Goal: Task Accomplishment & Management: Complete application form

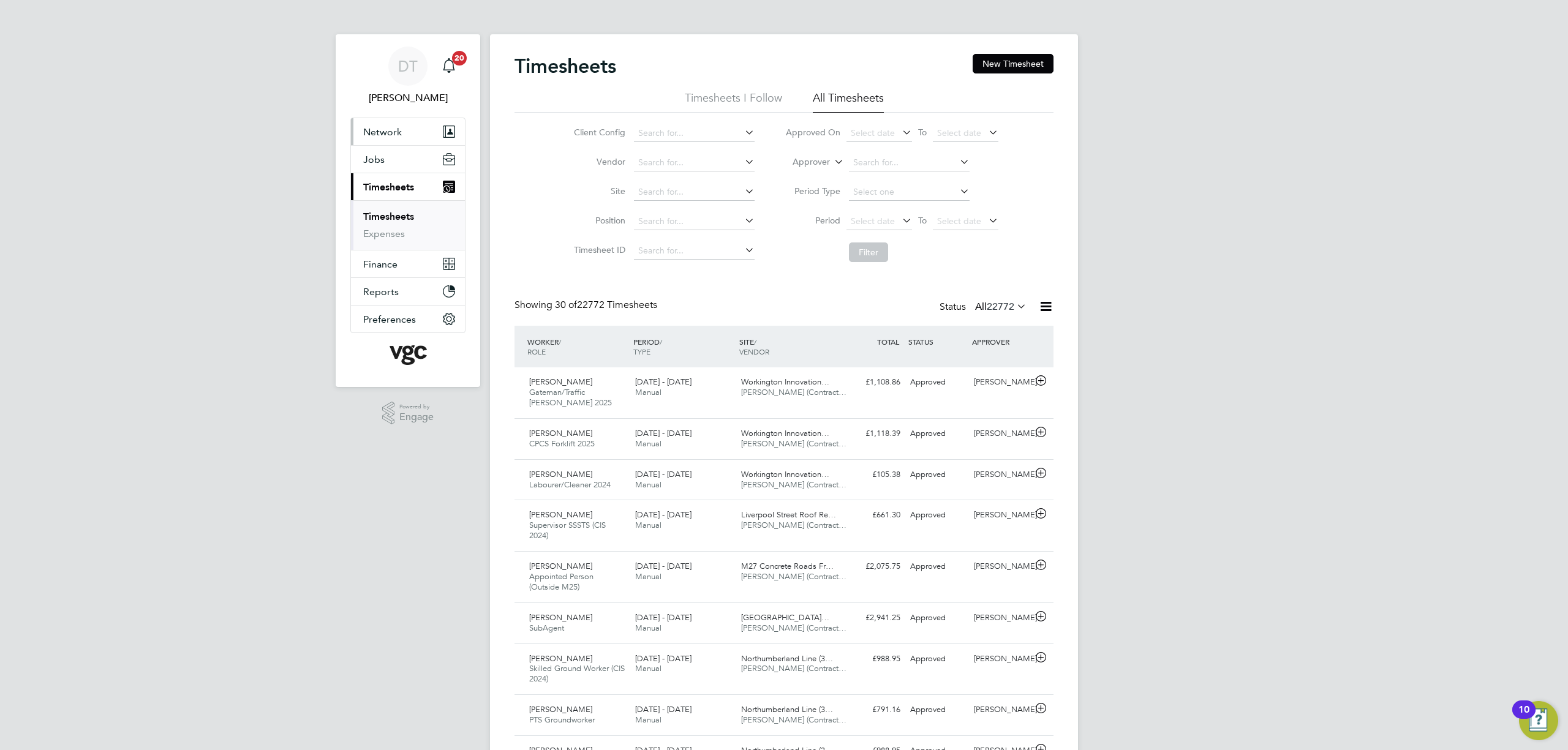
click at [398, 140] on button "Network" at bounding box center [408, 131] width 114 height 27
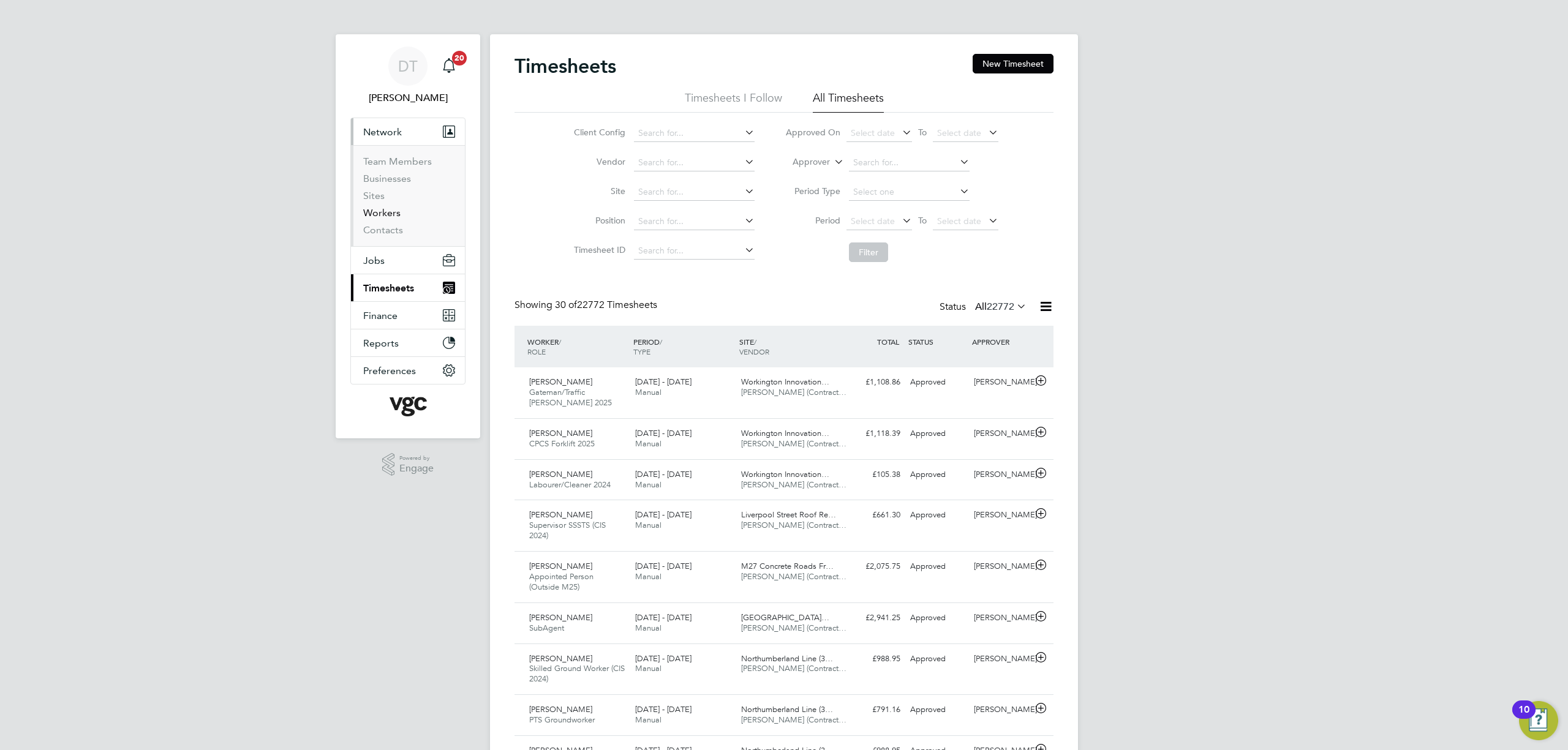
click at [394, 213] on link "Workers" at bounding box center [382, 212] width 37 height 12
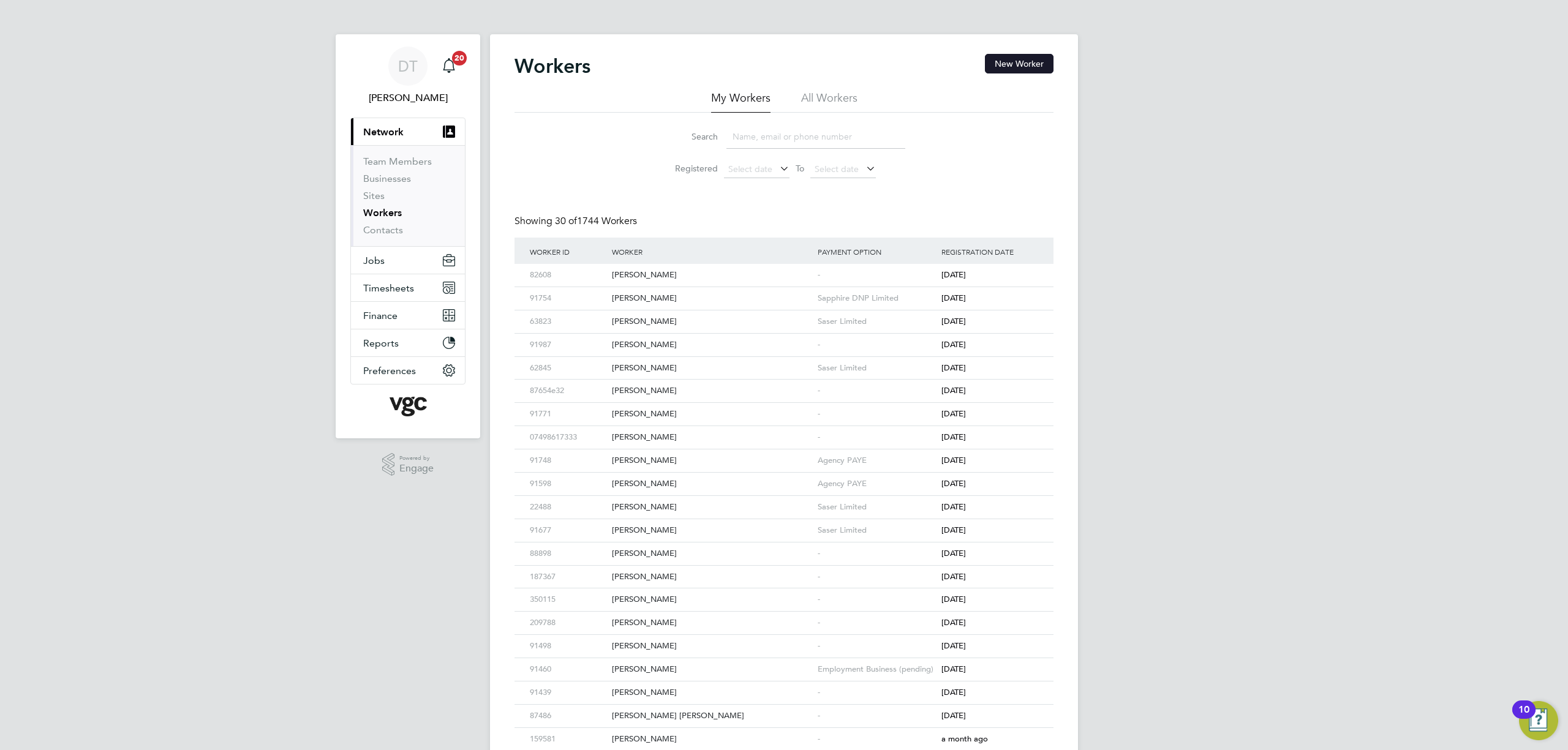
click at [1031, 62] on button "New Worker" at bounding box center [1020, 63] width 69 height 19
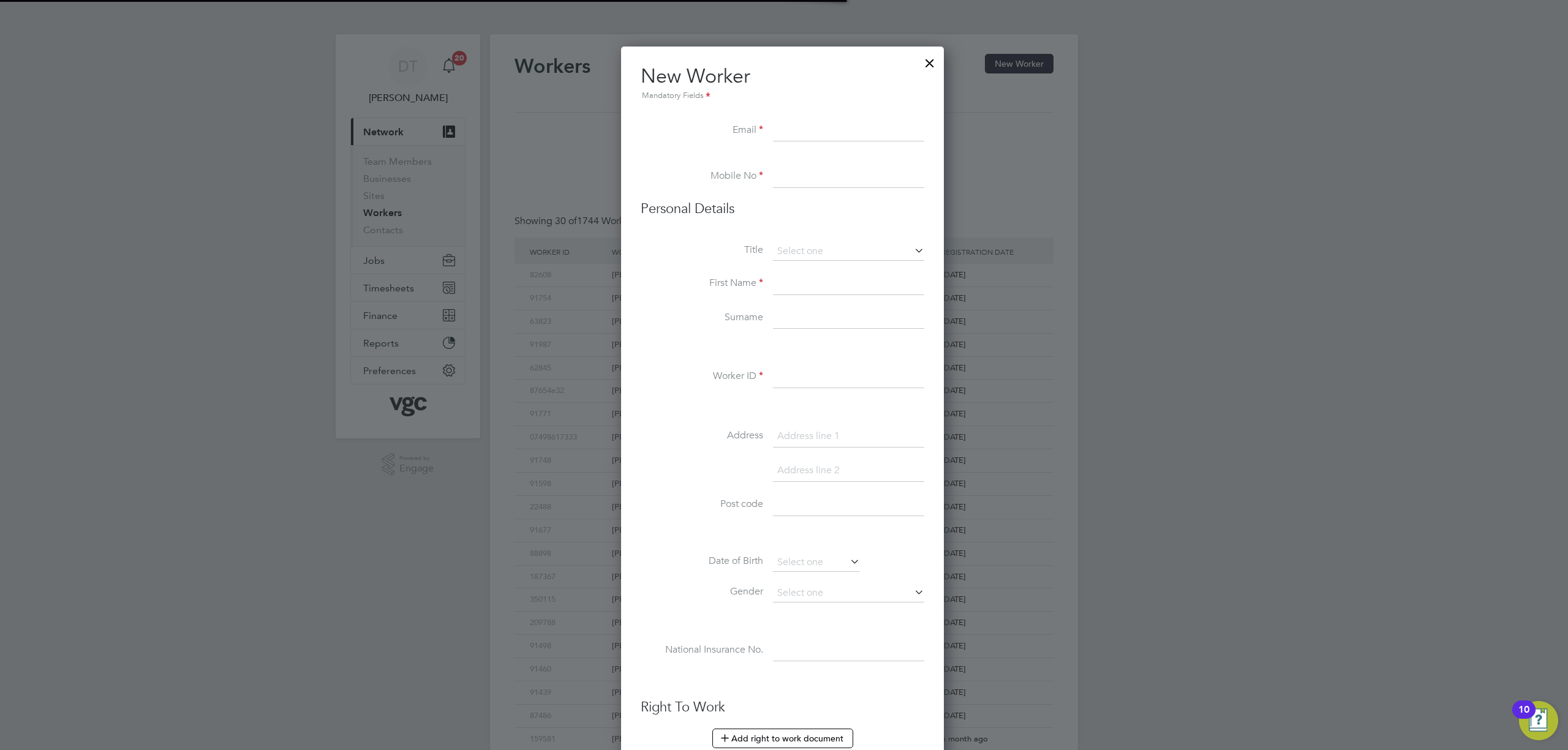
scroll to position [947, 326]
paste input "[EMAIL_ADDRESS][DOMAIN_NAME]"
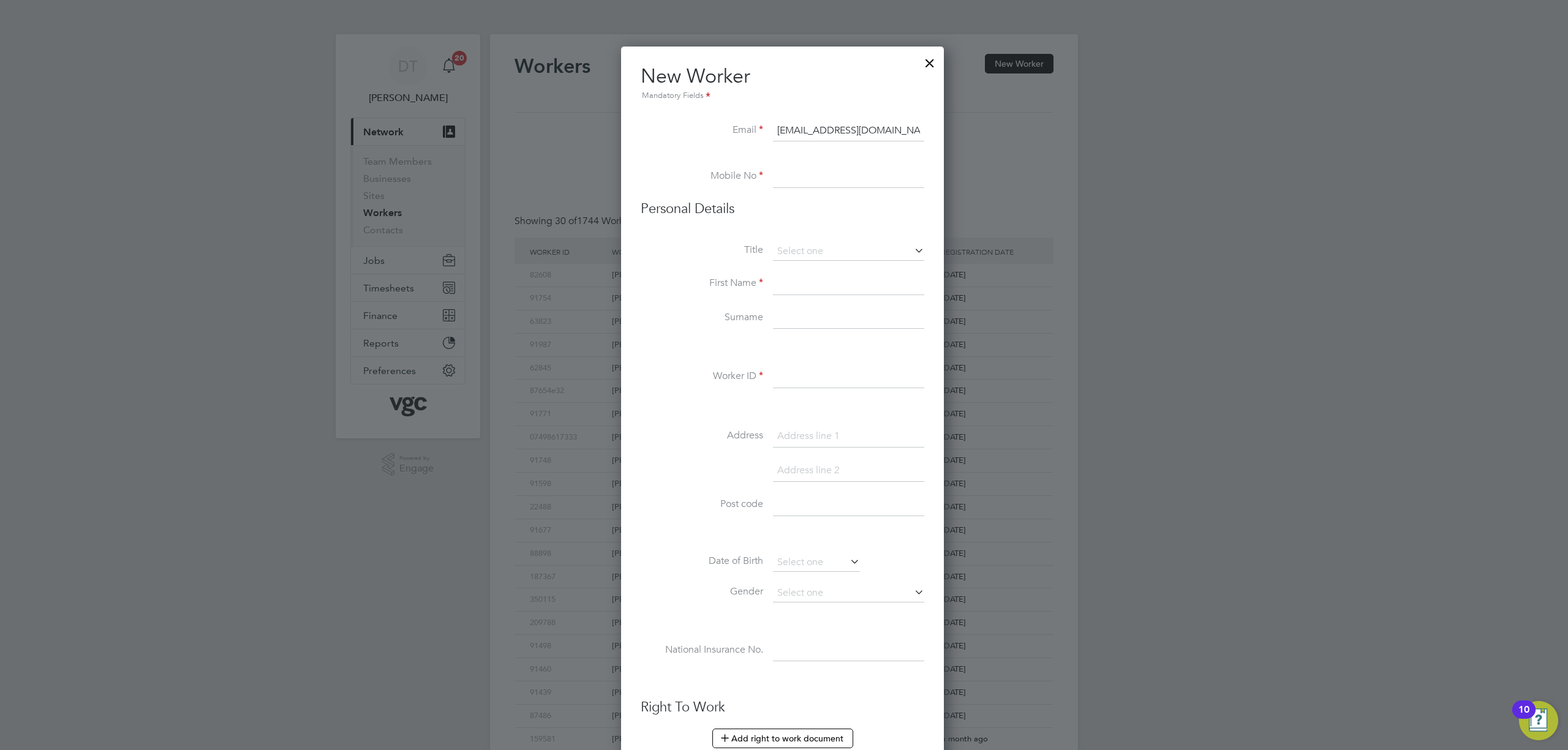
type input "[EMAIL_ADDRESS][DOMAIN_NAME]"
click at [811, 178] on div "Workers New Worker My Workers All Workers Search Registered Select date To Sele…" at bounding box center [784, 527] width 588 height 986
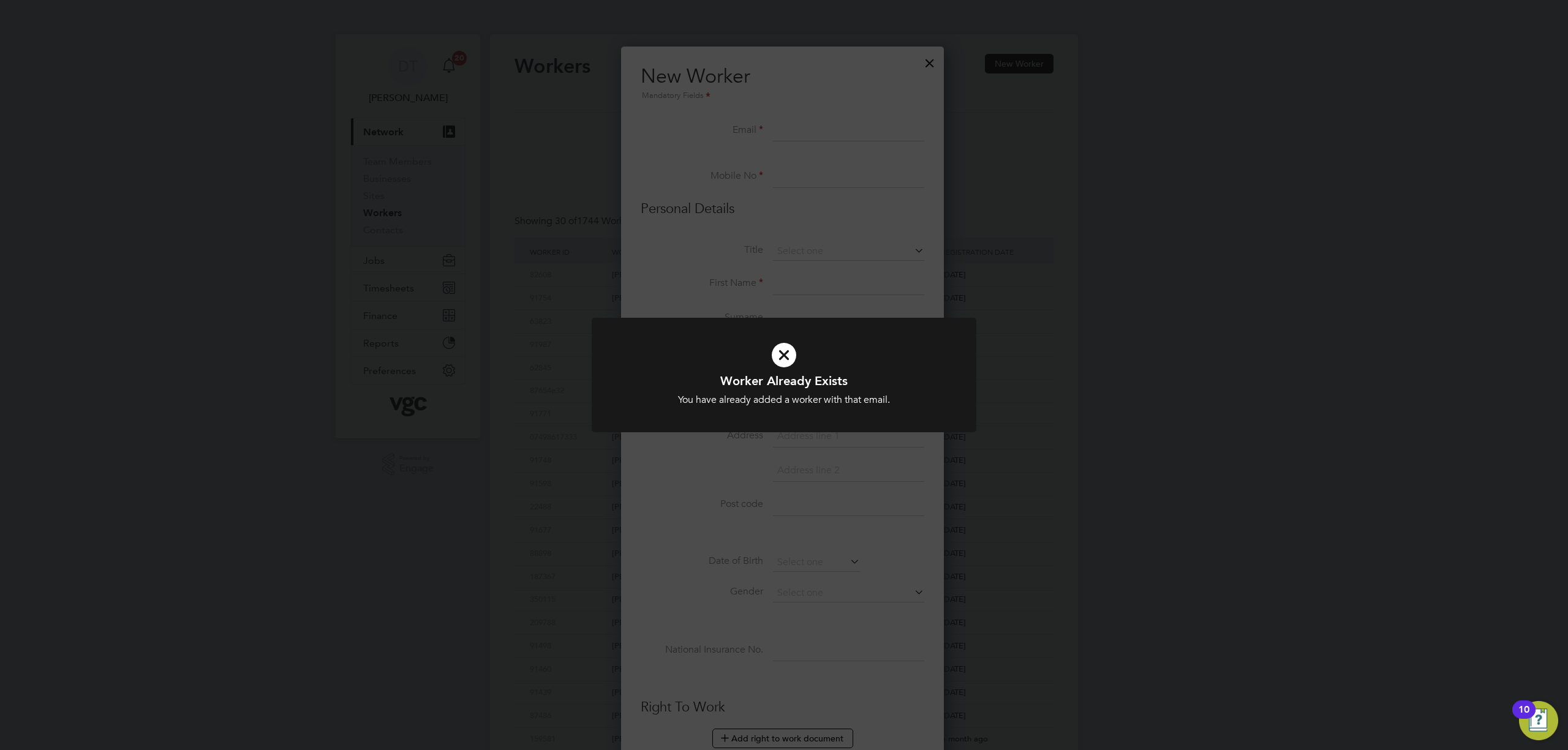
drag, startPoint x: 1046, startPoint y: 249, endPoint x: 1045, endPoint y: 255, distance: 6.1
click at [1046, 250] on div "Worker Already Exists You have already added a worker with that email. Cancel O…" at bounding box center [784, 375] width 1568 height 750
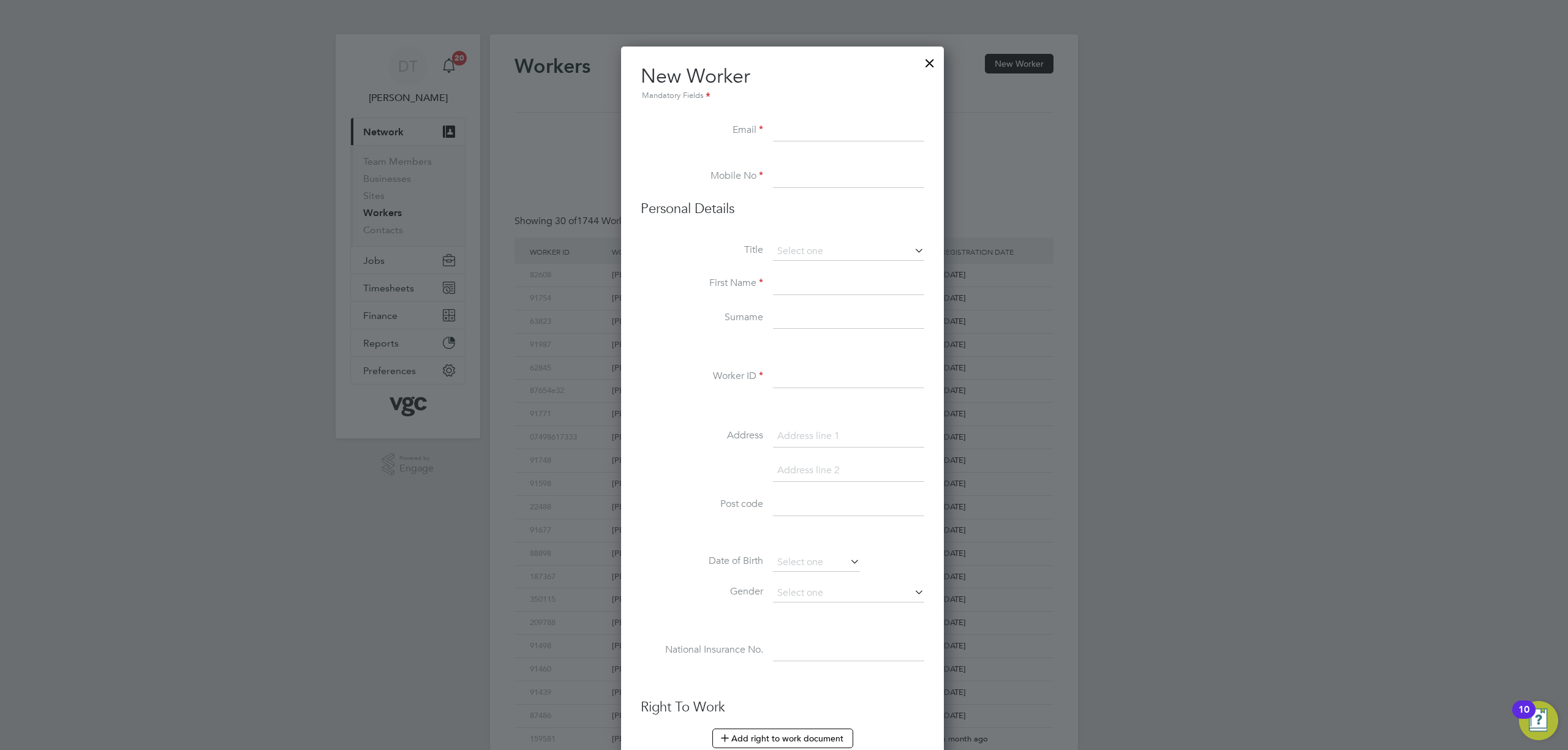
click at [937, 64] on div at bounding box center [929, 60] width 22 height 22
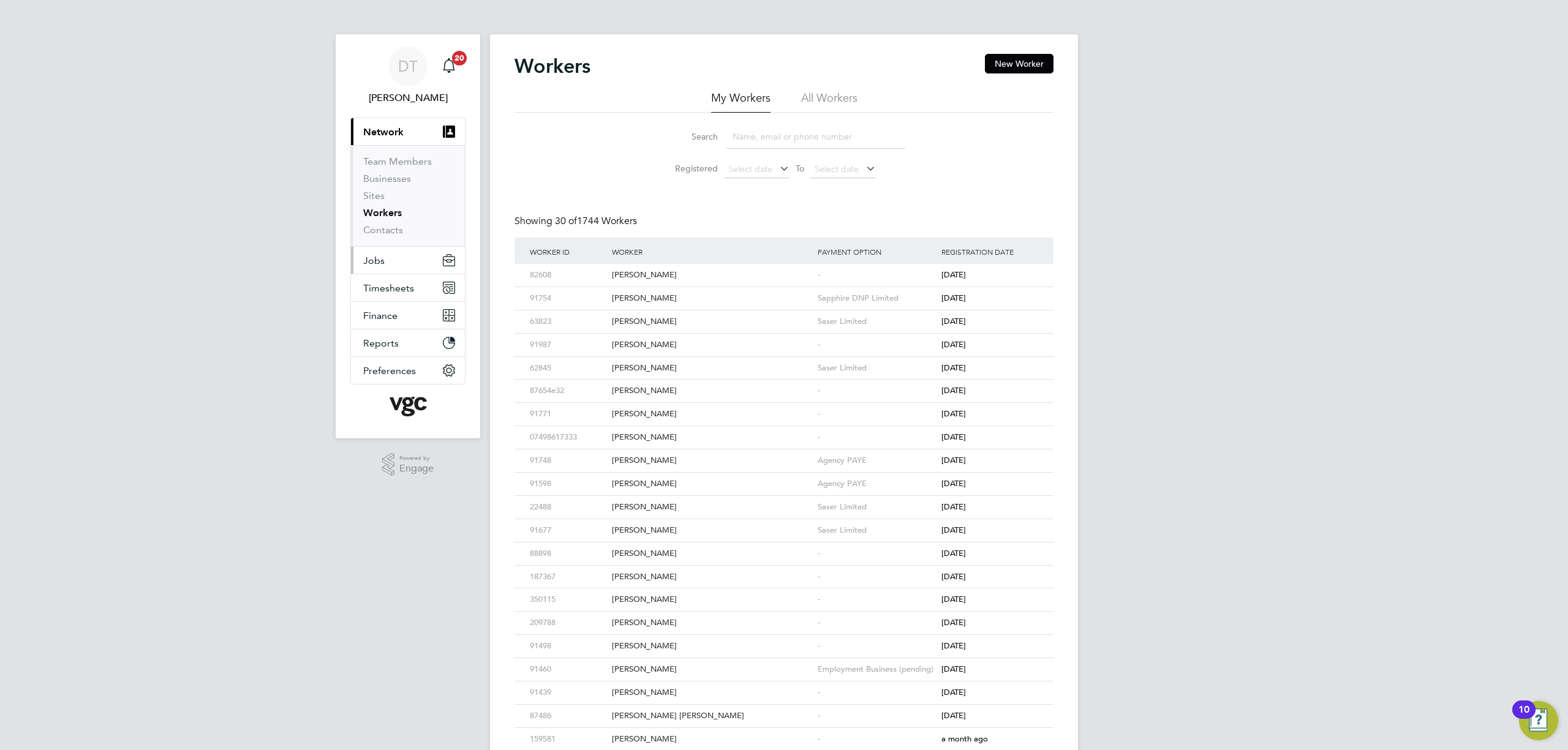
click at [397, 261] on button "Jobs" at bounding box center [408, 260] width 114 height 27
click at [406, 189] on link "Vacancies" at bounding box center [385, 189] width 44 height 12
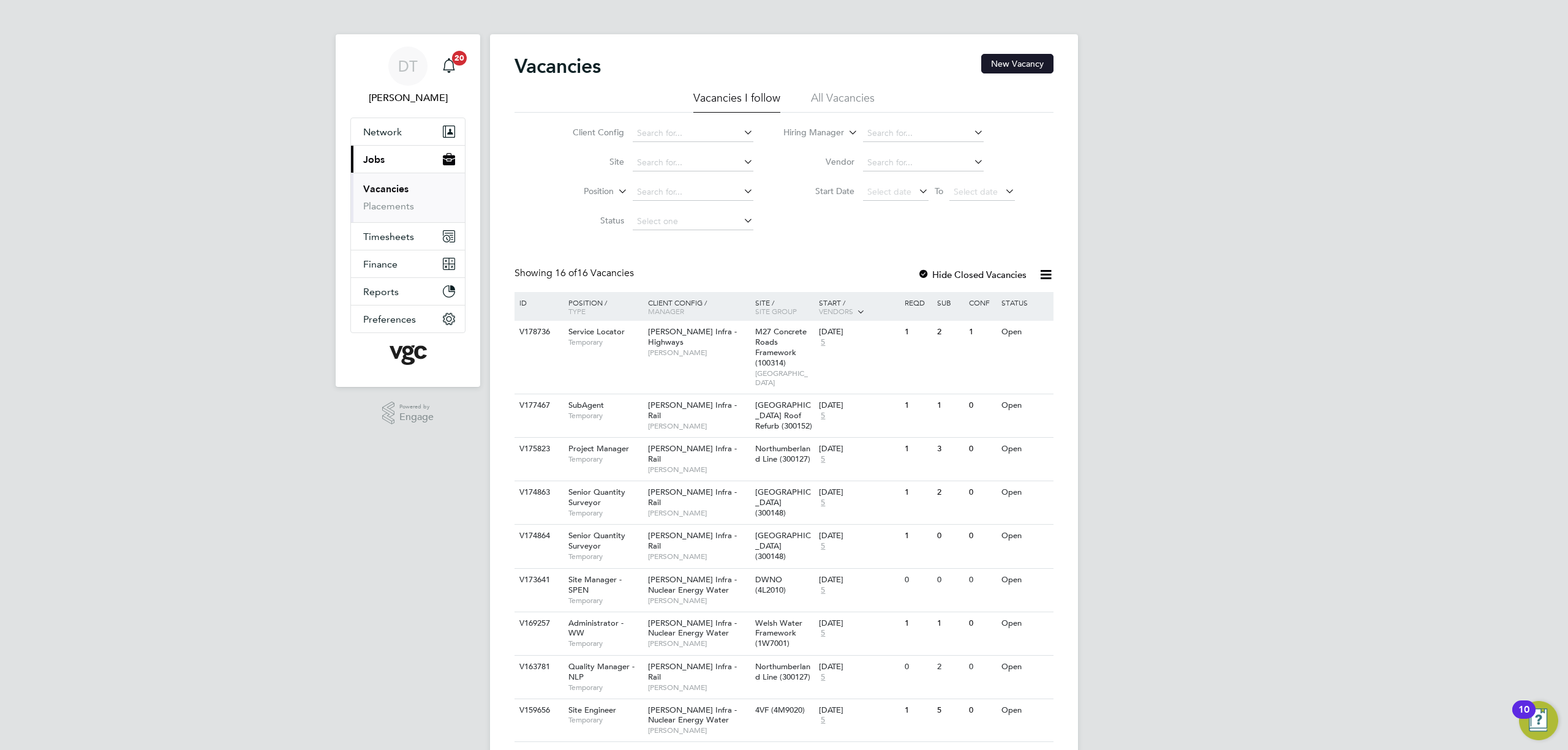
click at [1026, 57] on button "New Vacancy" at bounding box center [1018, 63] width 72 height 19
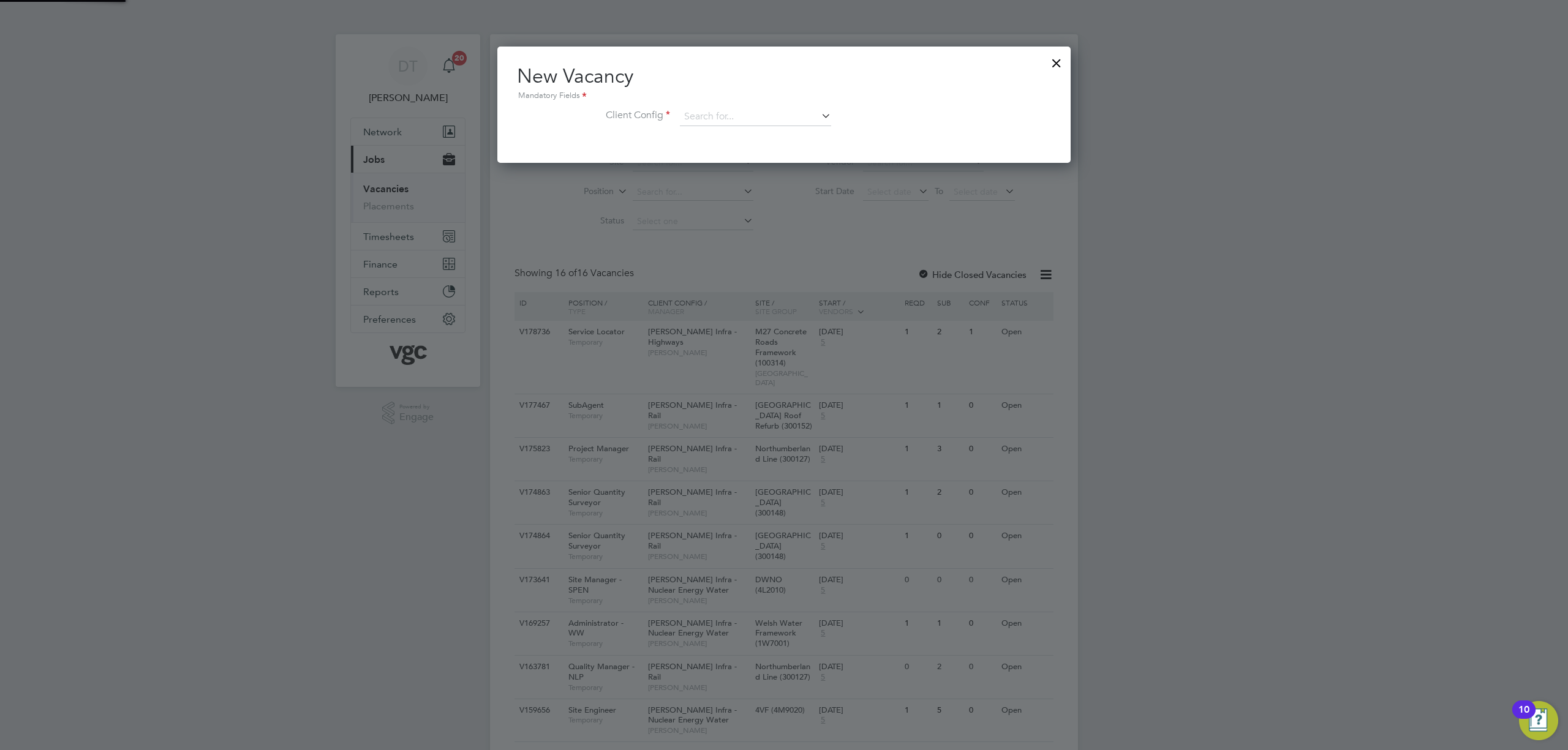
scroll to position [116, 574]
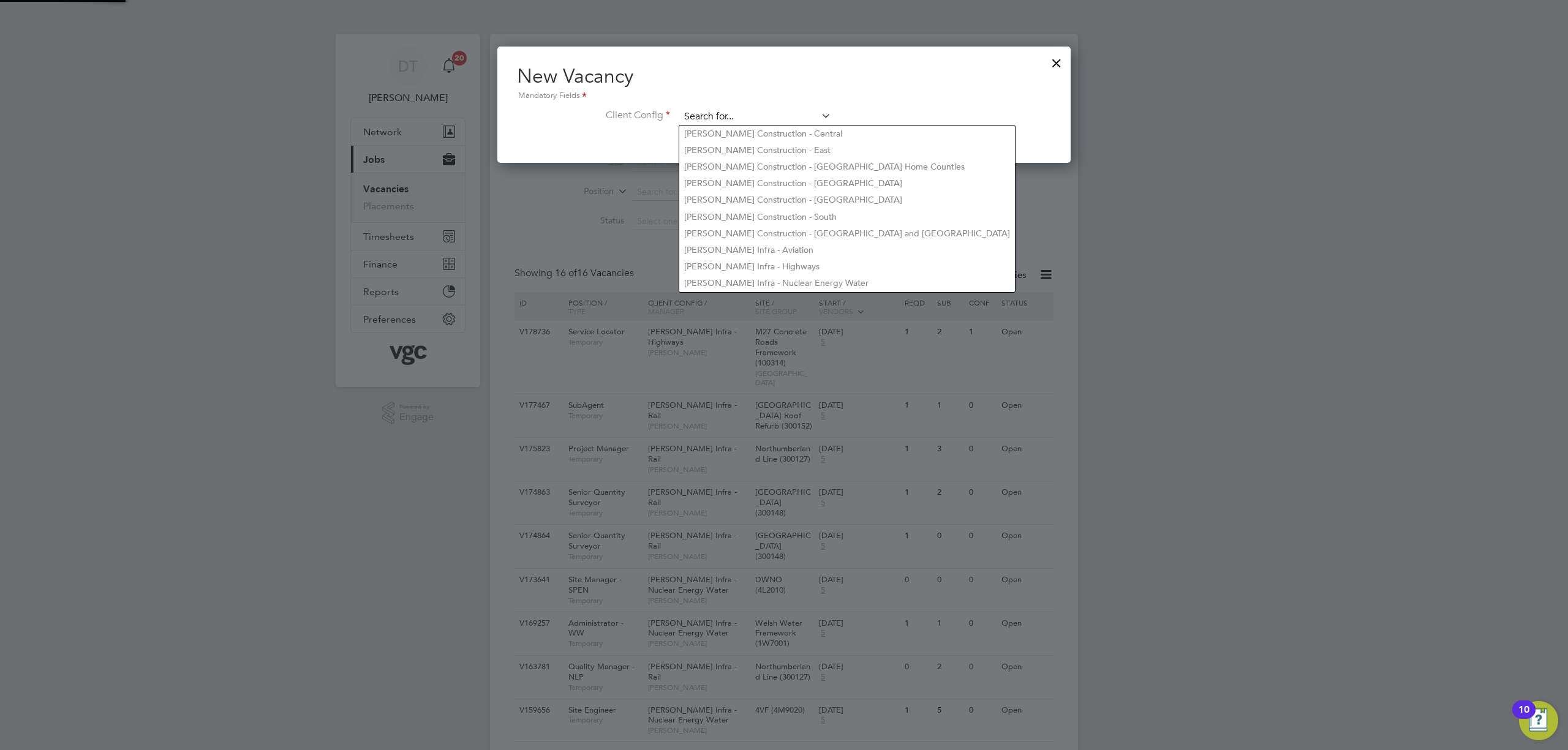
click at [728, 119] on input at bounding box center [755, 116] width 151 height 18
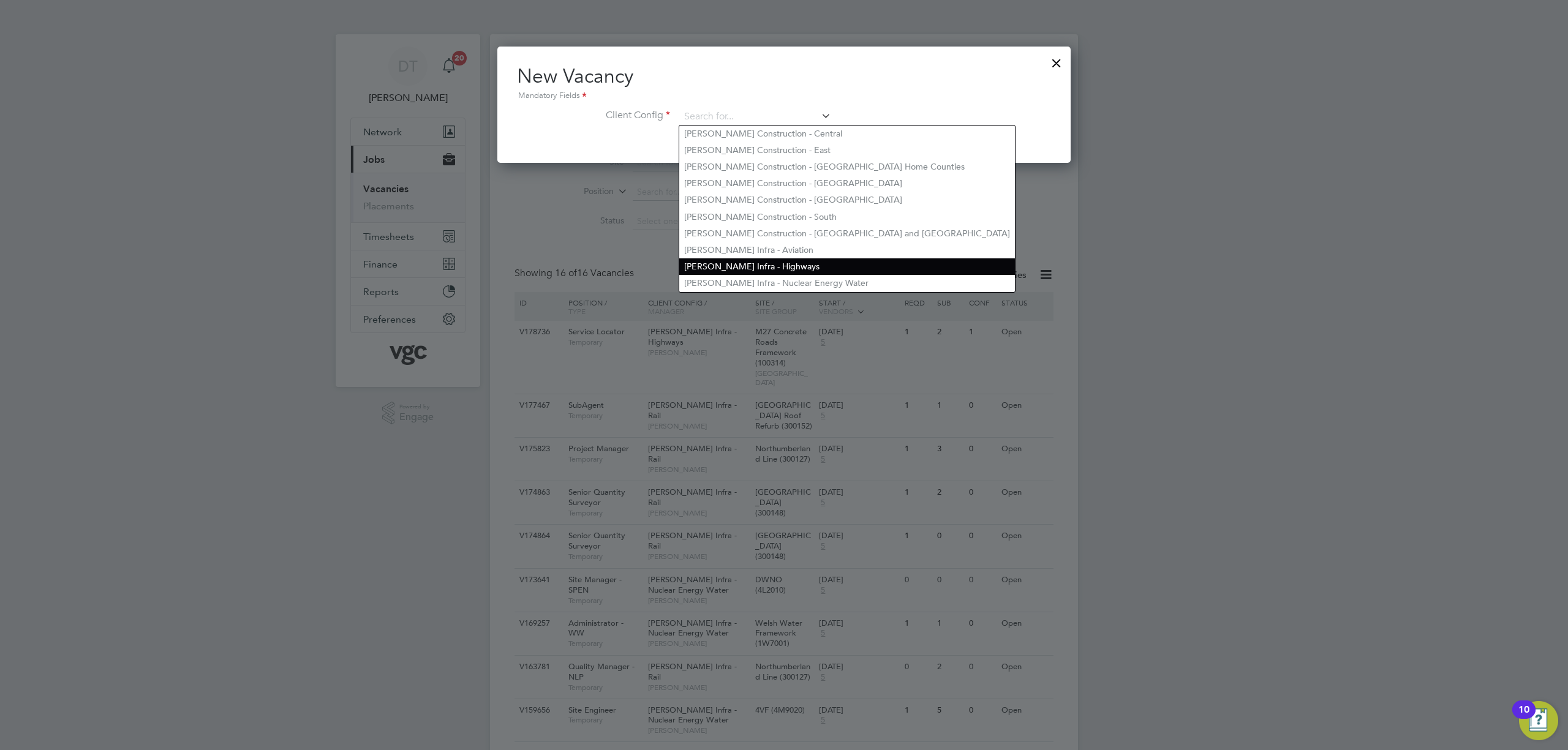
click at [770, 260] on li "[PERSON_NAME] Infra - Highways" at bounding box center [847, 267] width 336 height 17
type input "[PERSON_NAME] Infra - Highways"
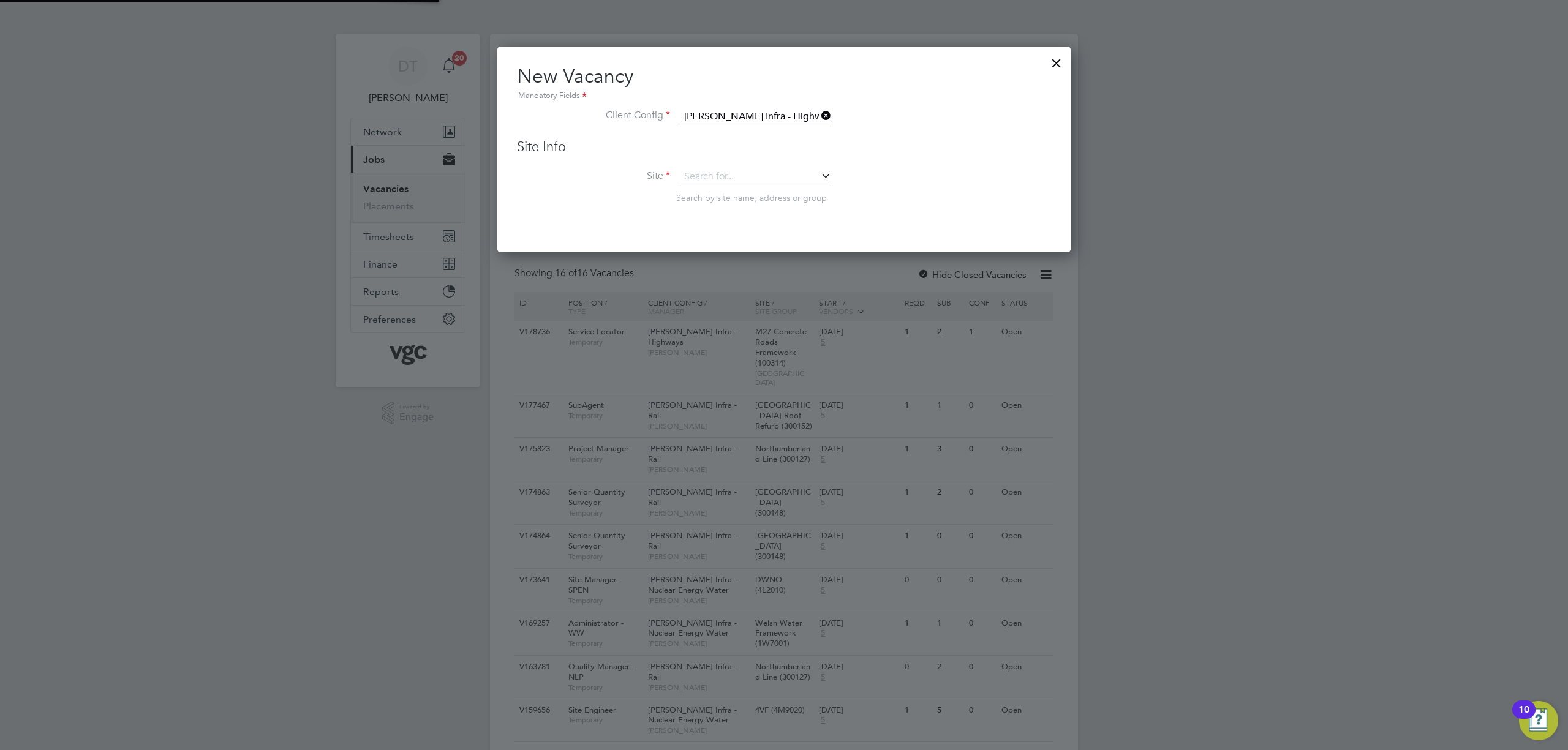
scroll to position [204, 574]
click at [720, 170] on input at bounding box center [755, 176] width 151 height 18
click at [732, 207] on li "A14 Kelmarsh (100343)" at bounding box center [793, 209] width 229 height 17
type input "A14 Kelmarsh (100343)"
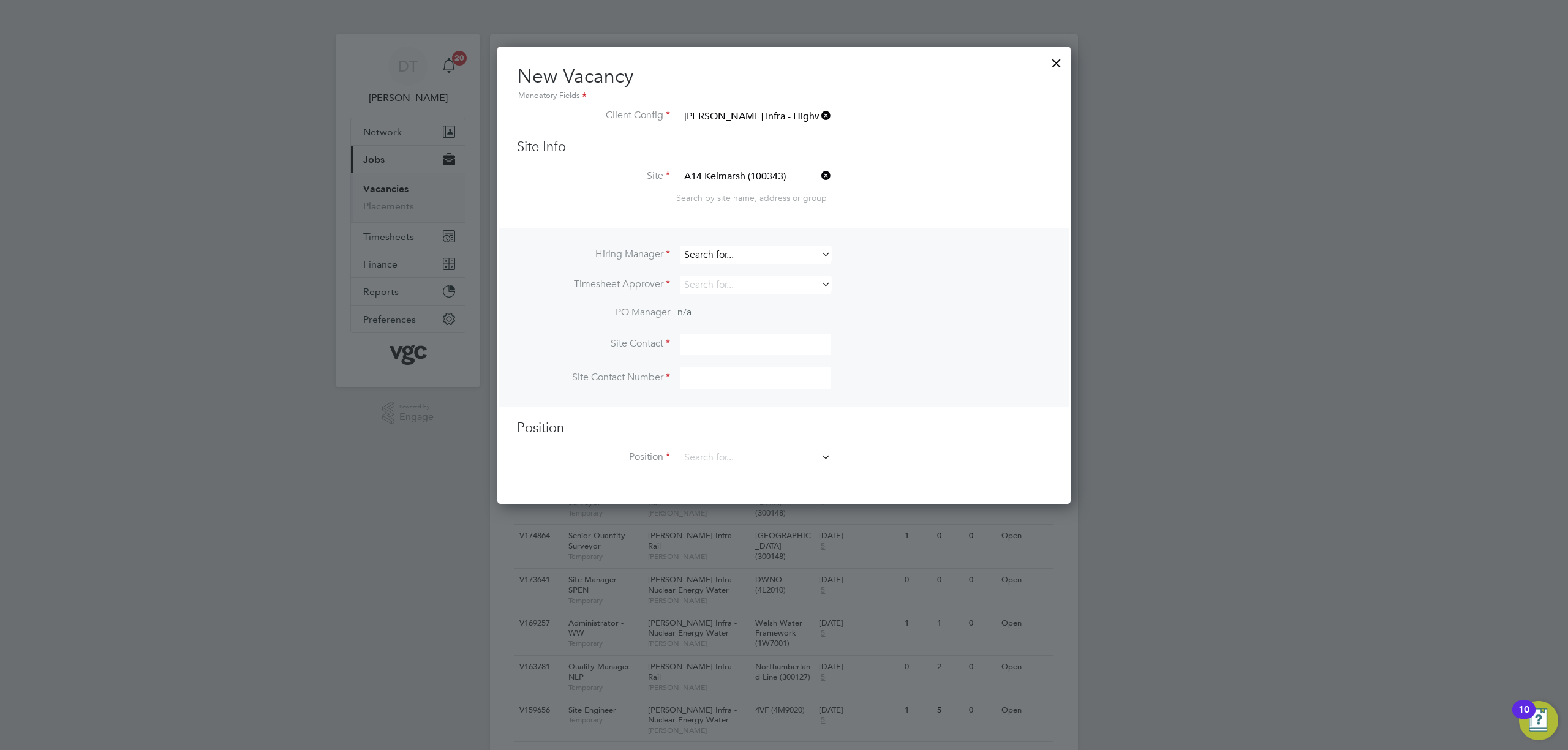
click at [710, 253] on input at bounding box center [755, 255] width 151 height 18
type input "rozie"
type input "[PERSON_NAME]"
click at [1056, 54] on div at bounding box center [1056, 60] width 22 height 22
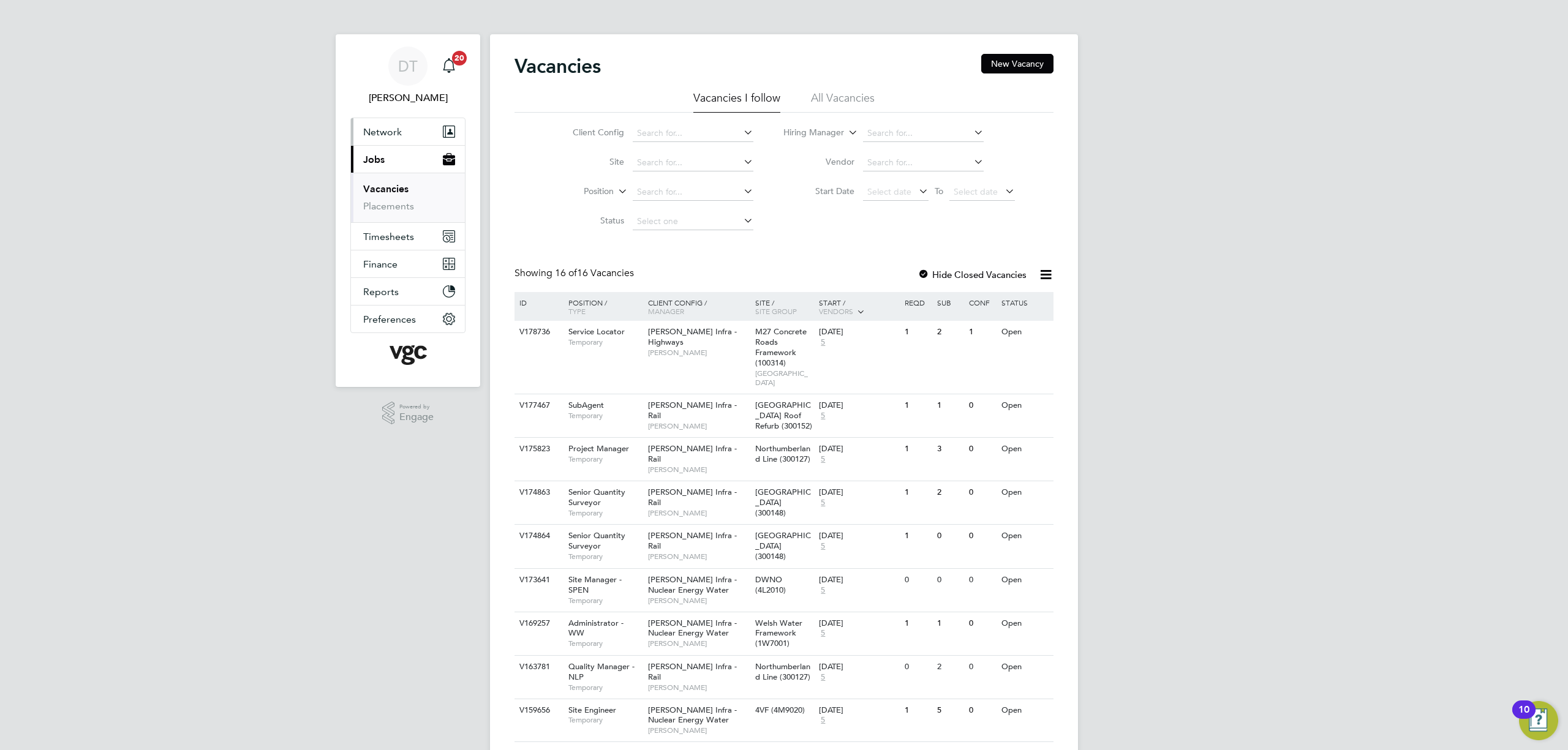
click at [385, 126] on span "Network" at bounding box center [383, 131] width 39 height 12
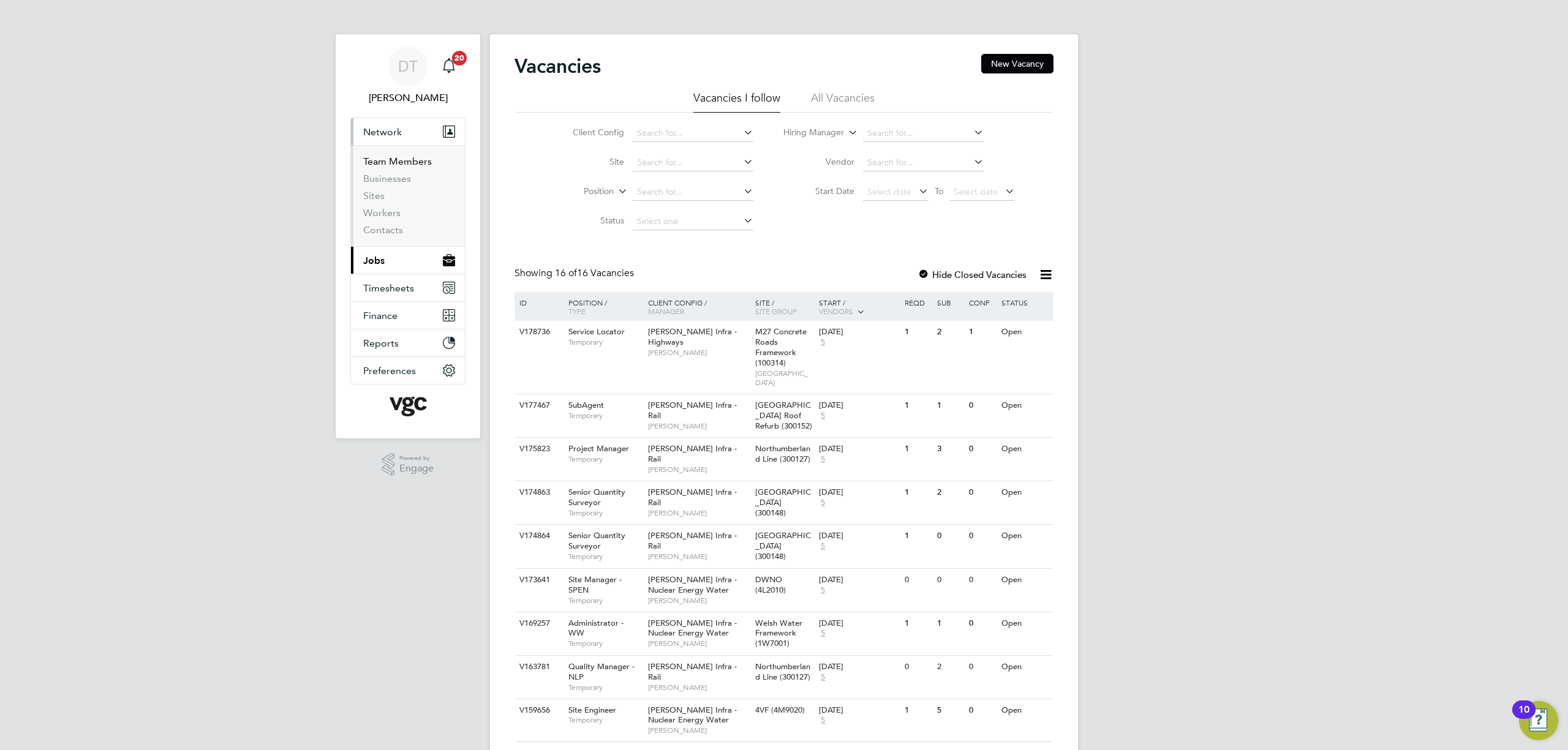
click at [406, 161] on link "Team Members" at bounding box center [398, 161] width 69 height 12
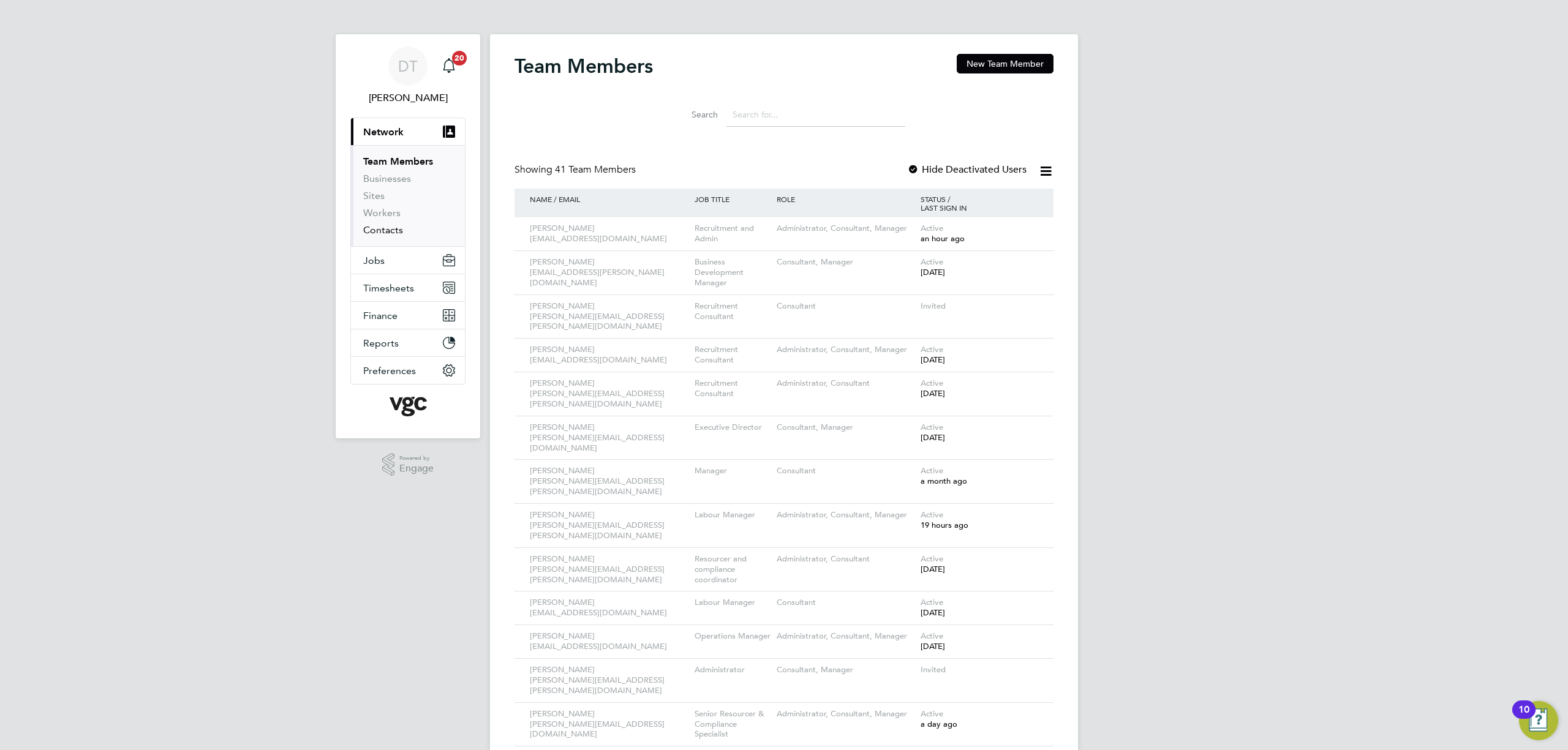
click at [394, 229] on link "Contacts" at bounding box center [383, 230] width 40 height 12
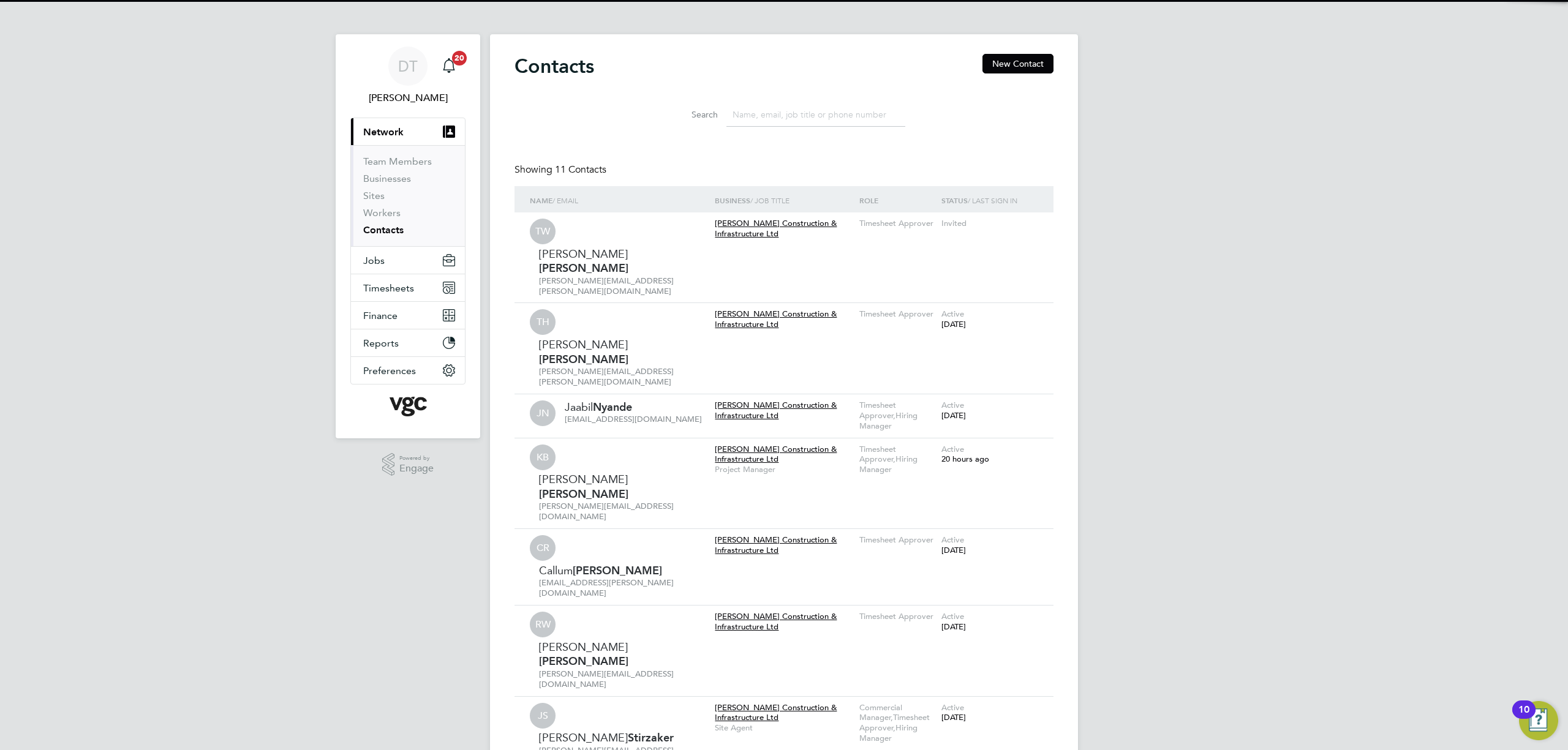
click at [778, 111] on input at bounding box center [816, 115] width 179 height 24
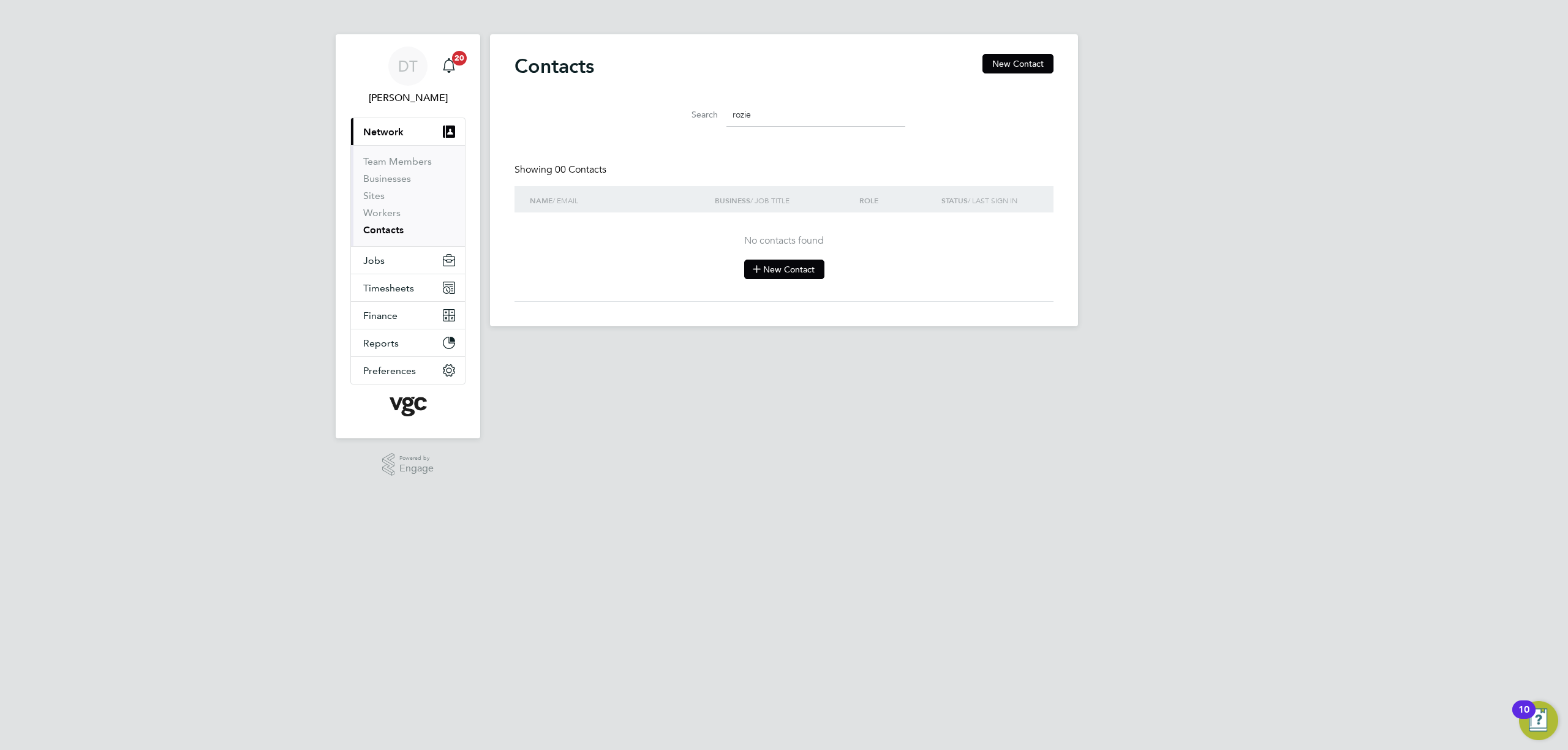
type input "rozie"
click at [782, 274] on button "New Contact" at bounding box center [784, 269] width 80 height 19
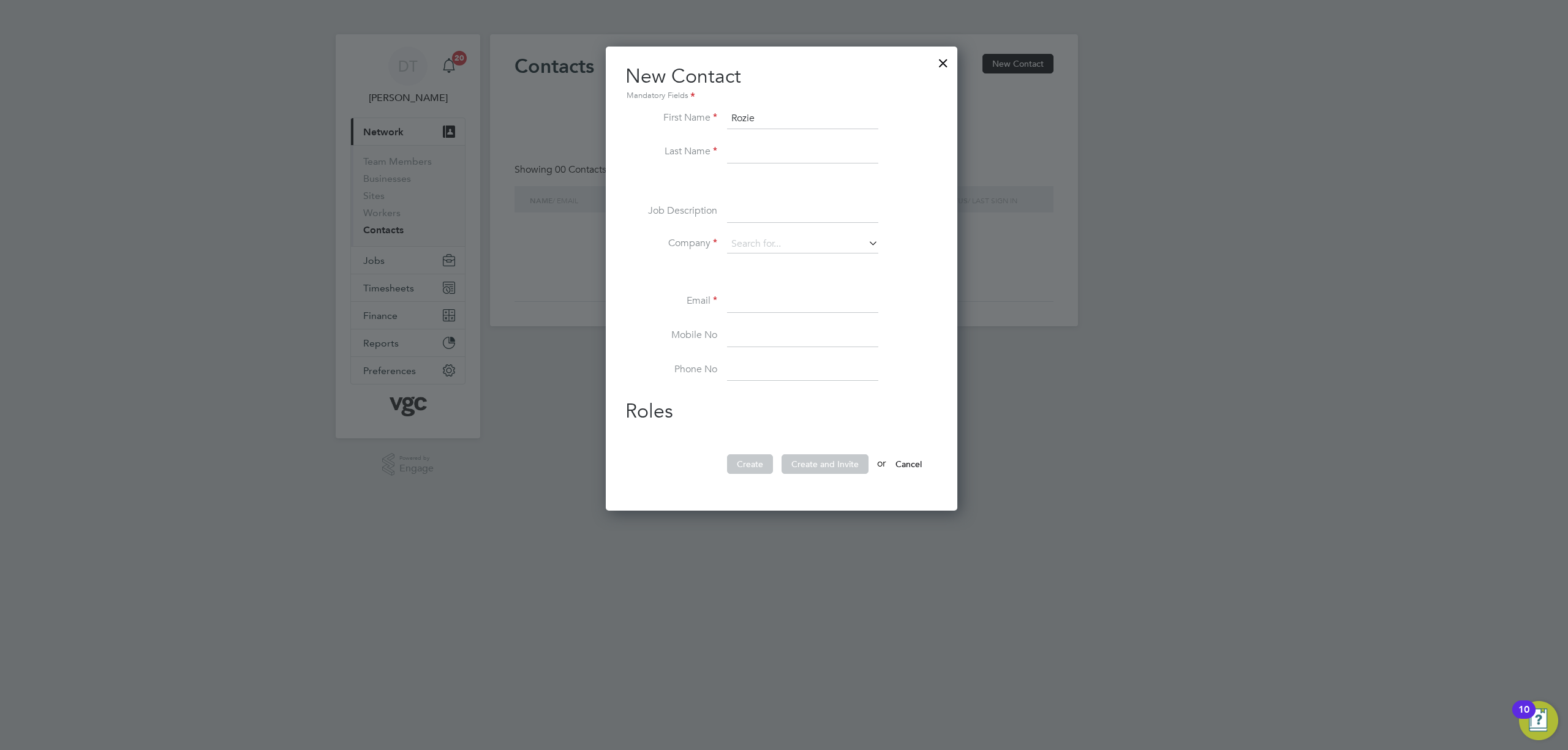
type input "Rozie"
type input "[PERSON_NAME]"
click at [760, 245] on input at bounding box center [803, 244] width 151 height 18
click at [780, 257] on li "Morg an Sindall Construction & Infrastructure" at bounding box center [819, 262] width 184 height 17
type input "[PERSON_NAME] Construction & Infrastructure"
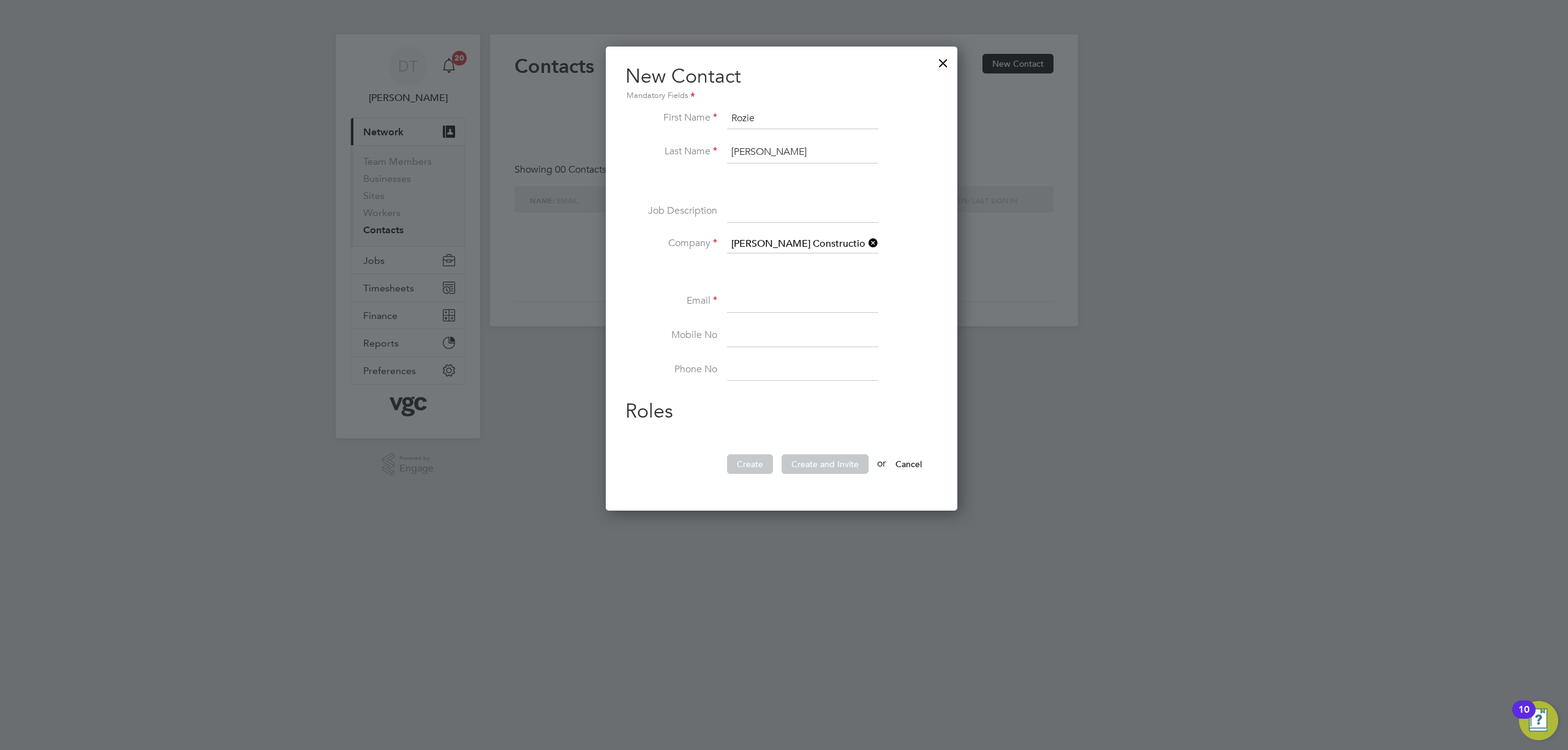
scroll to position [491, 356]
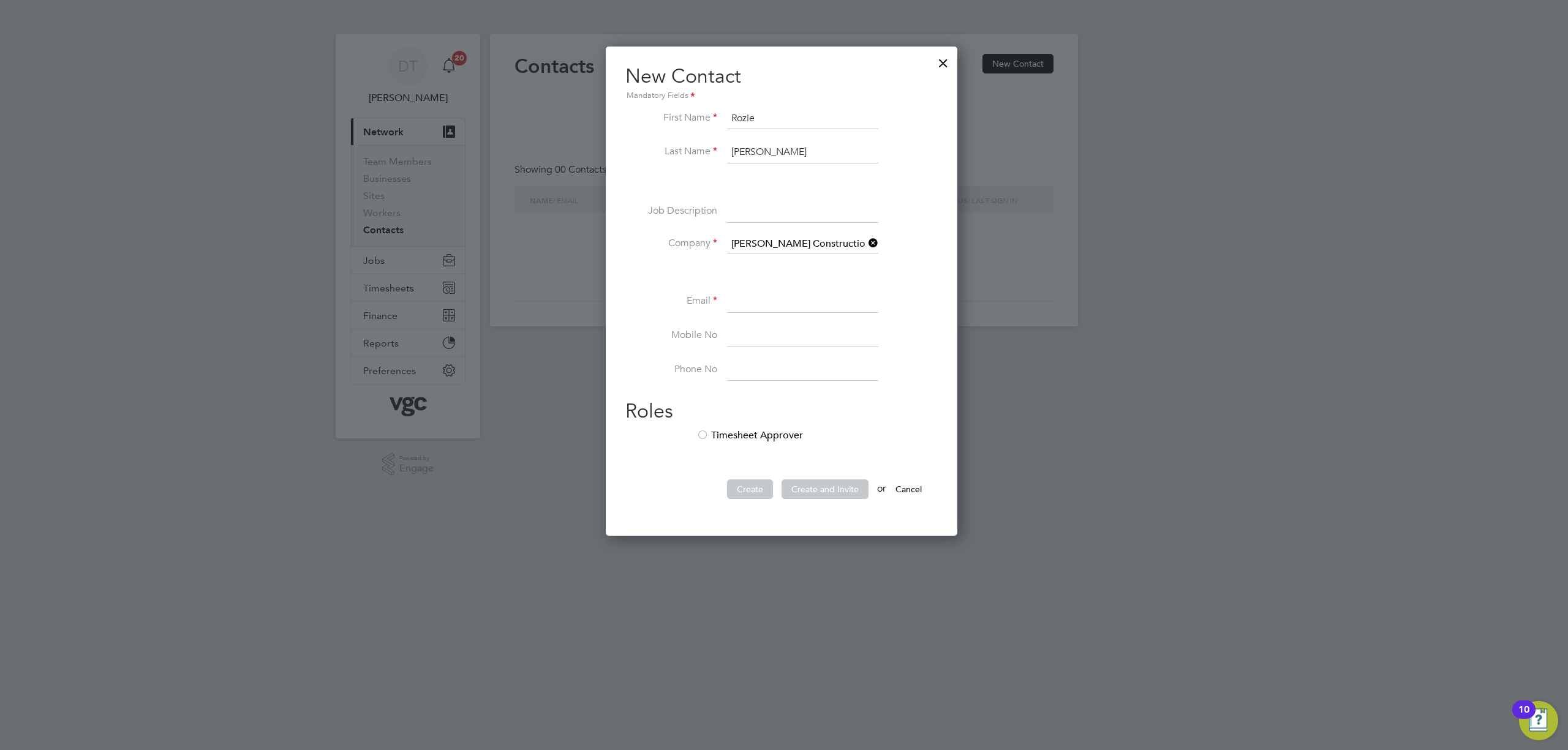
click at [758, 302] on input at bounding box center [803, 301] width 151 height 22
click at [801, 314] on li "Email rozie" at bounding box center [782, 308] width 312 height 34
drag, startPoint x: 800, startPoint y: 300, endPoint x: 669, endPoint y: 305, distance: 131.1
click at [669, 305] on li "Email rozie" at bounding box center [782, 308] width 312 height 34
paste input "[EMAIL_ADDRESS][PERSON_NAME][DOMAIN_NAME]'"
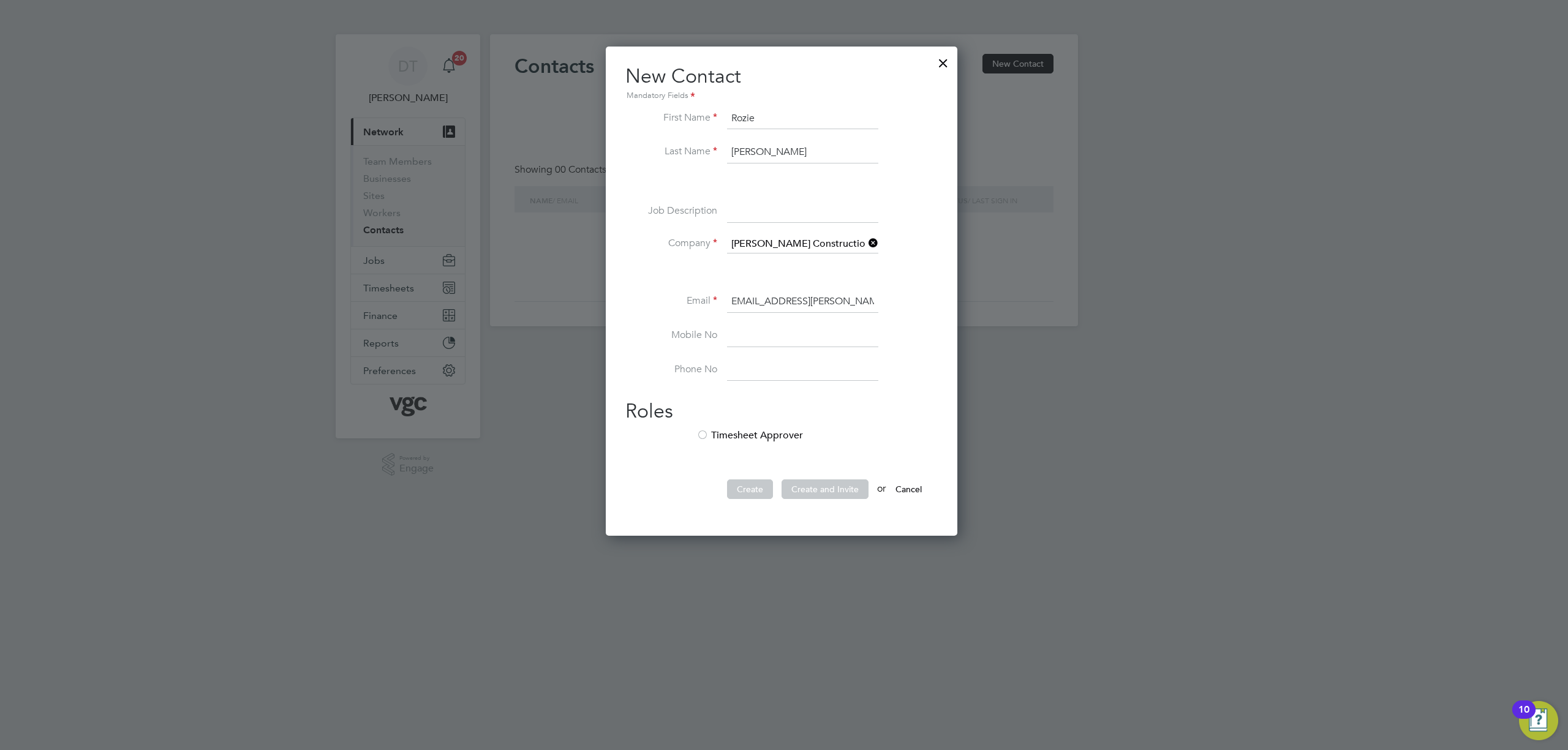
scroll to position [0, 0]
click at [724, 439] on li "Timesheet Approver" at bounding box center [782, 442] width 312 height 25
click at [734, 301] on input "[EMAIL_ADDRESS][PERSON_NAME][DOMAIN_NAME]'" at bounding box center [803, 301] width 151 height 22
type input "[EMAIL_ADDRESS][PERSON_NAME][DOMAIN_NAME]"
click at [824, 365] on input at bounding box center [803, 370] width 151 height 22
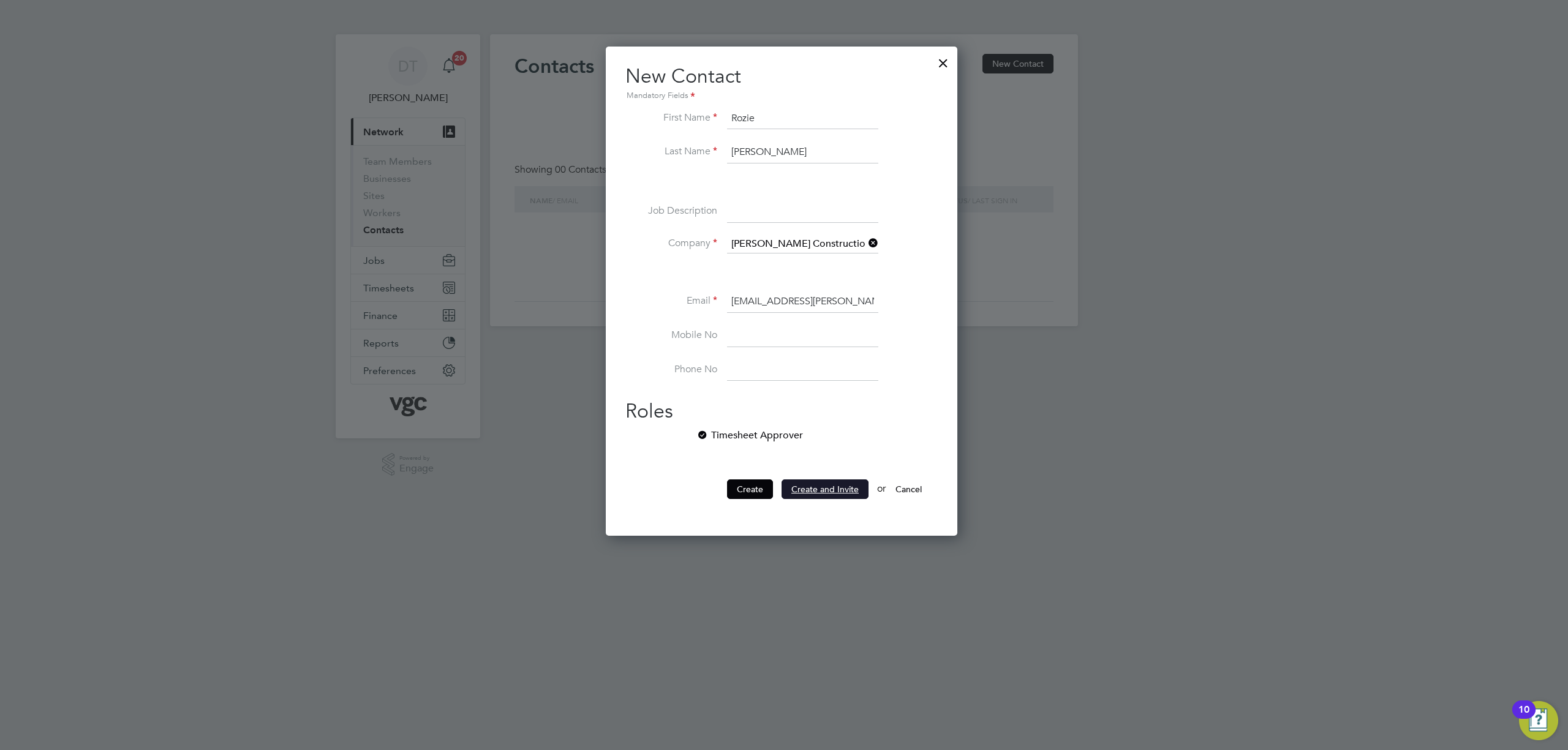
click at [796, 488] on button "Create and Invite" at bounding box center [825, 489] width 87 height 19
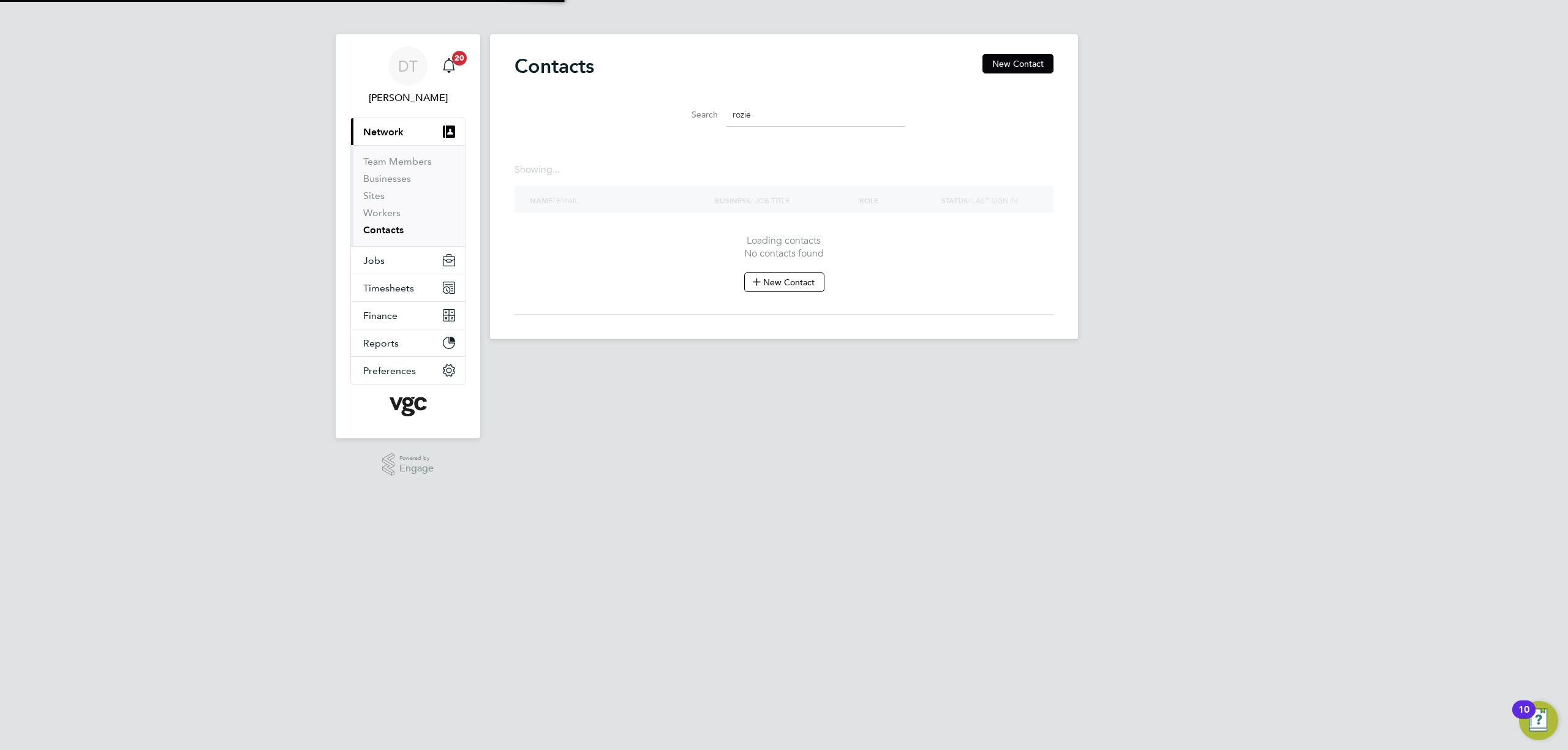
scroll to position [491, 356]
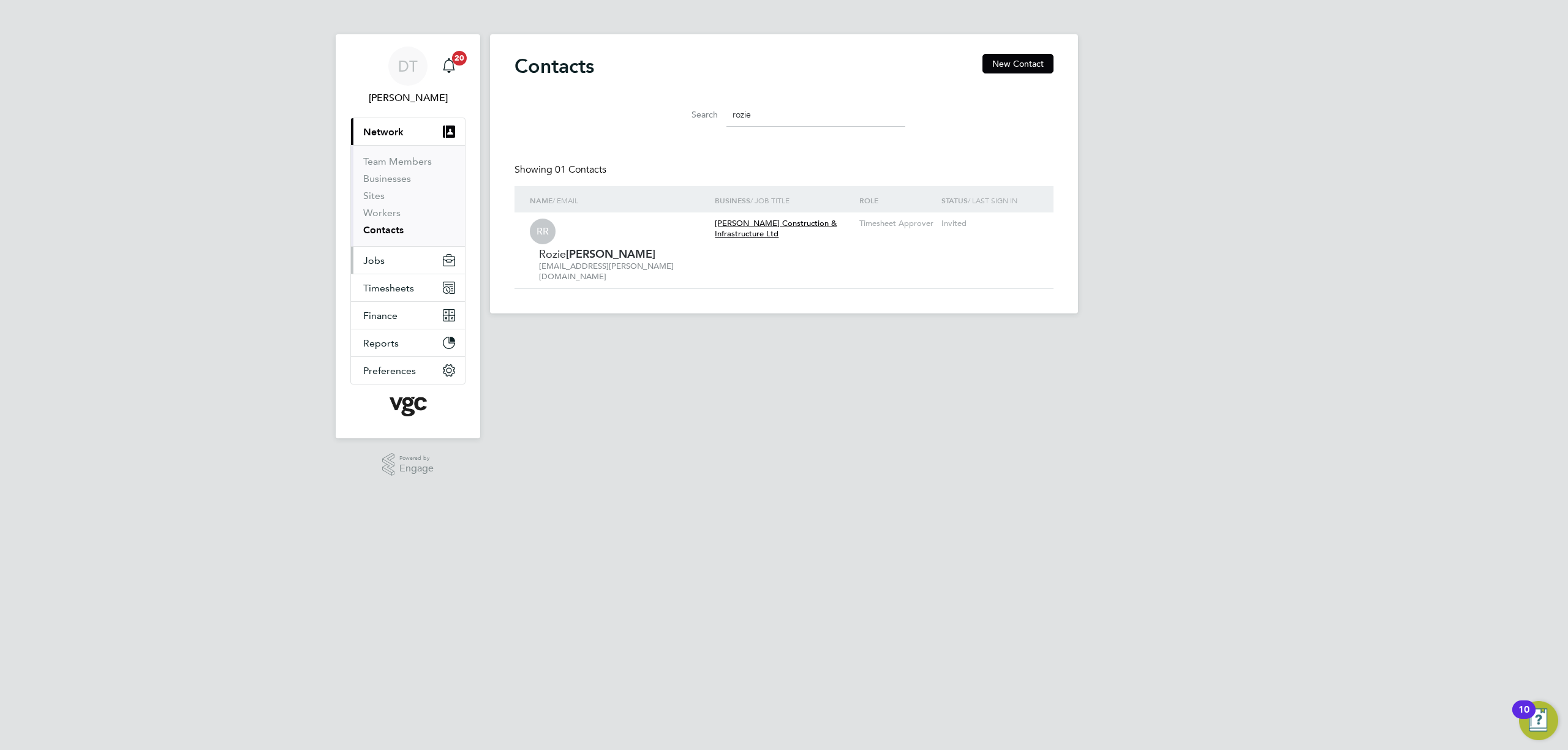
click at [396, 251] on button "Jobs" at bounding box center [408, 260] width 114 height 27
click at [397, 254] on button "Jobs" at bounding box center [408, 260] width 114 height 27
click at [394, 192] on link "Vacancies" at bounding box center [385, 189] width 44 height 12
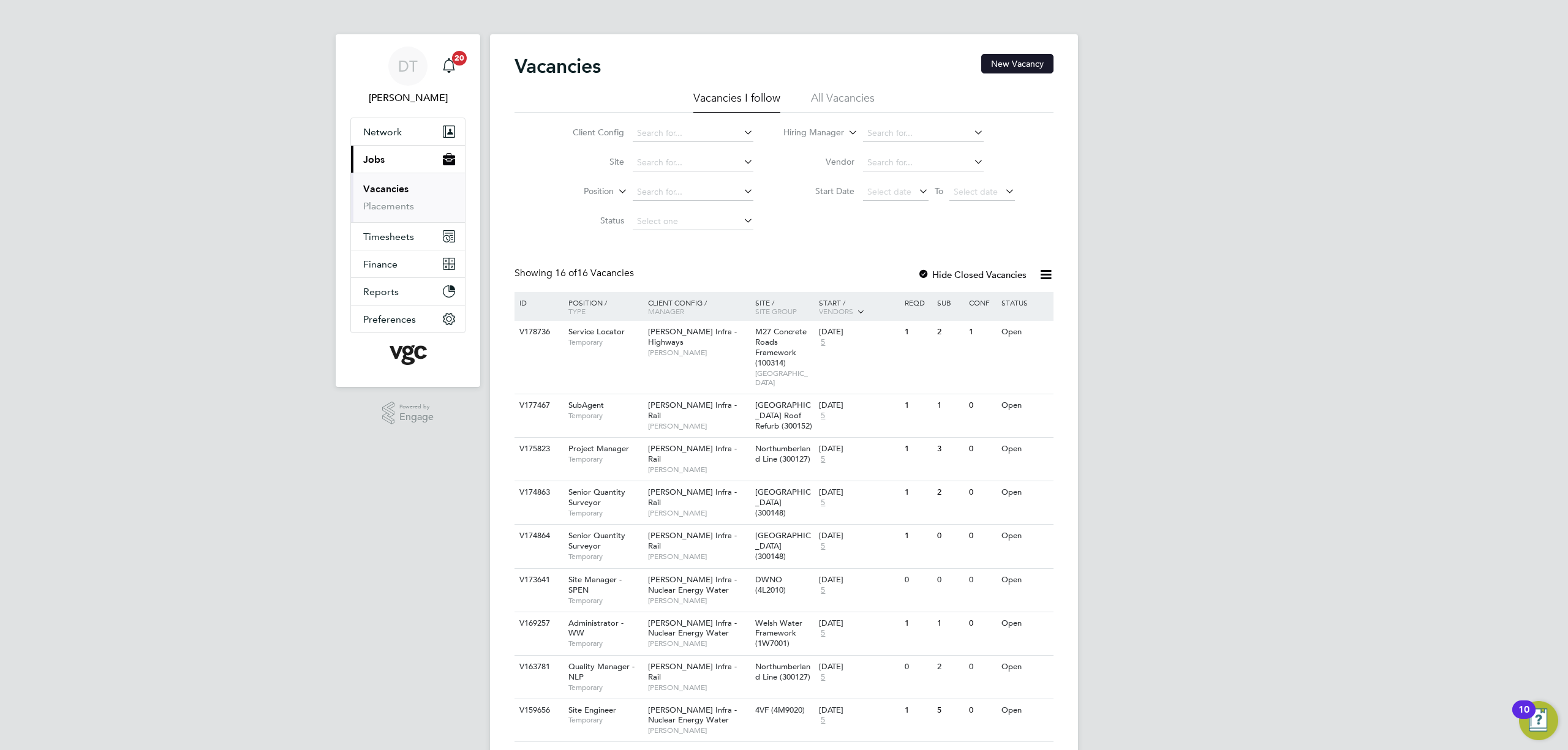
click at [1008, 62] on button "New Vacancy" at bounding box center [1018, 63] width 72 height 19
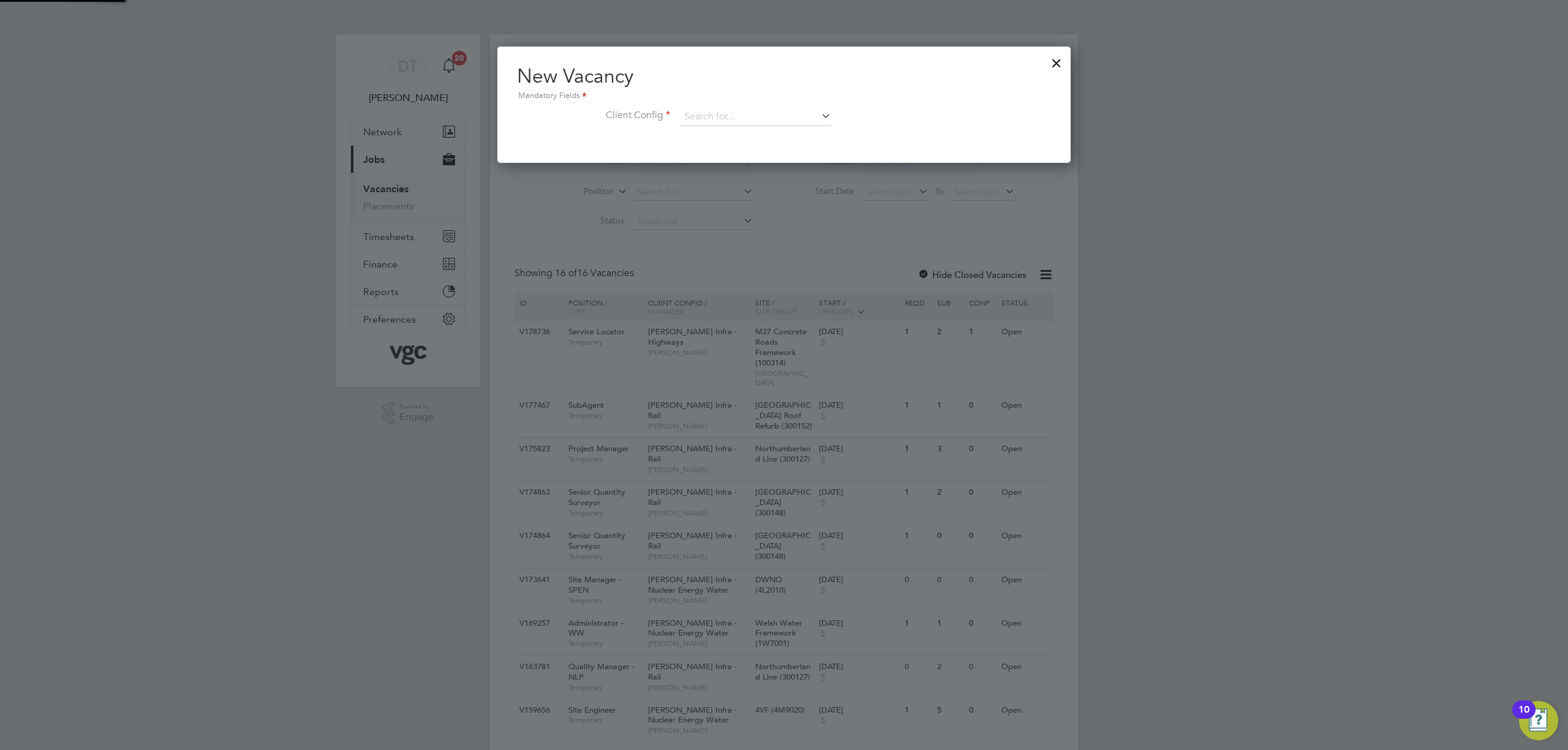
scroll to position [116, 574]
click at [752, 116] on input at bounding box center [755, 116] width 151 height 18
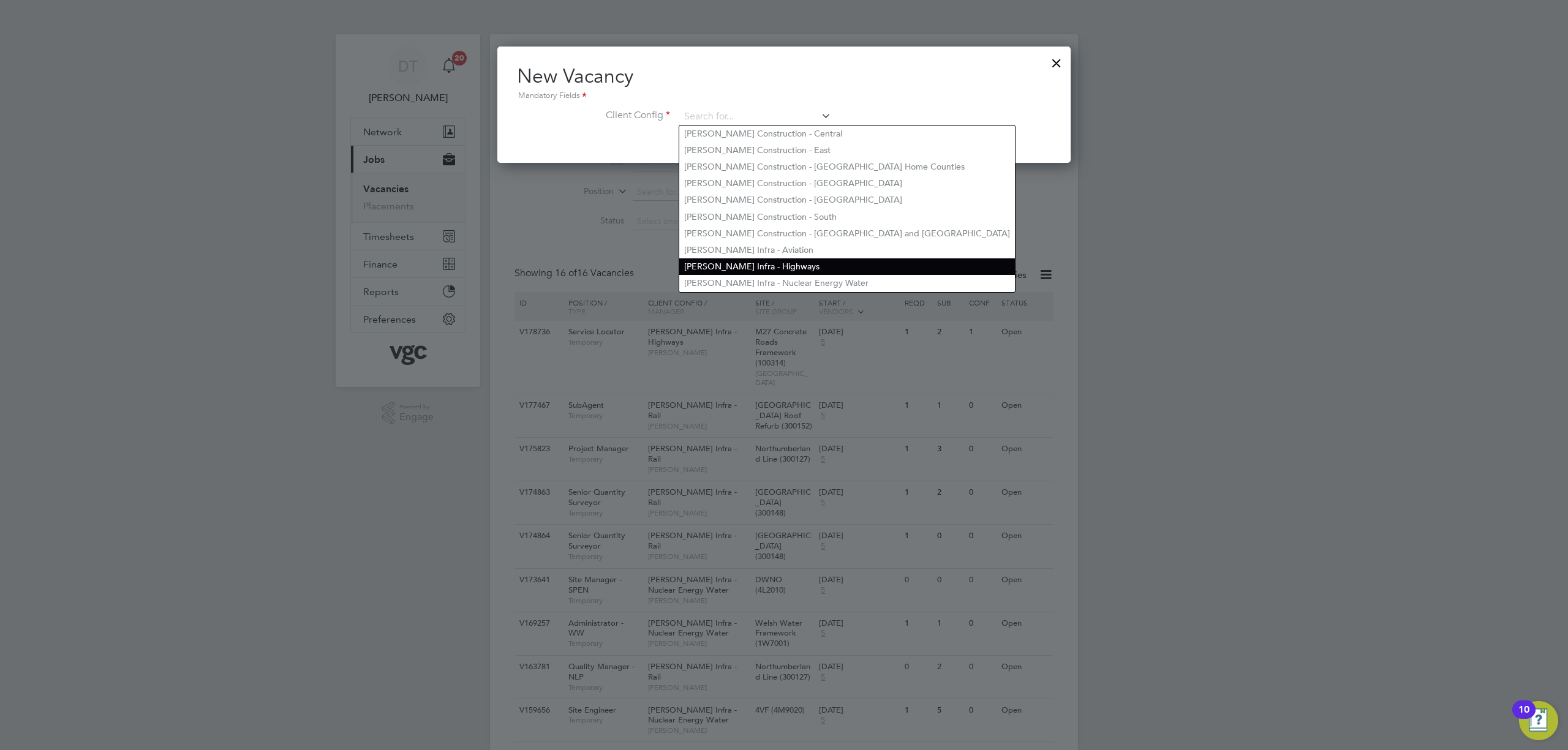
click at [820, 260] on li "[PERSON_NAME] Infra - Highways" at bounding box center [847, 267] width 336 height 17
type input "[PERSON_NAME] Infra - Highways"
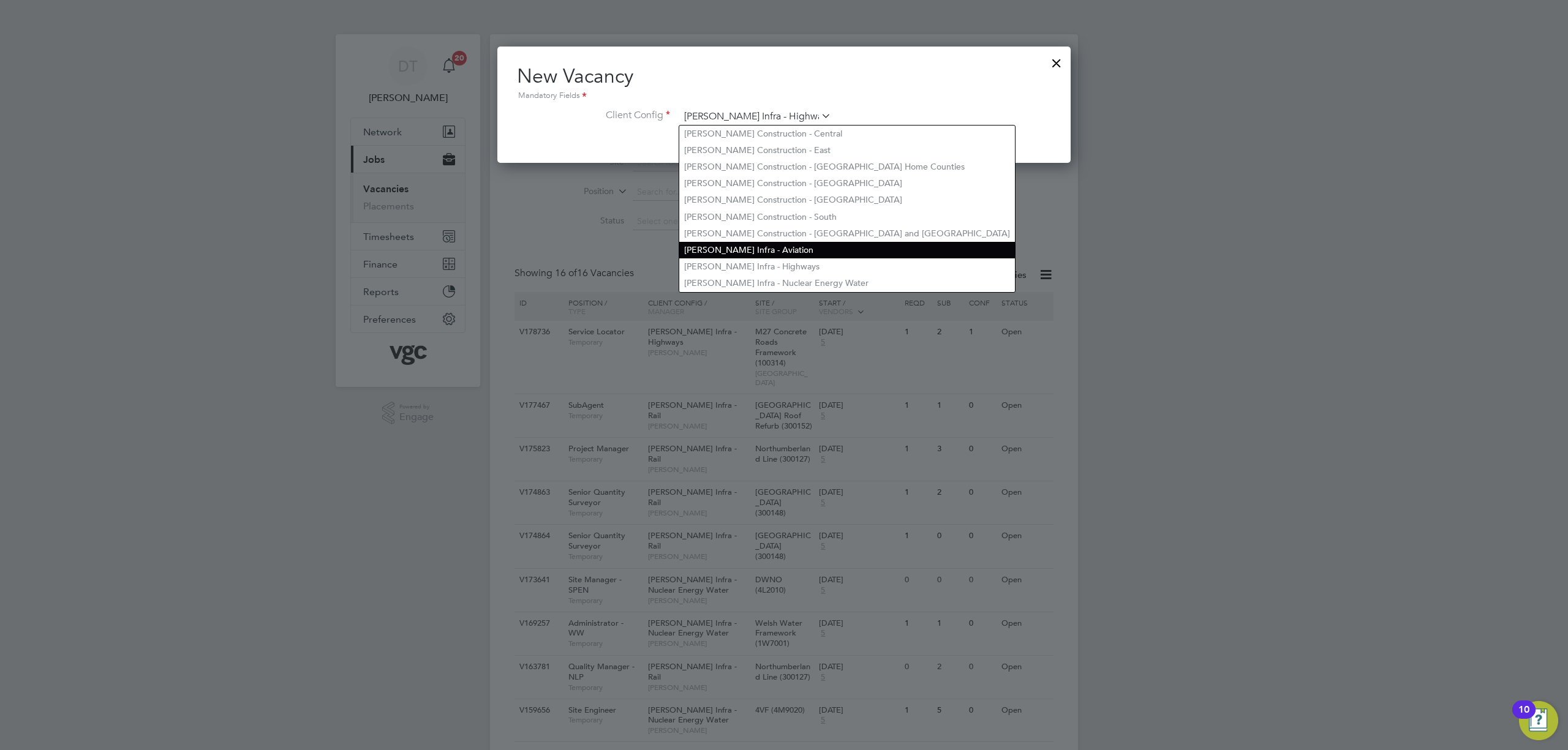
scroll to position [204, 574]
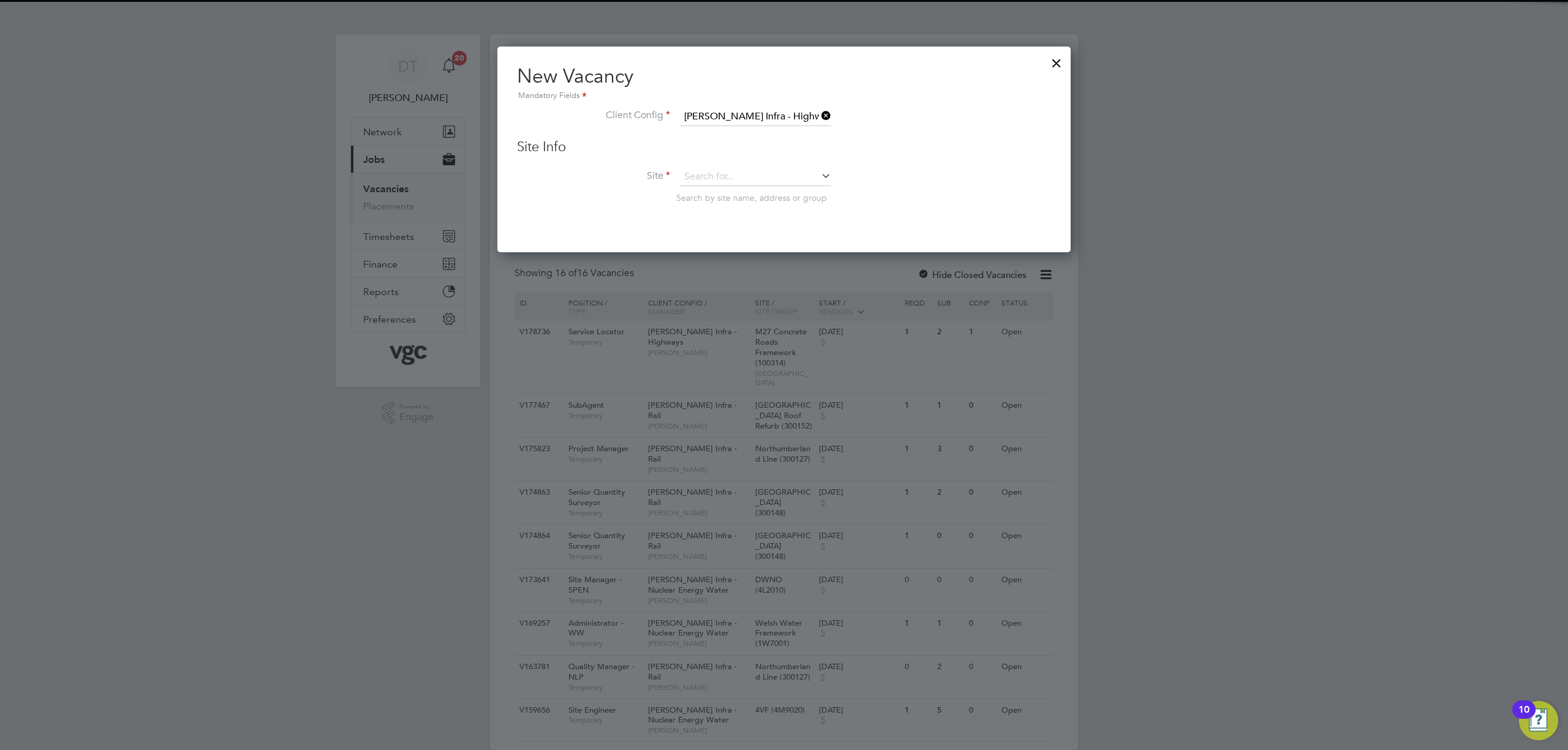
click at [765, 161] on div "Site Info Site Search by site name, address or group" at bounding box center [784, 183] width 534 height 90
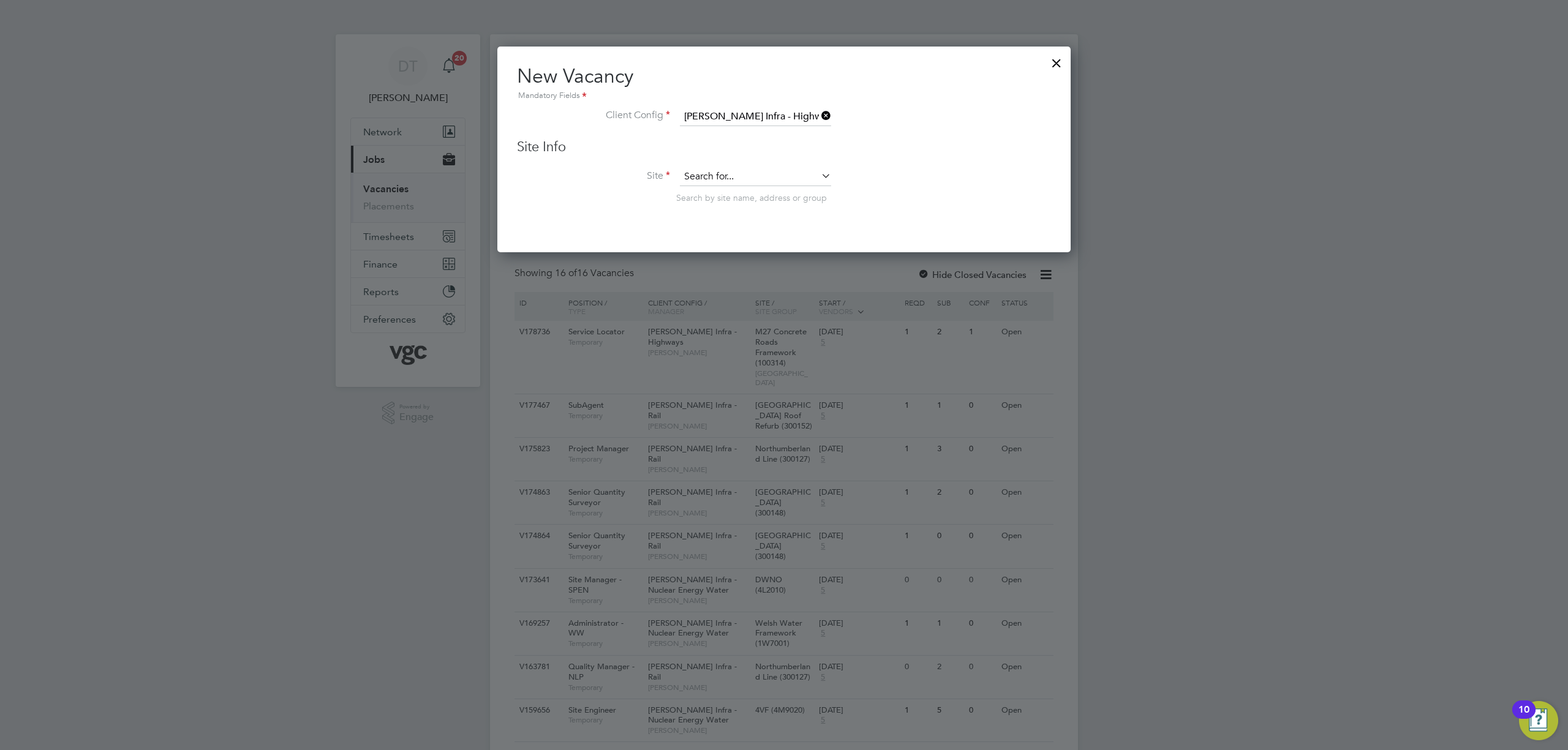
click at [755, 173] on input at bounding box center [755, 176] width 151 height 18
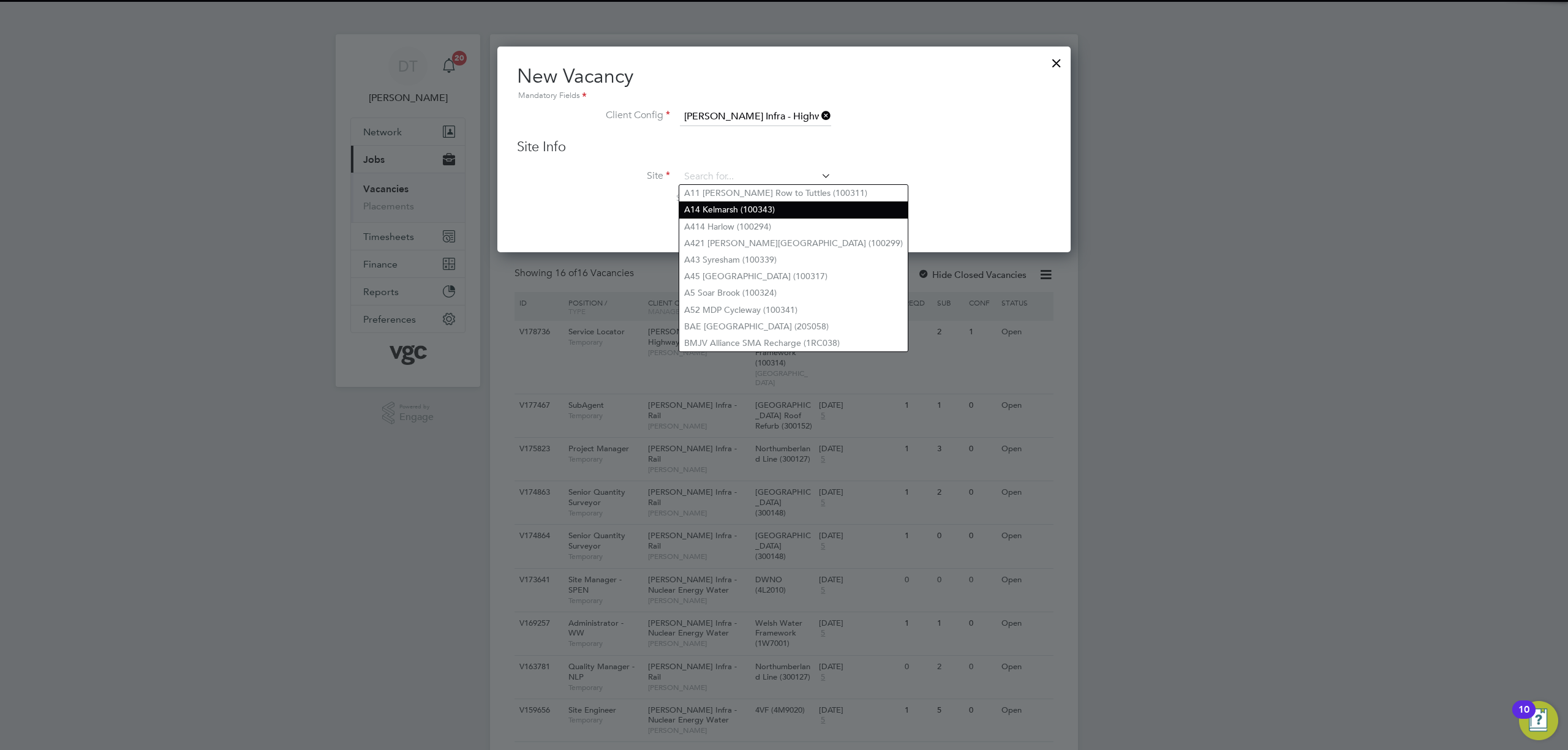
click at [743, 214] on li "A14 Kelmarsh (100343)" at bounding box center [793, 209] width 229 height 17
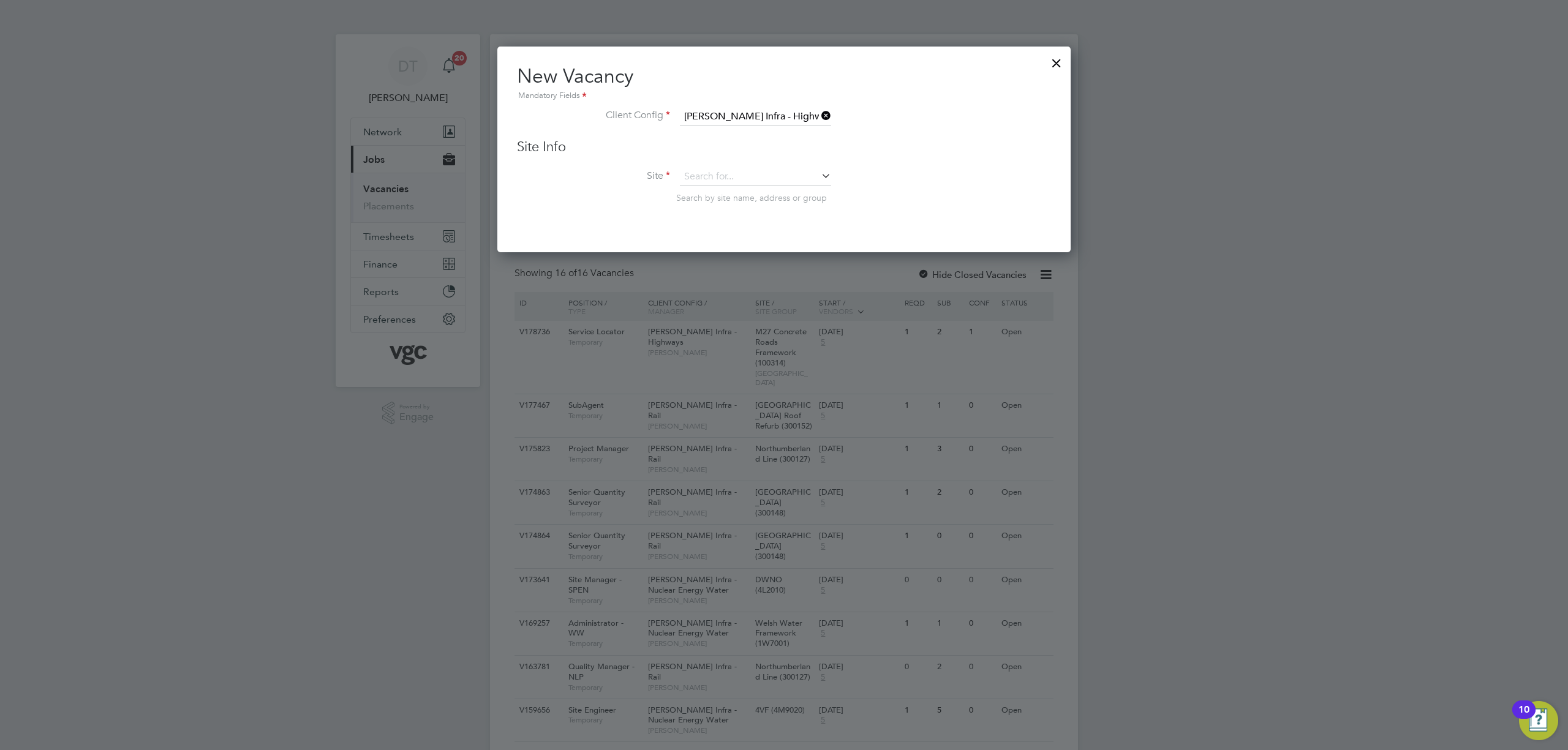
type input "A14 Kelmarsh (100343)"
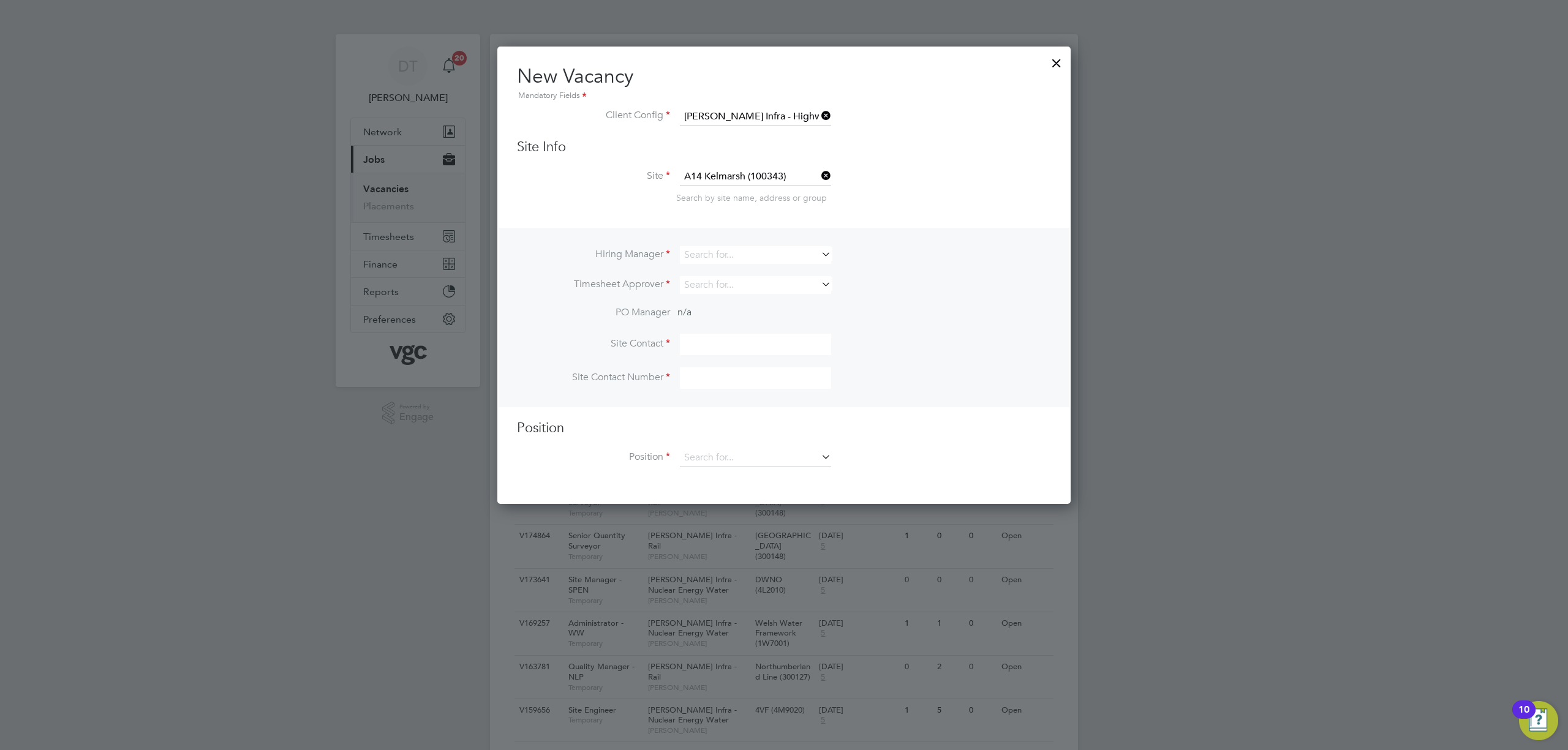
scroll to position [454, 574]
click at [704, 250] on input at bounding box center [755, 255] width 151 height 18
click at [726, 274] on li "[PERSON_NAME] ie [PERSON_NAME]" at bounding box center [755, 270] width 153 height 17
type input "[PERSON_NAME]"
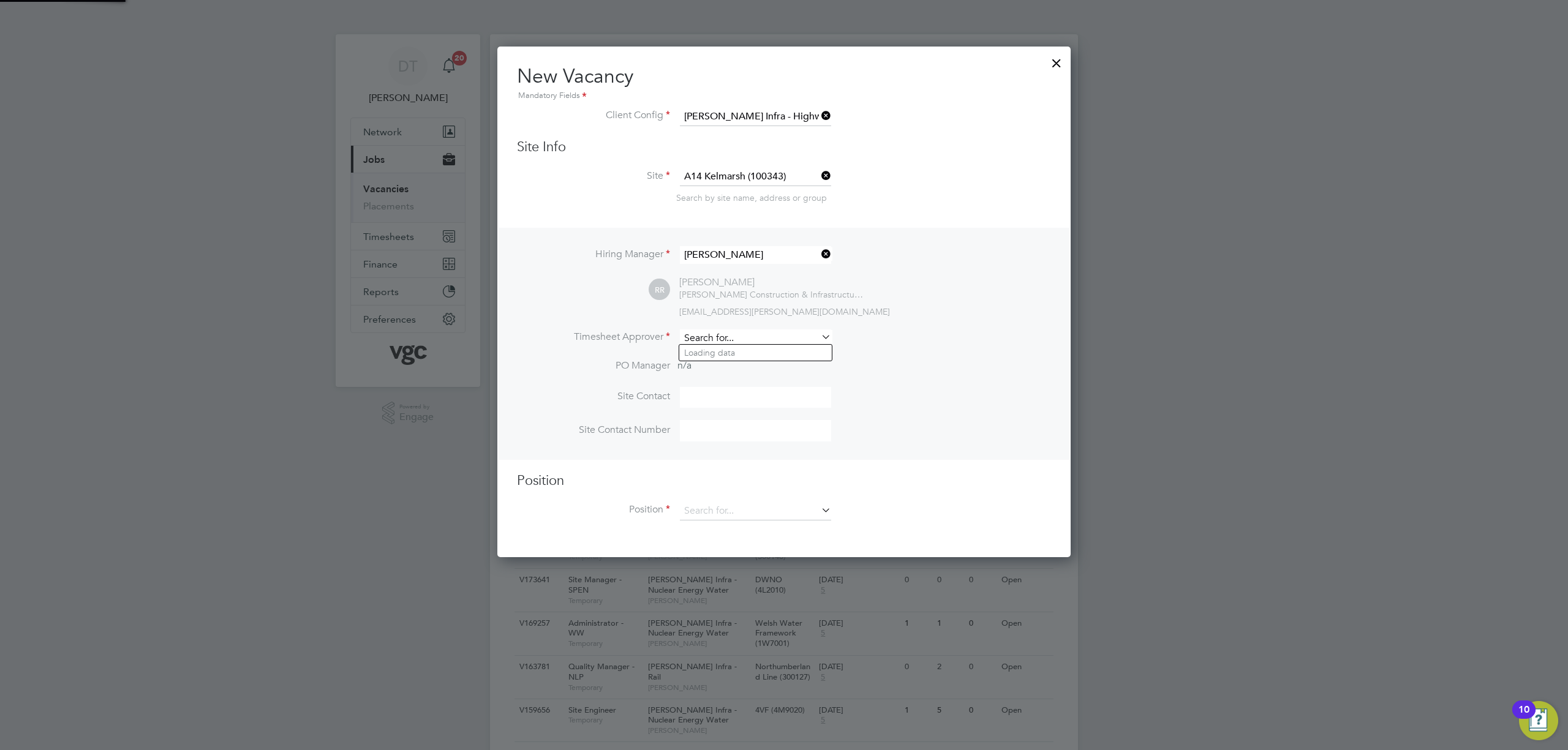
click at [716, 341] on input at bounding box center [755, 338] width 151 height 18
click at [739, 346] on li "[PERSON_NAME] ie [PERSON_NAME]" at bounding box center [755, 353] width 153 height 17
type input "[PERSON_NAME]"
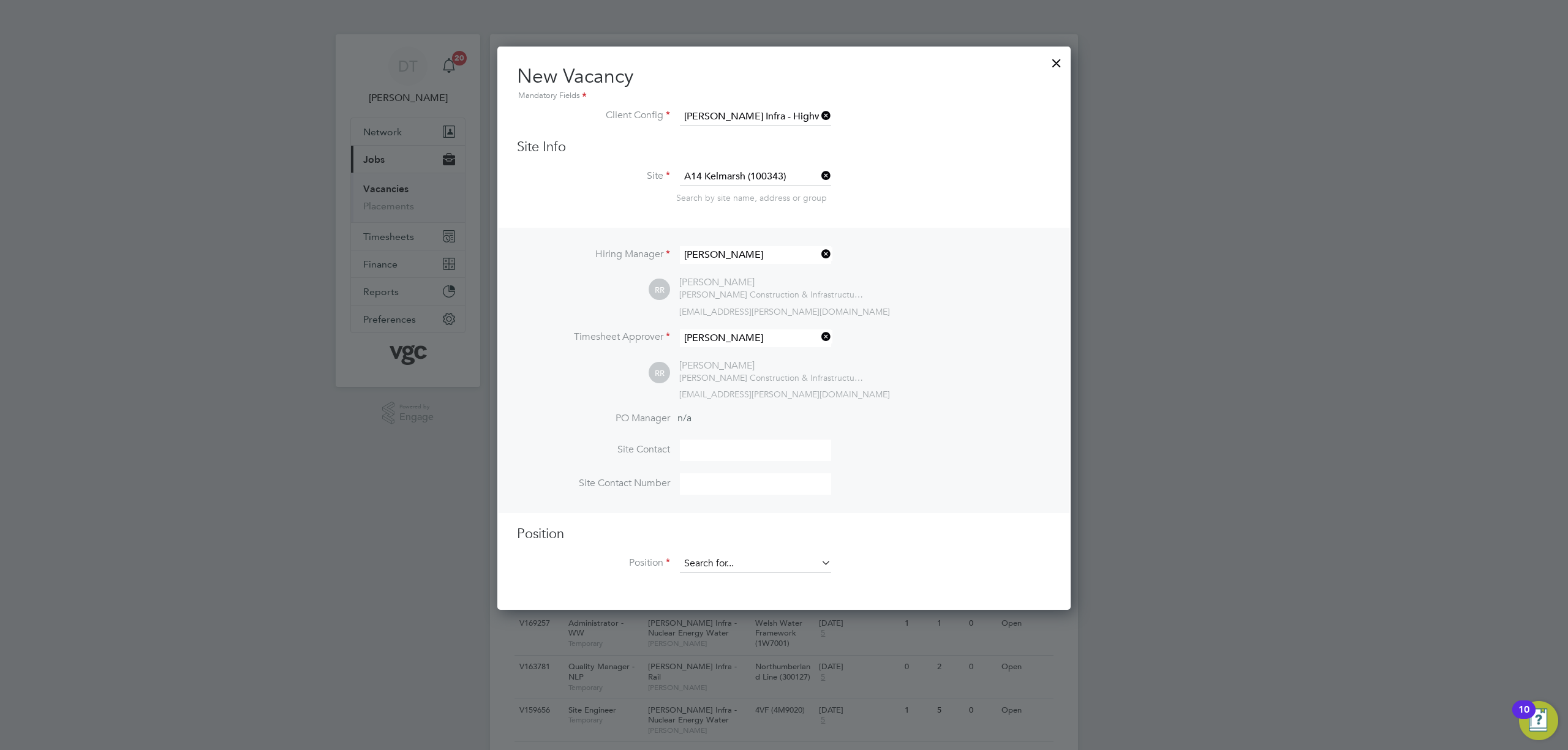
drag, startPoint x: 714, startPoint y: 564, endPoint x: 712, endPoint y: 548, distance: 16.1
click at [714, 563] on input at bounding box center [755, 564] width 151 height 18
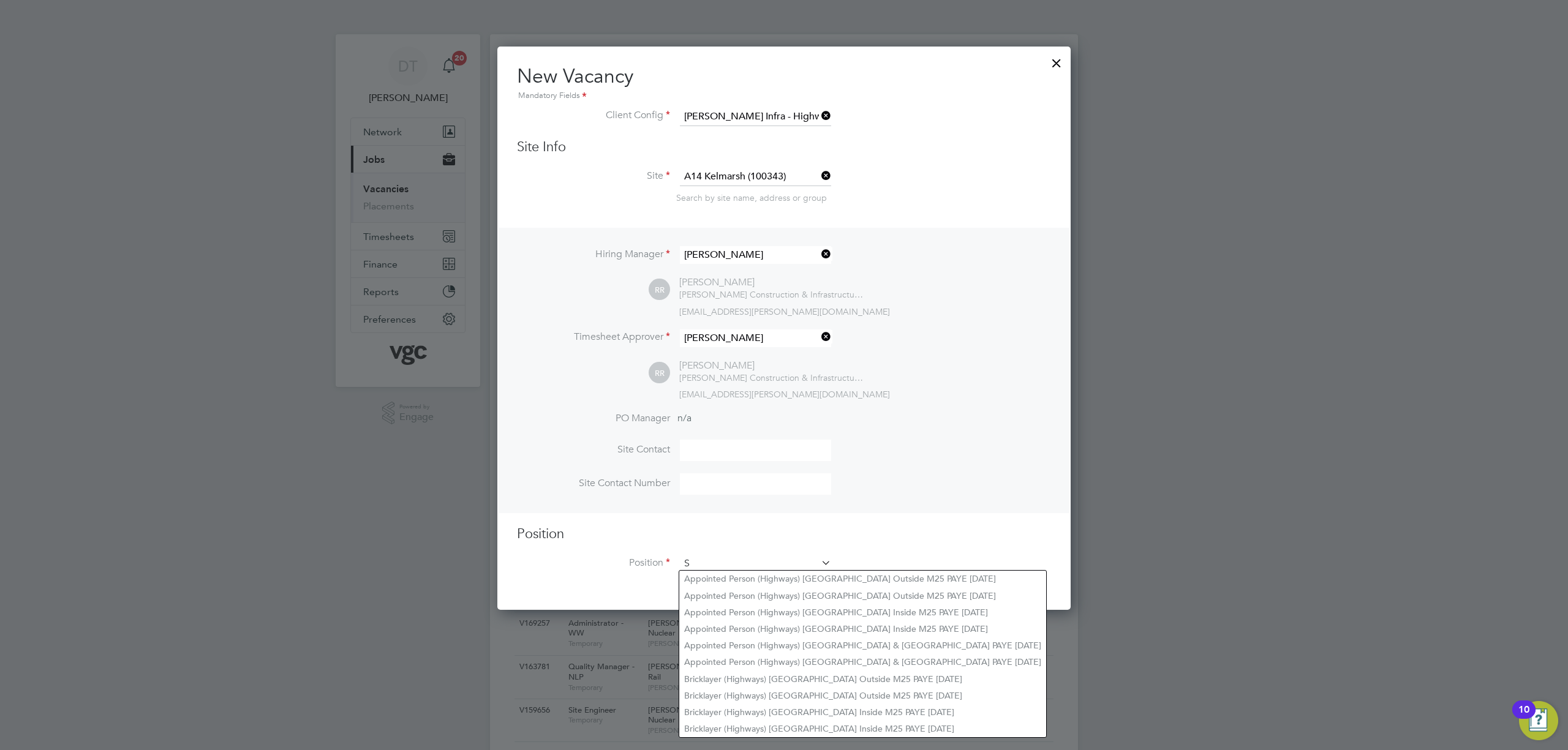
scroll to position [1734, 574]
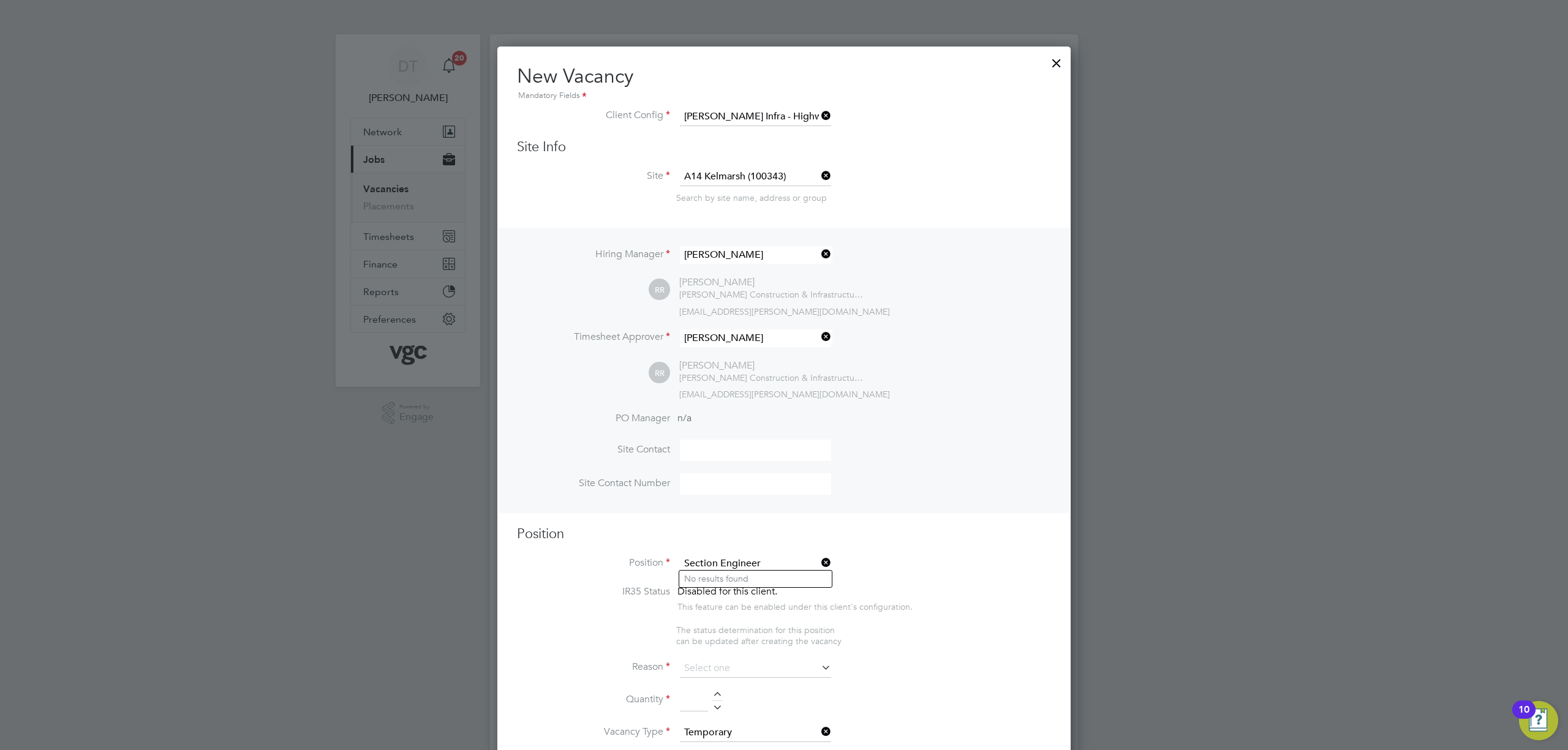
type input "Section Engineer"
click at [894, 559] on li "Position Section Engineer" at bounding box center [784, 570] width 534 height 31
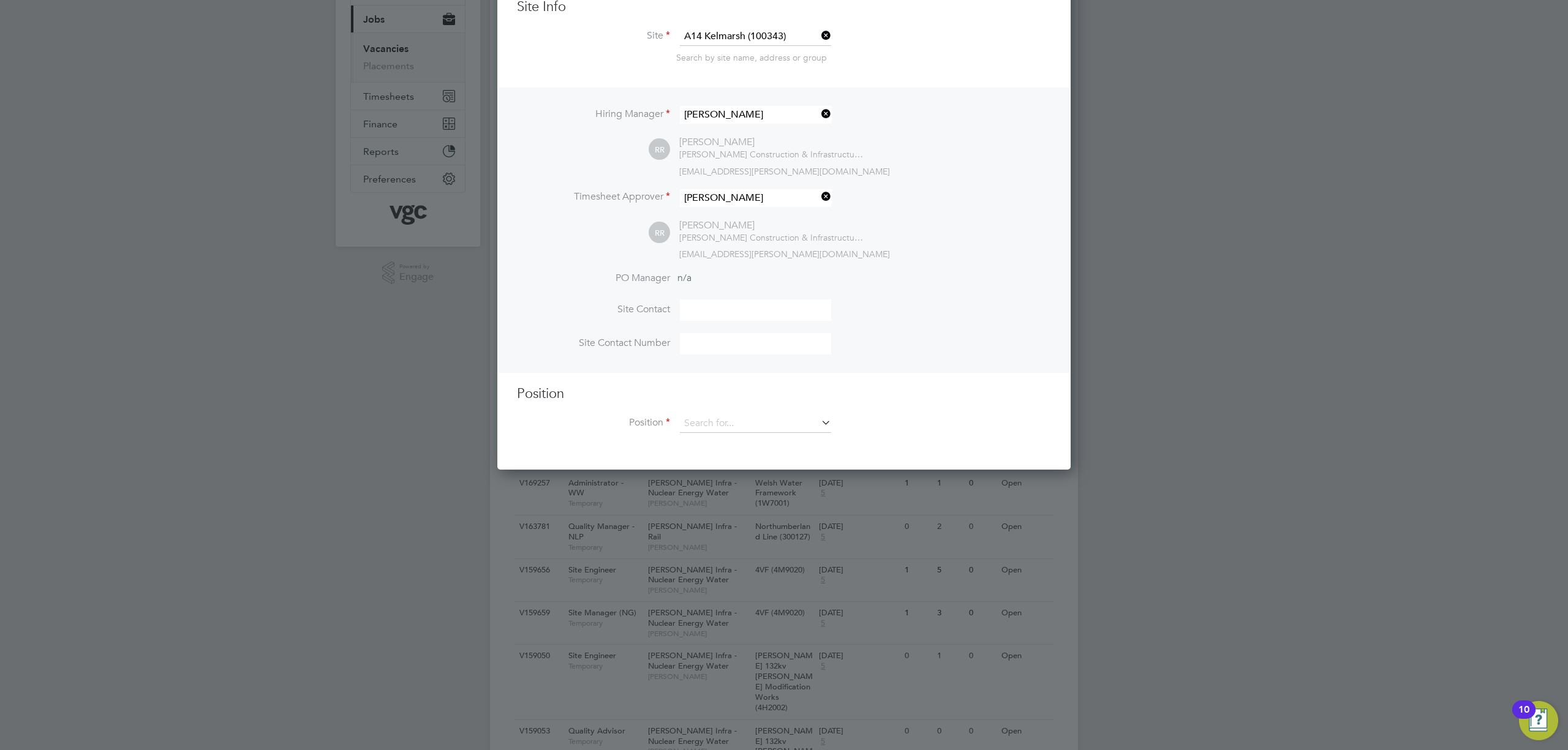
scroll to position [163, 0]
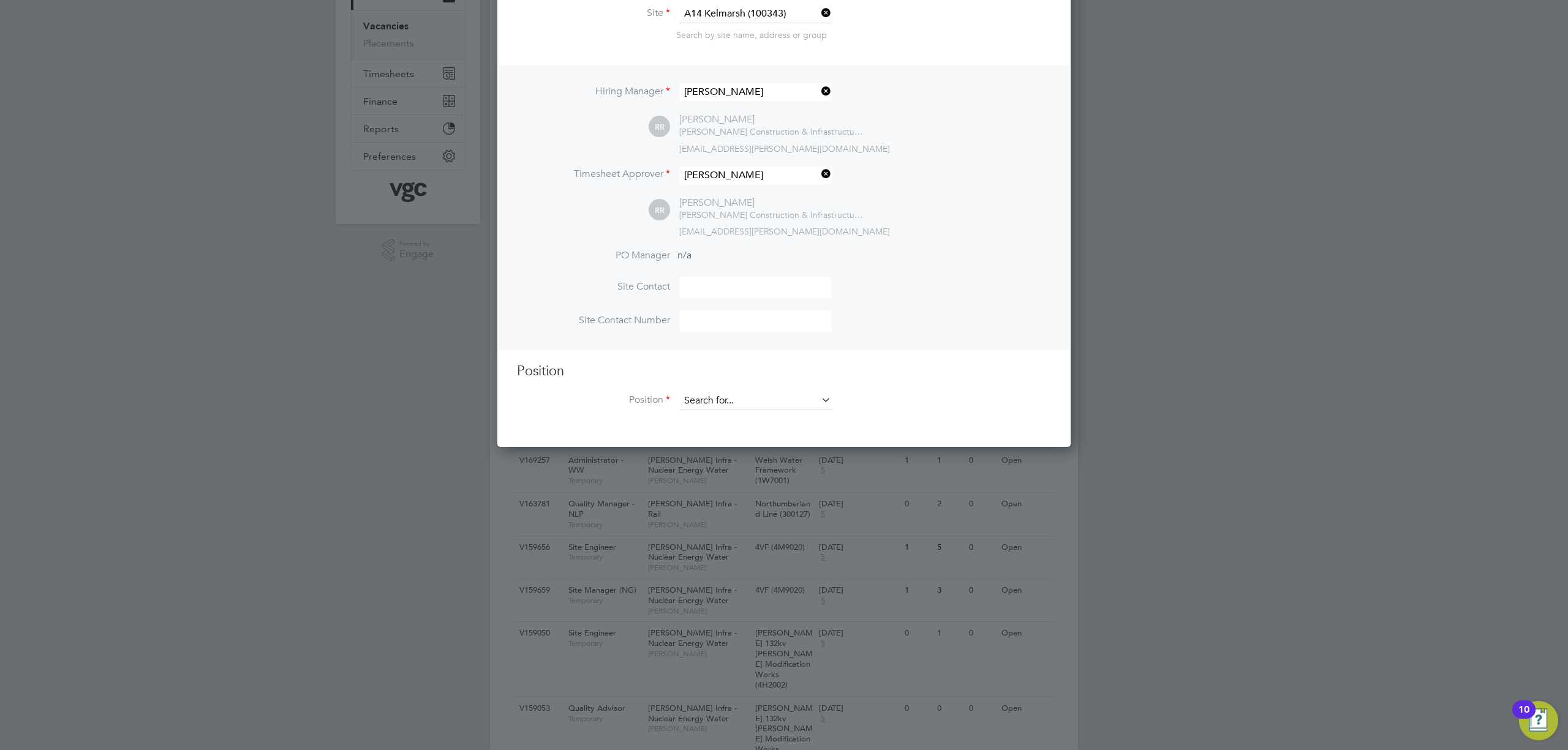
click at [704, 407] on div "Vacancies New Vacancy Vacancies I follow All Vacancies Client Config Site Posit…" at bounding box center [784, 437] width 588 height 1130
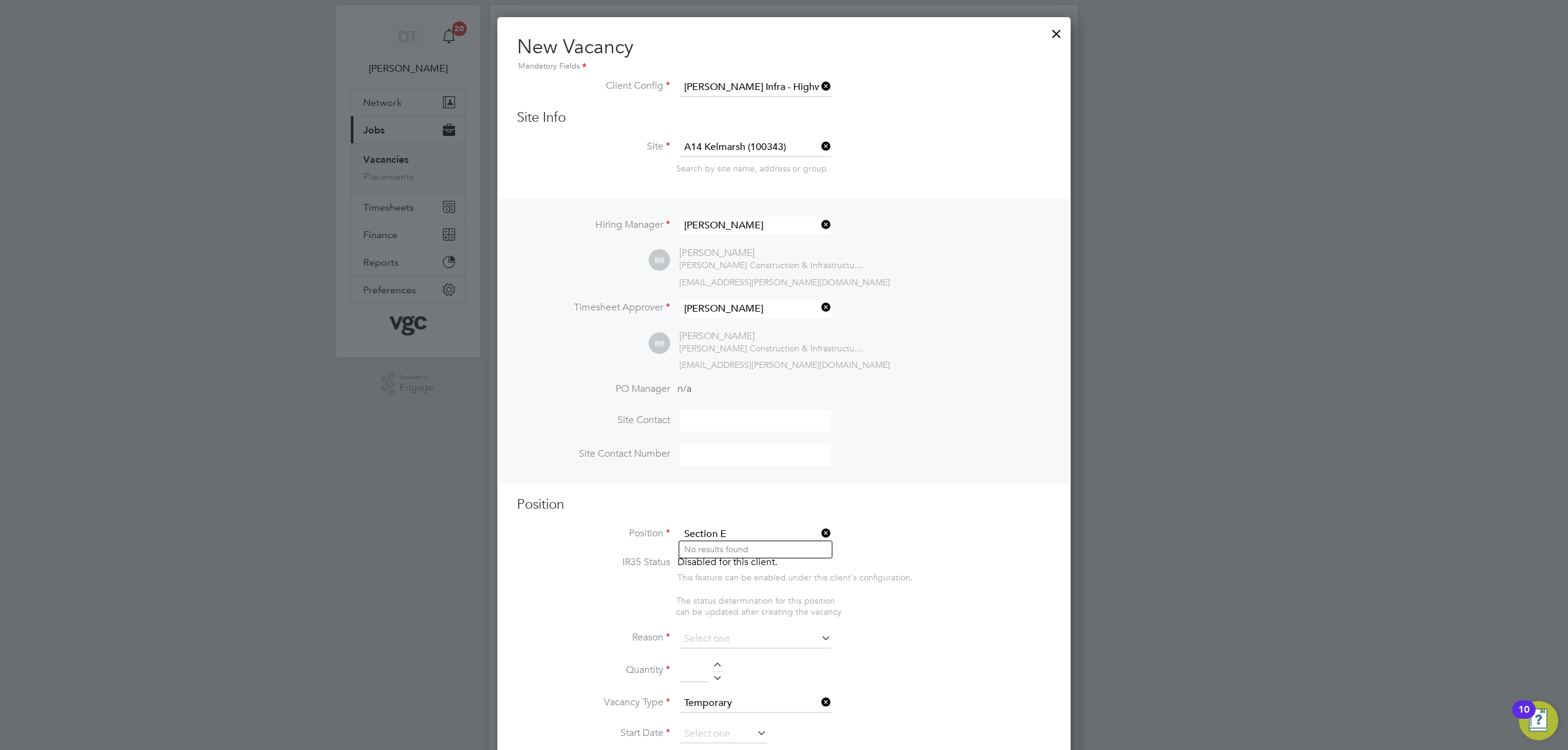
scroll to position [0, 0]
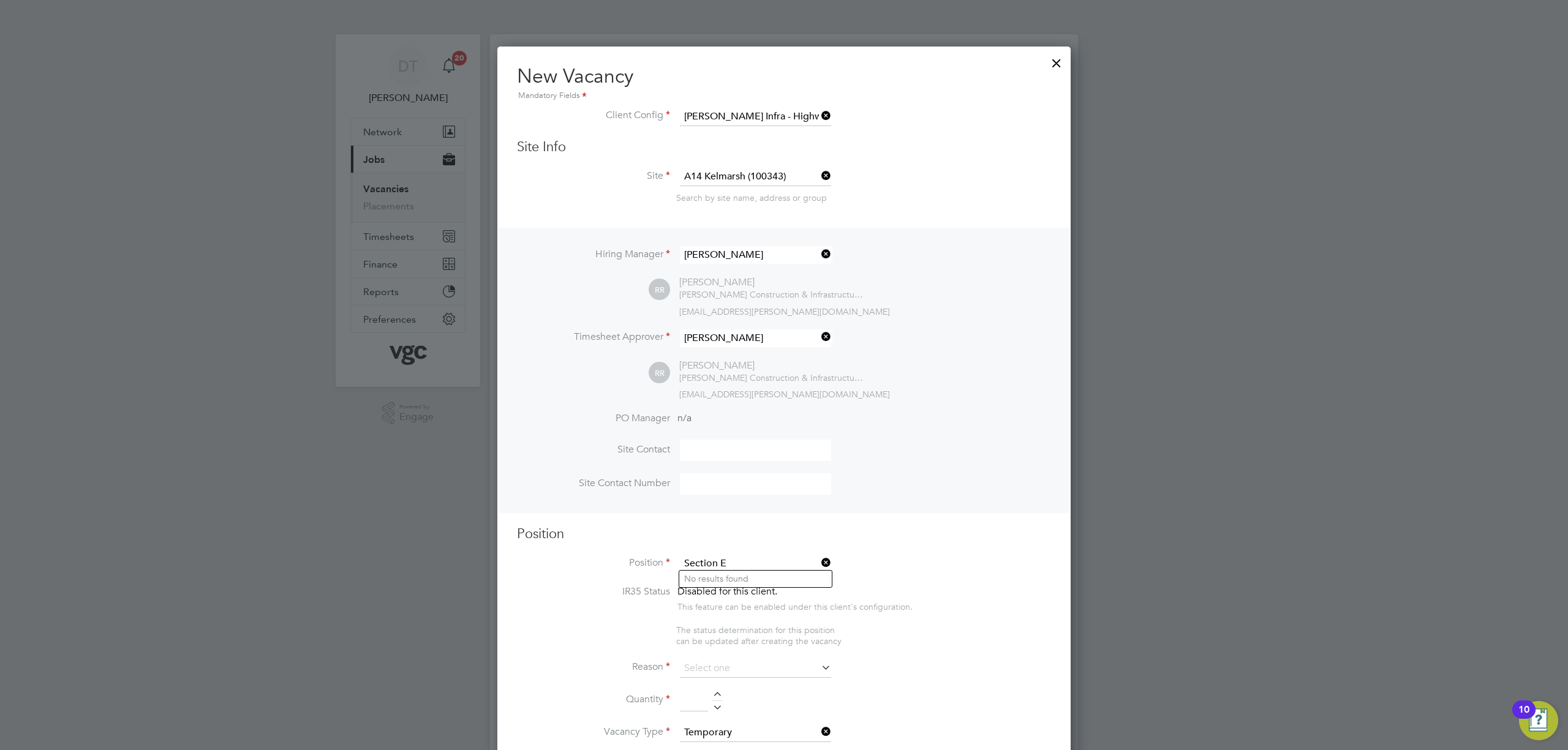
type input "Section E"
click at [1055, 62] on div at bounding box center [1056, 60] width 22 height 22
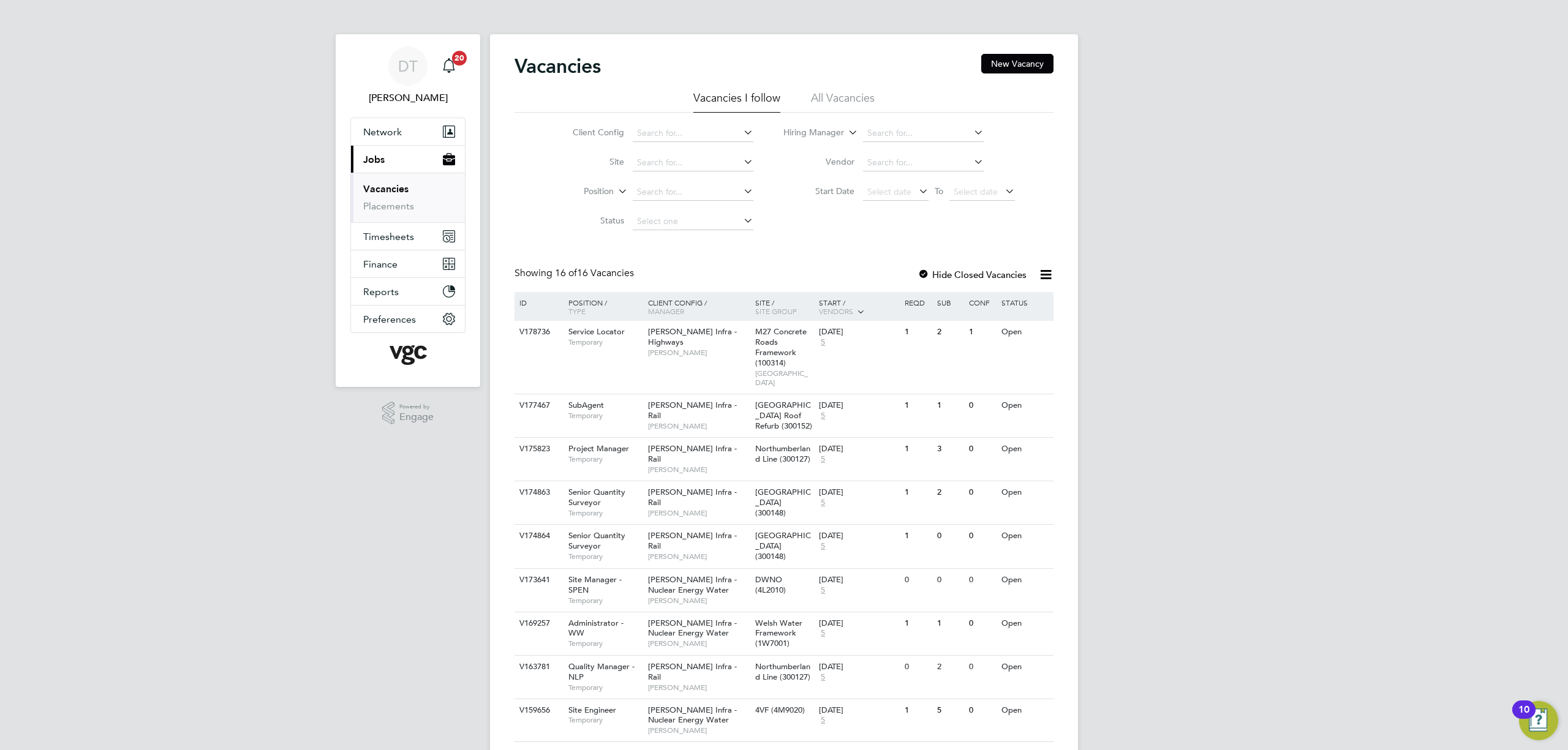
scroll to position [561, 574]
click at [1020, 67] on button "New Vacancy" at bounding box center [1018, 63] width 72 height 19
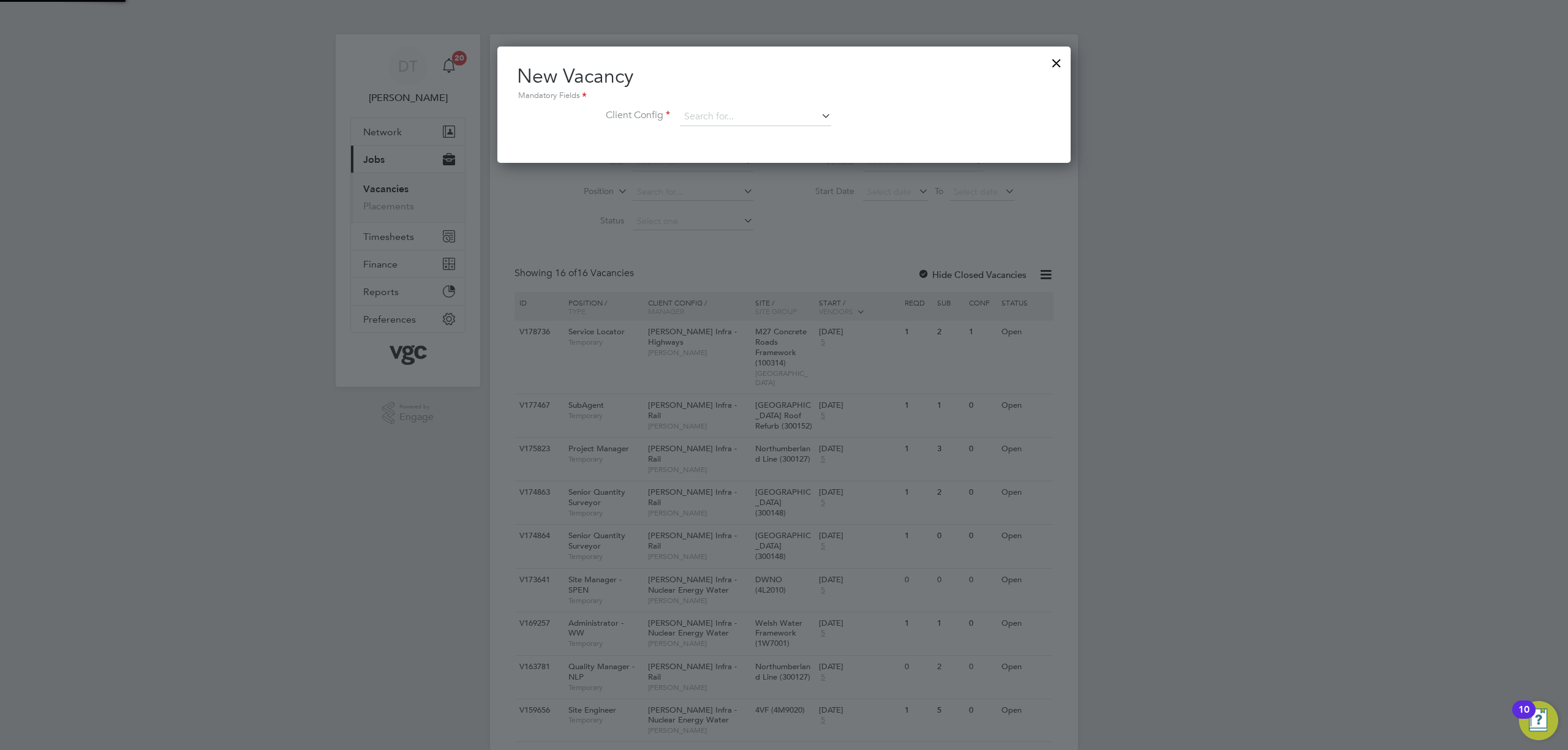
scroll to position [116, 574]
click at [703, 128] on li "Client Config" at bounding box center [784, 123] width 534 height 31
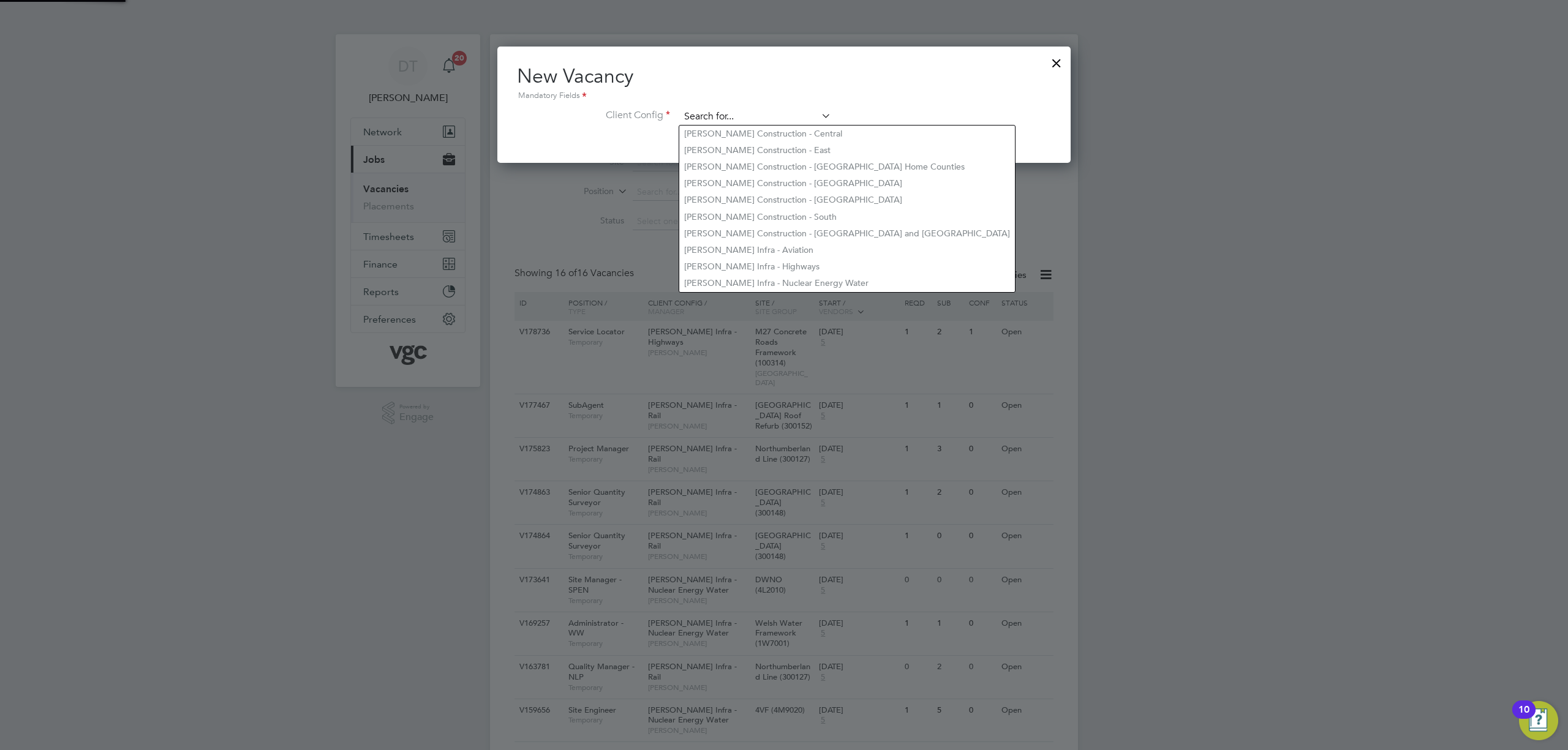
click at [713, 118] on input at bounding box center [755, 116] width 151 height 18
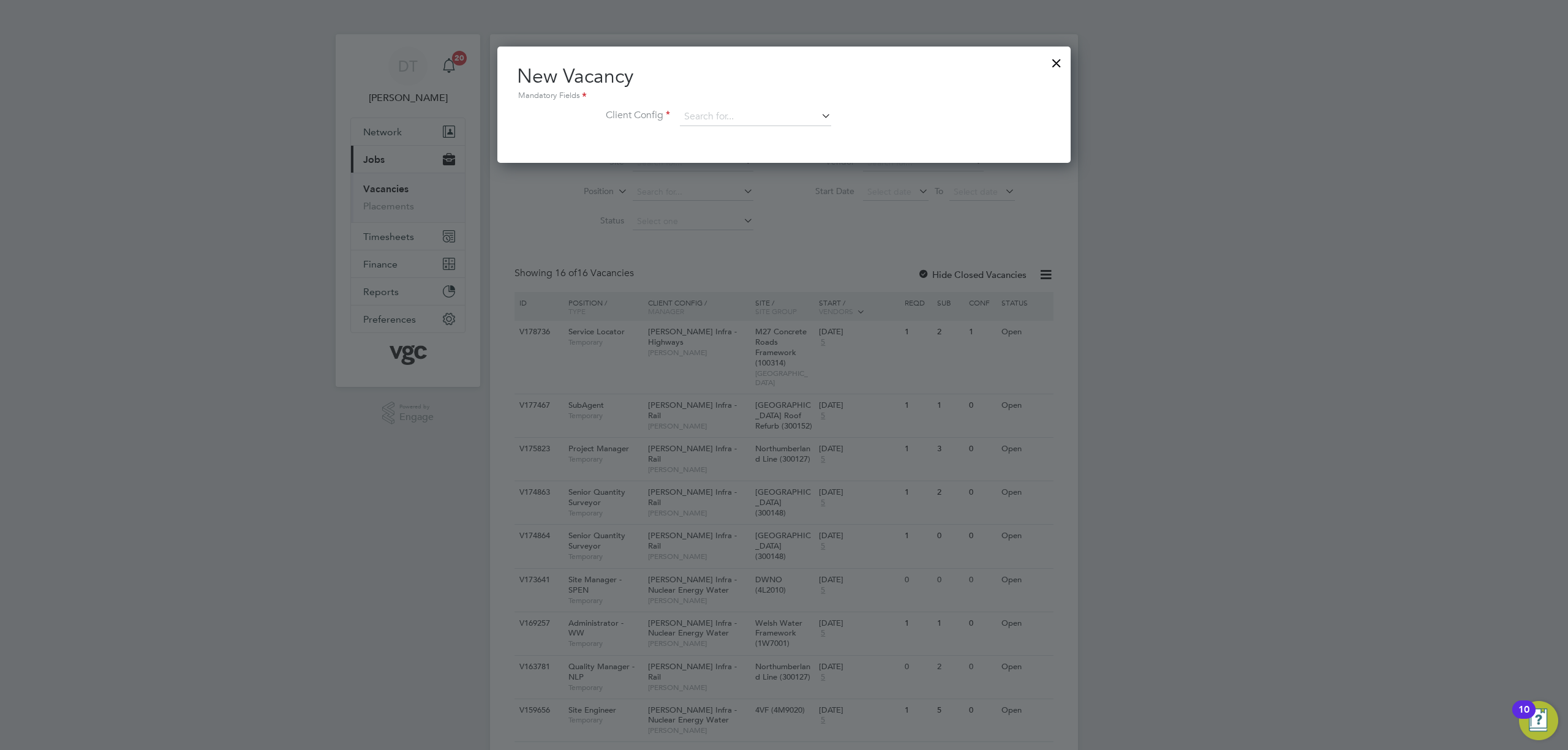
click at [837, 262] on li "[PERSON_NAME] Infra - Highways" at bounding box center [847, 267] width 336 height 17
type input "[PERSON_NAME] Infra - Highways"
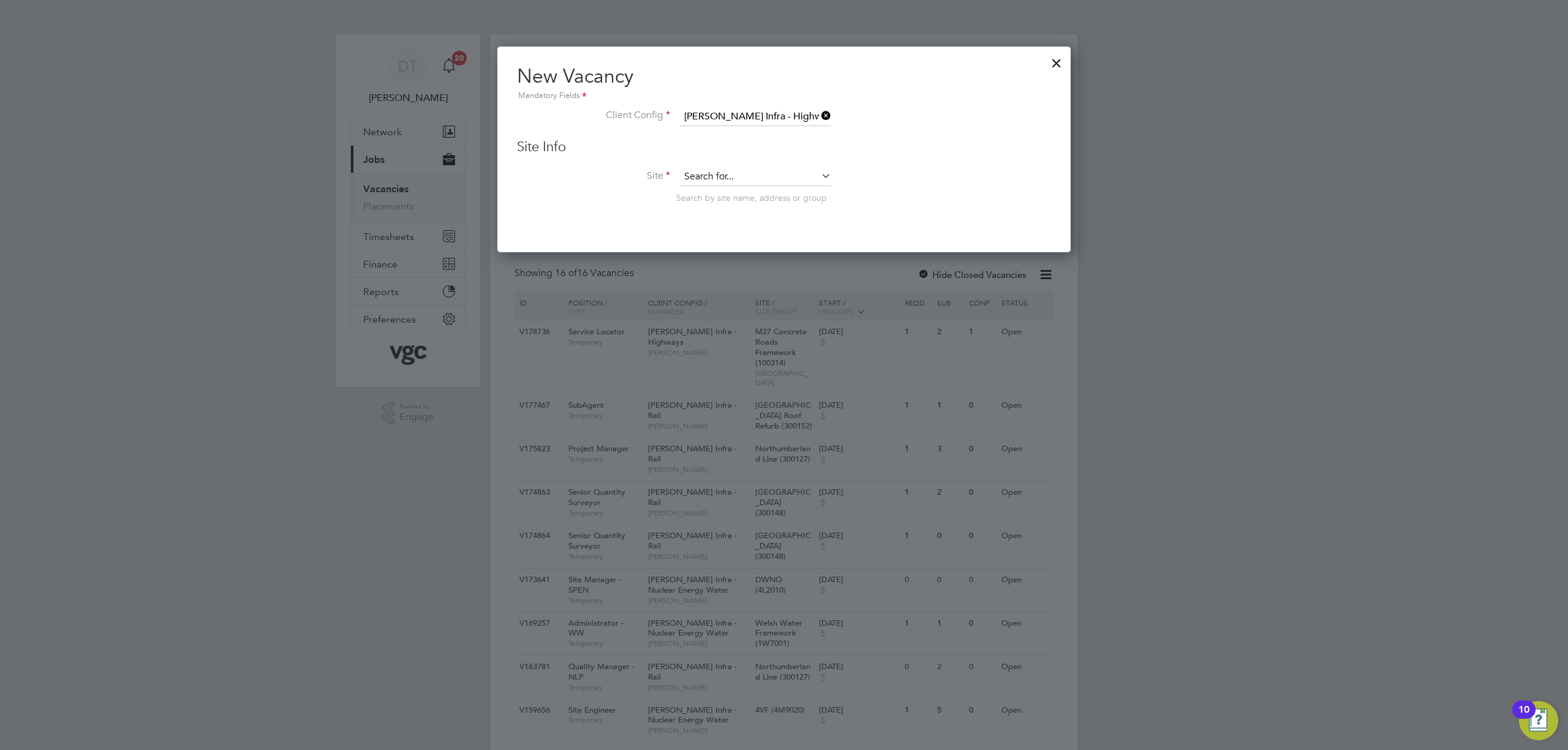
click at [686, 166] on div "Site Info Site Search by site name, address or group" at bounding box center [784, 183] width 534 height 90
click at [686, 169] on input at bounding box center [755, 176] width 151 height 18
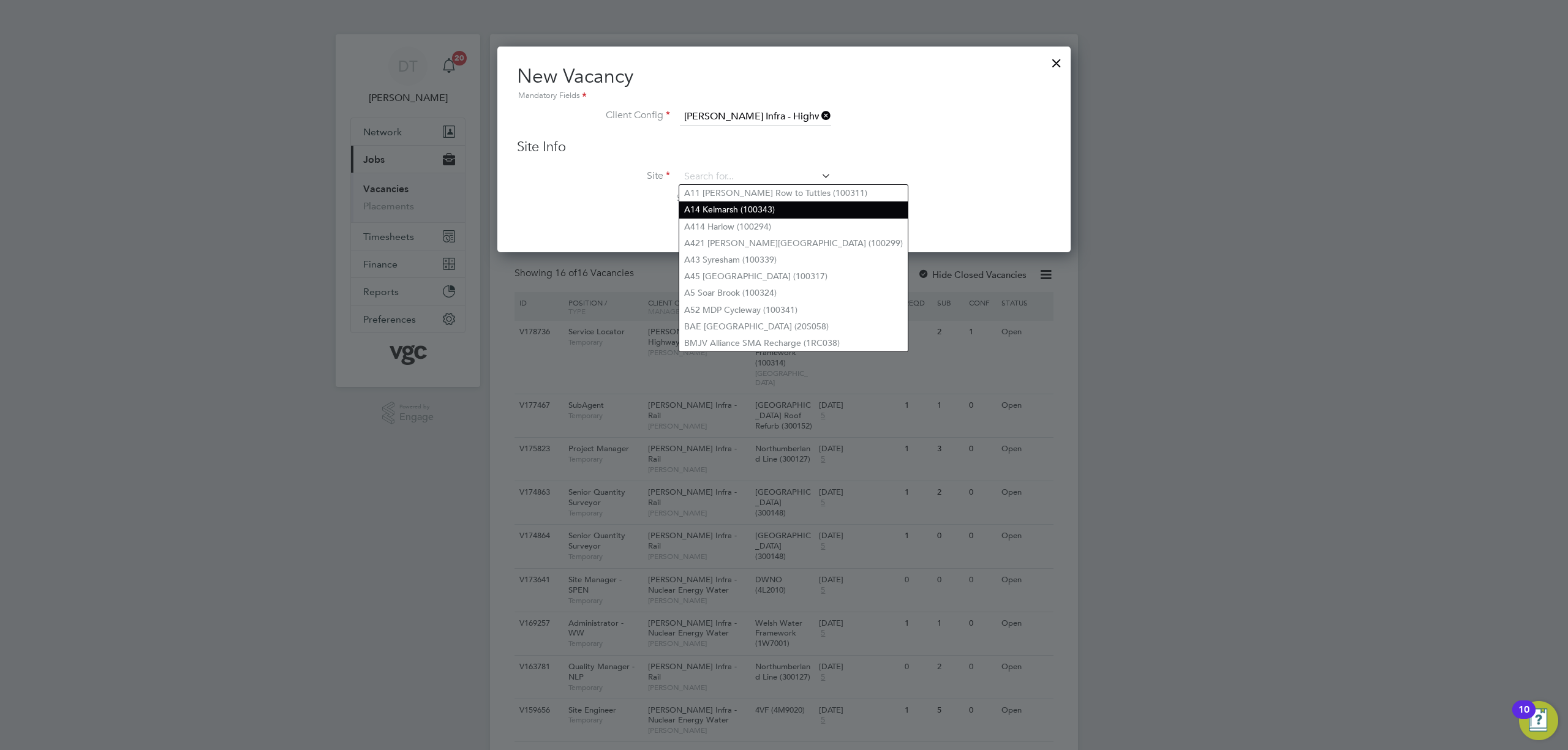
click at [719, 214] on li "A14 Kelmarsh (100343)" at bounding box center [793, 209] width 229 height 17
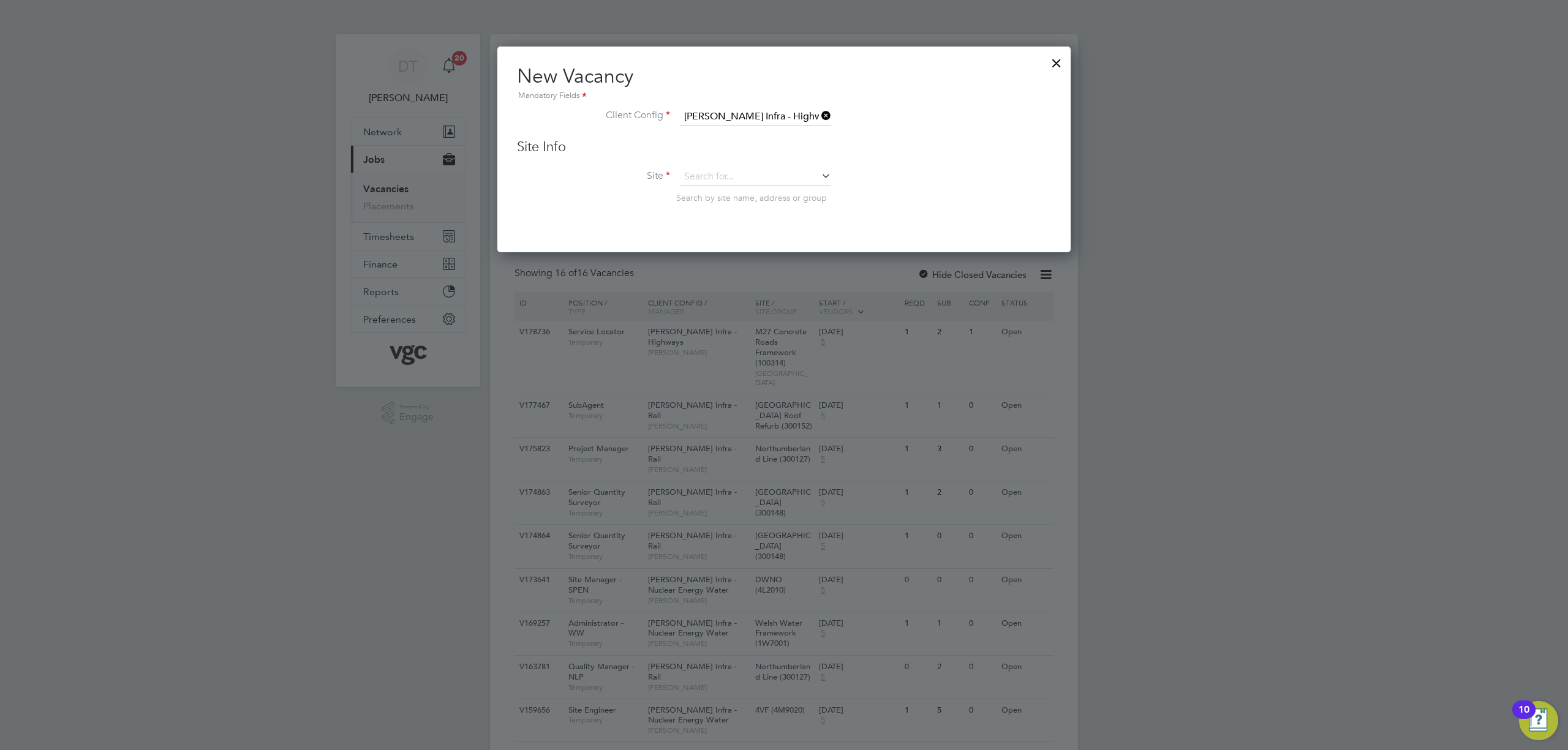
type input "A14 Kelmarsh (100343)"
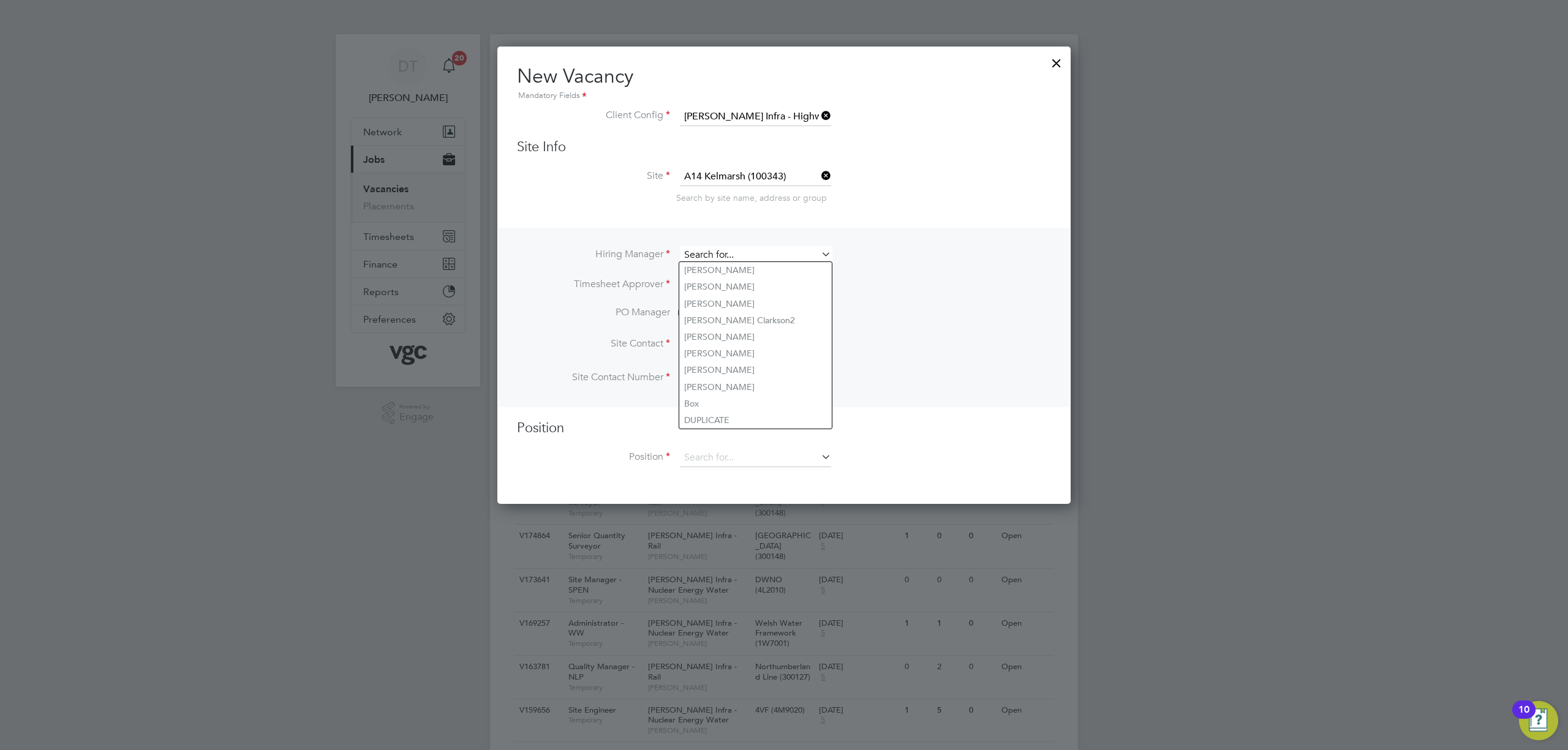
click at [703, 254] on input at bounding box center [755, 255] width 151 height 18
click at [715, 265] on li "[PERSON_NAME] ie [PERSON_NAME]" at bounding box center [755, 270] width 153 height 17
type input "[PERSON_NAME]"
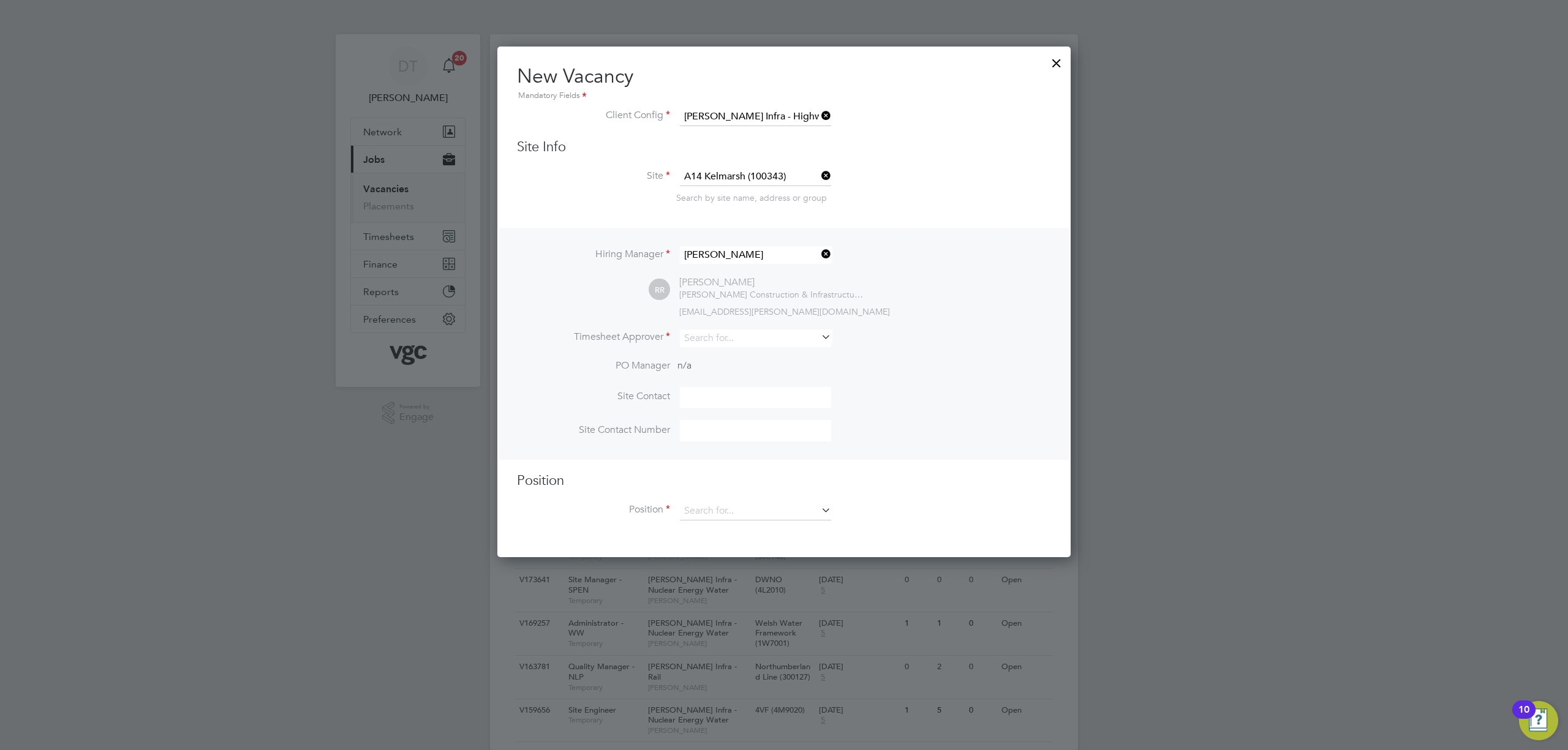
scroll to position [508, 574]
click at [705, 337] on input at bounding box center [755, 338] width 151 height 18
click at [708, 350] on li "[PERSON_NAME] ie [PERSON_NAME]" at bounding box center [755, 353] width 153 height 17
type input "[PERSON_NAME]"
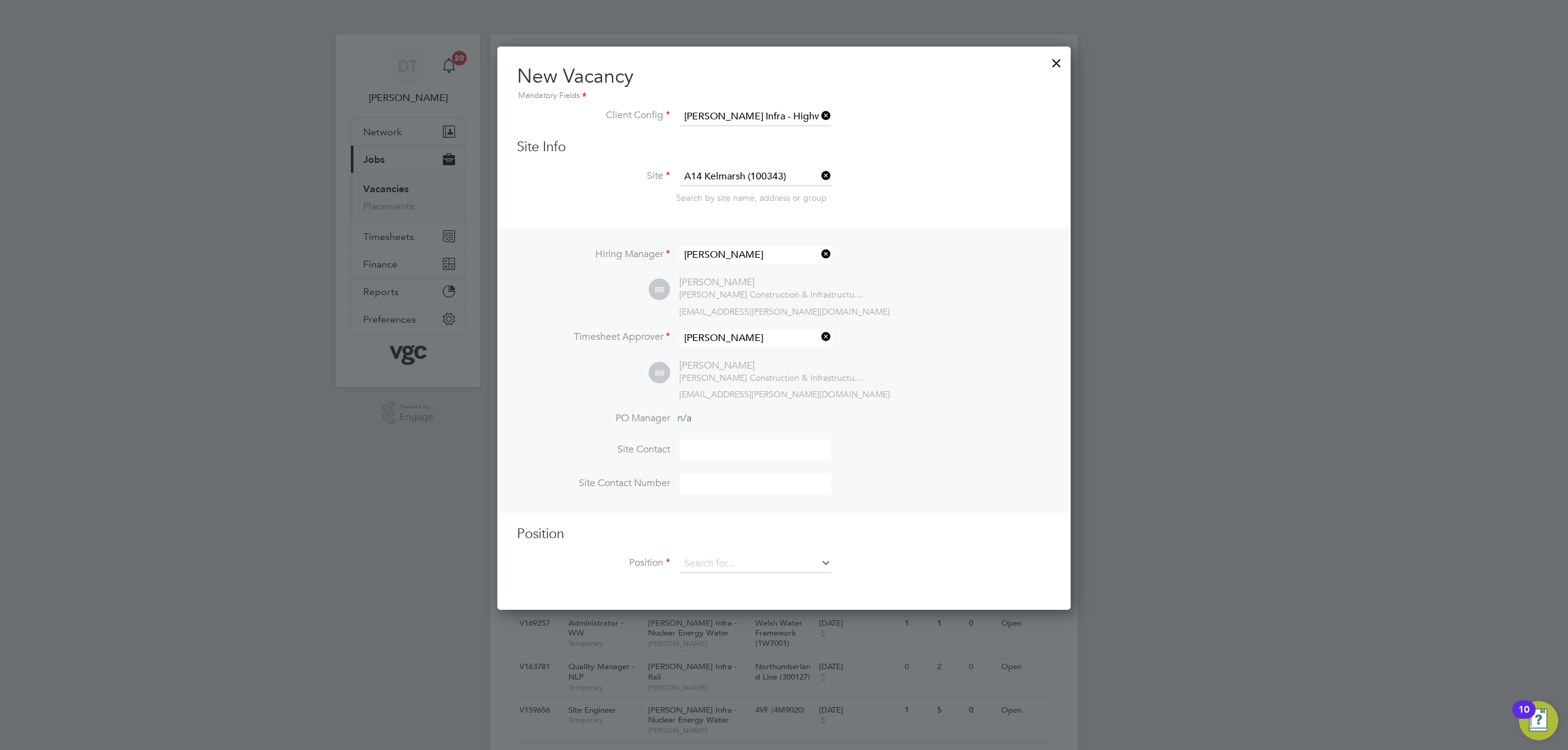
scroll to position [561, 574]
click at [709, 561] on input at bounding box center [755, 564] width 151 height 18
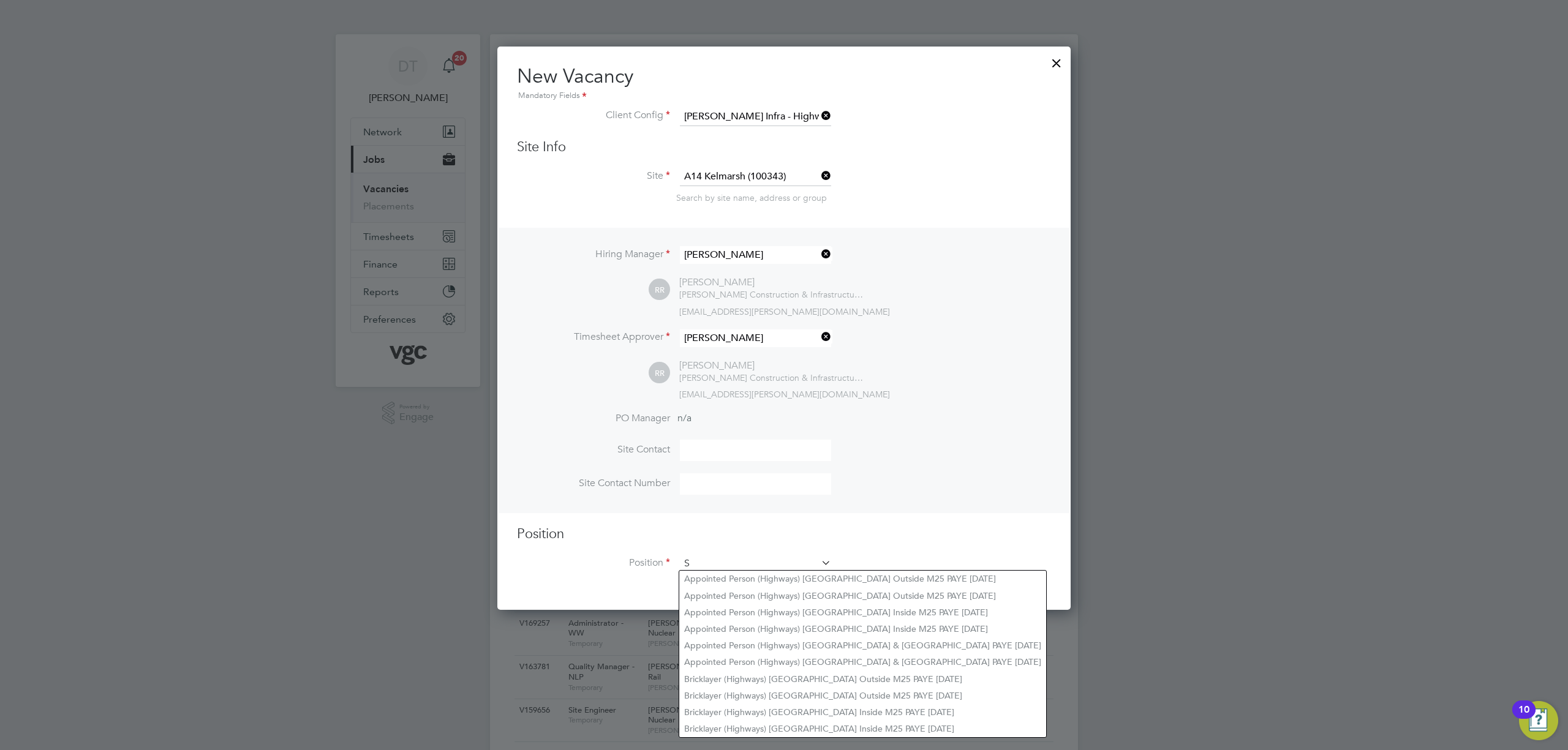
scroll to position [1734, 574]
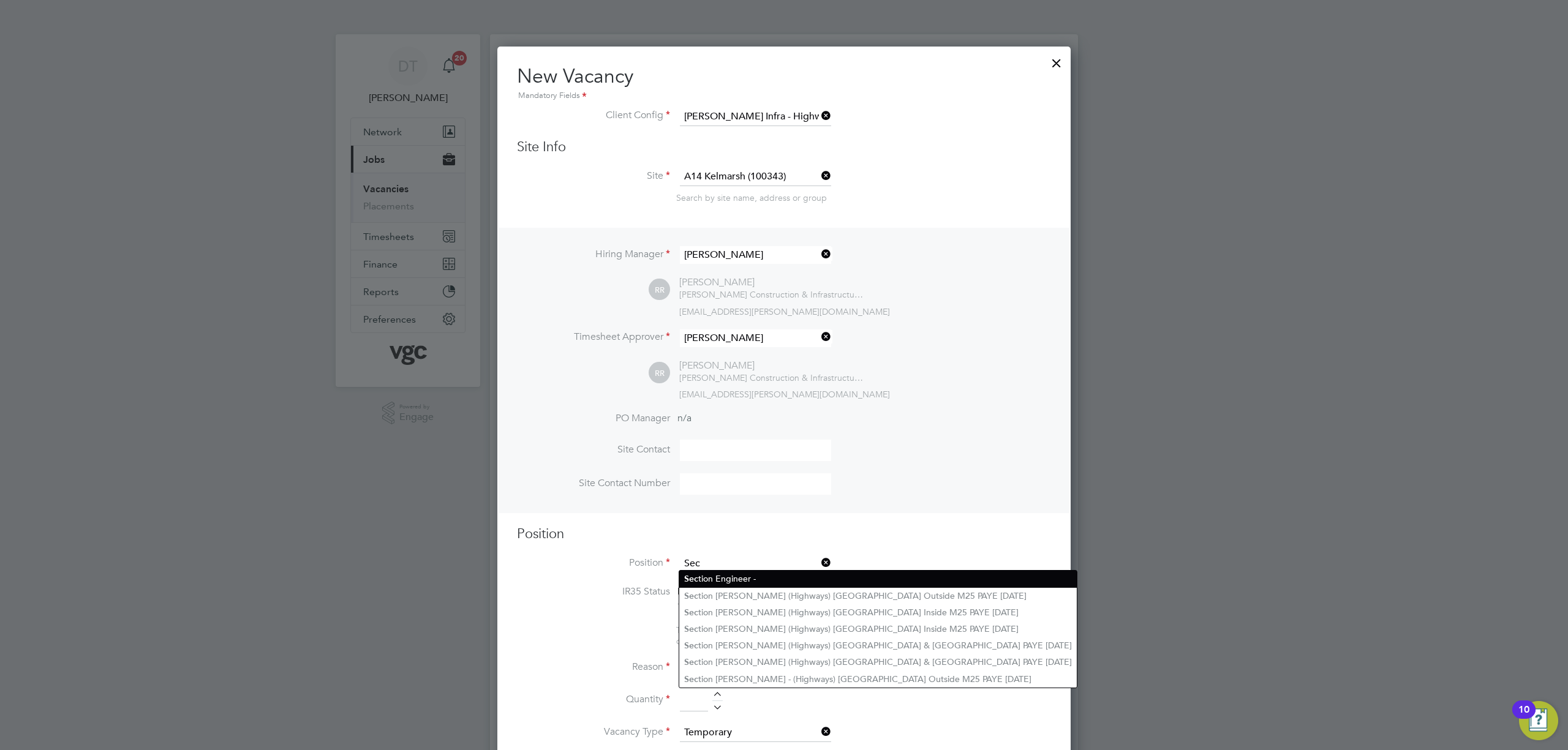
click at [747, 583] on li "Sec tion Engineer -" at bounding box center [878, 579] width 398 height 17
type input "Section Engineer -"
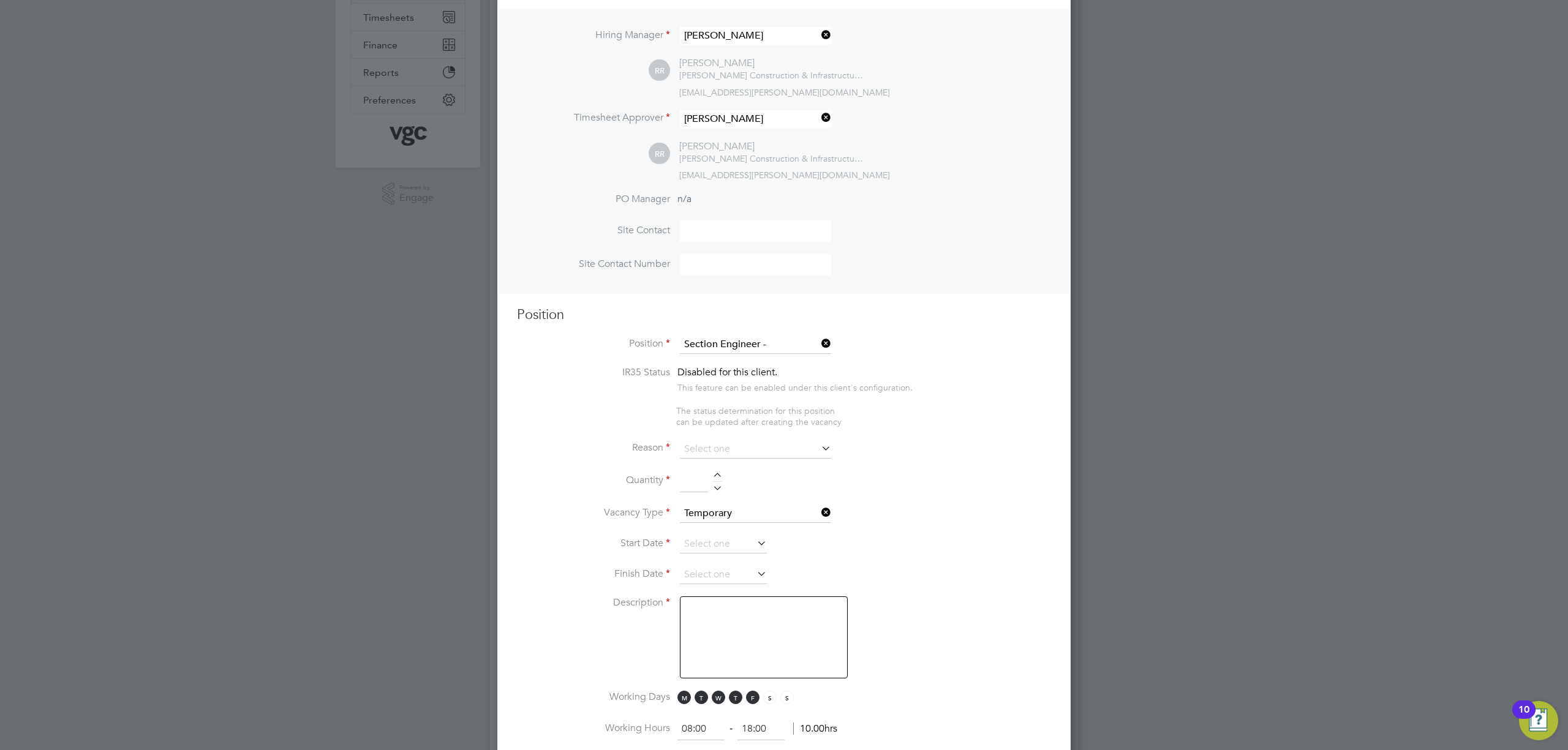
scroll to position [245, 0]
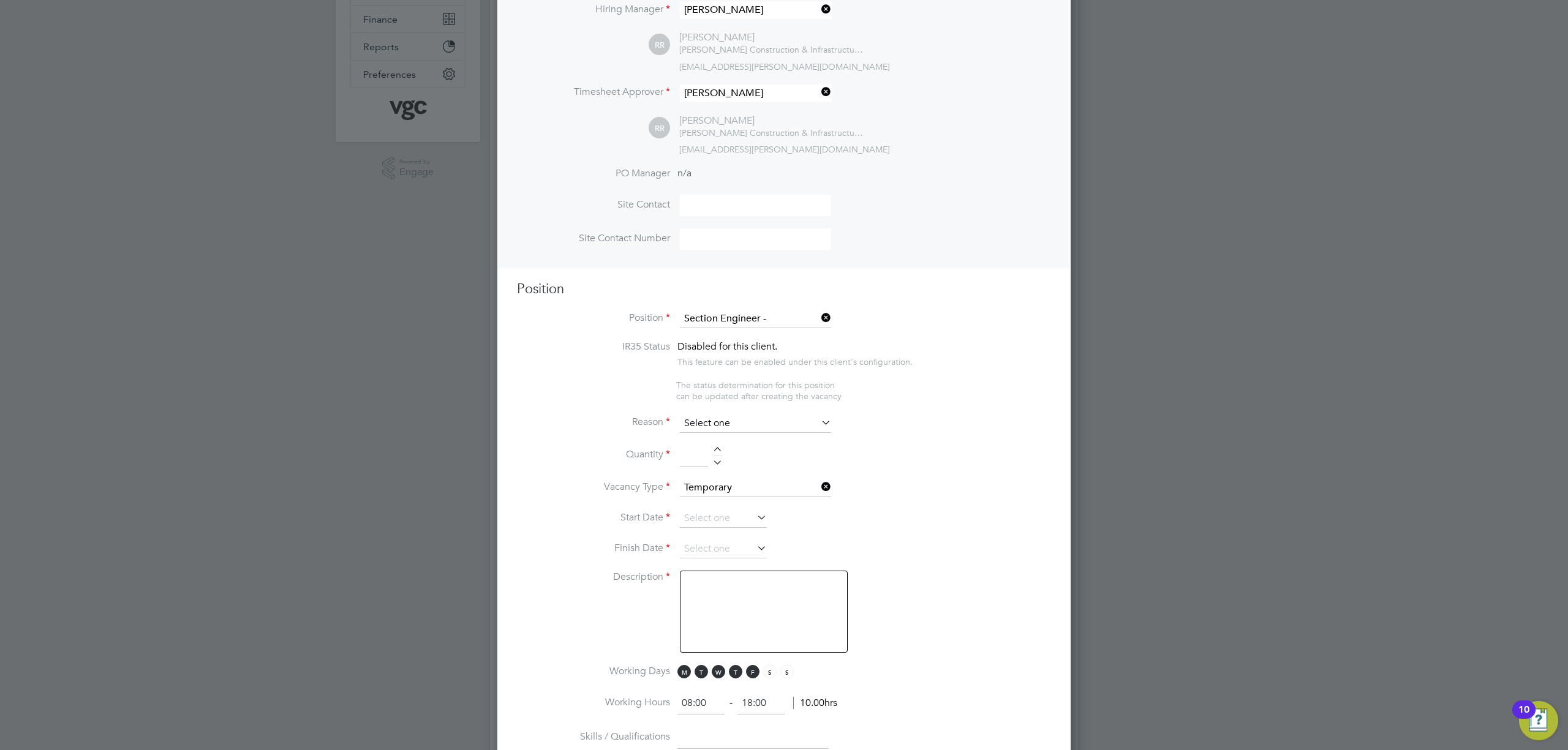
click at [708, 414] on input at bounding box center [755, 423] width 151 height 18
click at [735, 465] on li "Extra Work" at bounding box center [755, 470] width 153 height 16
type input "Extra Work"
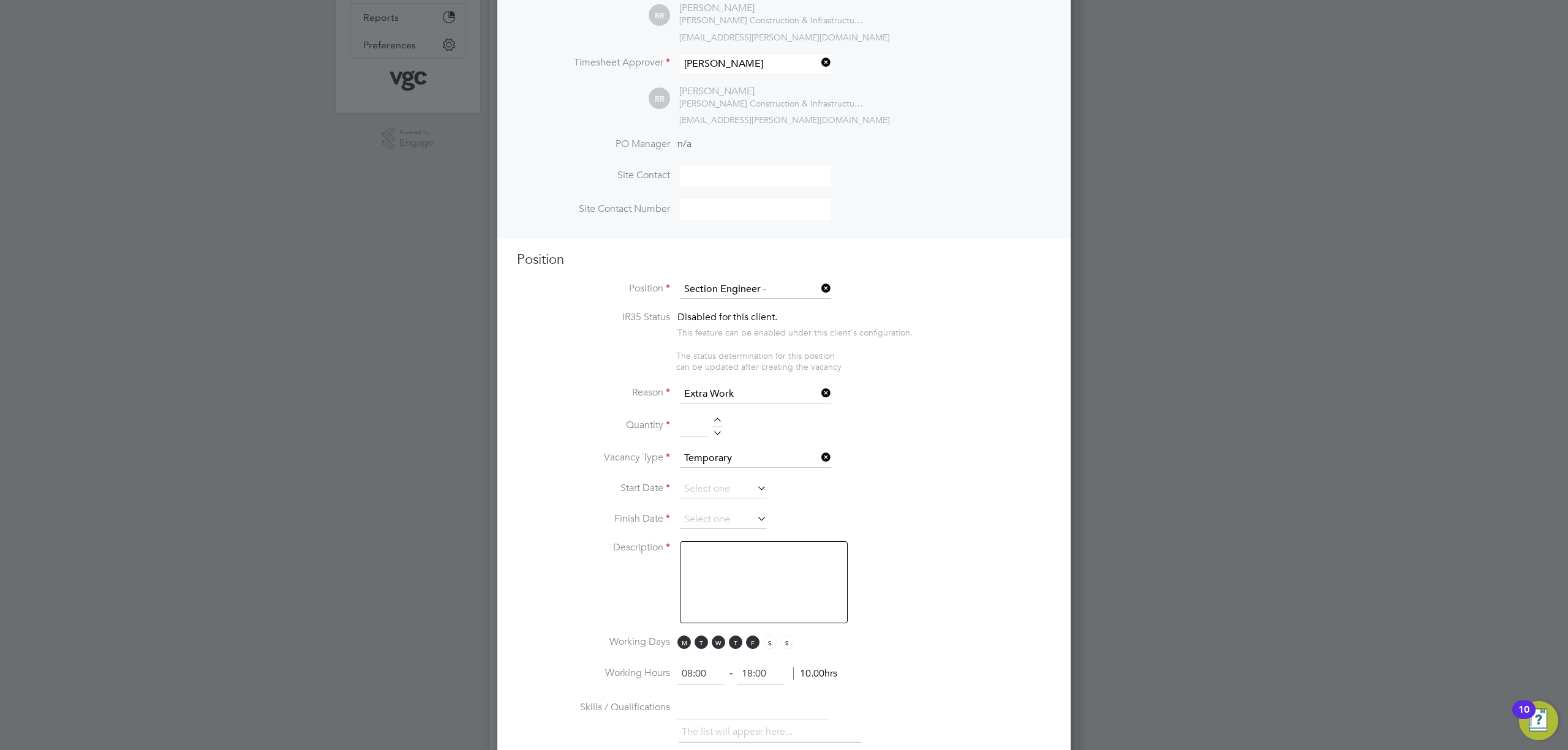
scroll to position [490, 0]
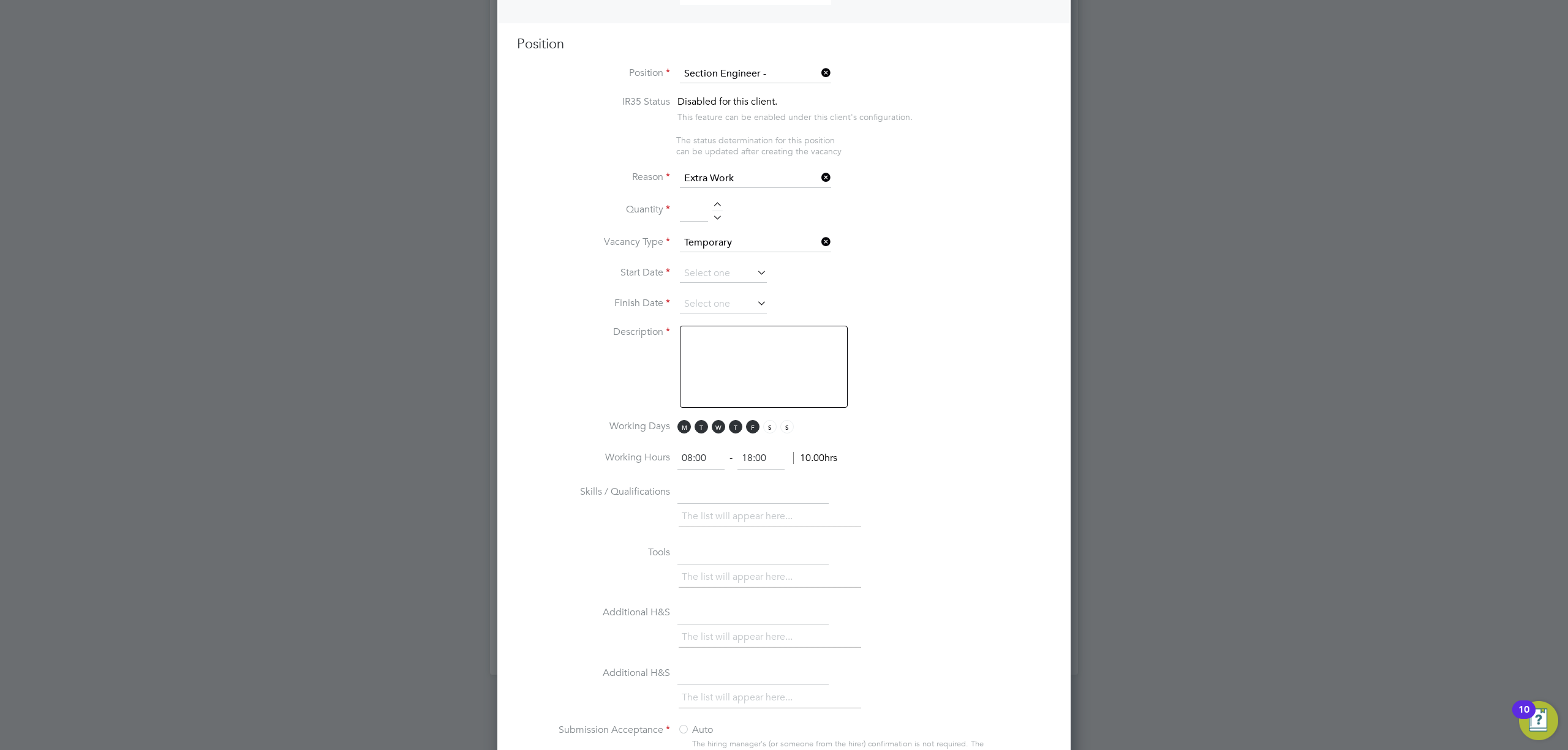
click at [689, 200] on input at bounding box center [694, 211] width 28 height 22
type input "1"
click at [712, 270] on input at bounding box center [724, 273] width 87 height 18
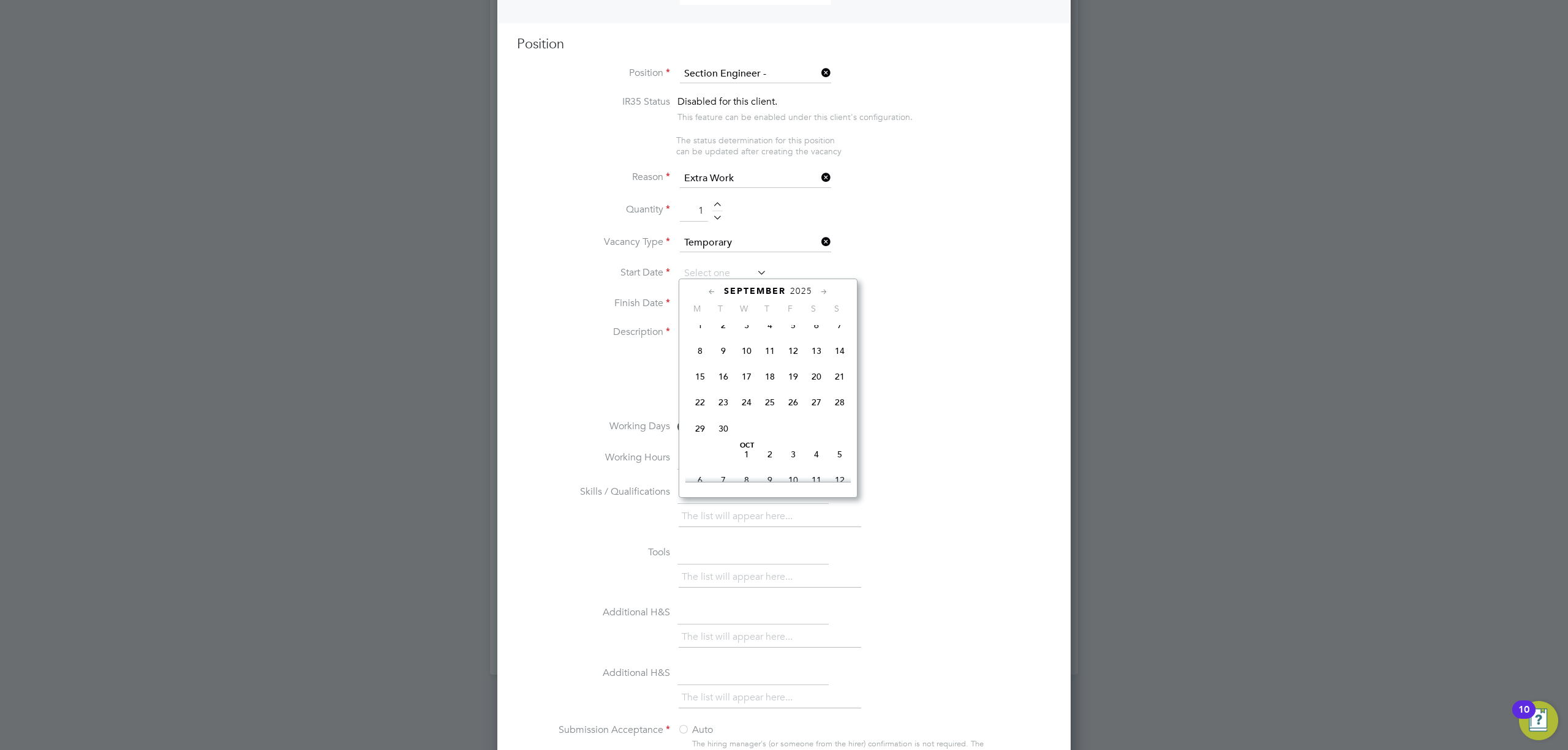
scroll to position [635, 0]
click at [696, 406] on span "6" at bounding box center [700, 398] width 23 height 23
type input "[DATE]"
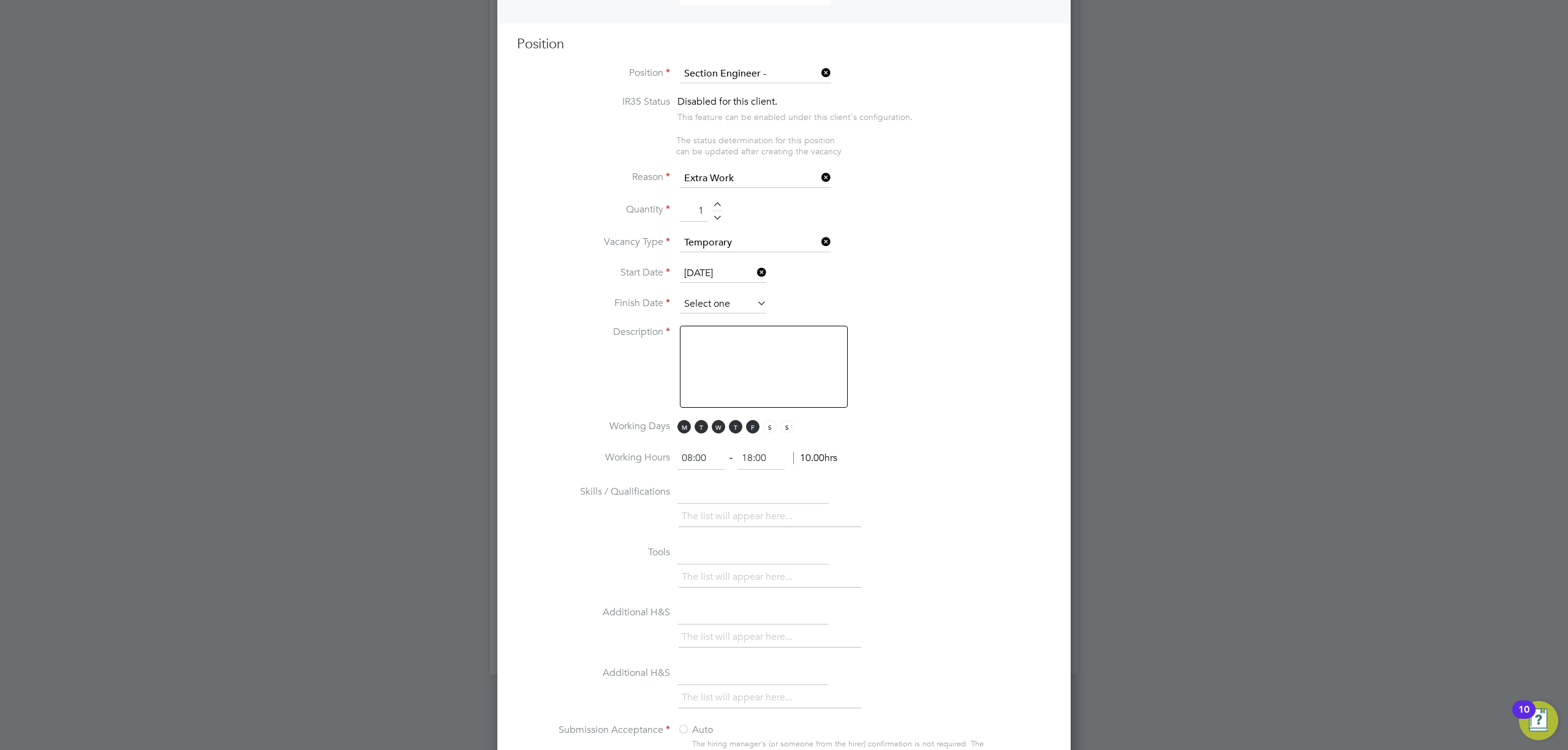
click at [708, 297] on input at bounding box center [724, 304] width 87 height 18
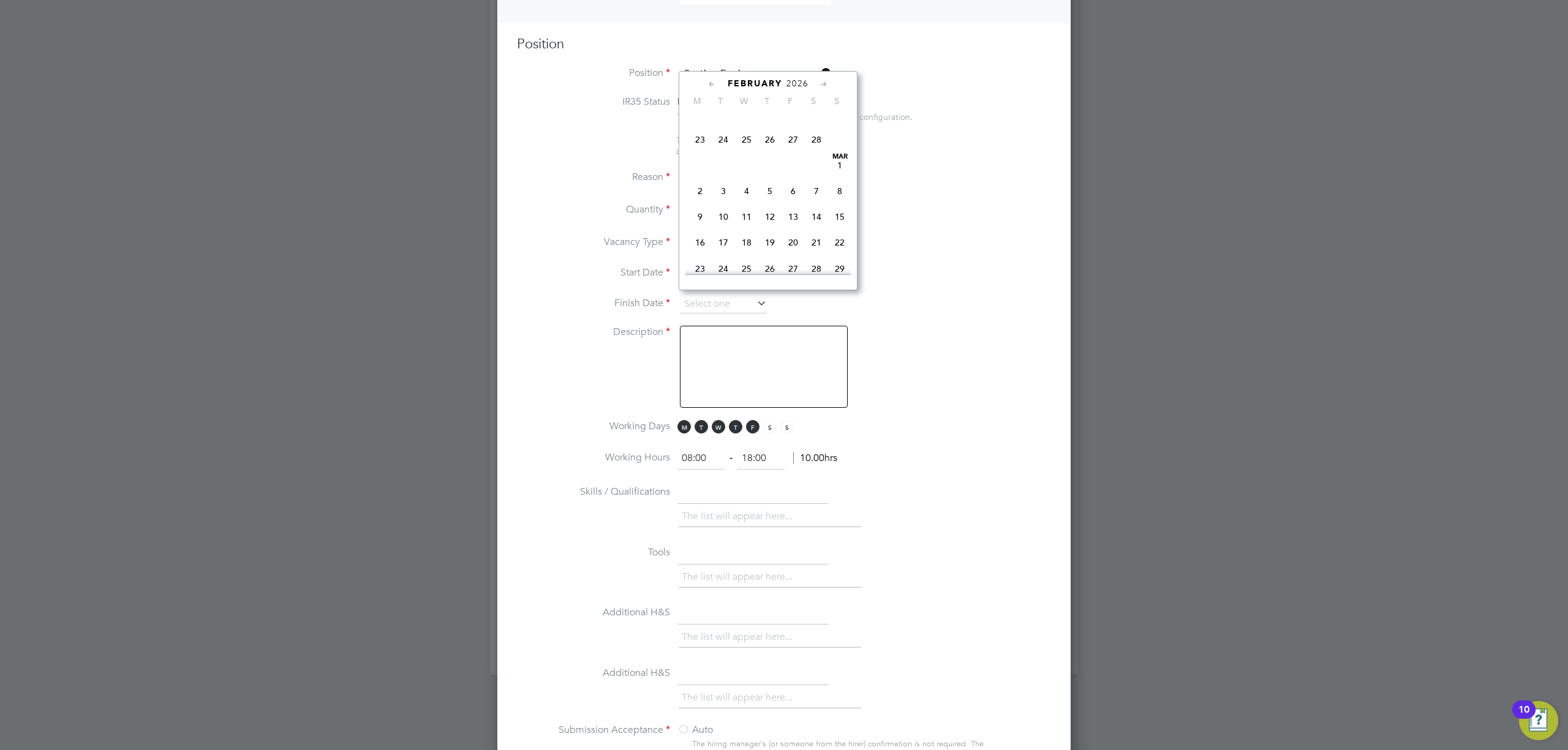
scroll to position [1051, 0]
click at [796, 227] on span "27" at bounding box center [793, 215] width 23 height 23
type input "[DATE]"
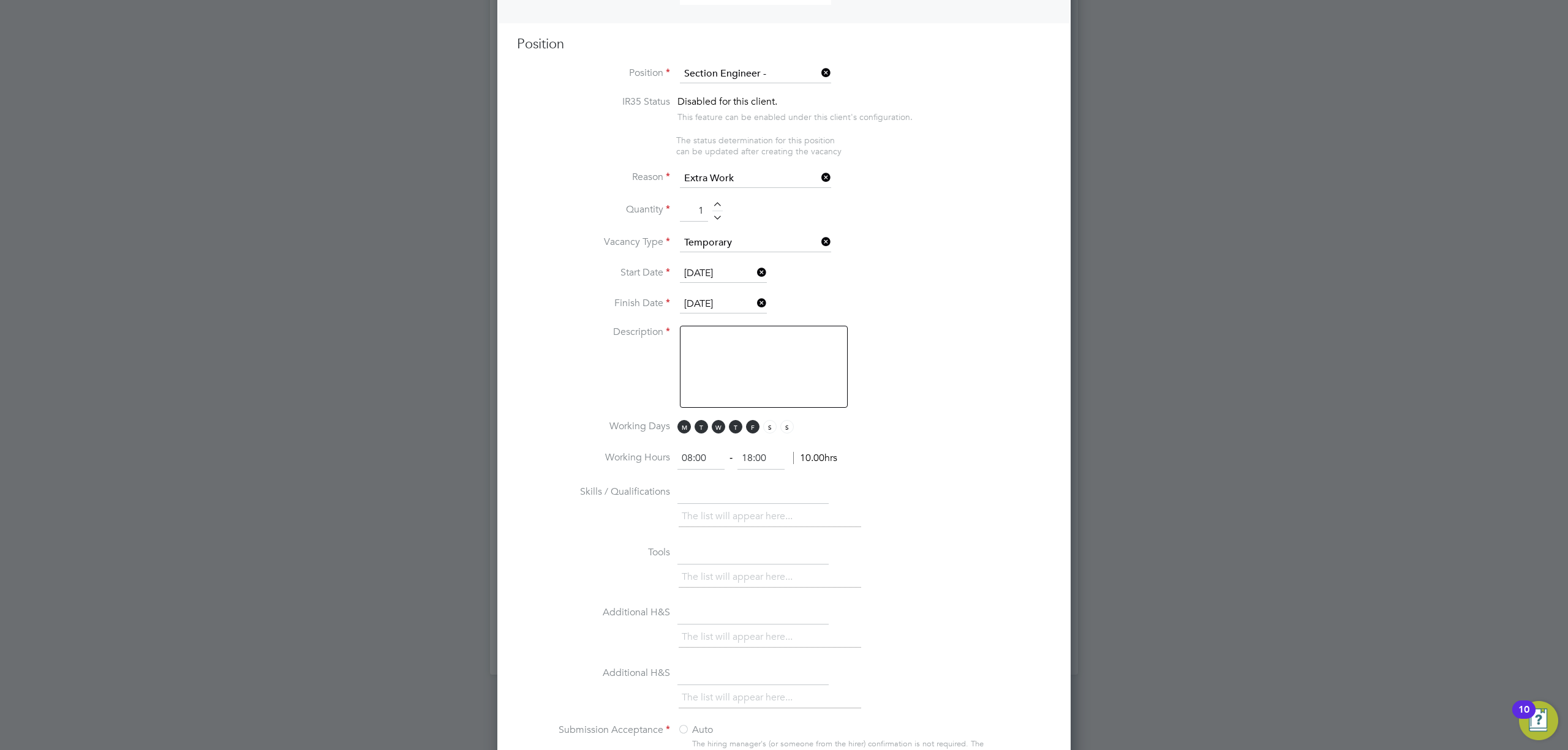
click at [765, 356] on textarea at bounding box center [763, 367] width 168 height 82
paste textarea "• A number of counterfort drains are to be installed, along with remedial actio…"
click at [711, 339] on textarea "• A number of counterfort drains are to be installed, along with remedial actio…" at bounding box center [763, 367] width 168 height 82
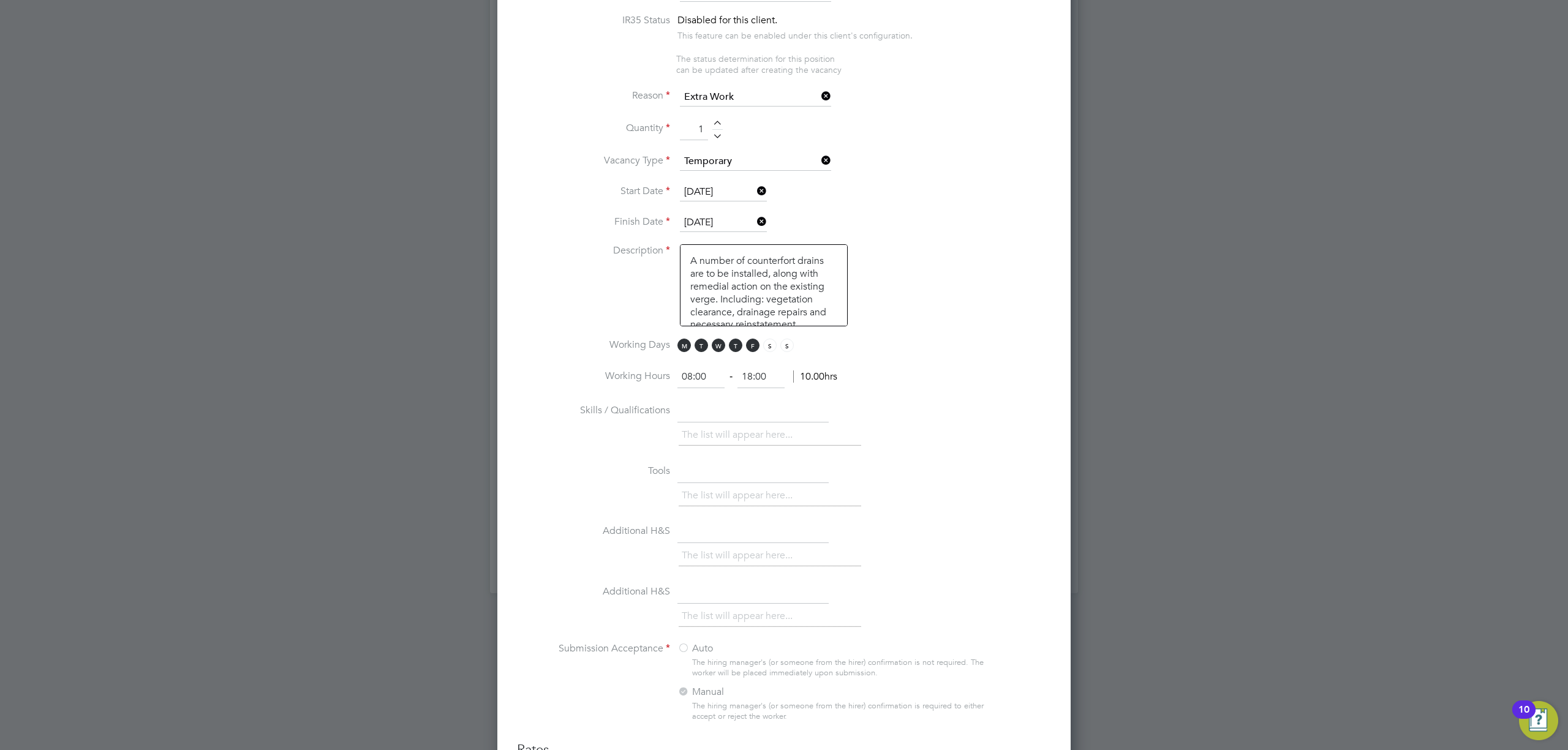
type textarea "A number of counterfort drains are to be installed, along with remedial action …"
drag, startPoint x: 714, startPoint y: 366, endPoint x: 653, endPoint y: 371, distance: 61.2
click at [653, 371] on li "Working Hours 08:00 ‐ 18:00 10.00hrs" at bounding box center [784, 383] width 534 height 34
type input "16:00"
drag, startPoint x: 778, startPoint y: 369, endPoint x: 707, endPoint y: 371, distance: 71.0
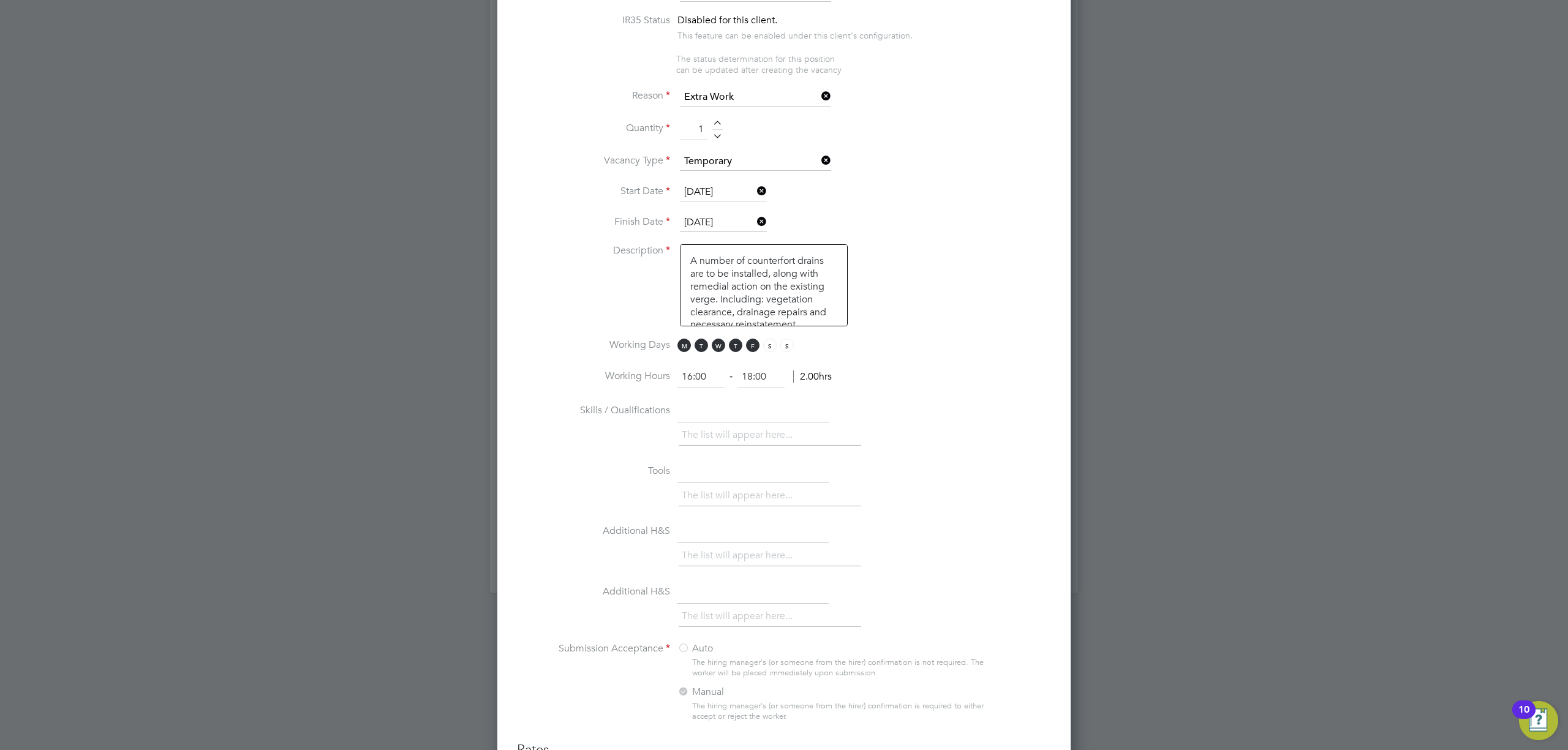
click at [707, 371] on ng-form "16:00 ‐ 18:00 2.00hrs" at bounding box center [755, 377] width 155 height 12
type input "00:00"
drag, startPoint x: 971, startPoint y: 474, endPoint x: 973, endPoint y: 468, distance: 6.3
click at [973, 468] on li "Tools The list will appear here..." at bounding box center [784, 491] width 534 height 60
click at [689, 371] on input "16:00" at bounding box center [701, 377] width 47 height 22
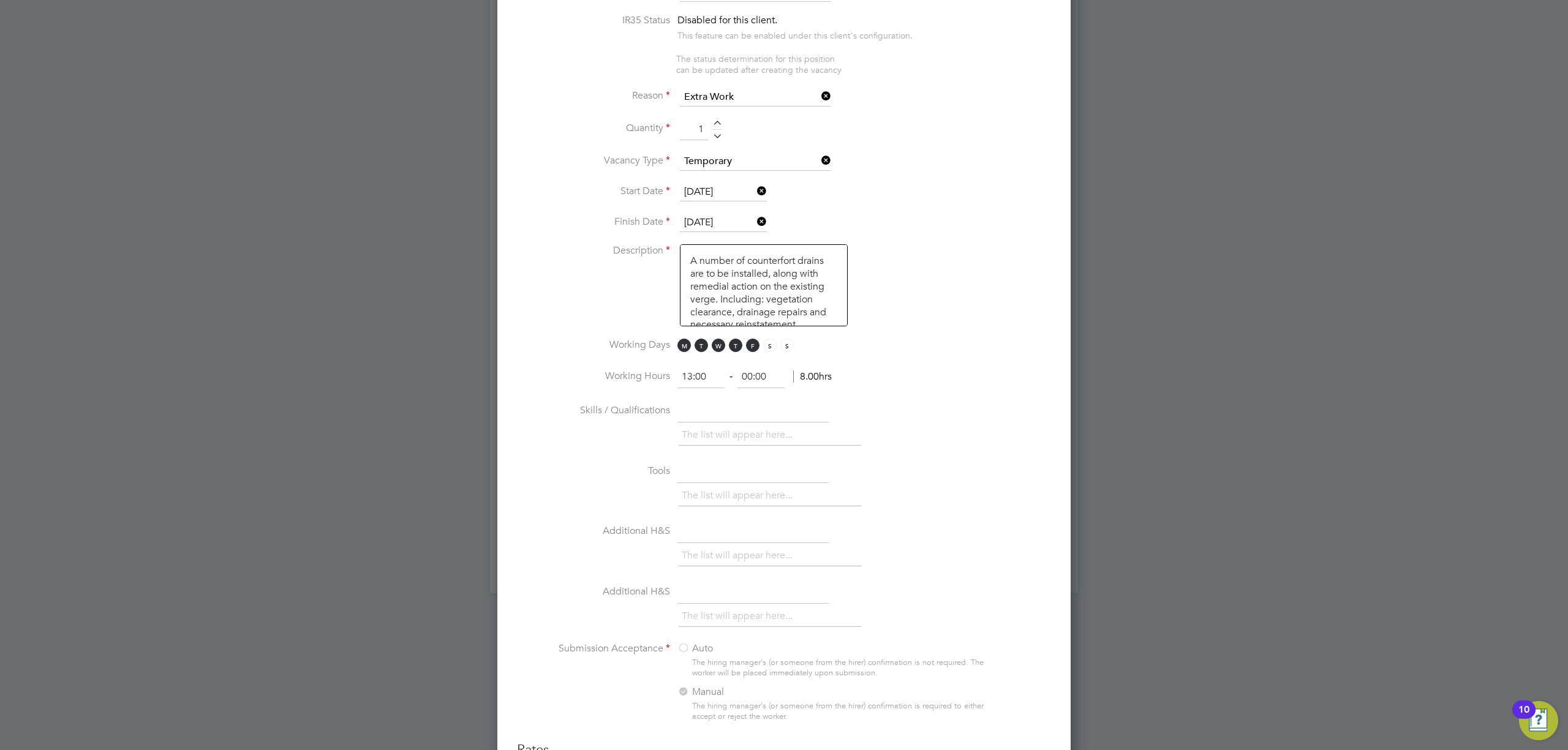
type input "13:00"
type input "01:00"
click at [915, 401] on li "Skills / Qualifications The list will appear here..." at bounding box center [784, 430] width 534 height 60
click at [687, 370] on input "13:00" at bounding box center [701, 377] width 47 height 22
type input "16:00"
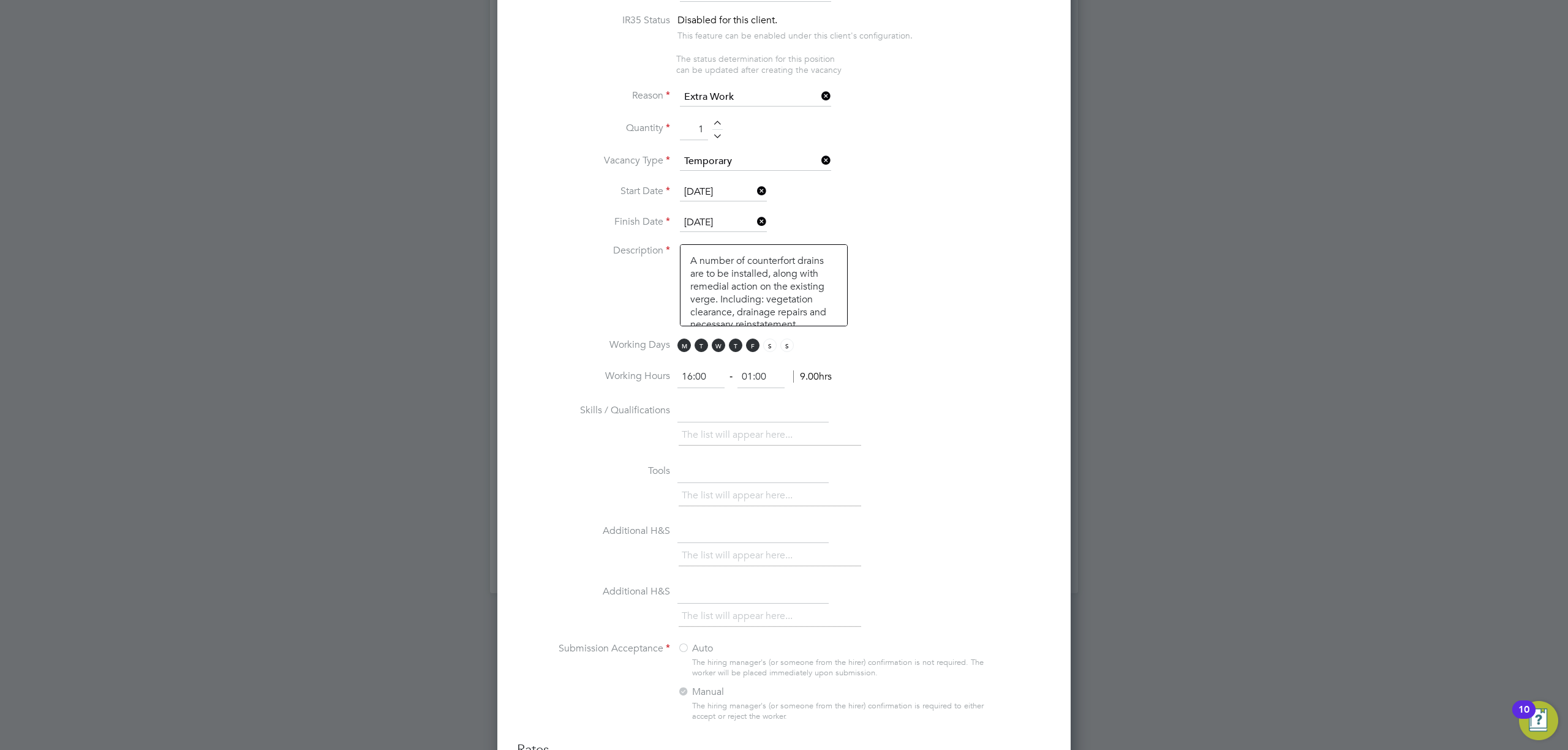
click at [1005, 431] on div "The list will appear here..." at bounding box center [865, 436] width 373 height 24
click at [745, 371] on input "01:00" at bounding box center [761, 377] width 47 height 22
click at [684, 259] on textarea "A number of counterfort drains are to be installed, along with remedial action …" at bounding box center [763, 285] width 168 height 82
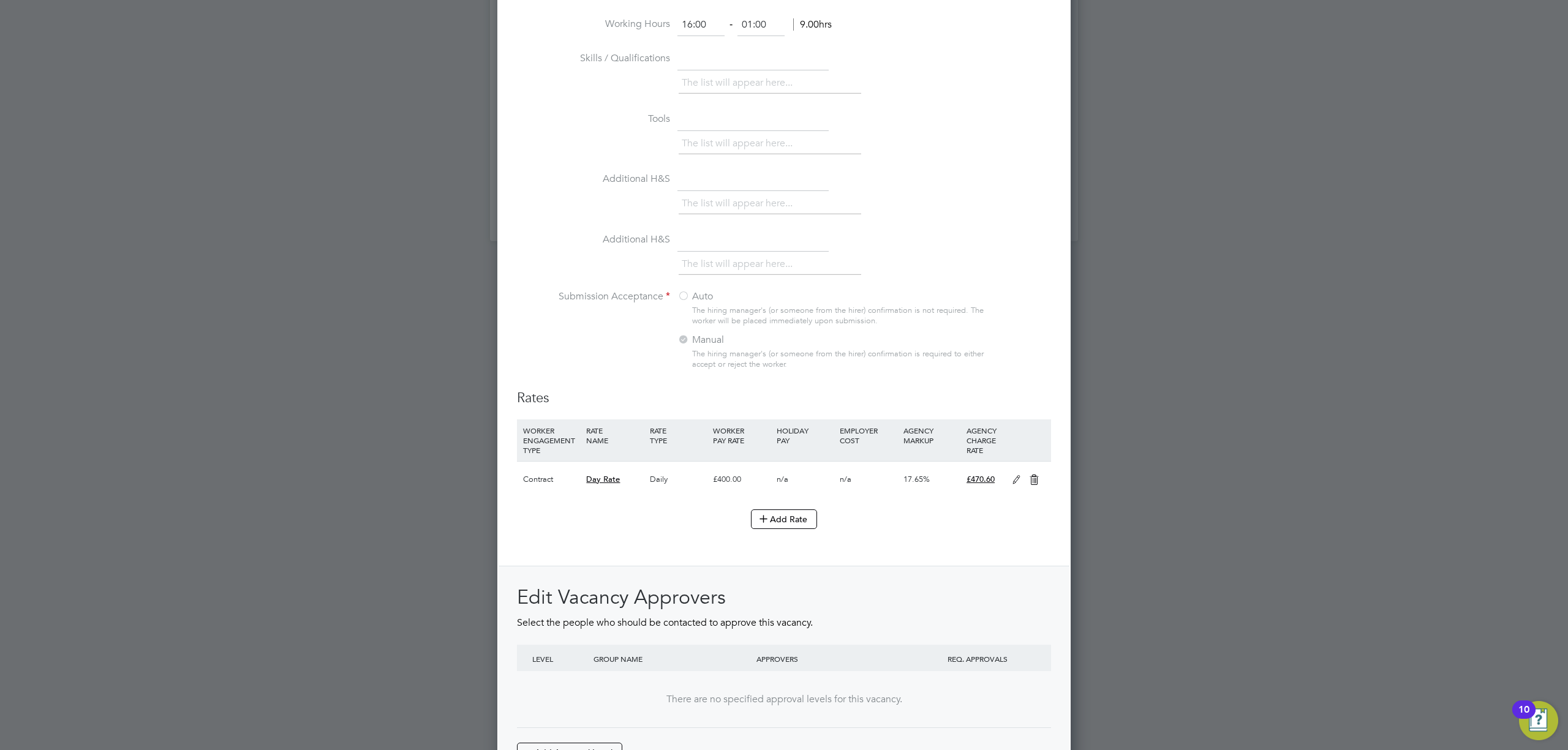
scroll to position [439, 0]
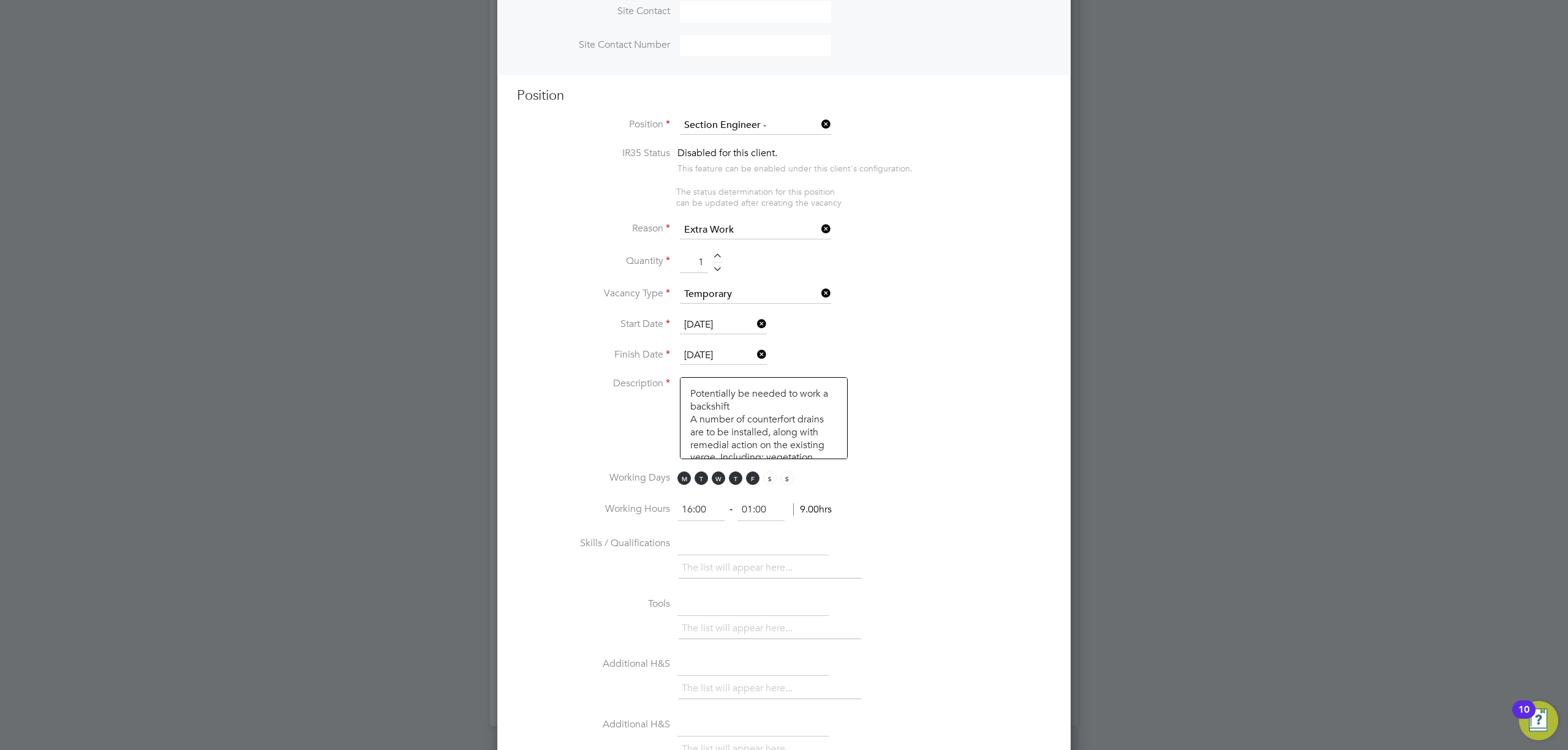
click at [745, 398] on textarea "Potentially be needed to work a backshift A number of counterfort drains are to…" at bounding box center [763, 418] width 168 height 82
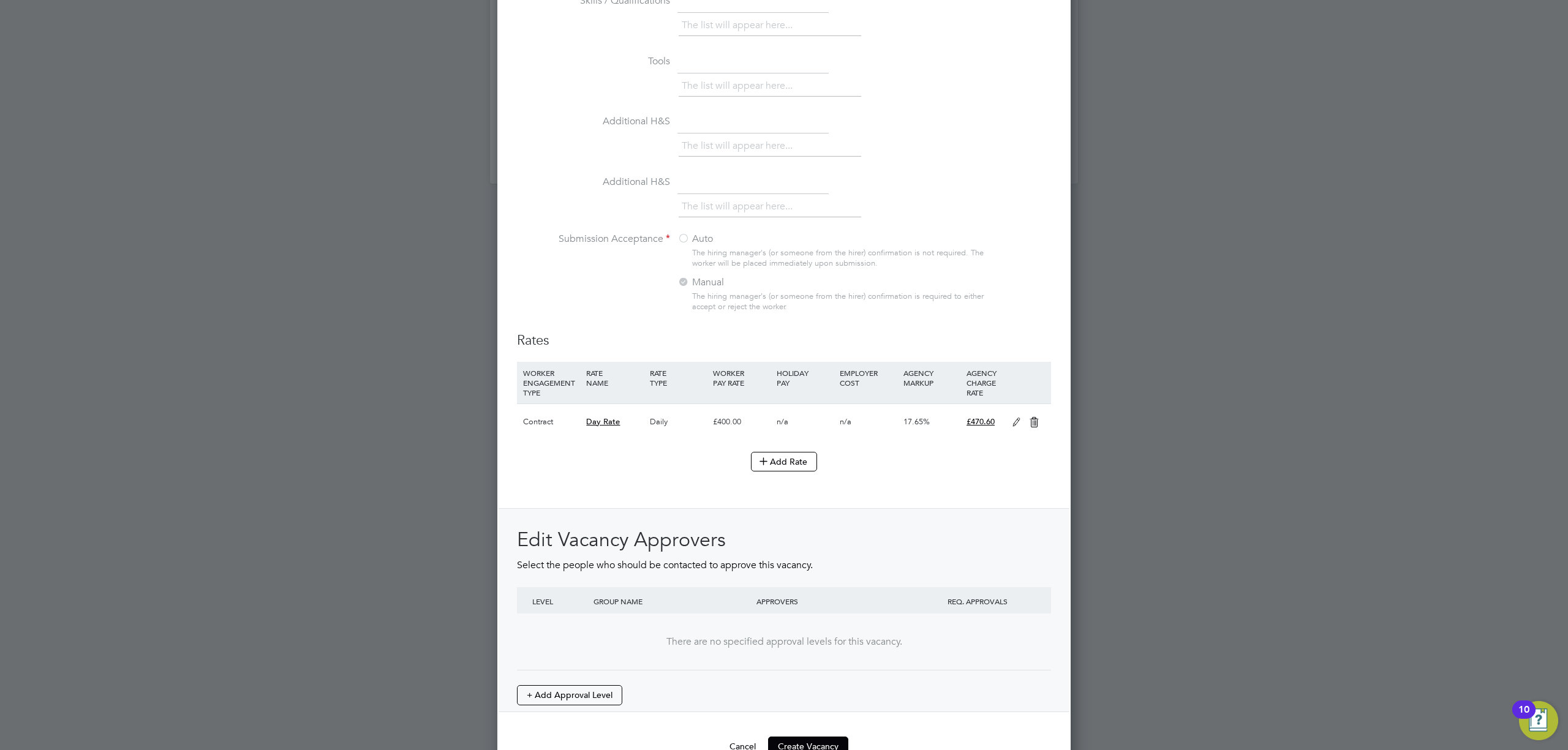
scroll to position [1010, 0]
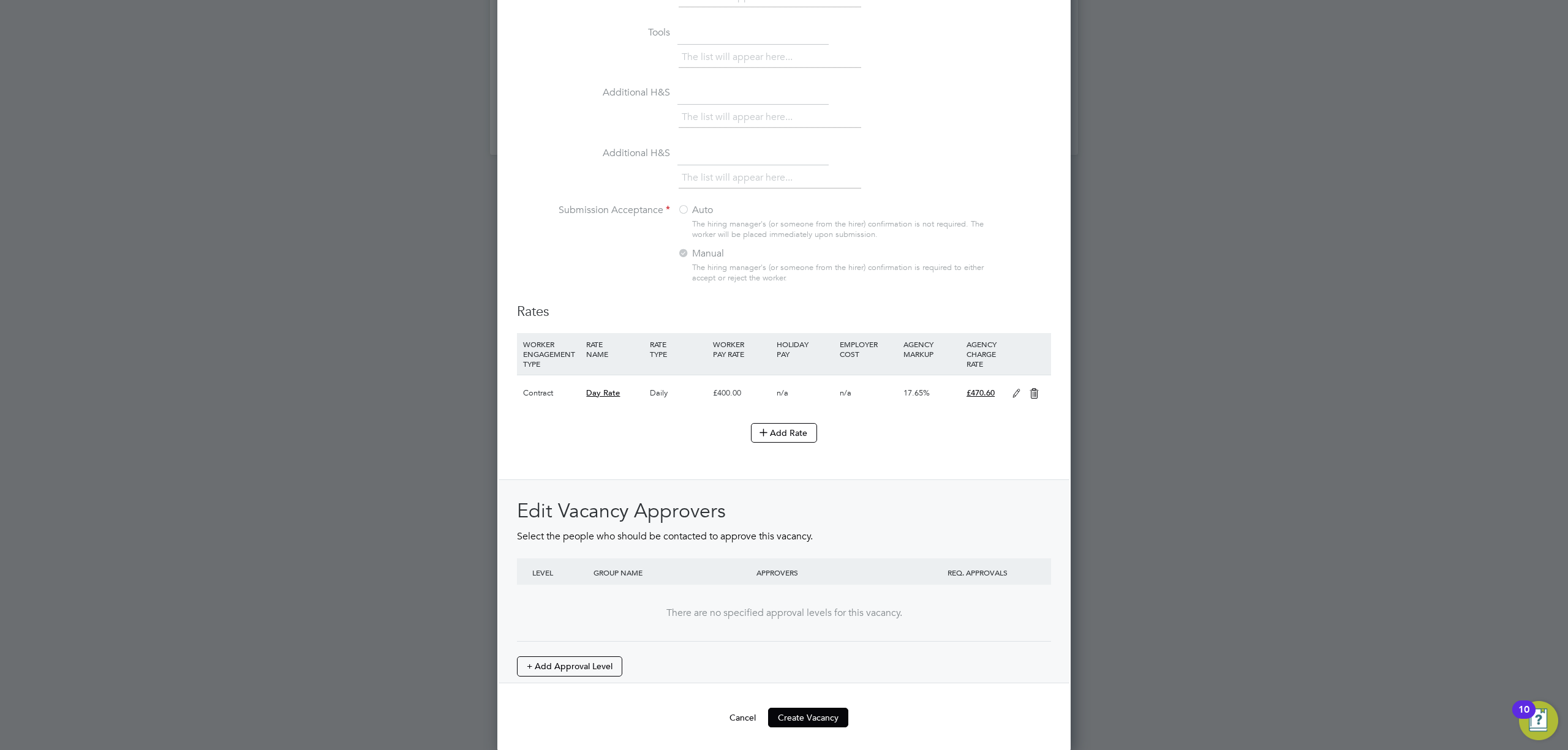
type textarea "Potentially be needed to work a backshift A number of counterfort drains are to…"
click at [832, 713] on button "Create Vacancy" at bounding box center [808, 717] width 80 height 19
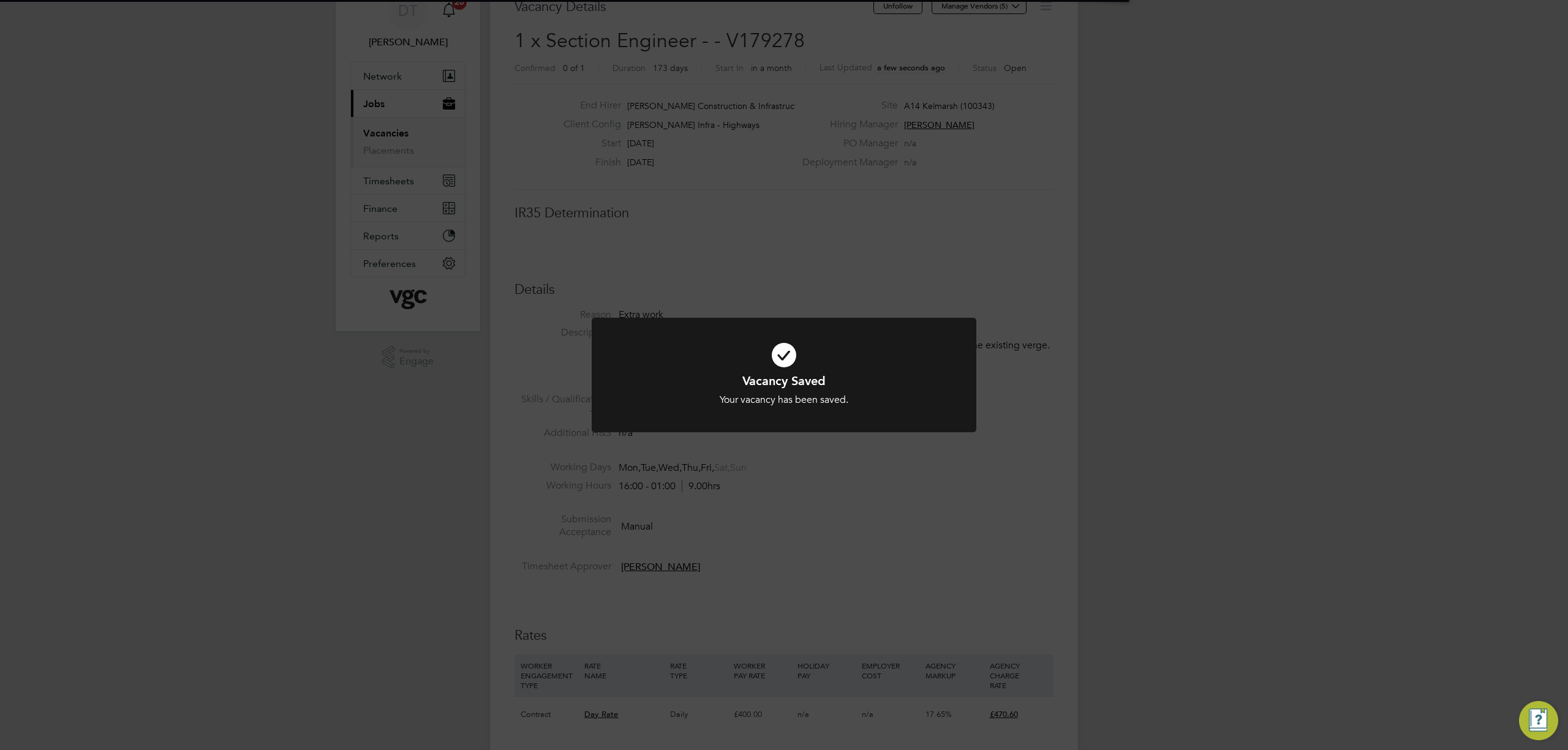
scroll to position [37, 86]
click at [753, 231] on div "Vacancy Saved Your vacancy has been saved. Cancel Okay" at bounding box center [784, 375] width 1568 height 750
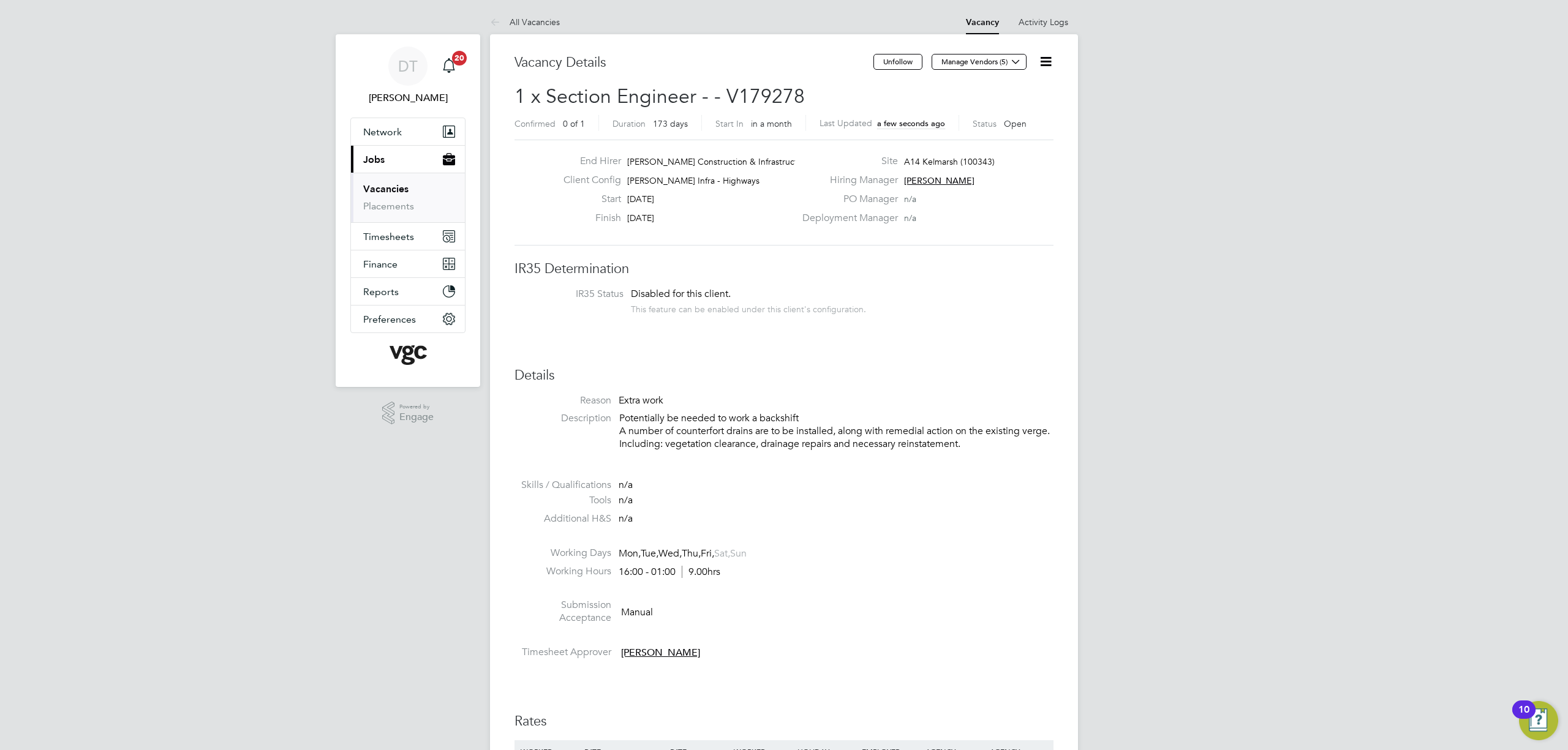
click at [957, 301] on li "IR35 Status Disabled for this client. This feature can be enabled under this cl…" at bounding box center [784, 303] width 515 height 30
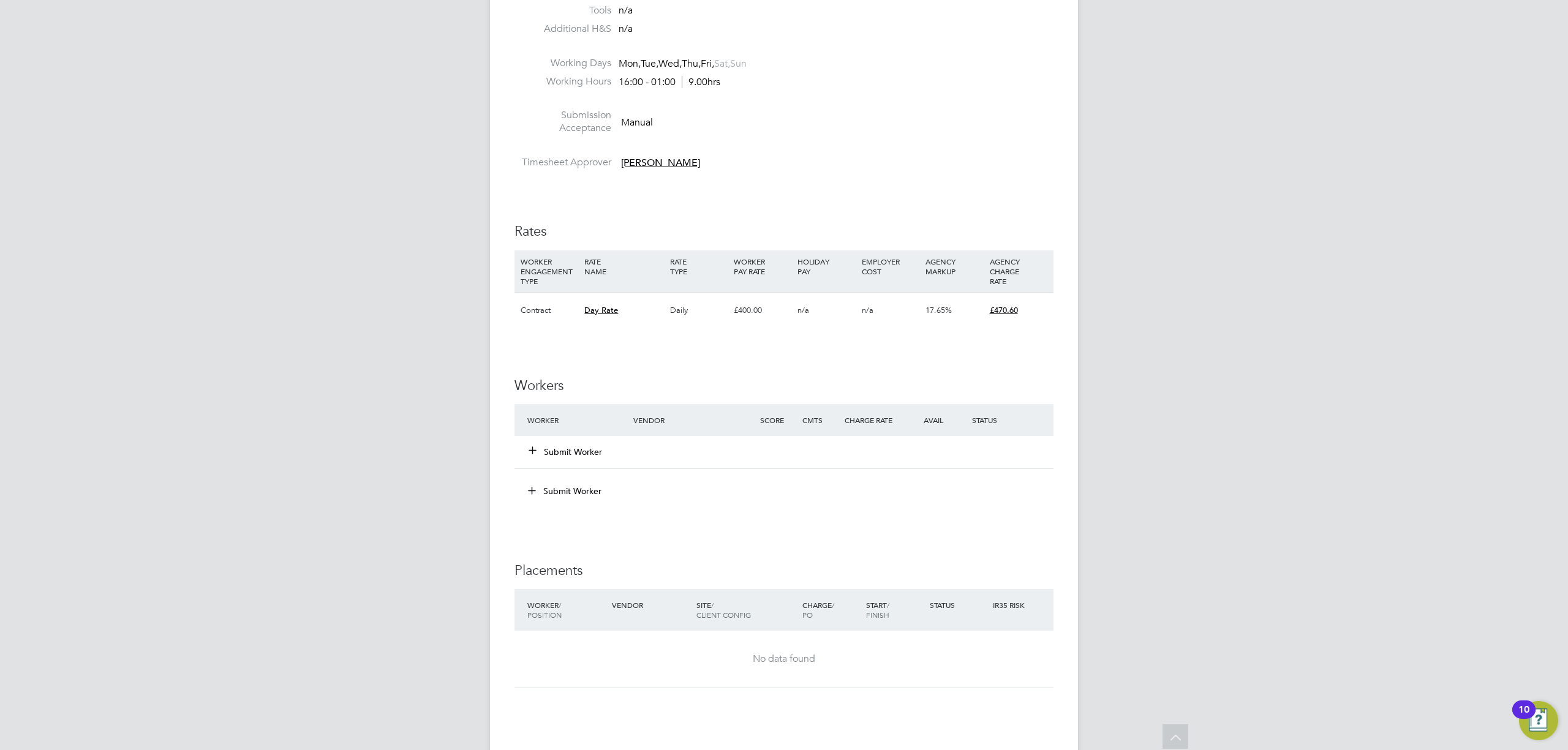
click at [581, 449] on button "Submit Worker" at bounding box center [566, 452] width 74 height 12
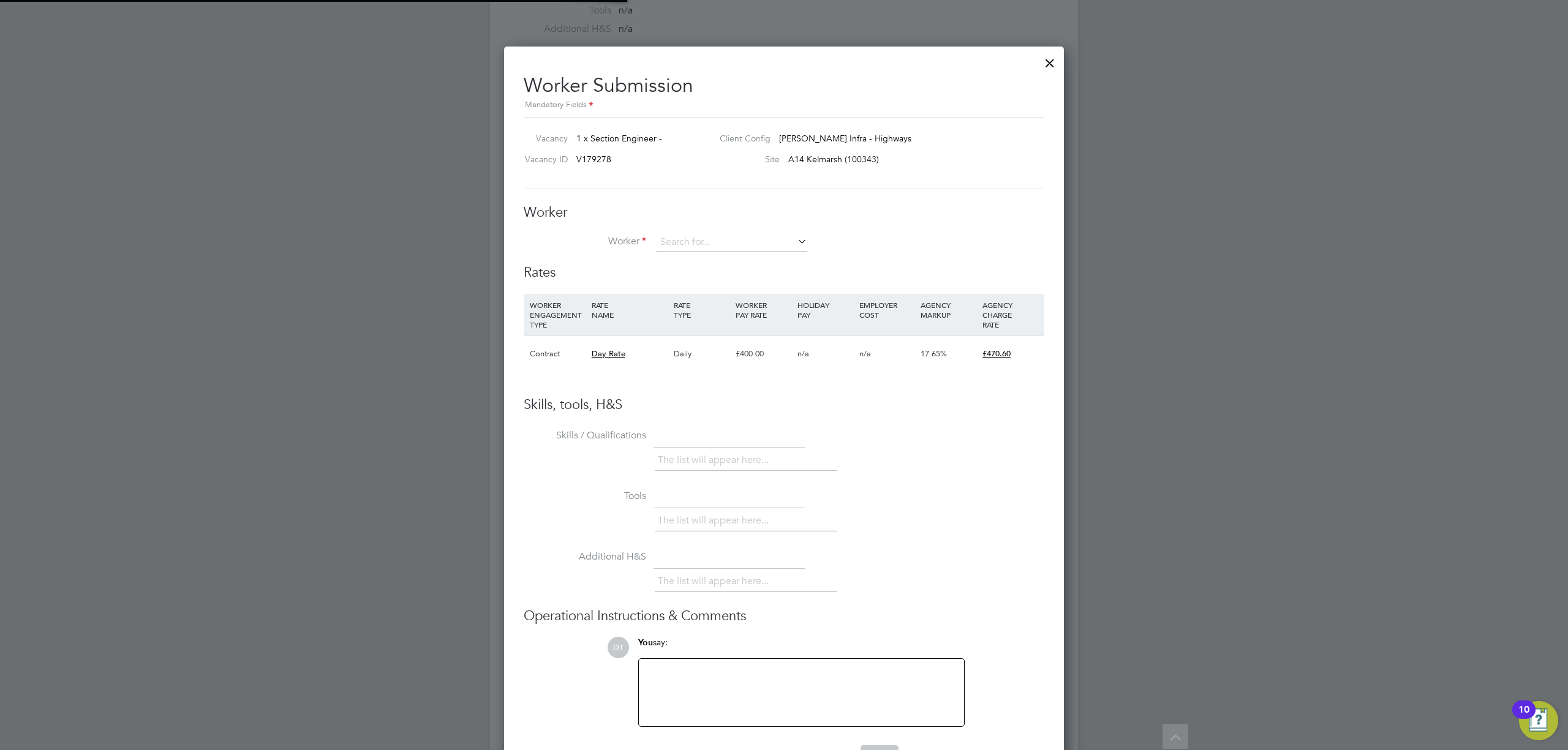
scroll to position [744, 561]
paste input "[EMAIL_ADDRESS][DOMAIN_NAME]"
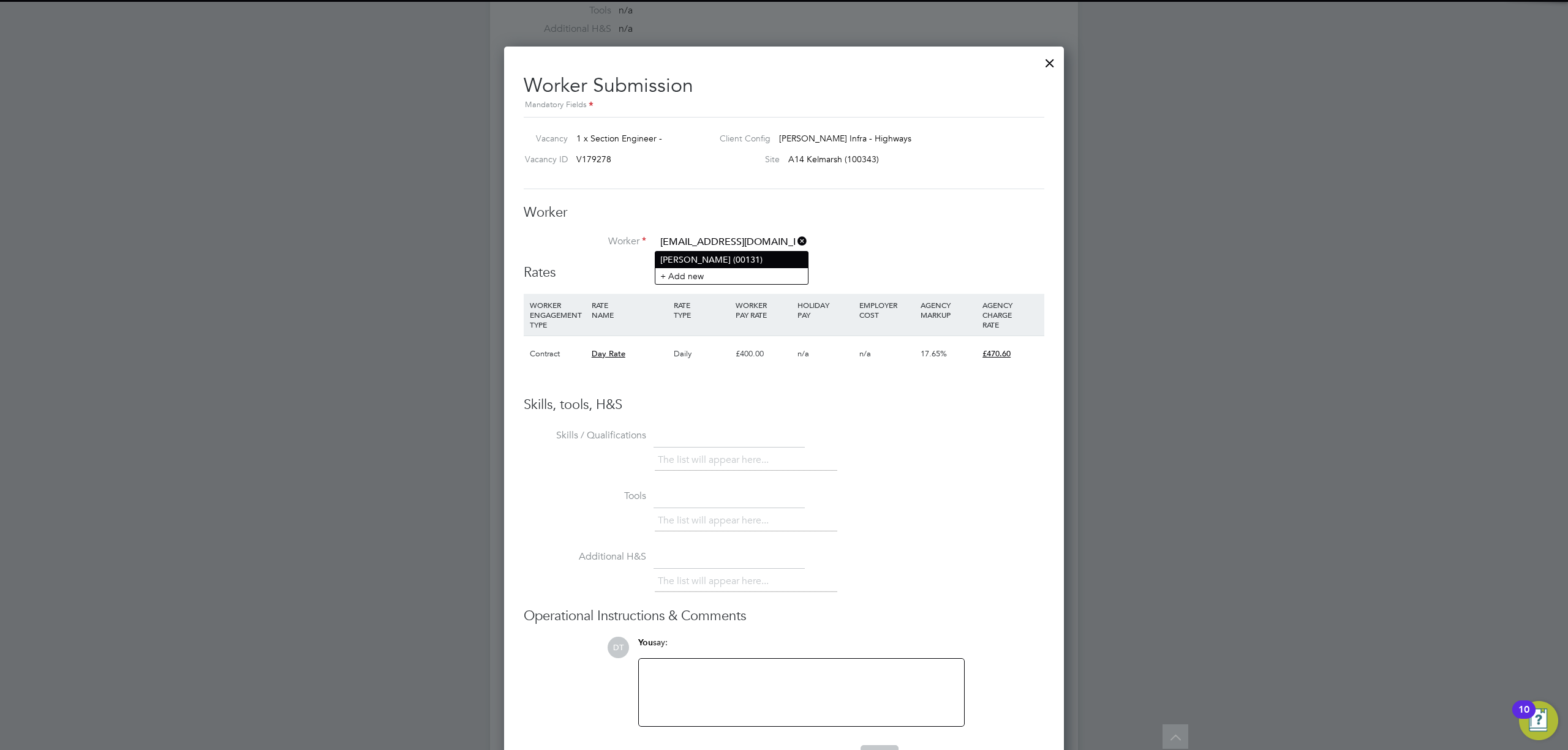
click at [702, 255] on li "[PERSON_NAME] (00131)" at bounding box center [732, 260] width 153 height 16
type input "[PERSON_NAME] (00131)"
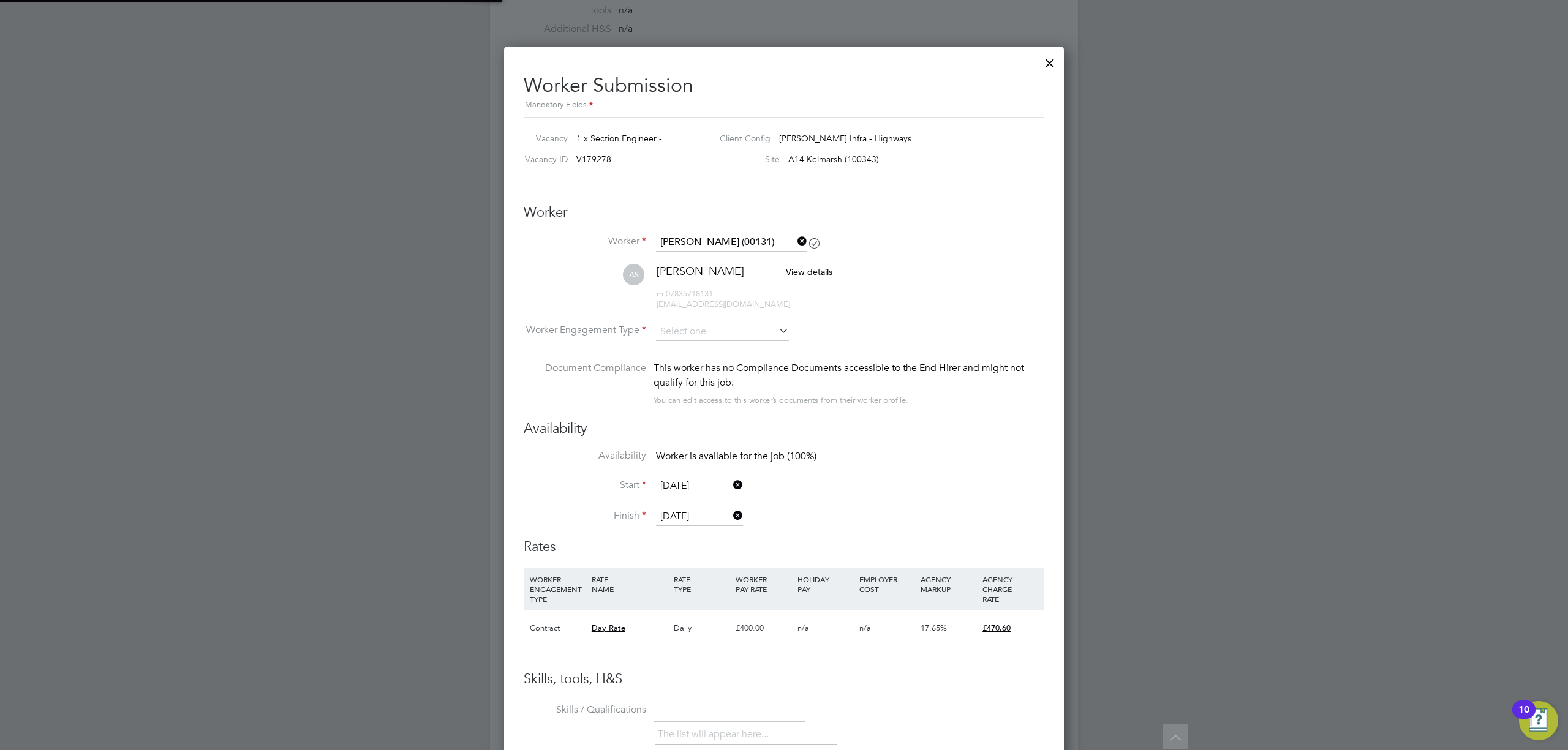
scroll to position [1018, 561]
click at [713, 331] on input at bounding box center [722, 331] width 133 height 18
click at [719, 348] on li "Contract" at bounding box center [722, 348] width 134 height 16
type input "Contract"
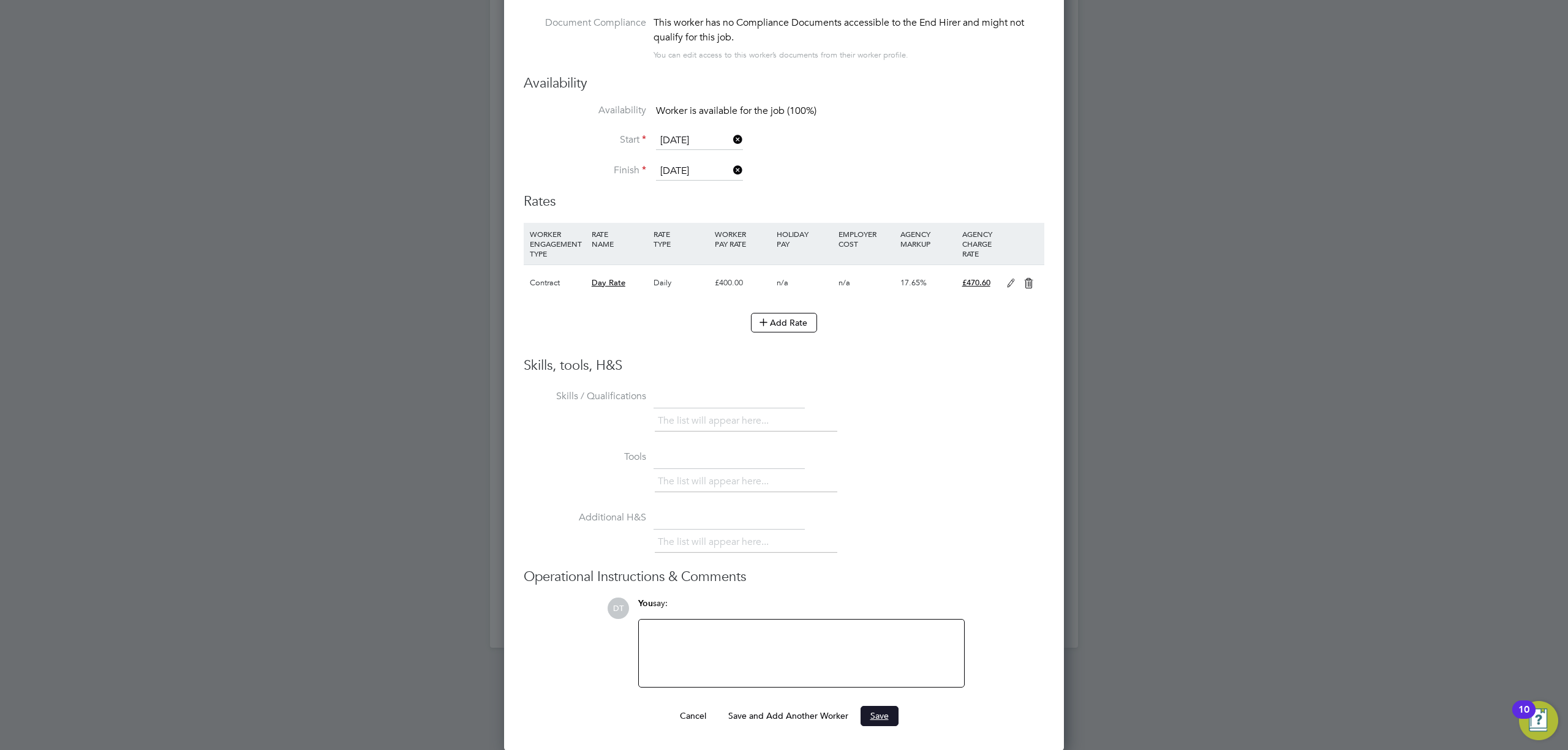
click at [891, 713] on button "Save" at bounding box center [879, 715] width 38 height 19
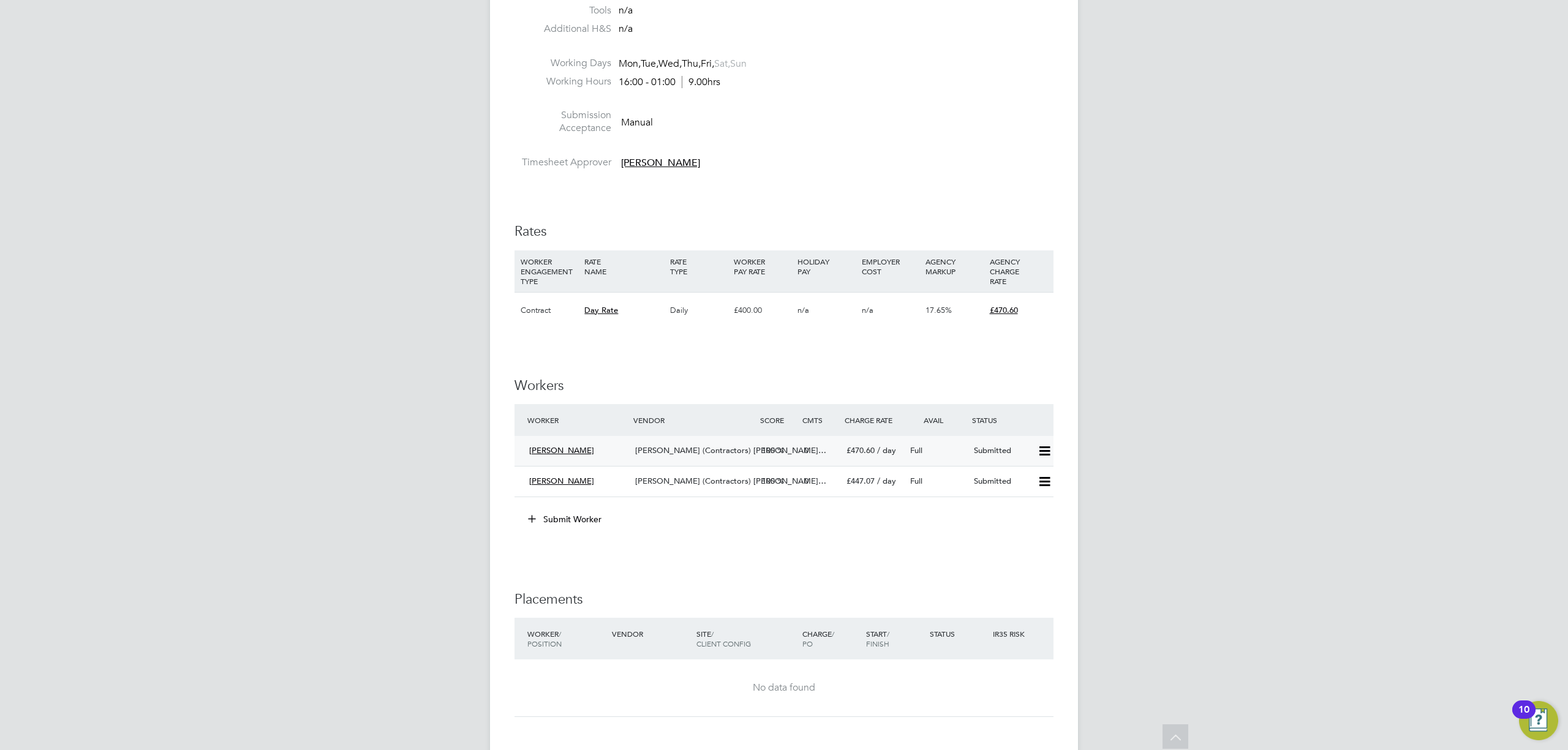
click at [593, 452] on div "[PERSON_NAME]" at bounding box center [577, 451] width 106 height 20
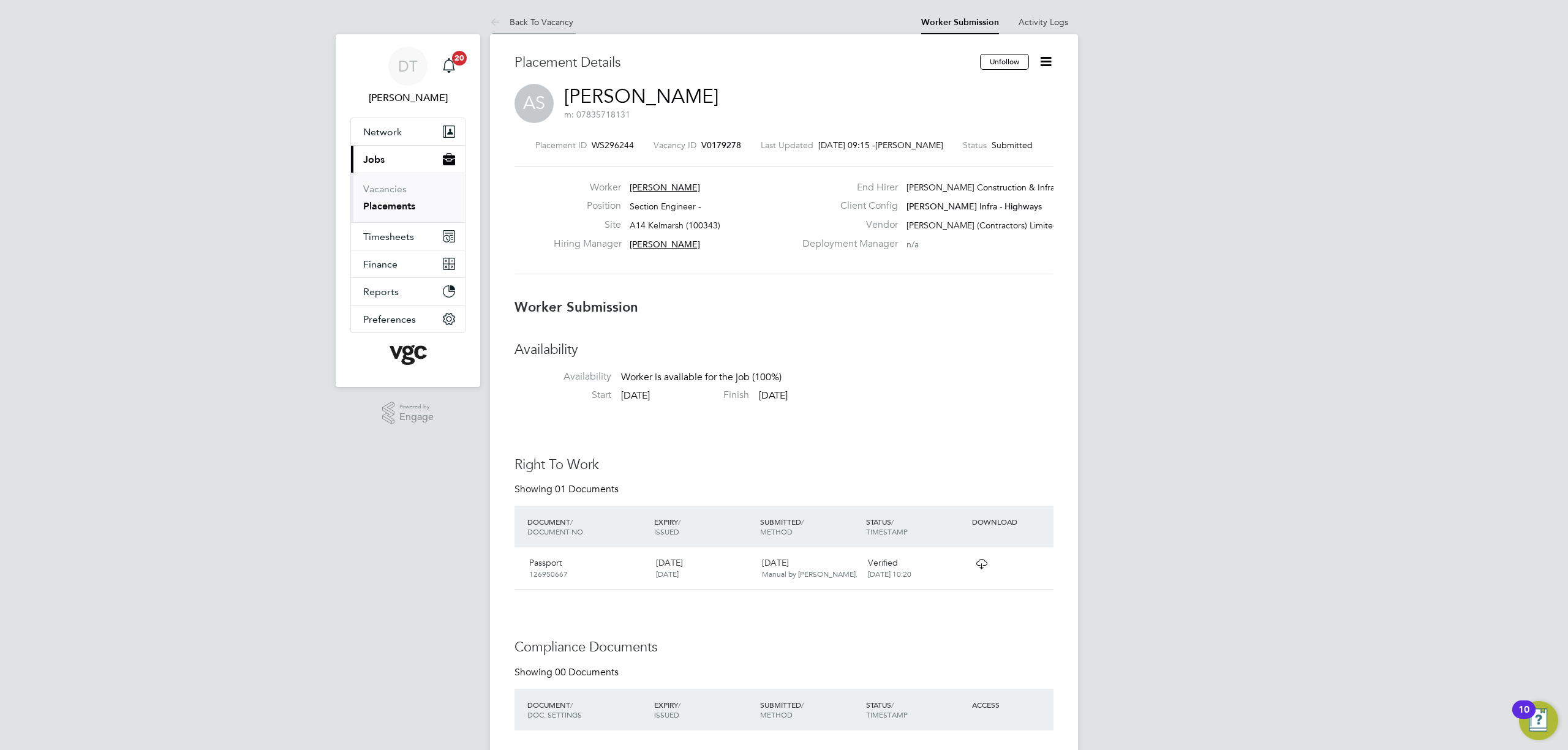
click at [509, 20] on link "Back To Vacancy" at bounding box center [532, 22] width 84 height 11
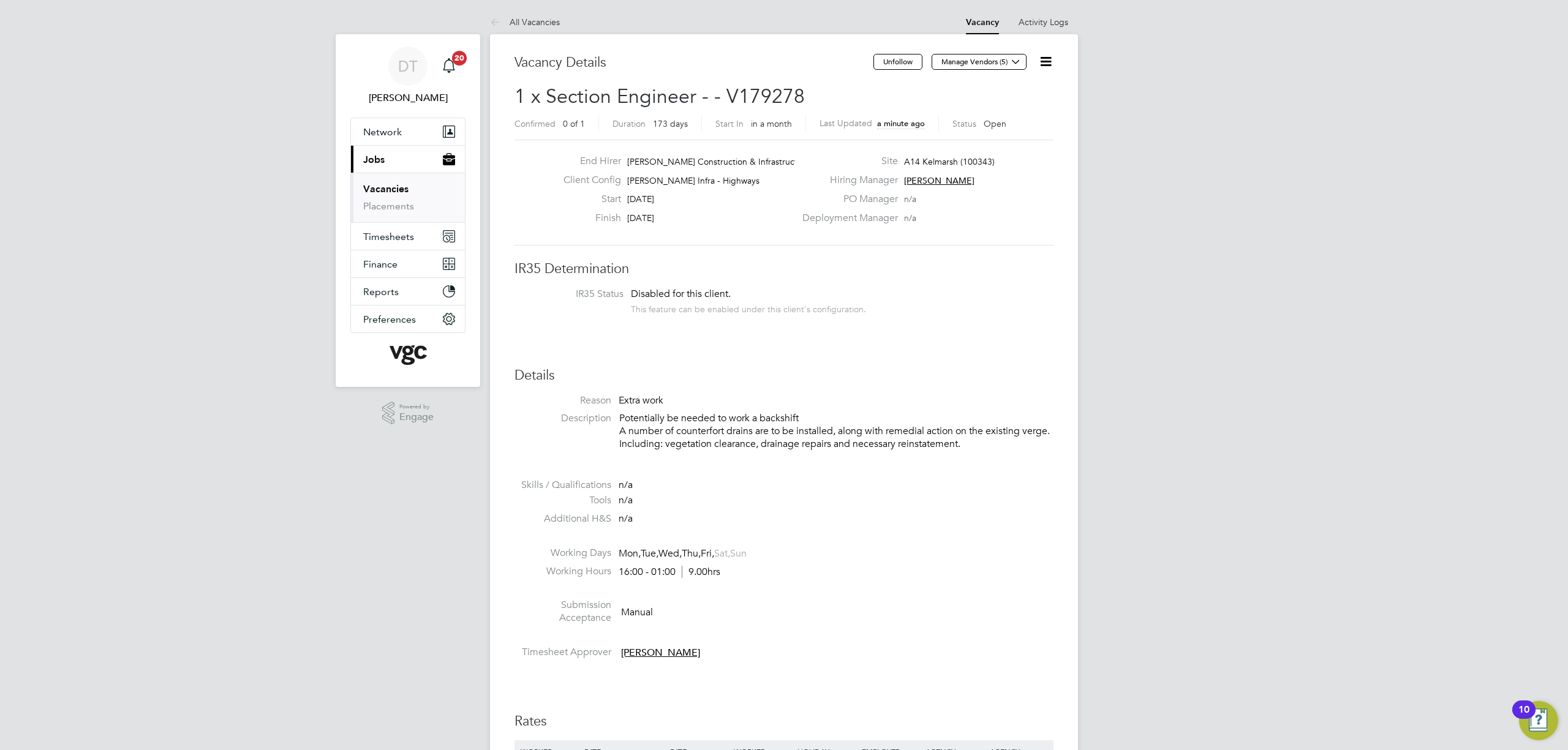
click at [386, 183] on ul "Vacancies Placements" at bounding box center [408, 197] width 114 height 50
click at [388, 186] on link "Vacancies" at bounding box center [386, 189] width 45 height 12
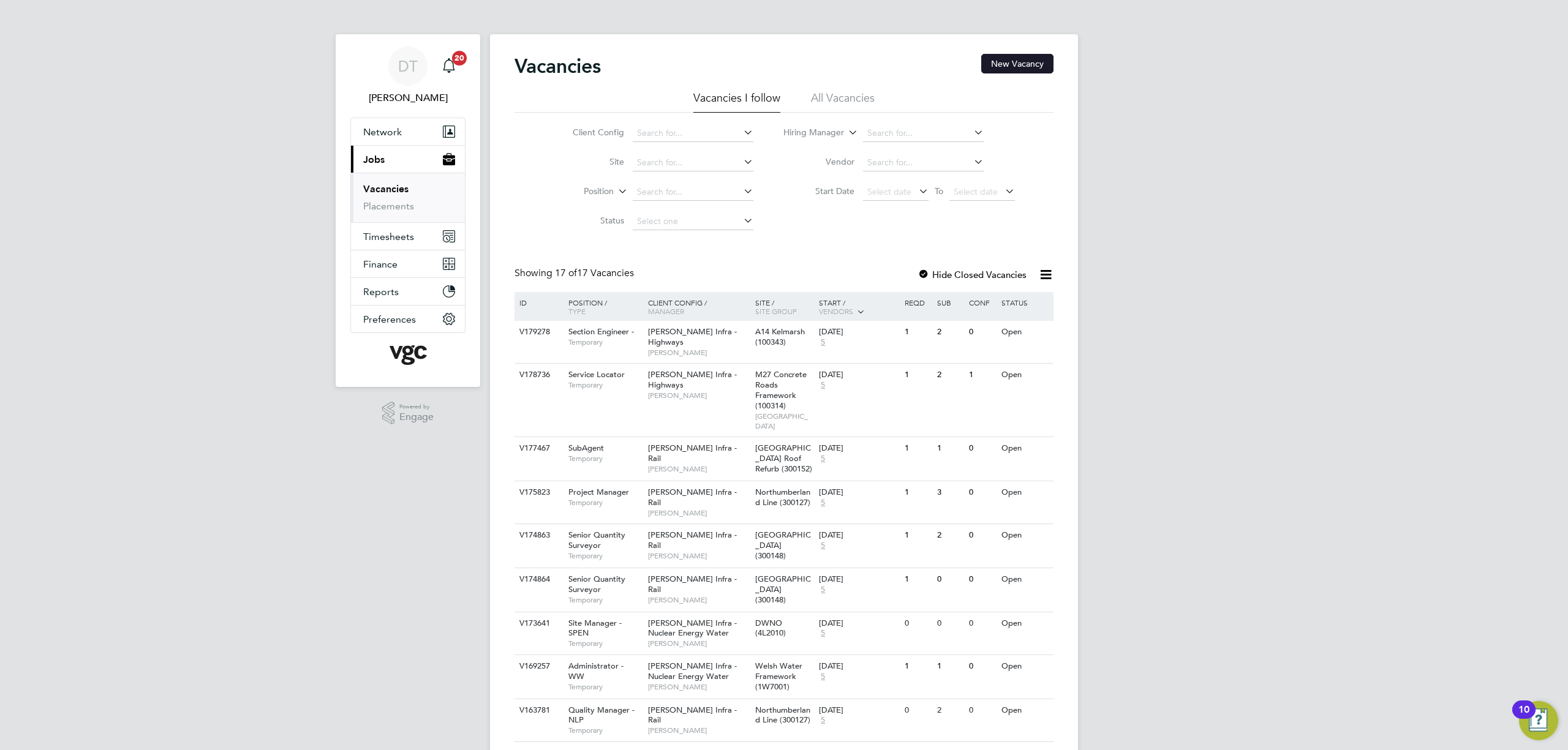
click at [998, 59] on button "New Vacancy" at bounding box center [1018, 63] width 72 height 19
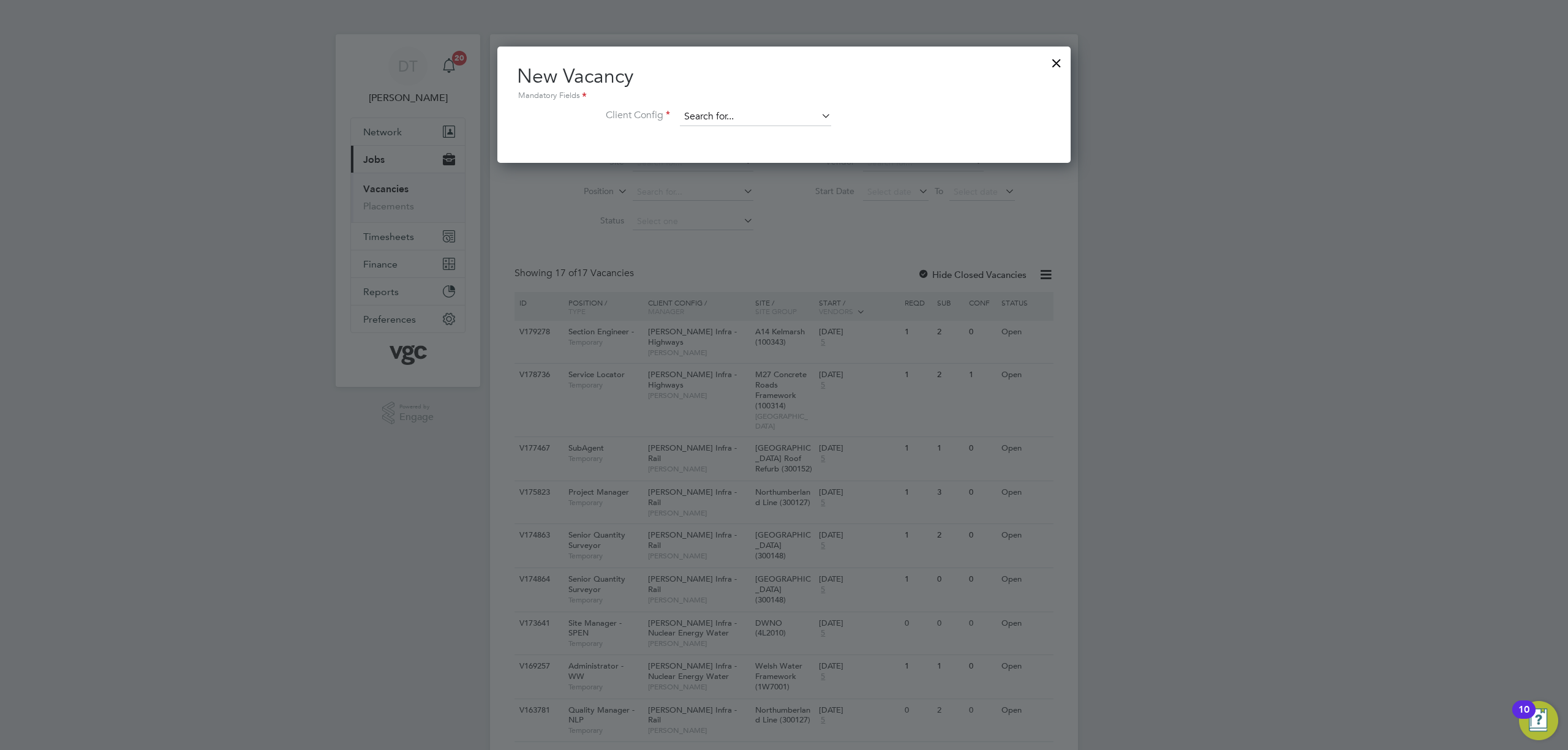
click at [692, 116] on input at bounding box center [755, 116] width 151 height 18
click at [756, 260] on li "[PERSON_NAME] Infra - Highways" at bounding box center [847, 267] width 336 height 17
type input "[PERSON_NAME] Infra - Highways"
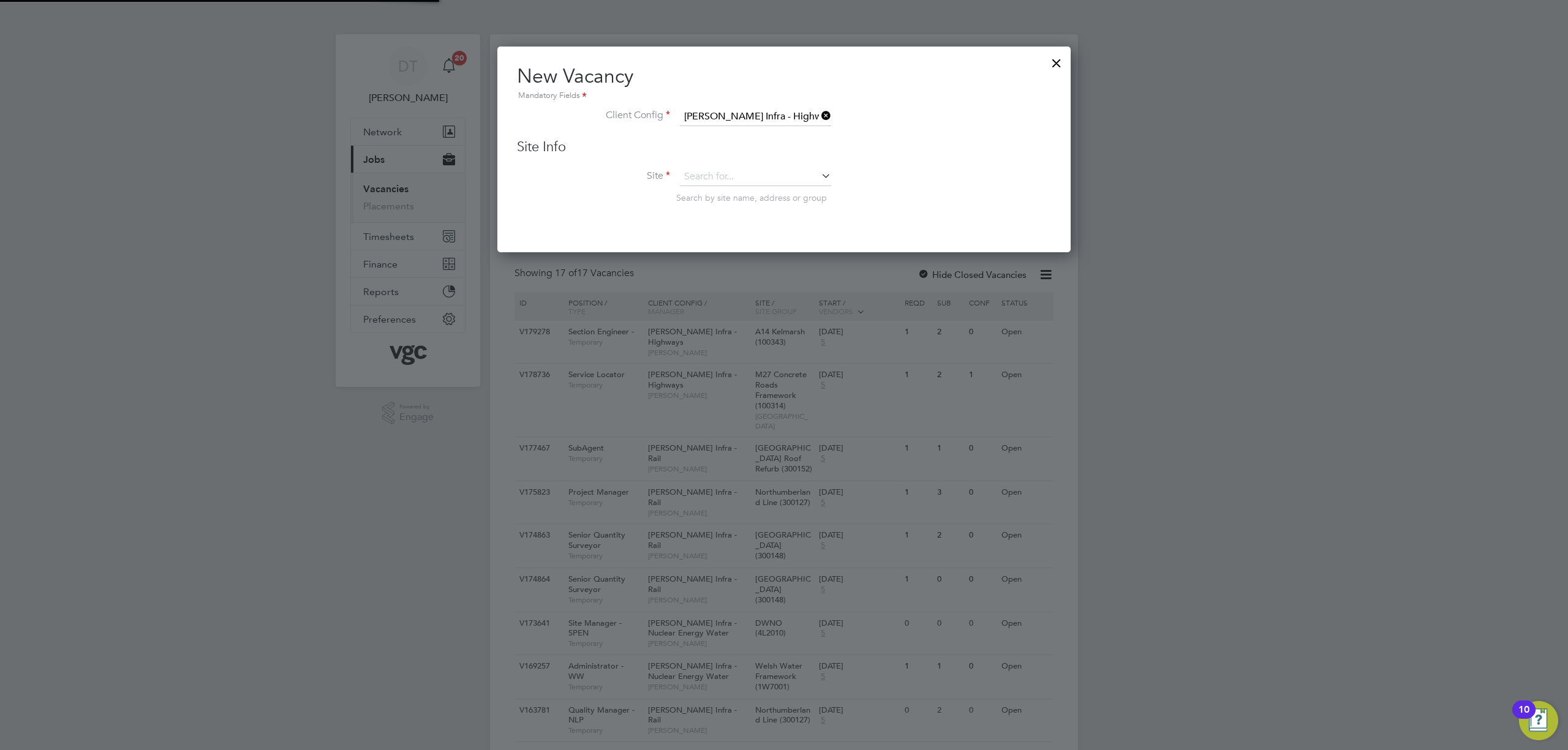
click at [722, 165] on div "Site Info Site Search by site name, address or group" at bounding box center [784, 183] width 534 height 90
click at [722, 178] on input at bounding box center [755, 176] width 151 height 18
click at [735, 204] on li "A1 4 Kelmarsh (100343)" at bounding box center [776, 209] width 194 height 17
type input "A14 Kelmarsh (100343)"
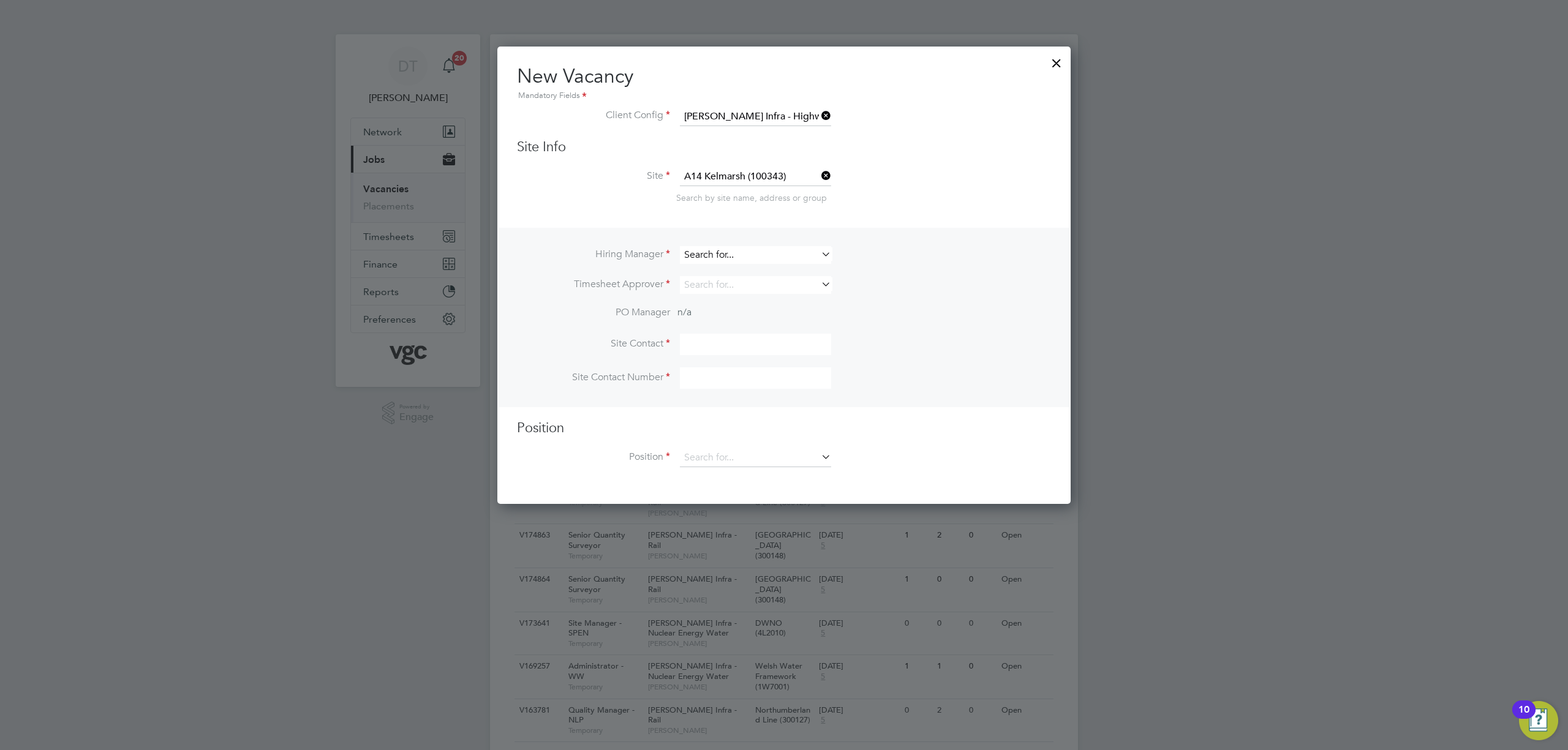
click at [701, 247] on input at bounding box center [755, 255] width 151 height 18
click at [702, 262] on li "[PERSON_NAME] ie [PERSON_NAME]" at bounding box center [755, 270] width 153 height 17
type input "[PERSON_NAME]"
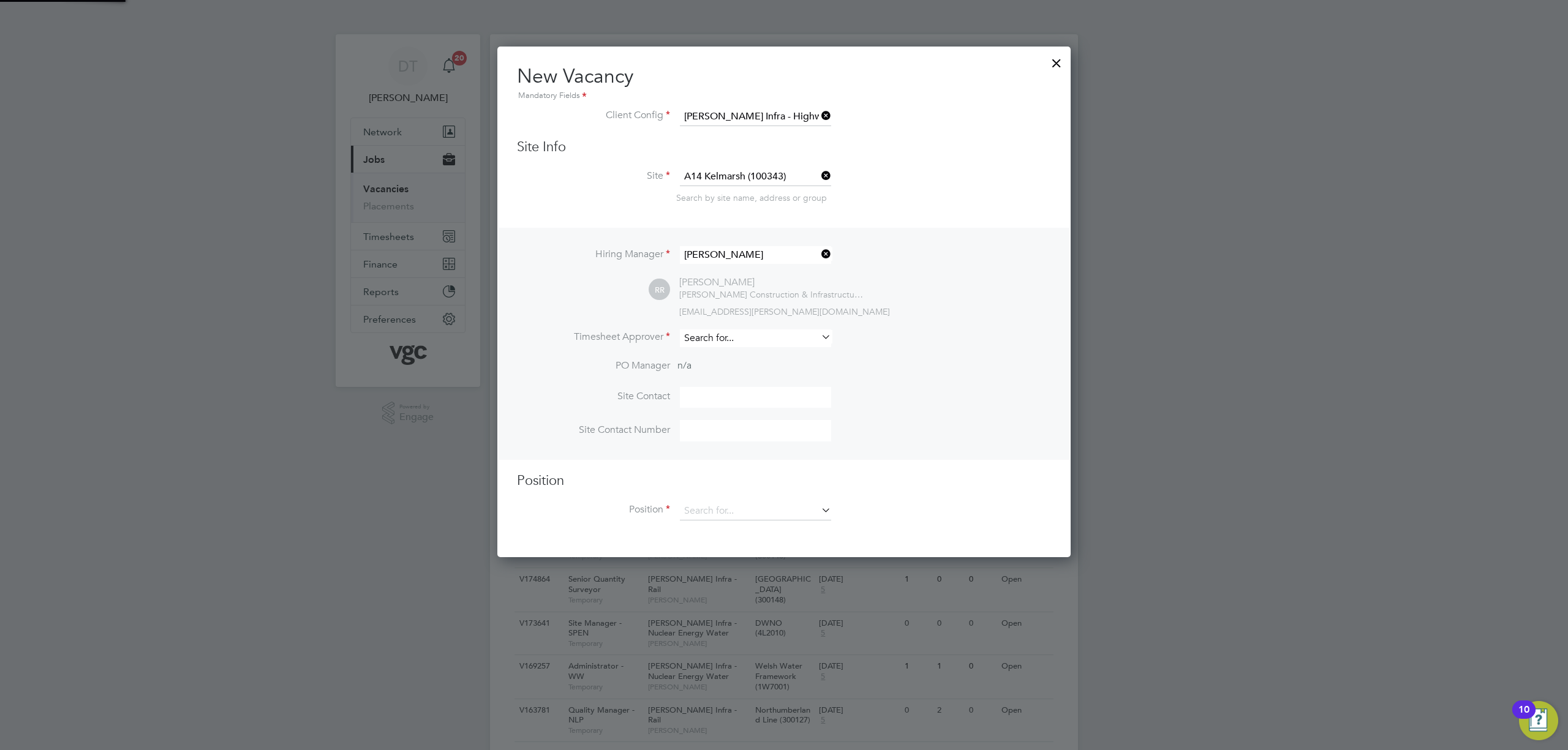
click at [699, 331] on input at bounding box center [755, 338] width 151 height 18
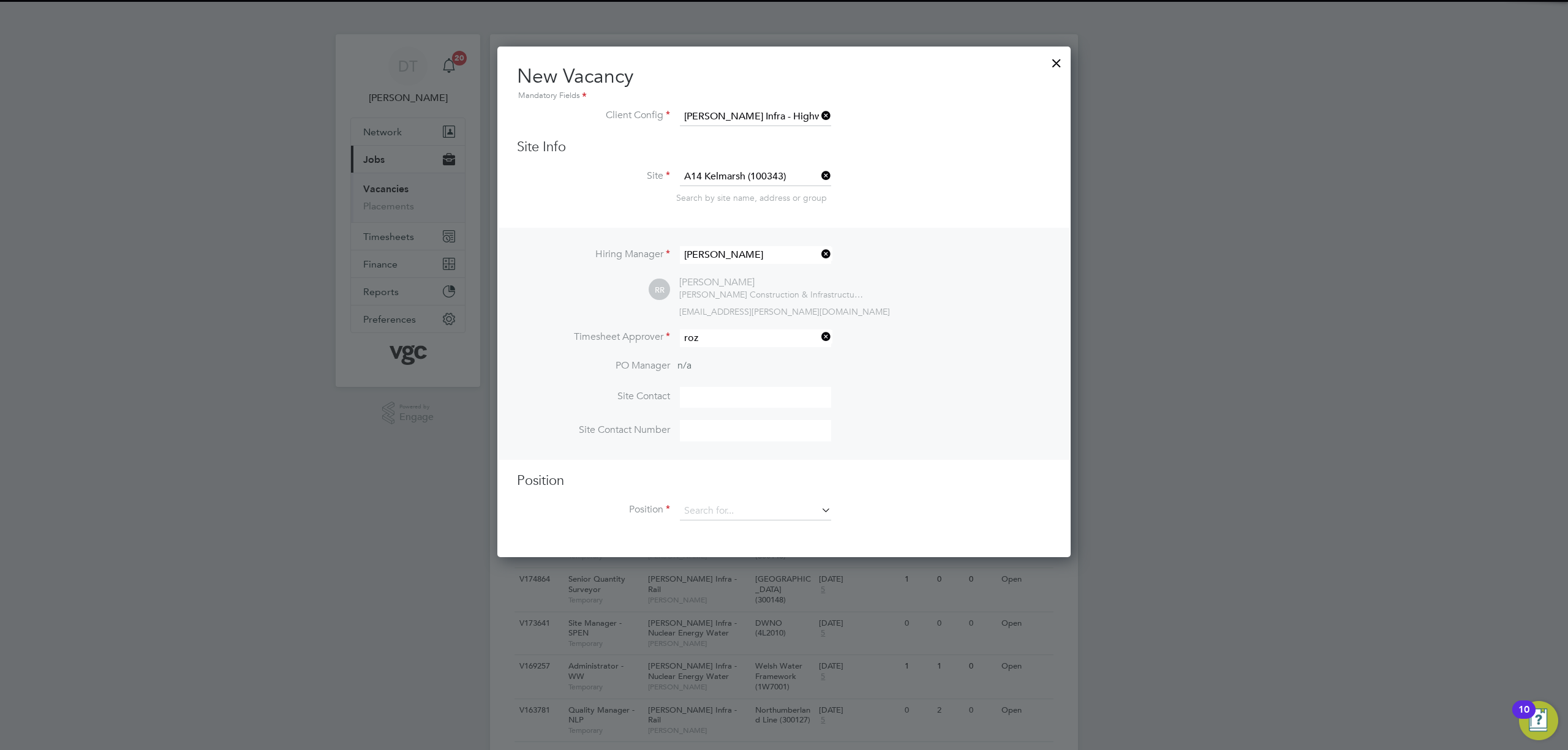
click at [729, 354] on li "[PERSON_NAME] ie [PERSON_NAME]" at bounding box center [755, 353] width 153 height 17
type input "[PERSON_NAME]"
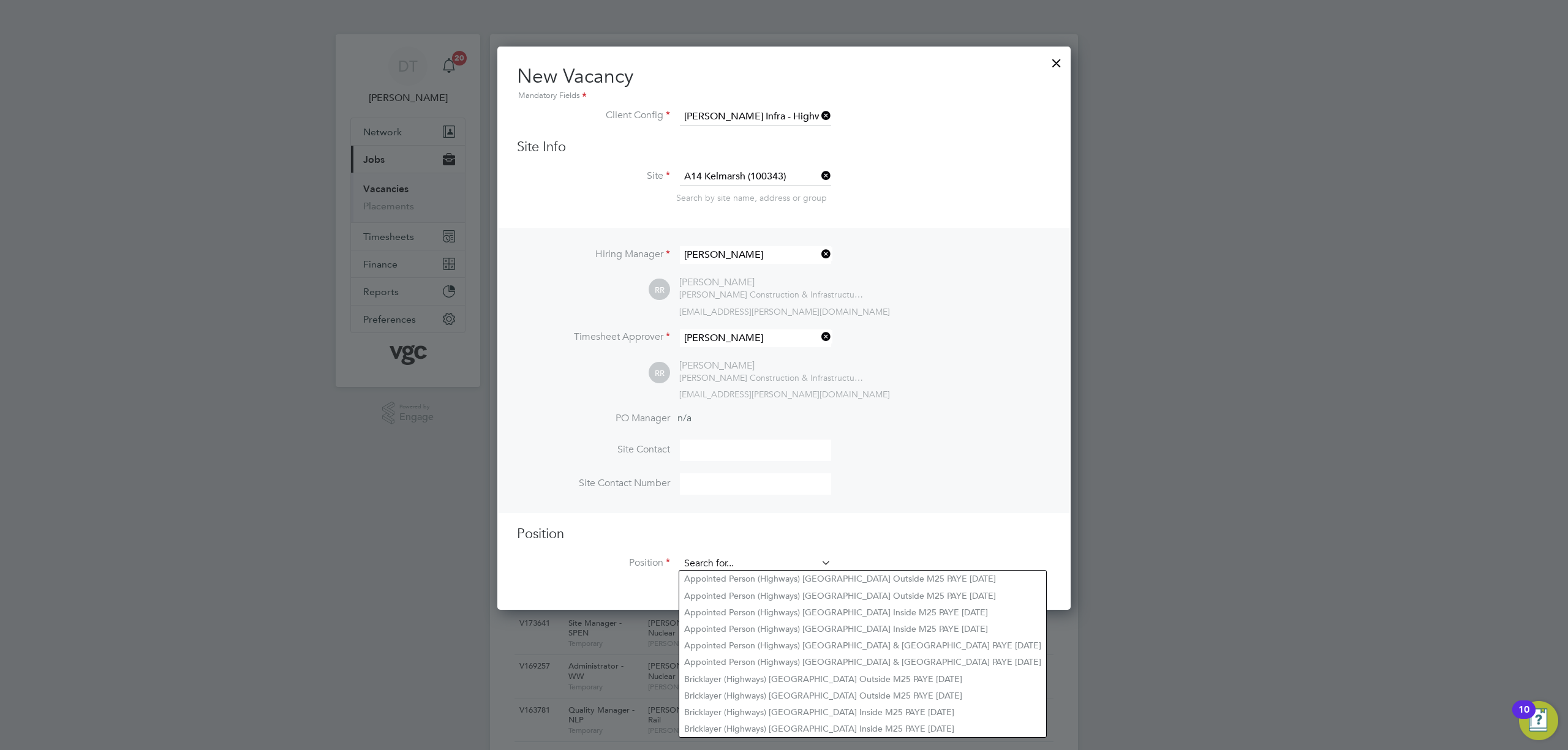
click at [694, 571] on div "Vacancies New Vacancy Vacancies I follow All Vacancies Client Config Site Posit…" at bounding box center [784, 620] width 588 height 1173
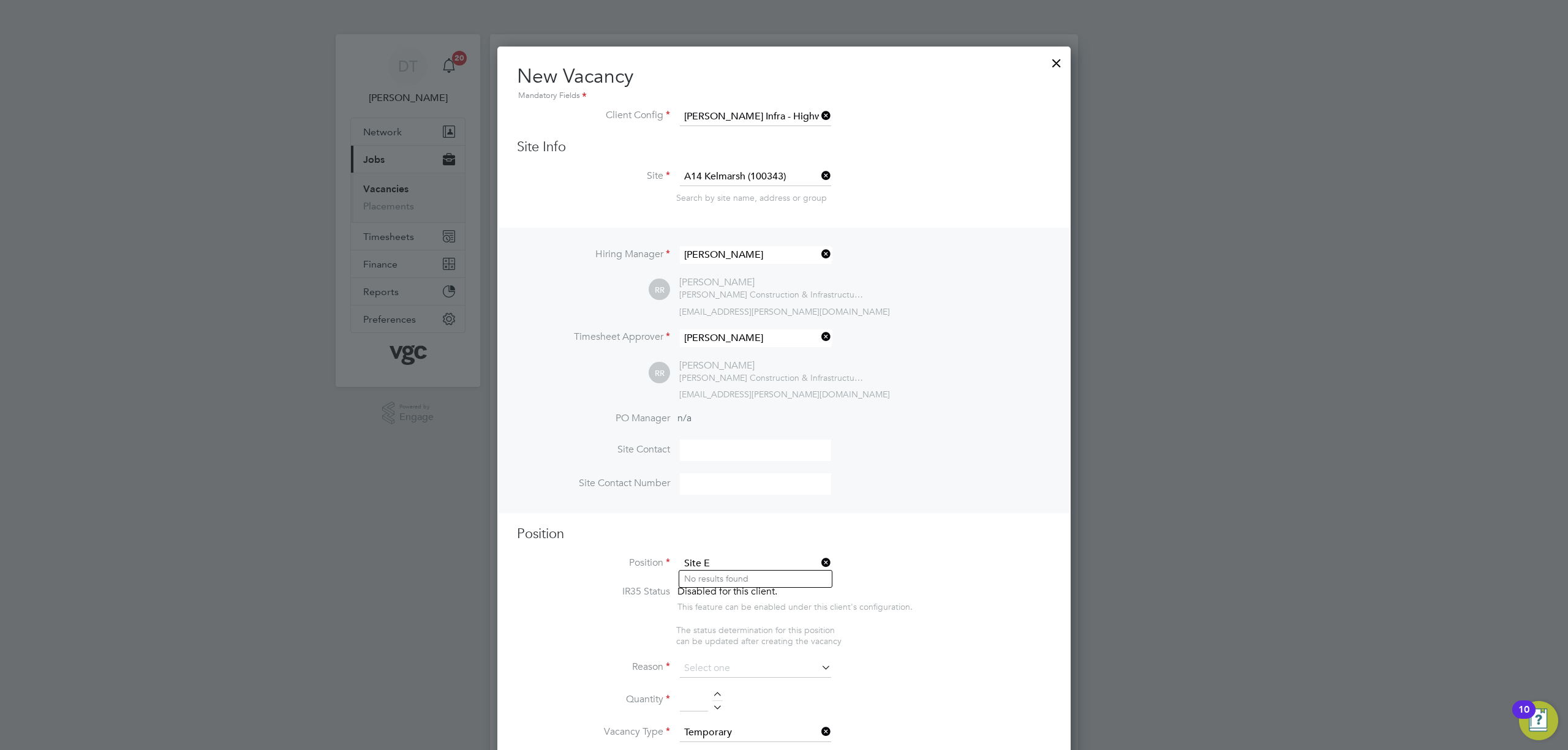
type input "Site E"
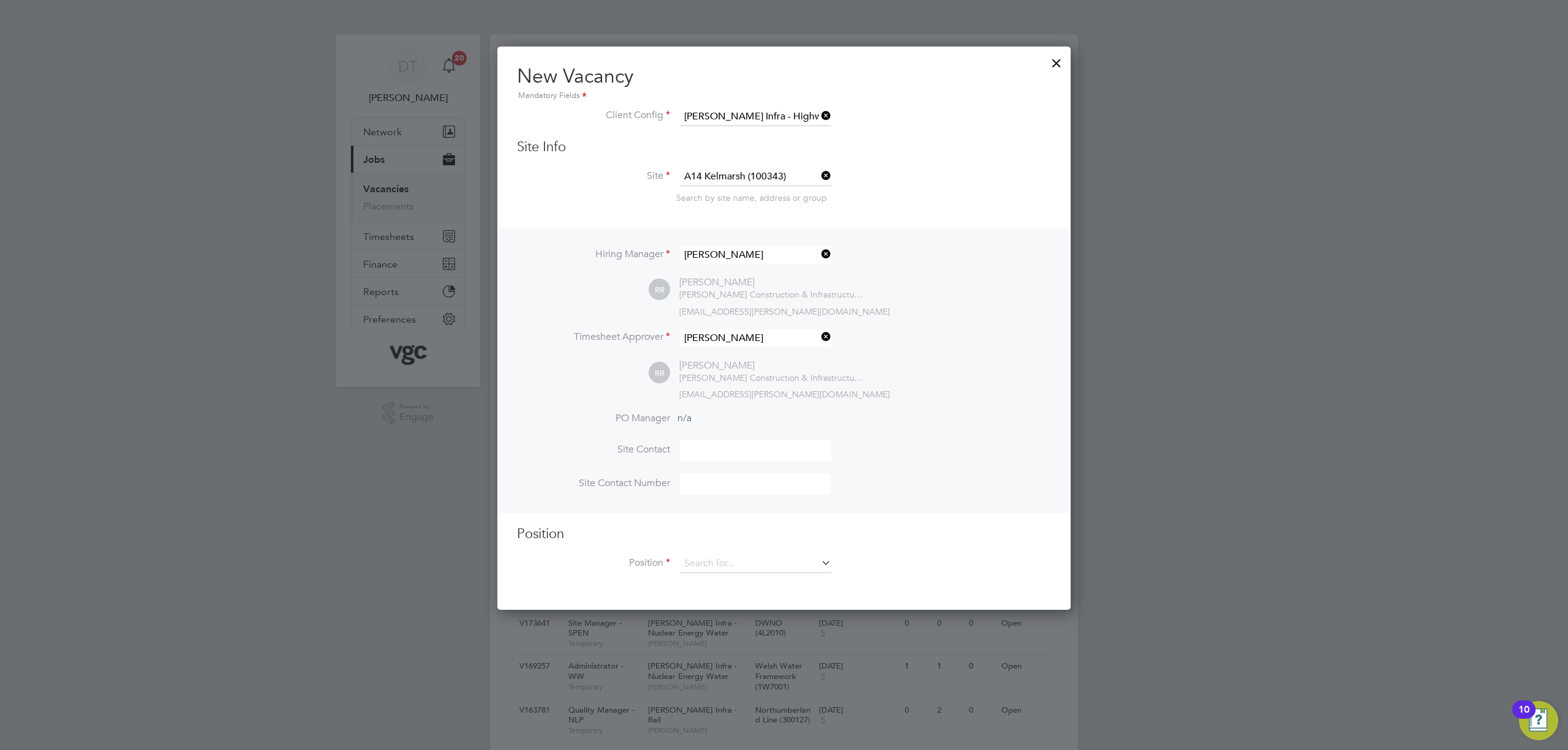
click at [1054, 53] on div at bounding box center [1056, 60] width 22 height 22
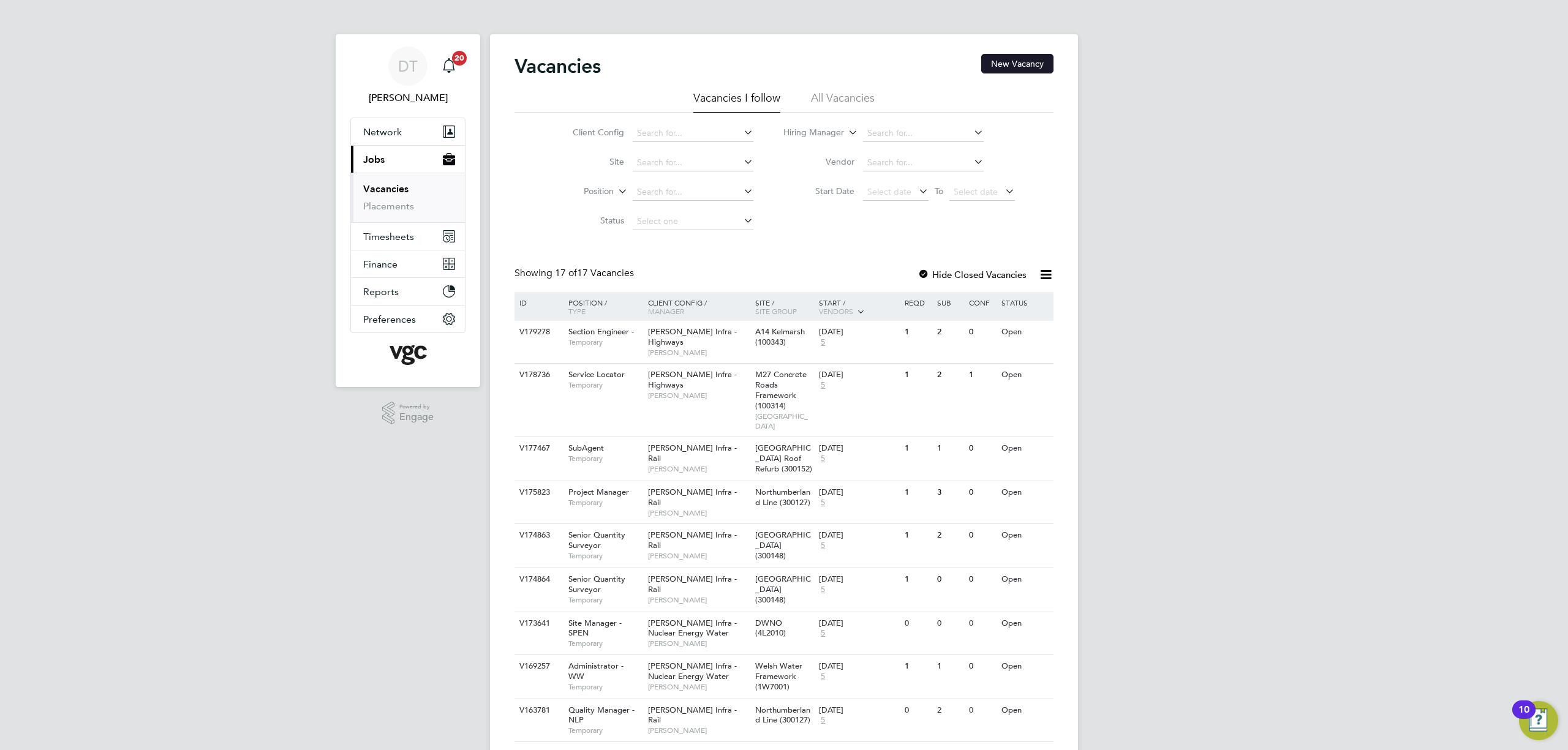
click at [1003, 59] on button "New Vacancy" at bounding box center [1018, 63] width 72 height 19
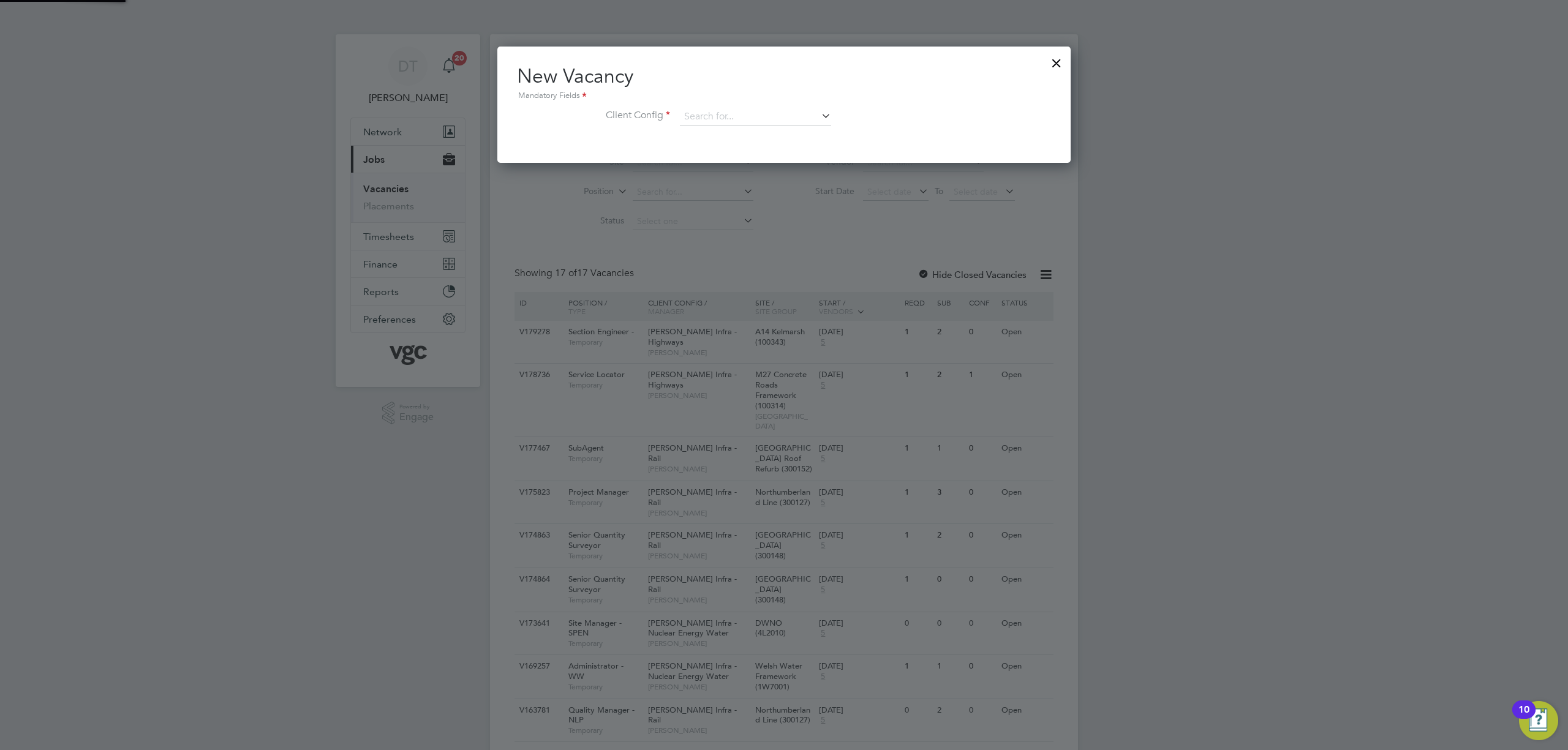
scroll to position [116, 574]
click at [737, 123] on input at bounding box center [755, 116] width 151 height 18
click at [766, 260] on li "[PERSON_NAME] Infra - Highways" at bounding box center [847, 267] width 336 height 17
type input "[PERSON_NAME] Infra - Highways"
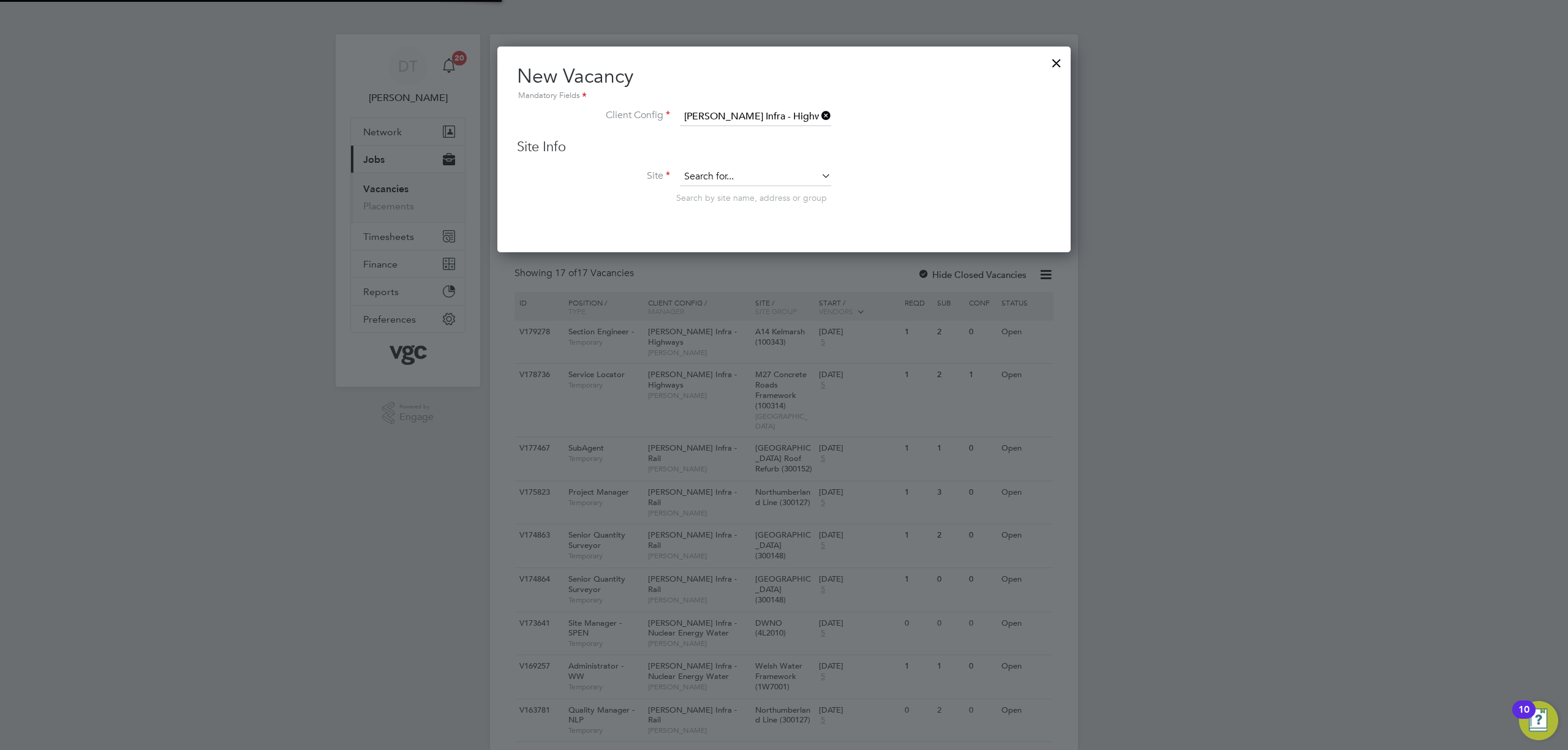
click at [734, 175] on input at bounding box center [755, 176] width 151 height 18
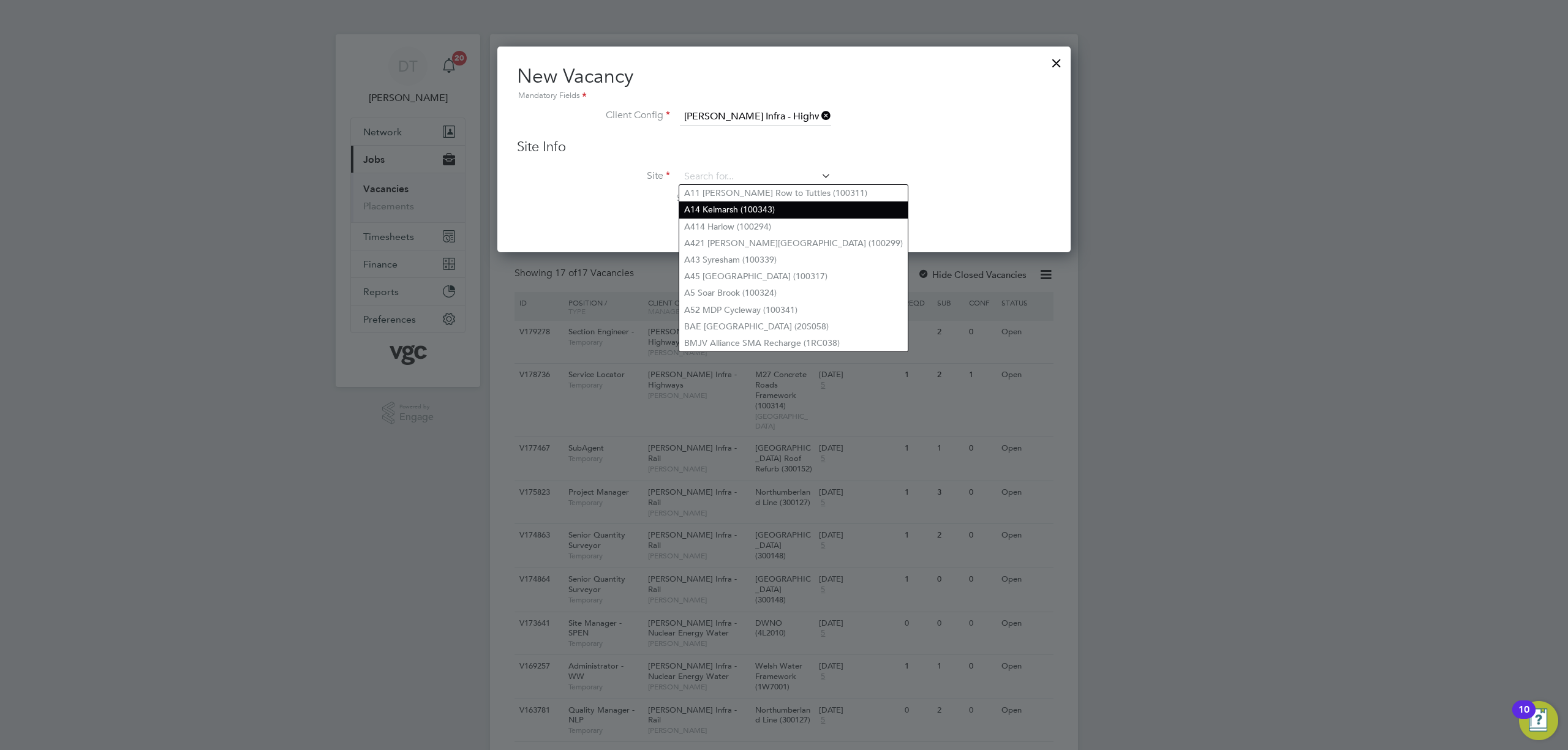
click at [742, 212] on li "A14 Kelmarsh (100343)" at bounding box center [793, 209] width 229 height 17
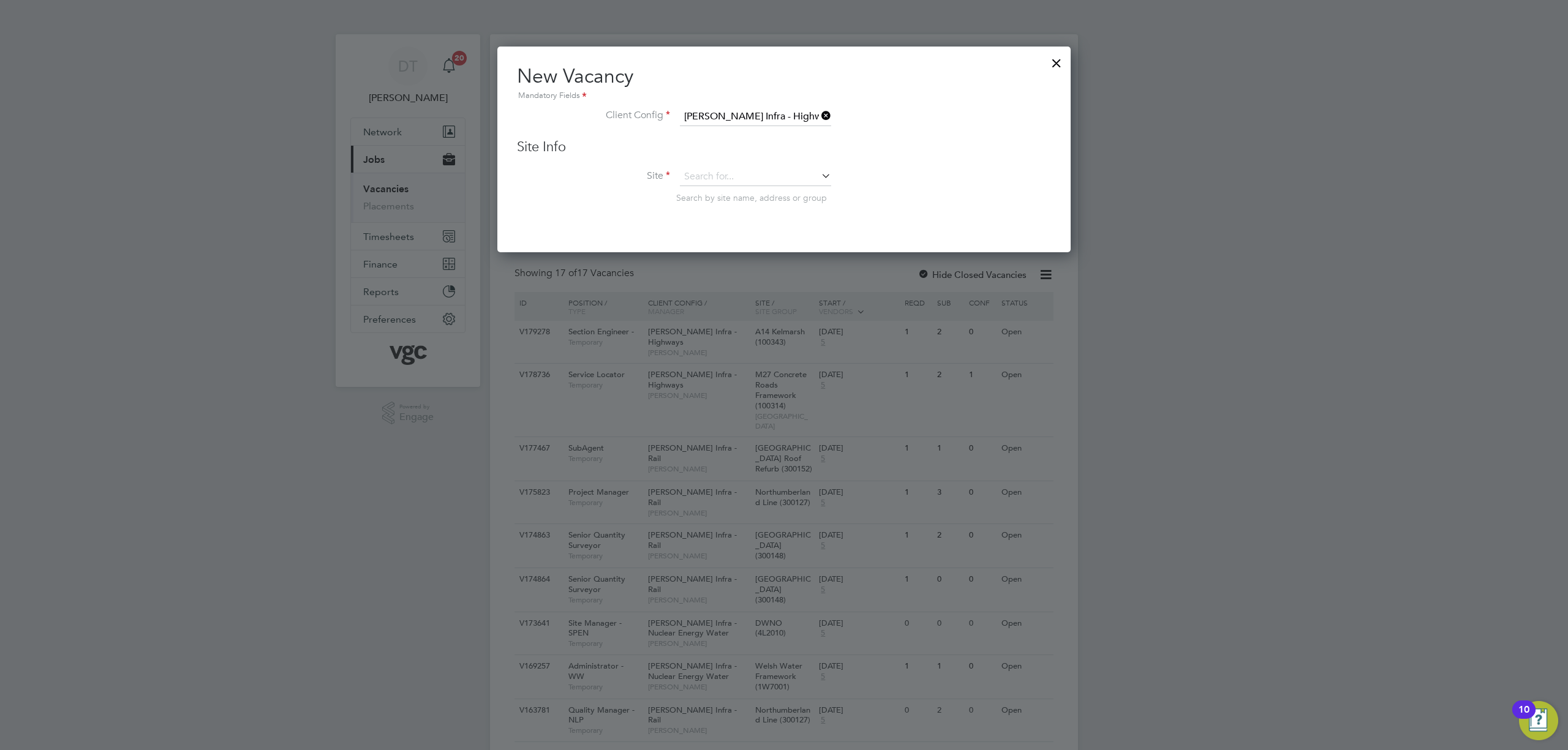
type input "A14 Kelmarsh (100343)"
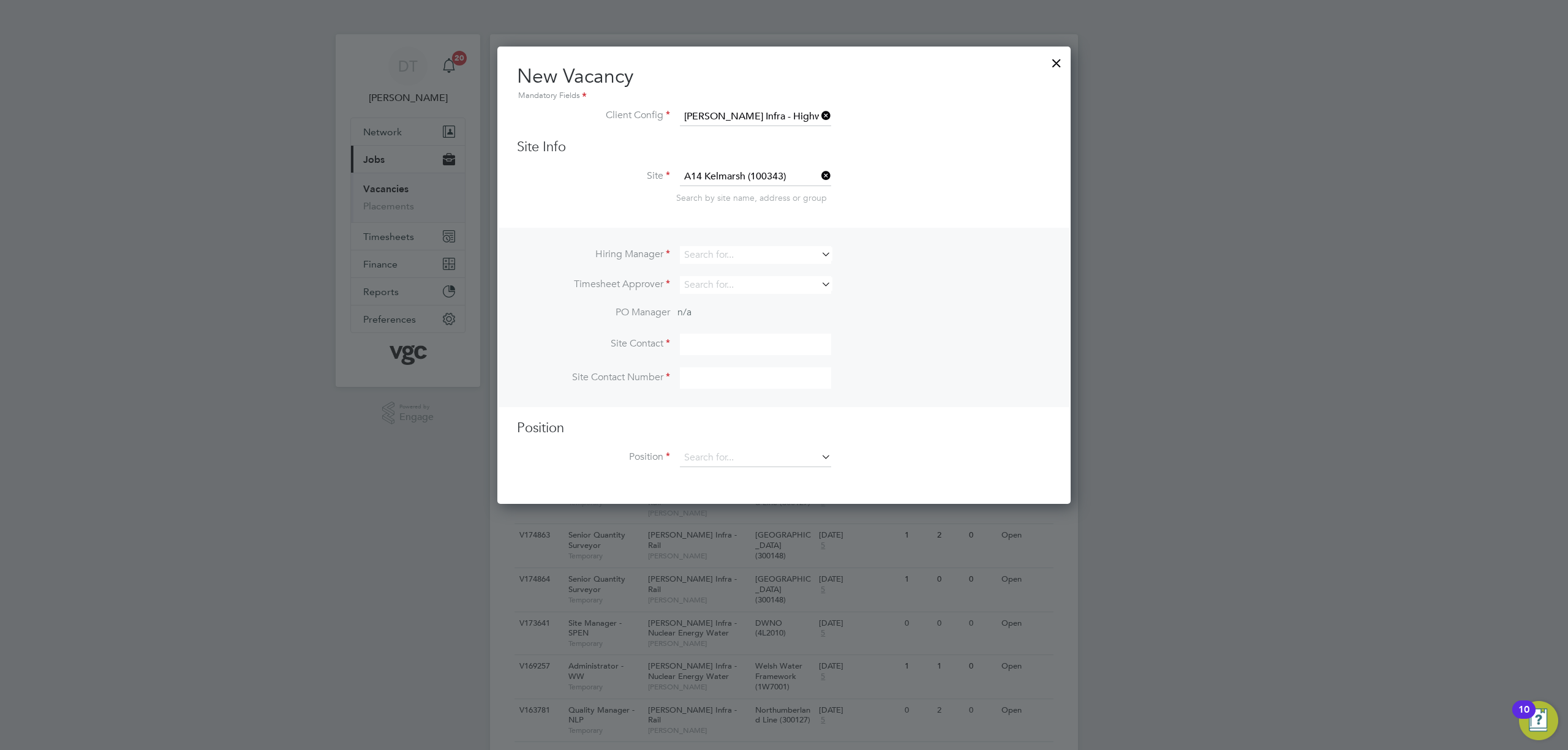
scroll to position [454, 574]
click at [714, 257] on input at bounding box center [755, 255] width 151 height 18
type input "[PERSON_NAME]"
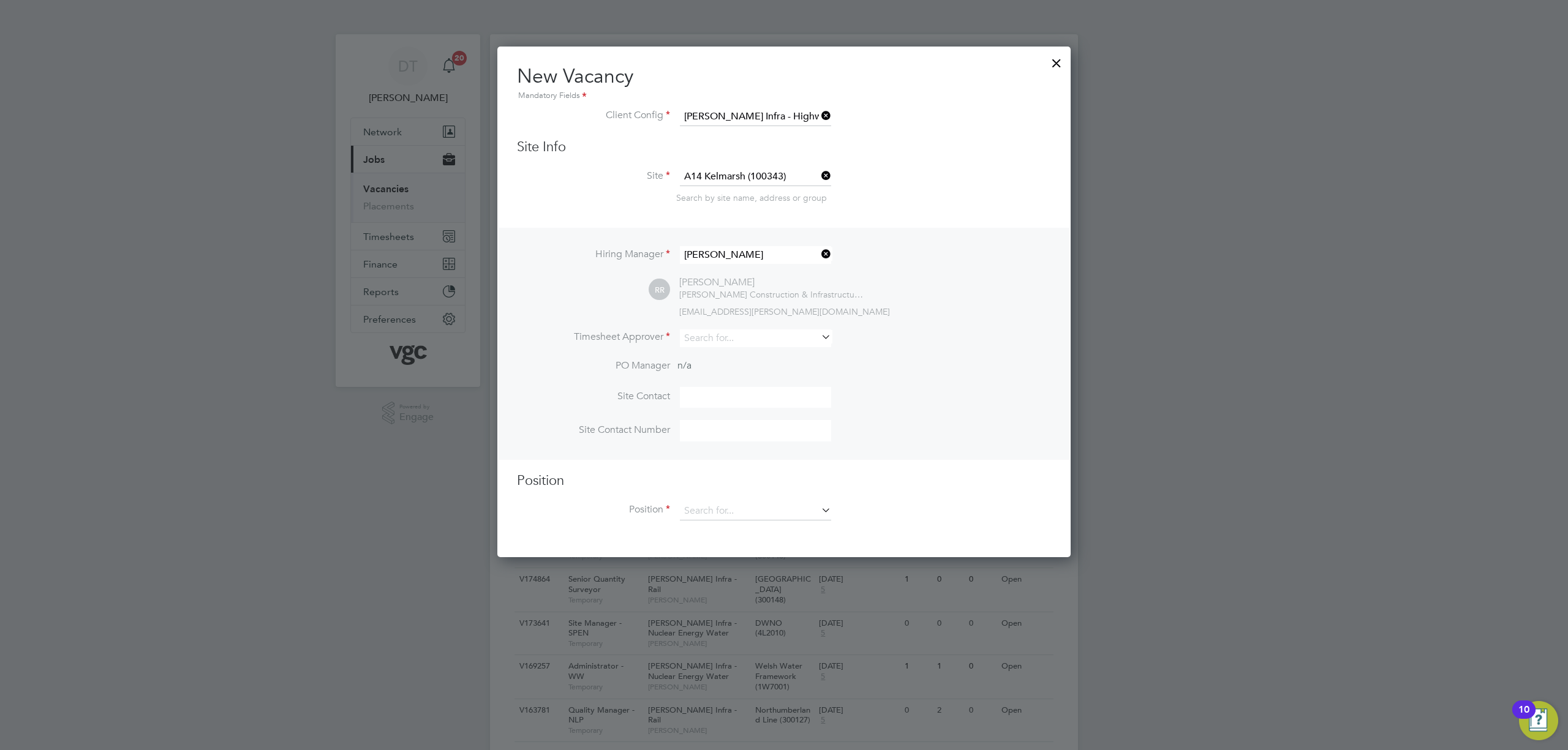
scroll to position [508, 574]
click at [704, 335] on input at bounding box center [755, 338] width 151 height 18
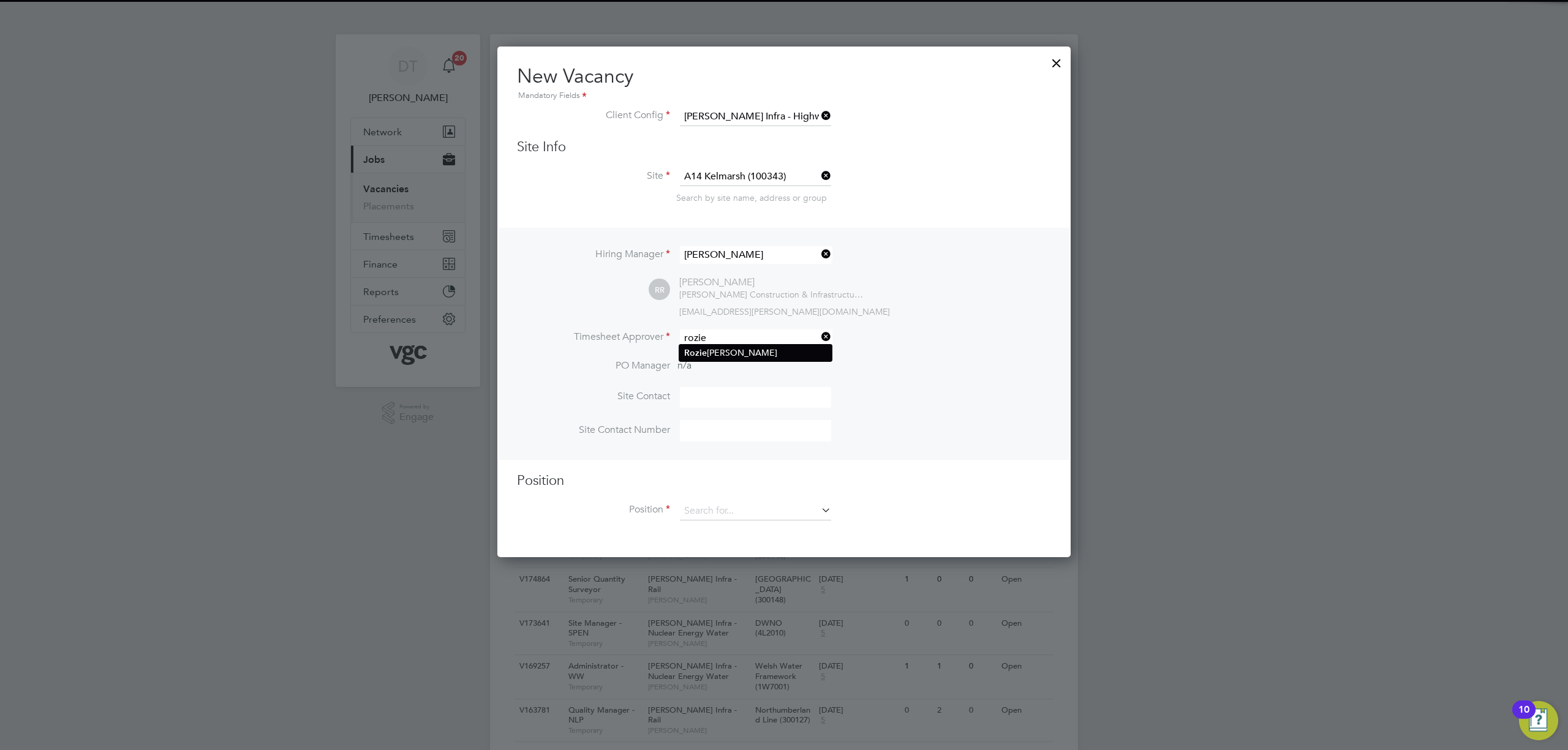
click at [753, 355] on li "[PERSON_NAME]" at bounding box center [755, 353] width 153 height 17
type input "[PERSON_NAME]"
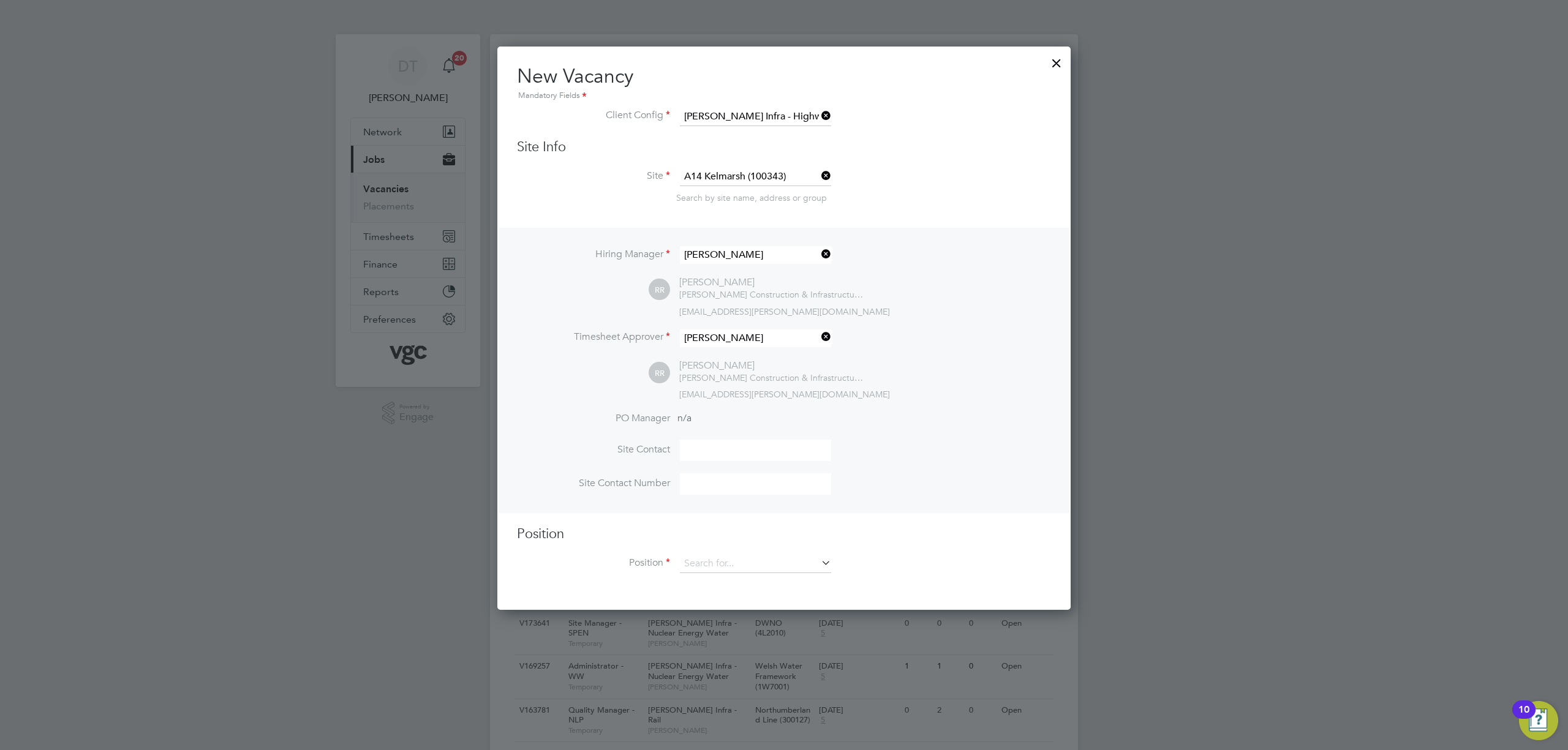
scroll to position [561, 574]
click at [700, 561] on input at bounding box center [755, 564] width 151 height 18
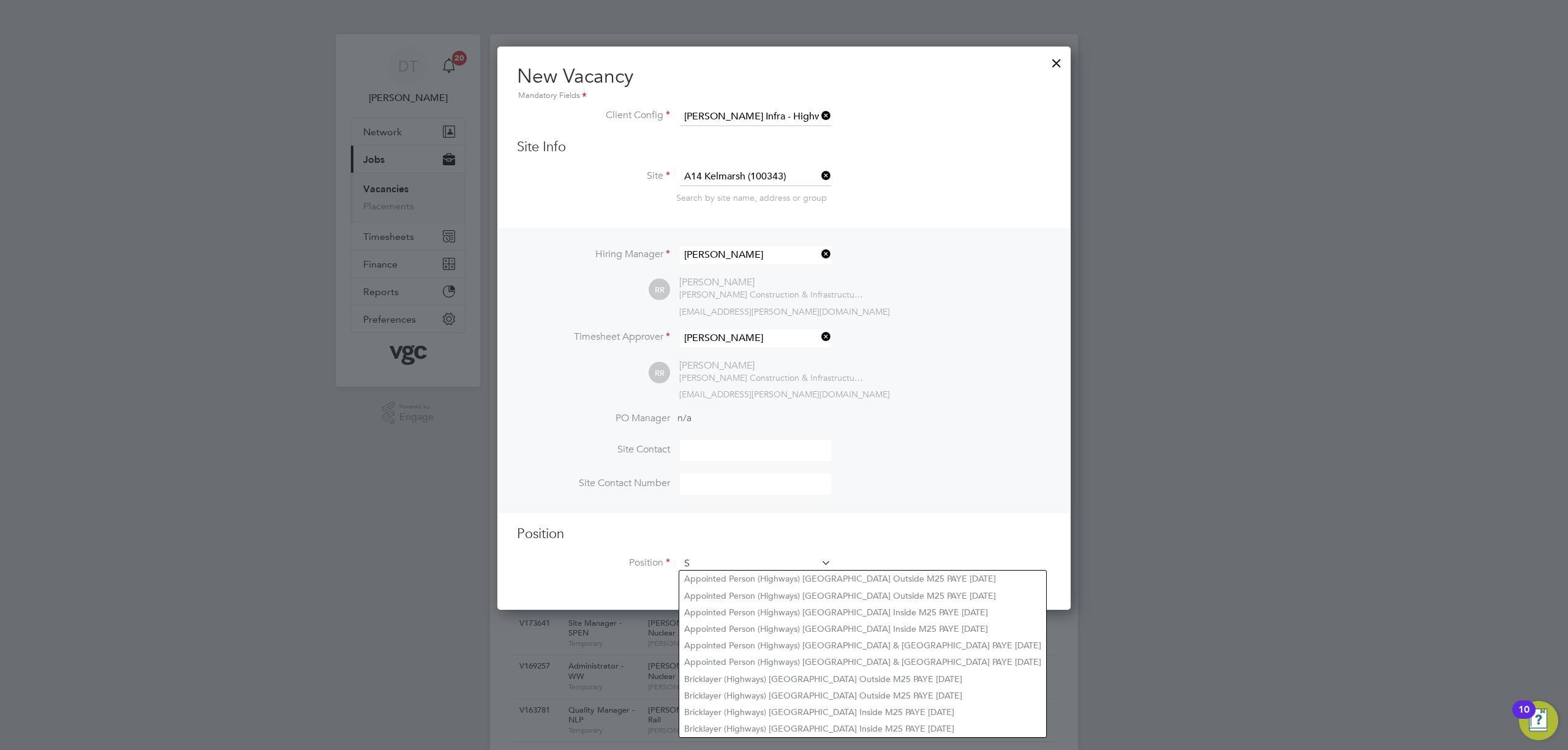
scroll to position [1734, 574]
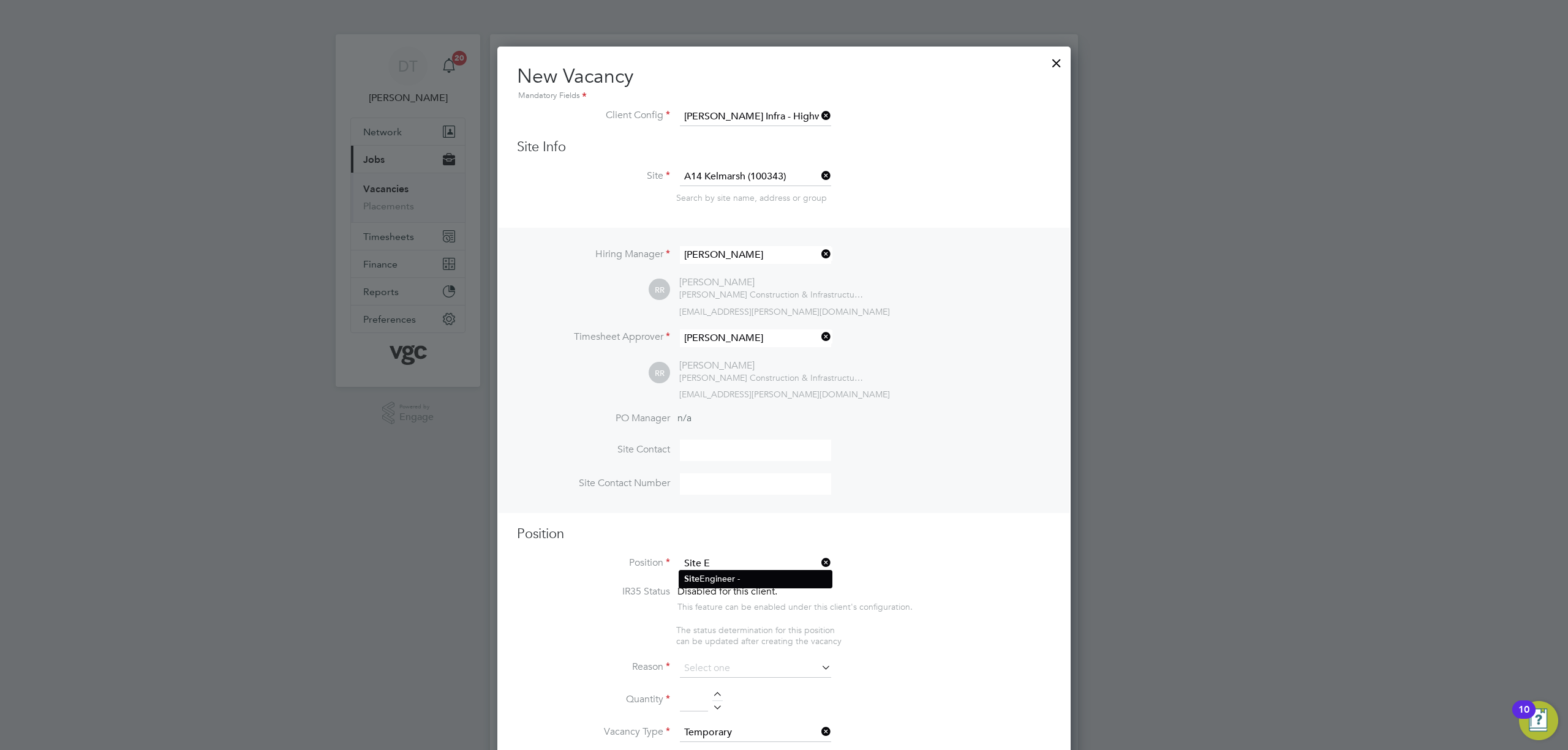
click at [723, 572] on li "Sit e Engineer -" at bounding box center [755, 579] width 153 height 17
type input "Site Engineer -"
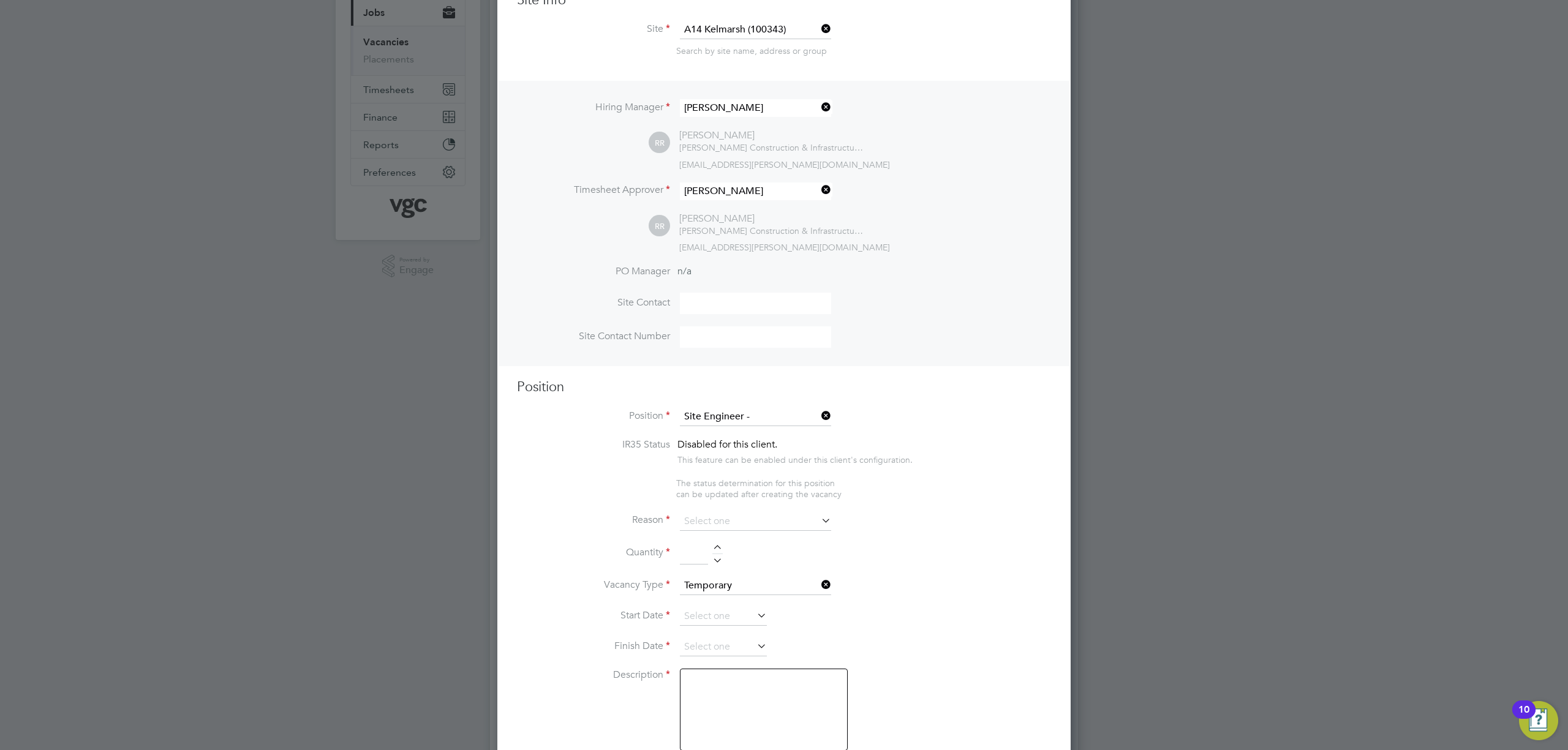
scroll to position [163, 0]
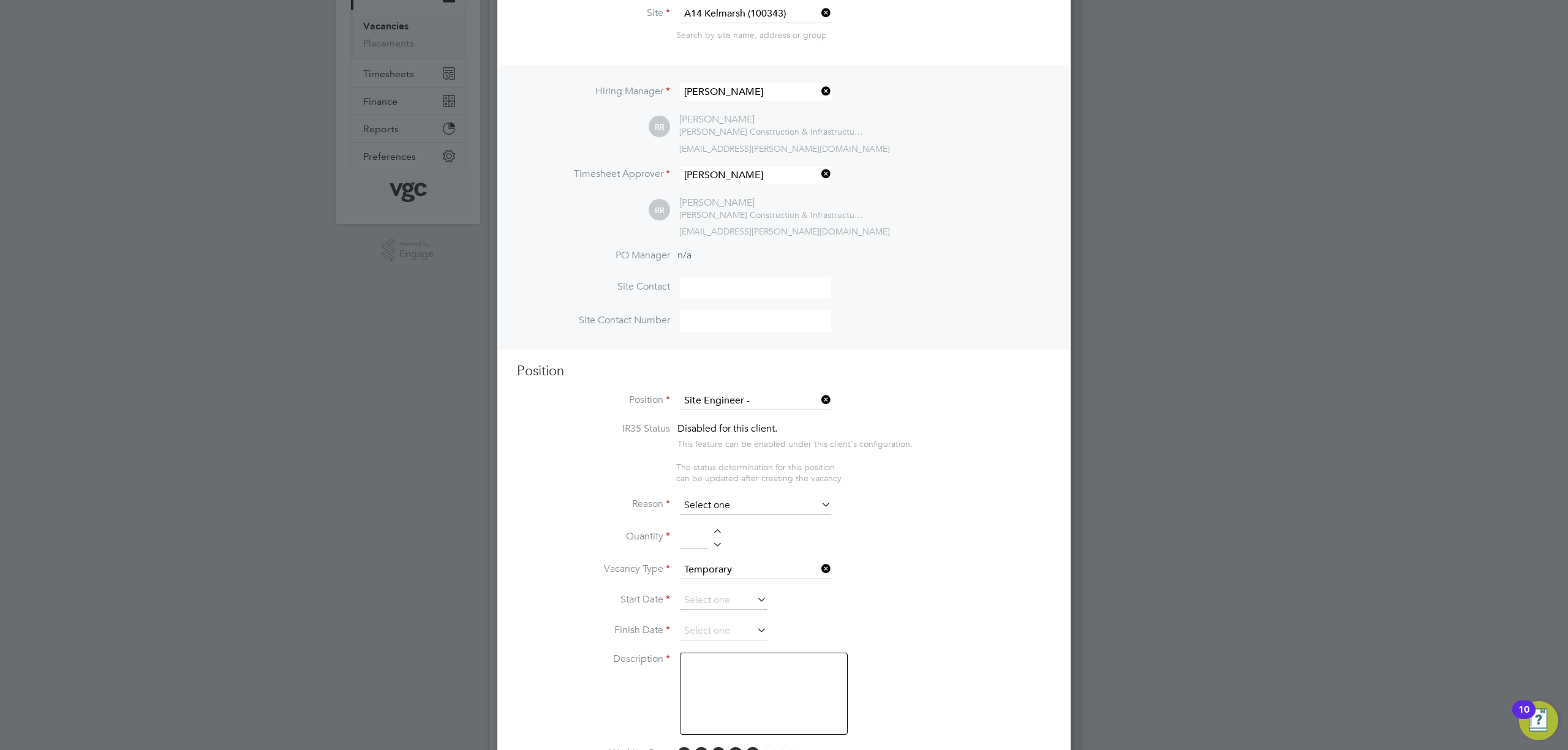
click at [718, 497] on input at bounding box center [755, 505] width 151 height 18
click at [725, 547] on li "Extra Work" at bounding box center [755, 552] width 153 height 16
type input "Extra Work"
click at [689, 528] on input at bounding box center [694, 538] width 28 height 22
type input "1"
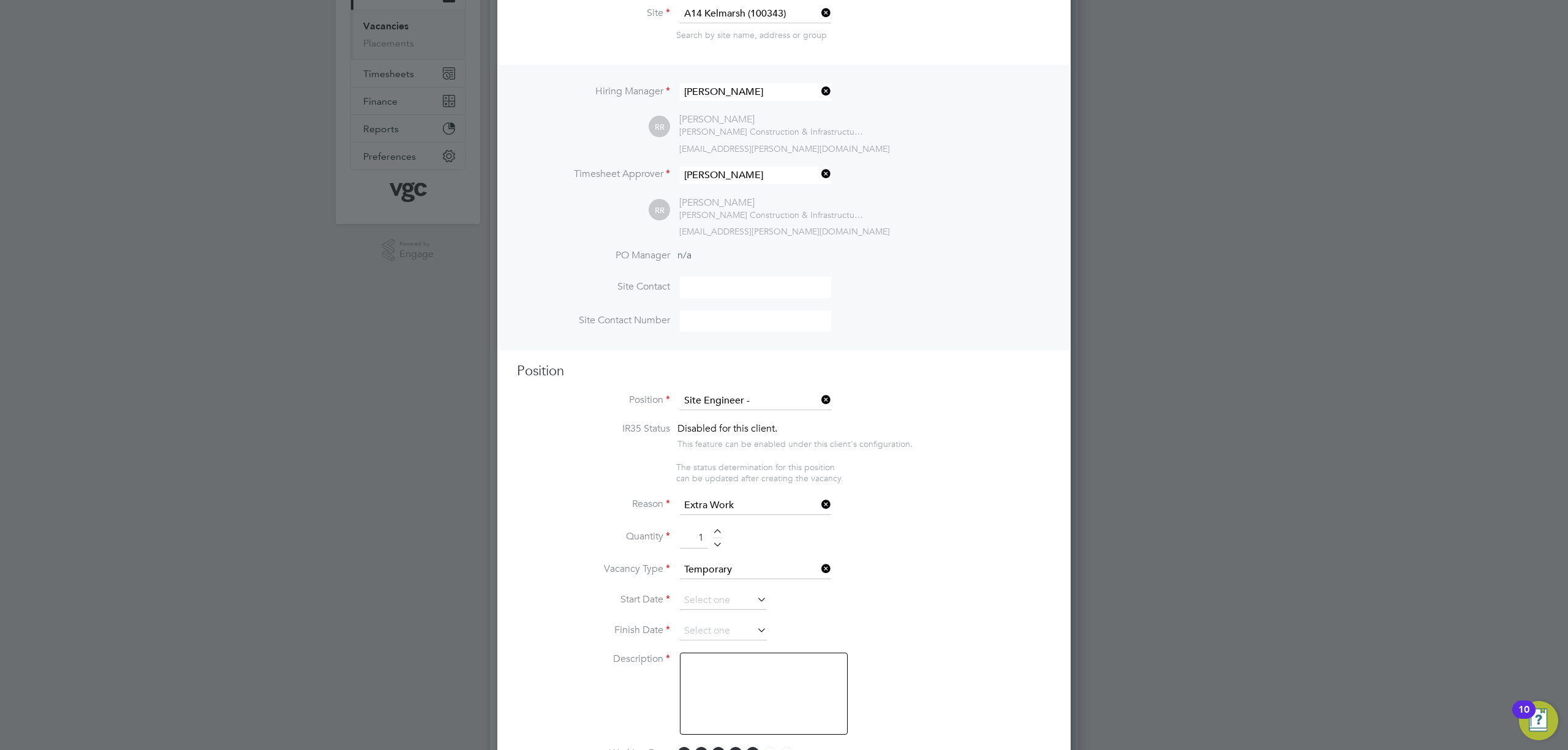
click at [919, 550] on li "Quantity 1" at bounding box center [784, 544] width 534 height 34
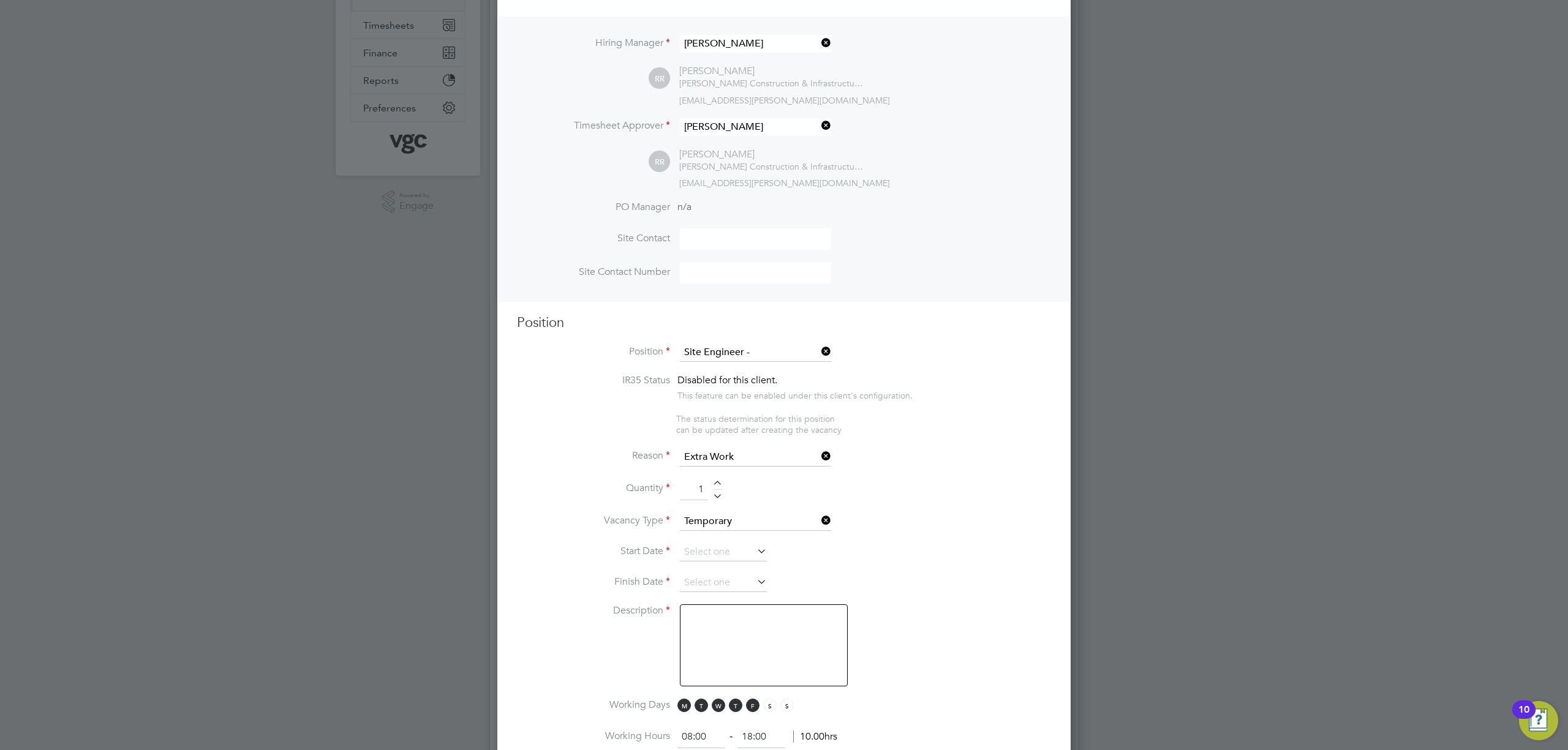
scroll to position [245, 0]
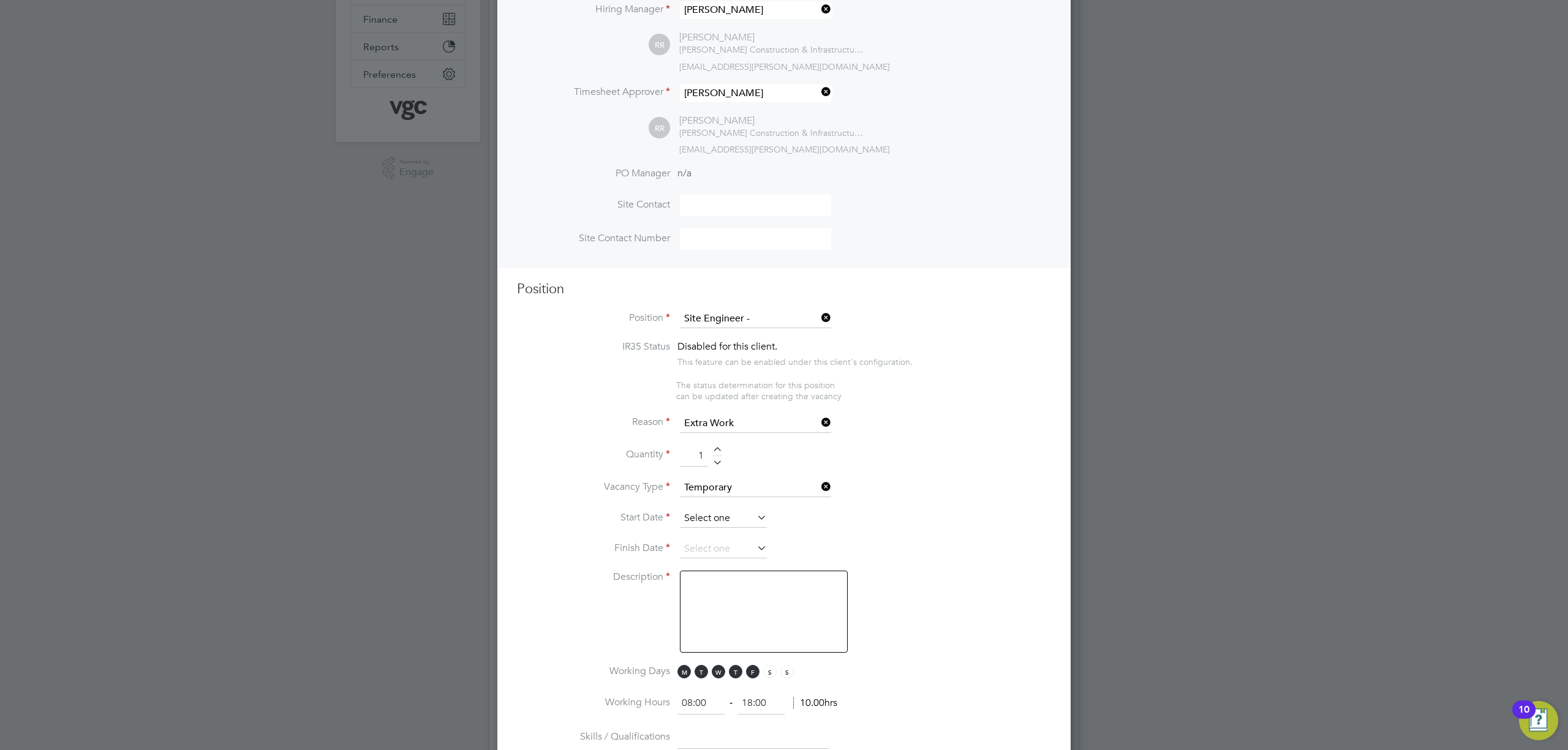
click at [725, 513] on input at bounding box center [724, 518] width 87 height 18
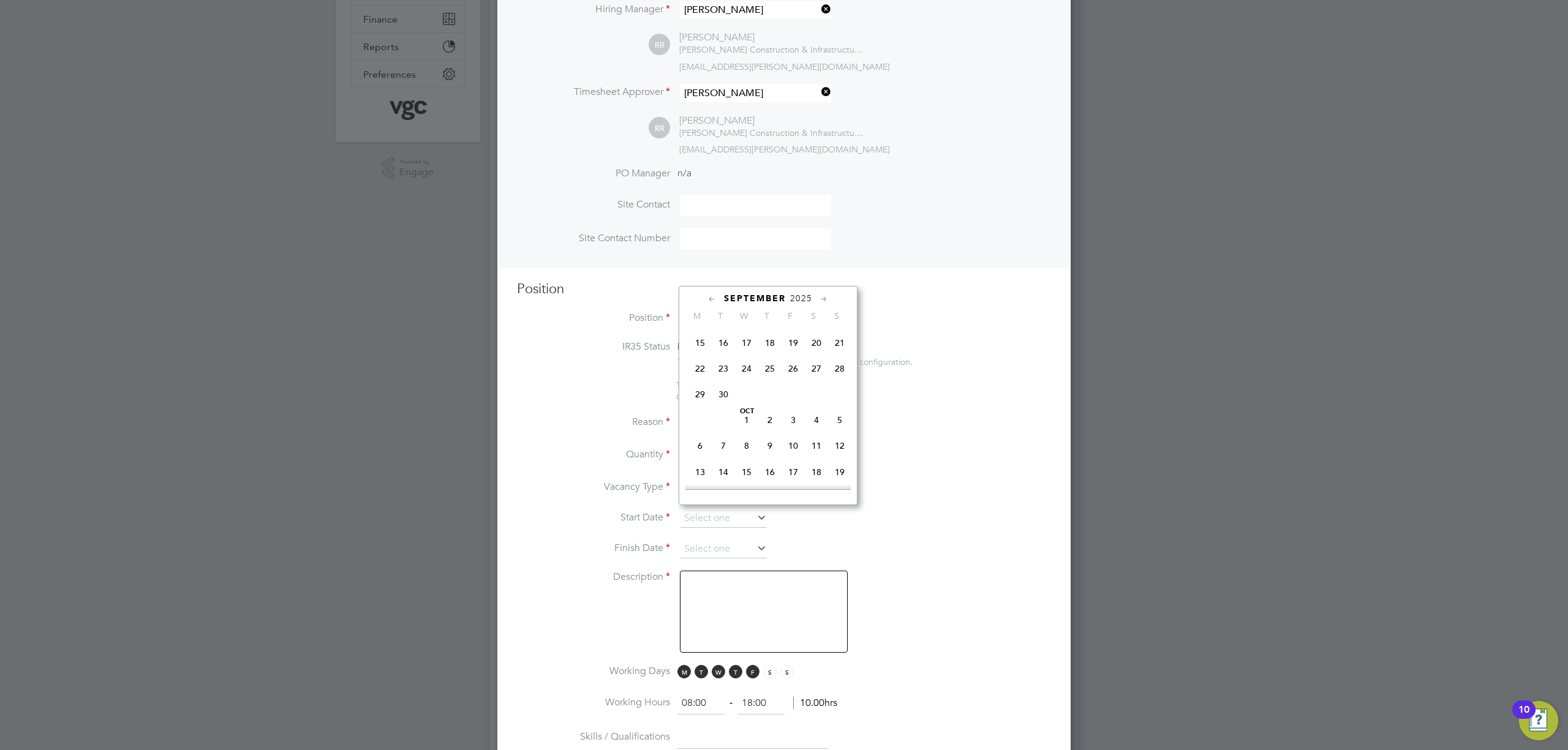
scroll to position [635, 0]
click at [702, 414] on span "6" at bounding box center [700, 406] width 23 height 23
type input "[DATE]"
click at [724, 547] on input at bounding box center [724, 549] width 87 height 18
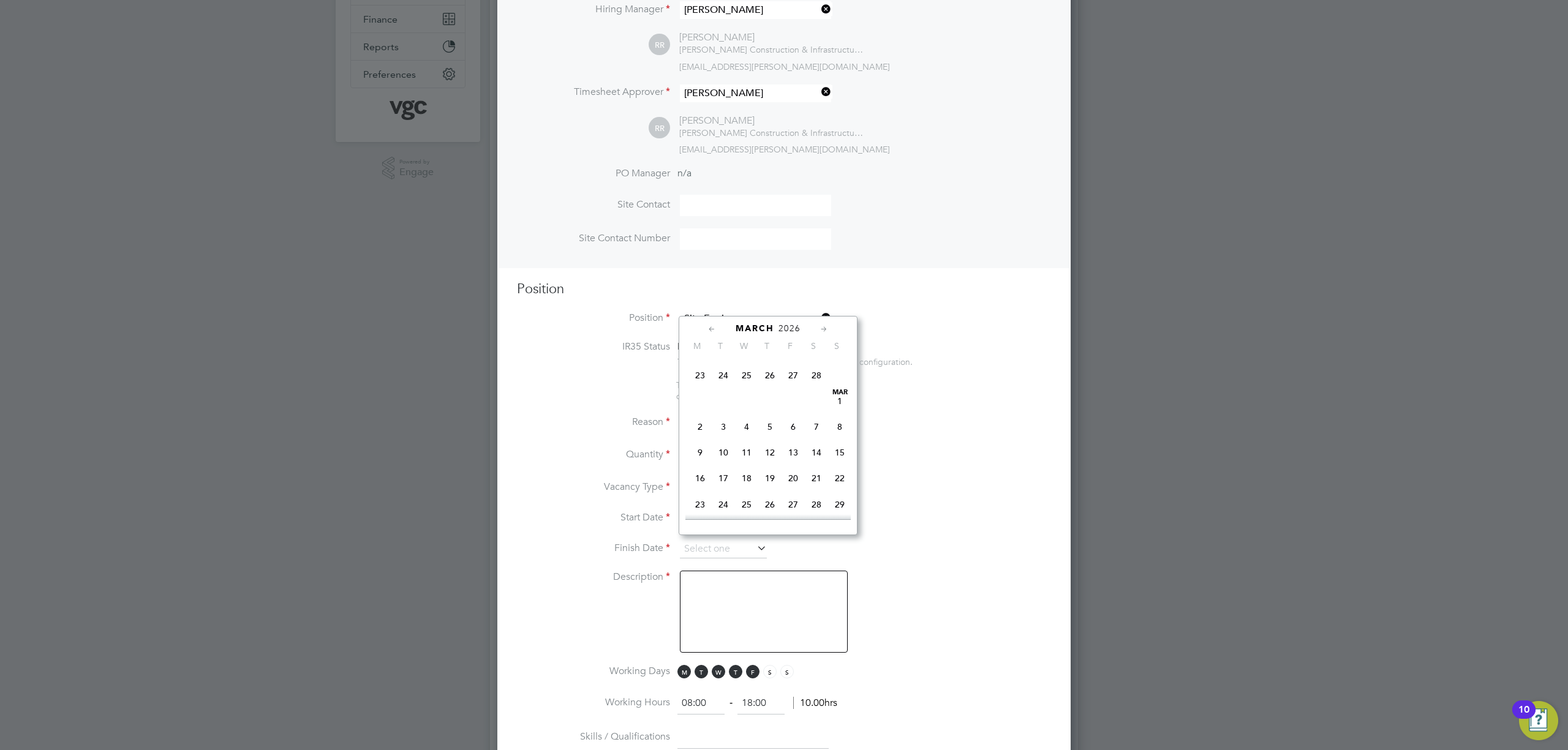
click at [795, 387] on span "27" at bounding box center [793, 375] width 23 height 23
type input "[DATE]"
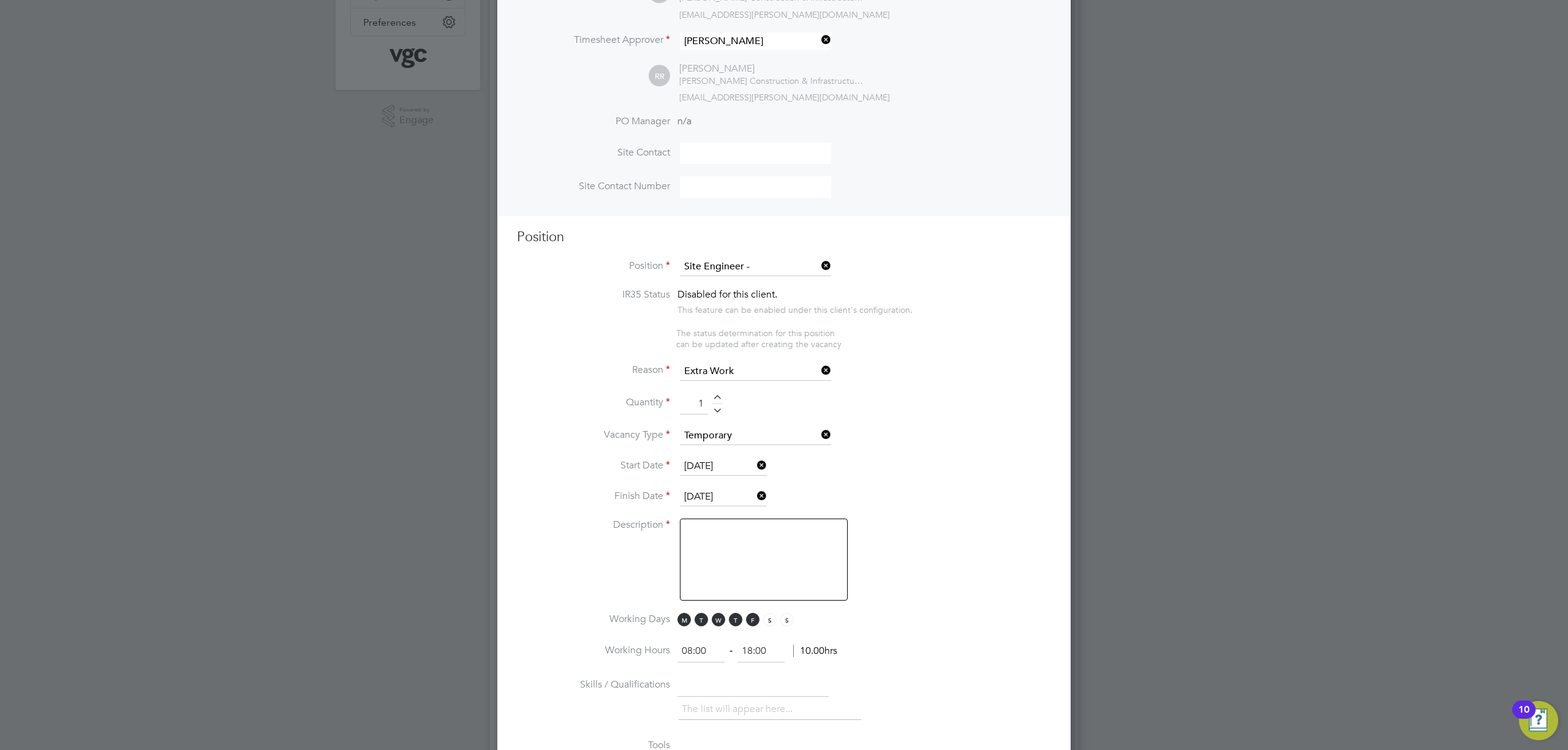
scroll to position [326, 0]
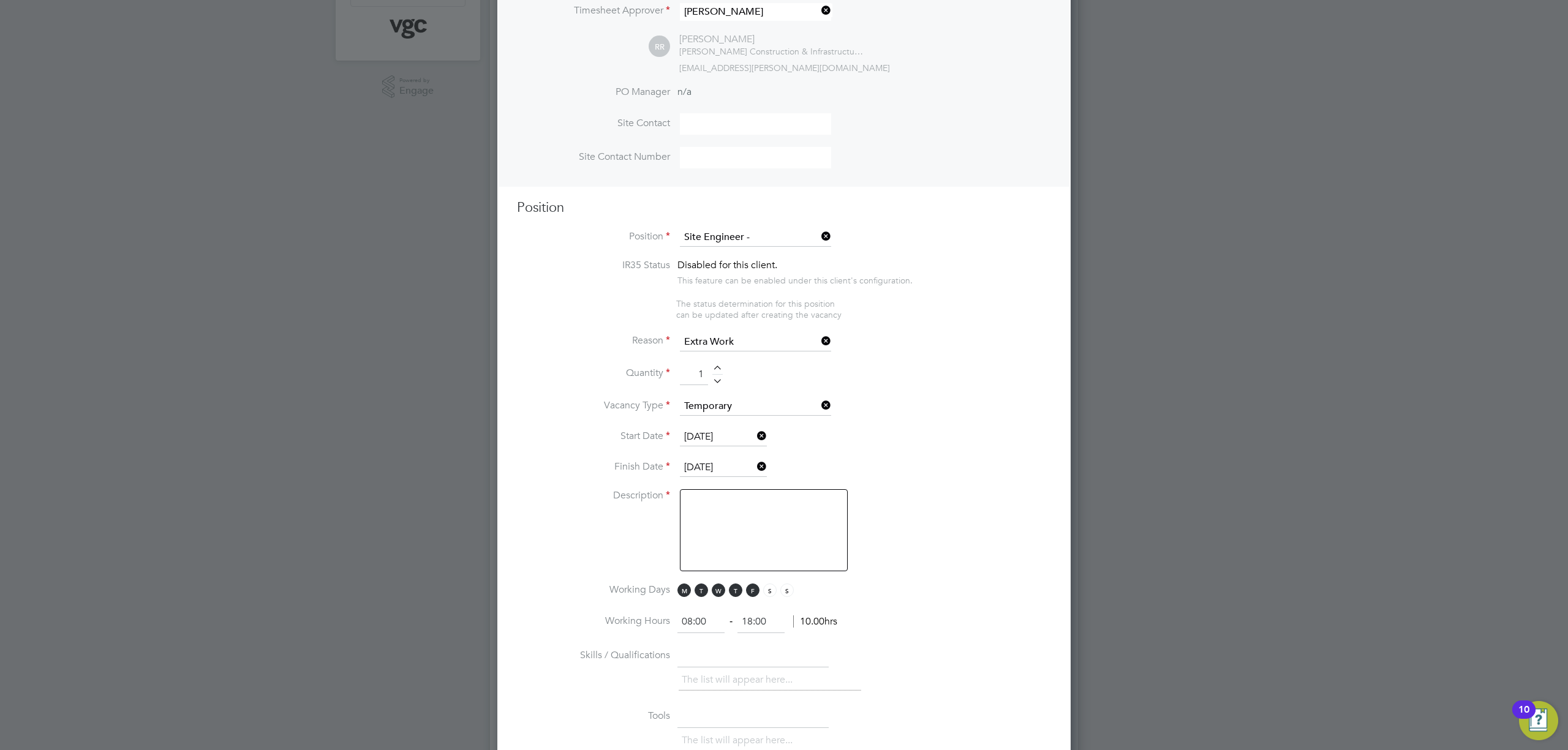
click at [745, 498] on textarea at bounding box center [763, 530] width 168 height 82
type textarea "Will begin on days based out of Rugby and move onto nights form November"
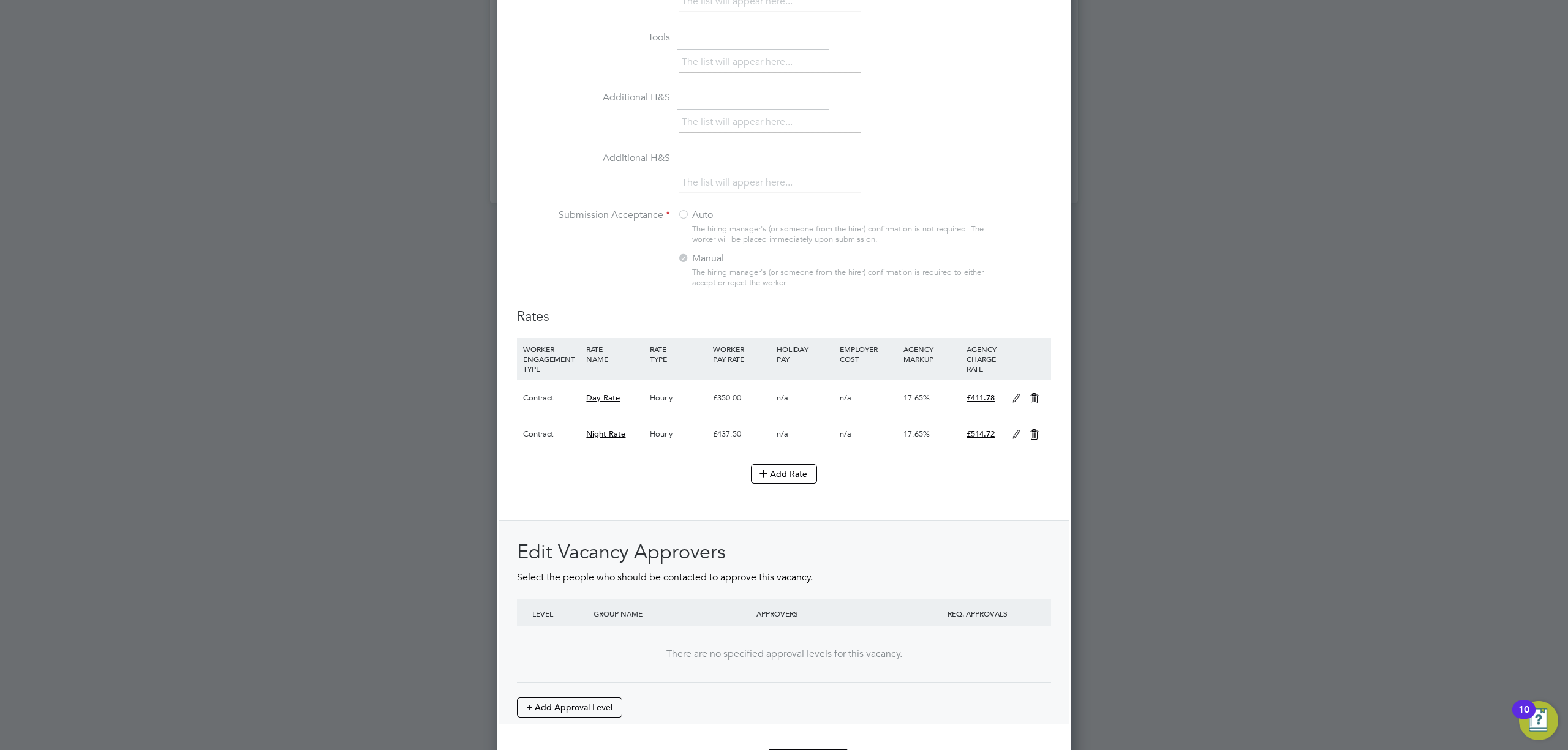
scroll to position [1046, 0]
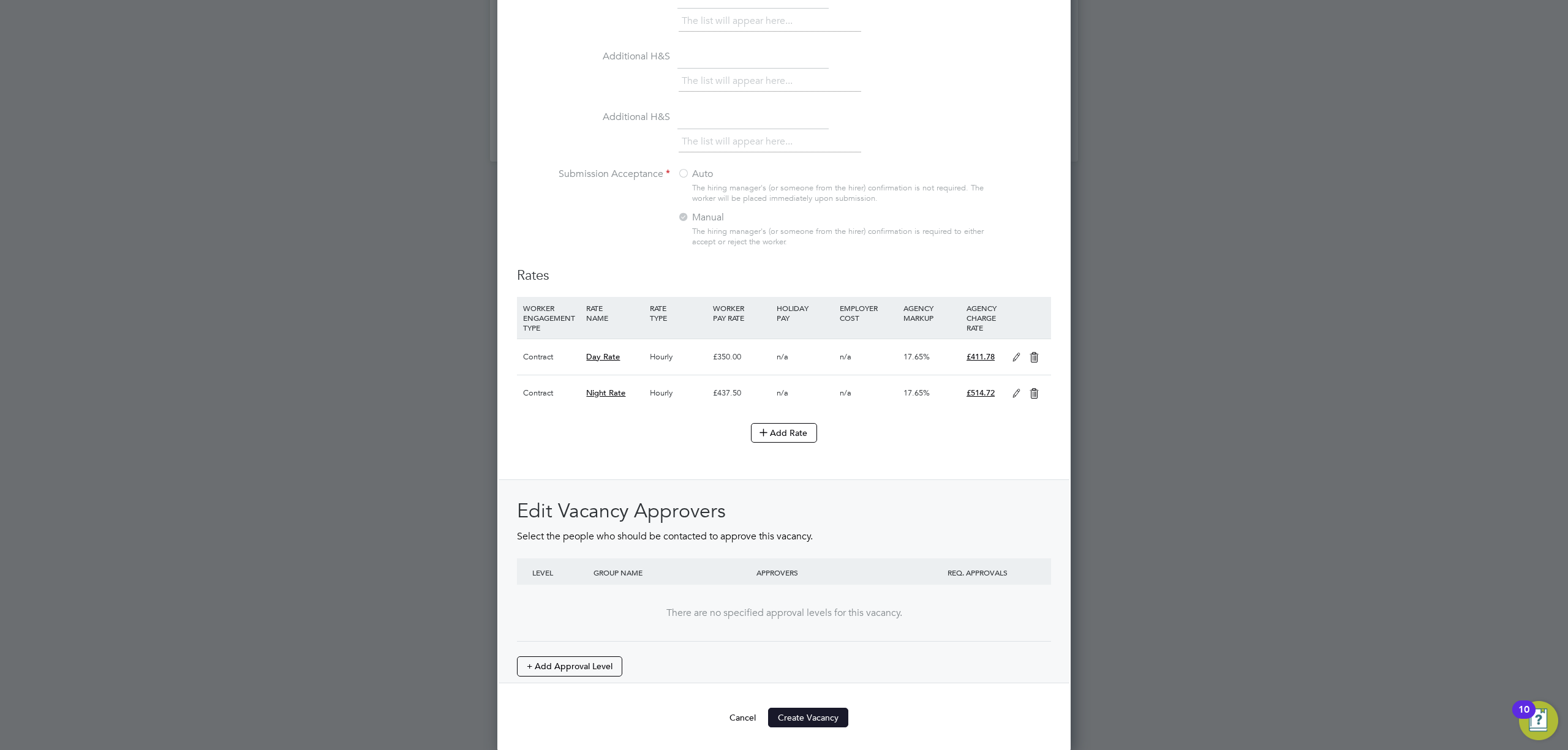
click at [829, 710] on button "Create Vacancy" at bounding box center [808, 717] width 80 height 19
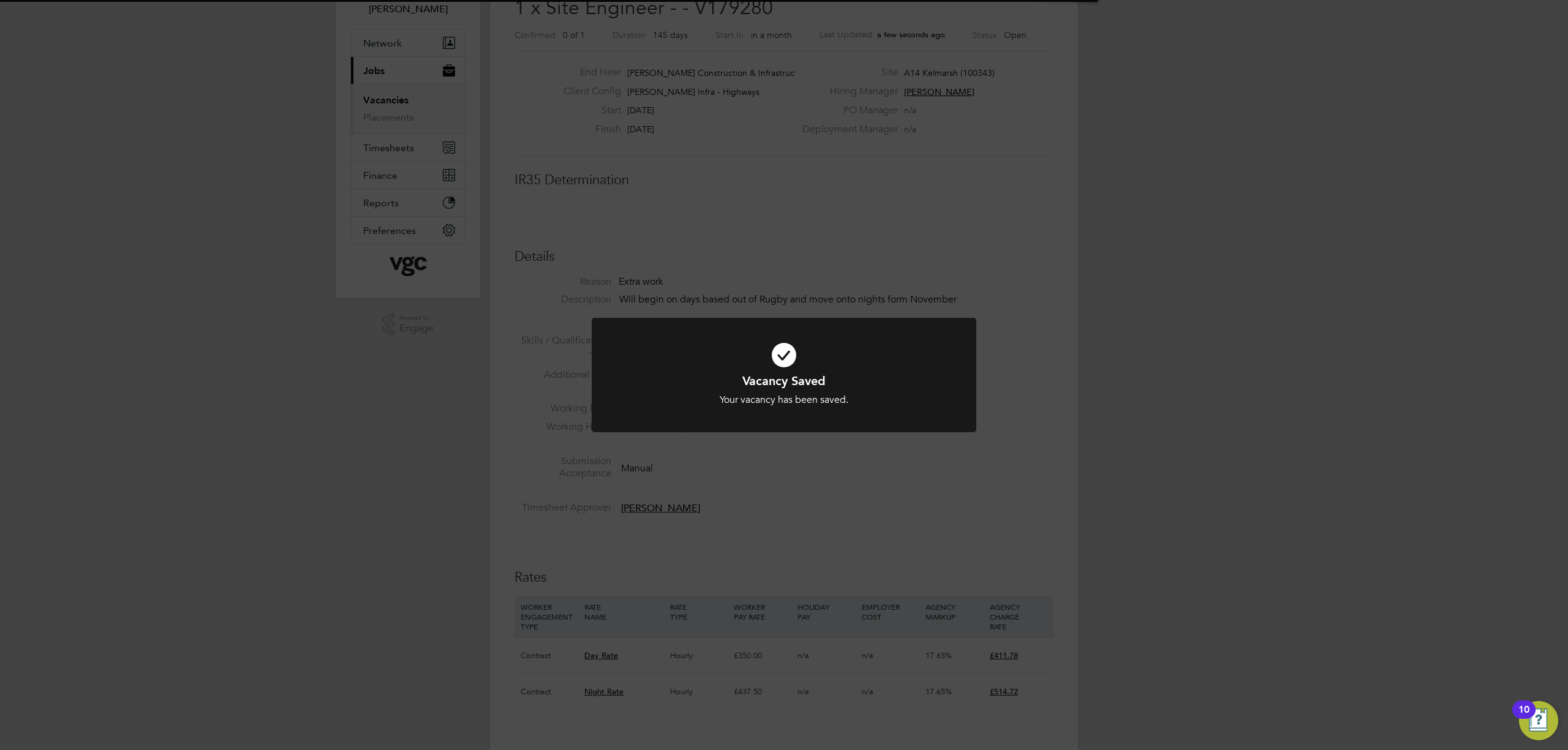
scroll to position [6, 6]
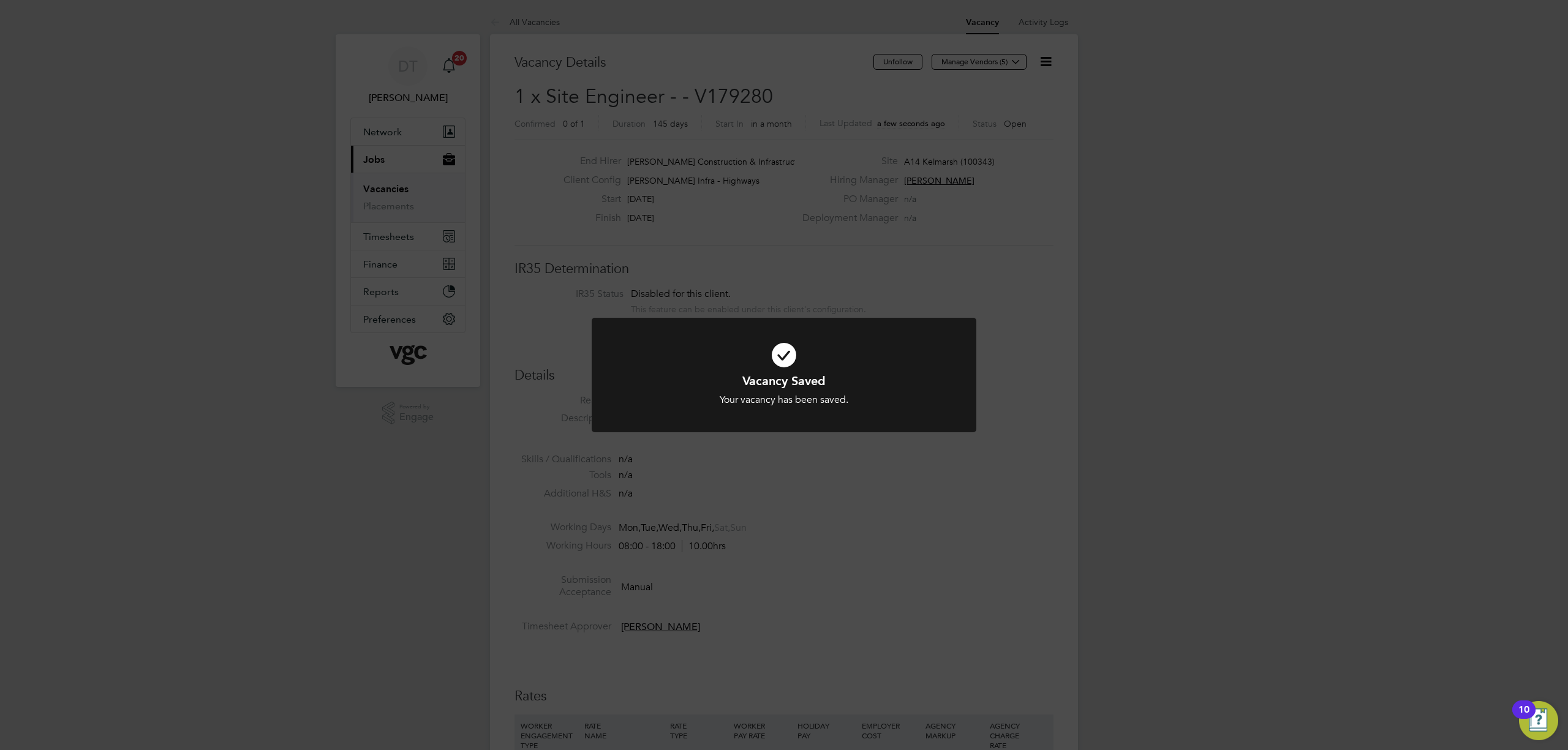
click at [884, 449] on div "Vacancy Saved Your vacancy has been saved. Cancel Okay" at bounding box center [784, 375] width 1568 height 750
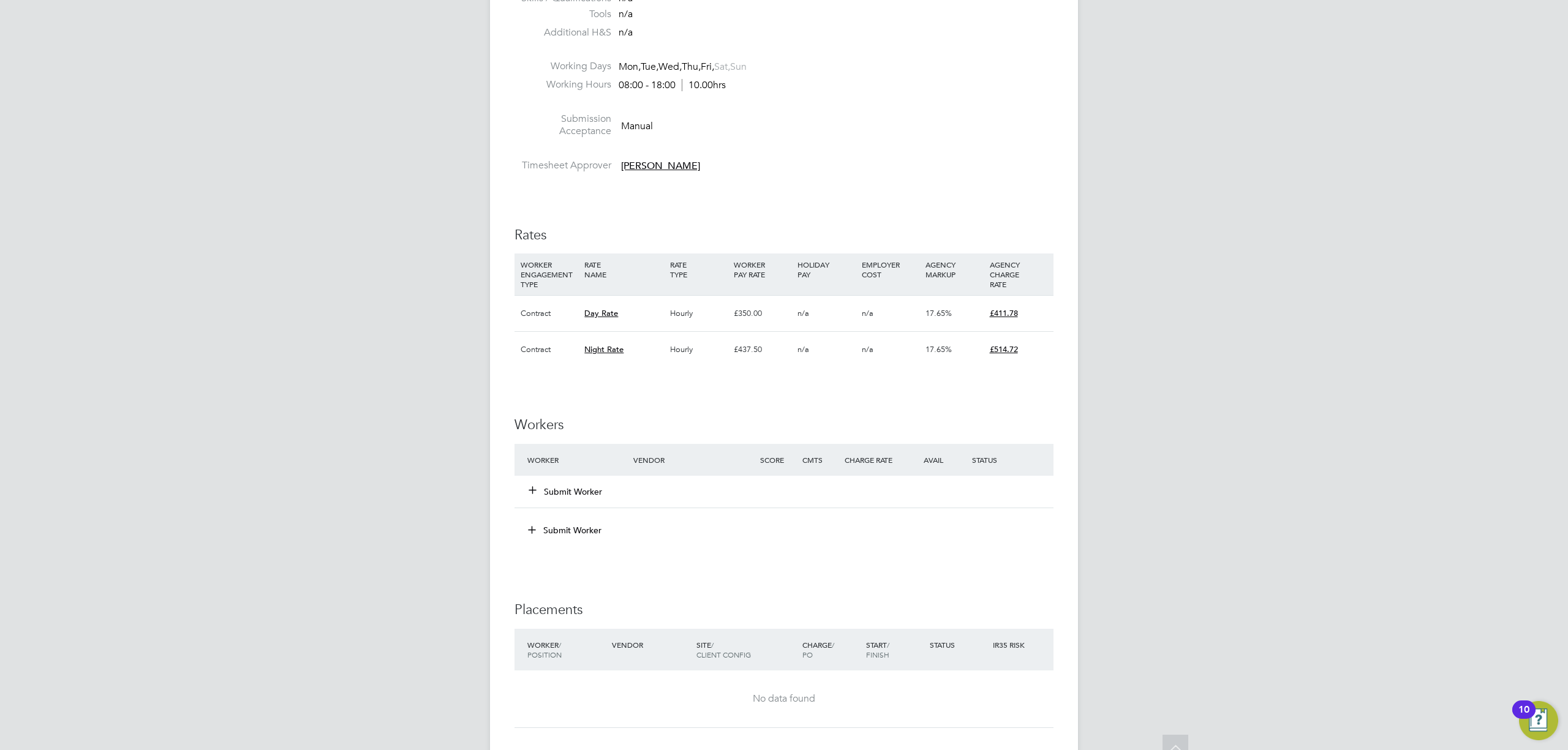
scroll to position [490, 0]
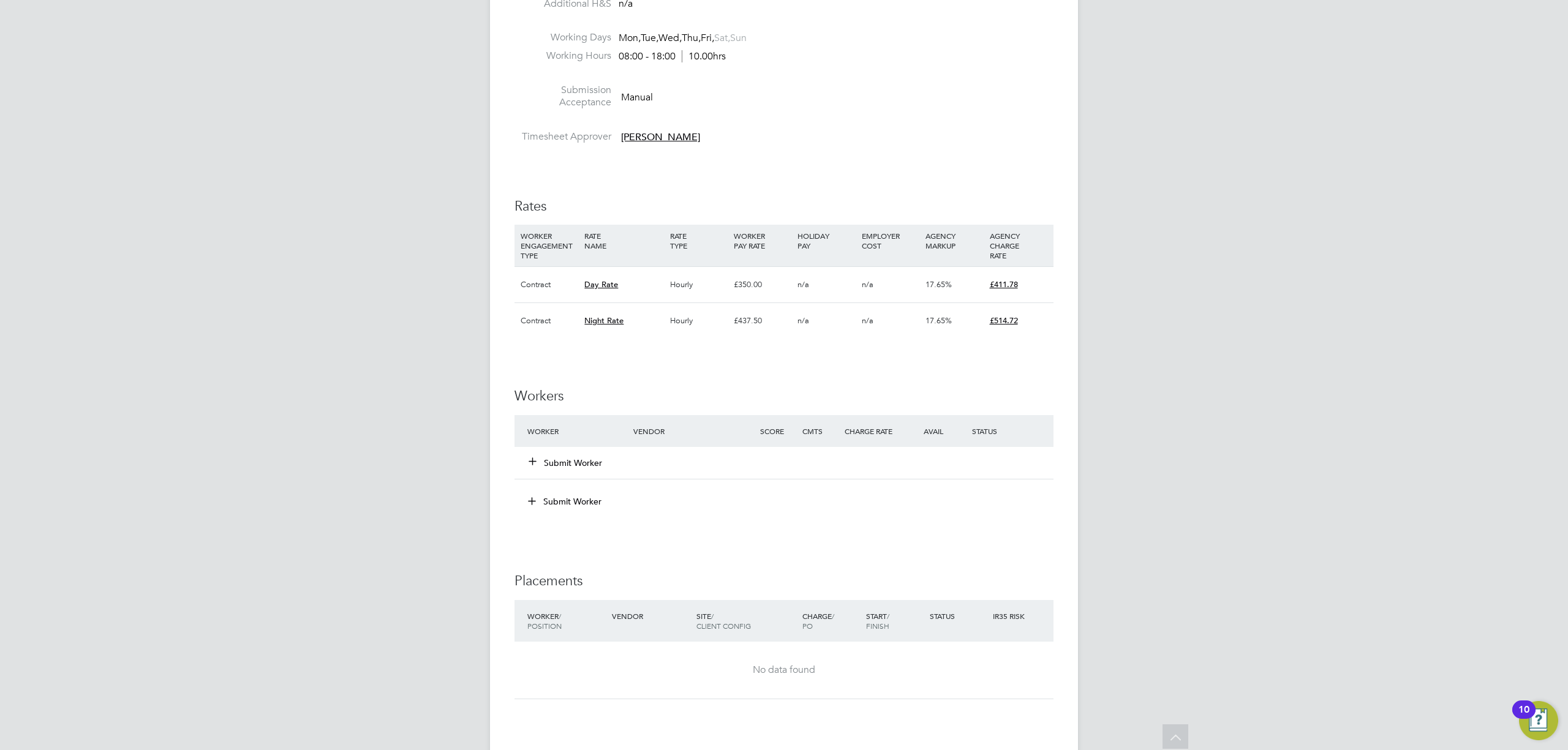
click at [581, 459] on button "Submit Worker" at bounding box center [566, 463] width 74 height 12
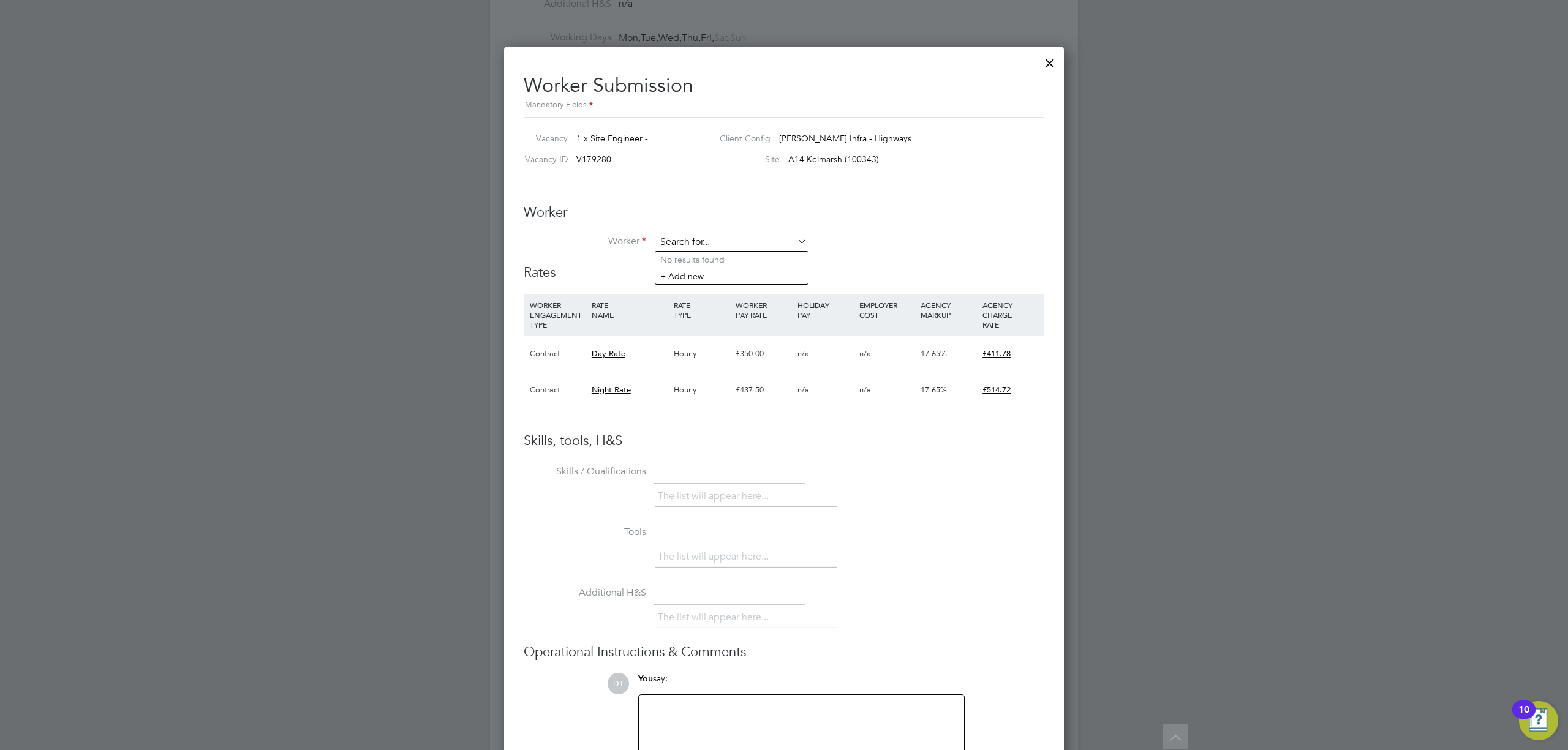
paste input "[EMAIL_ADDRESS][DOMAIN_NAME]"
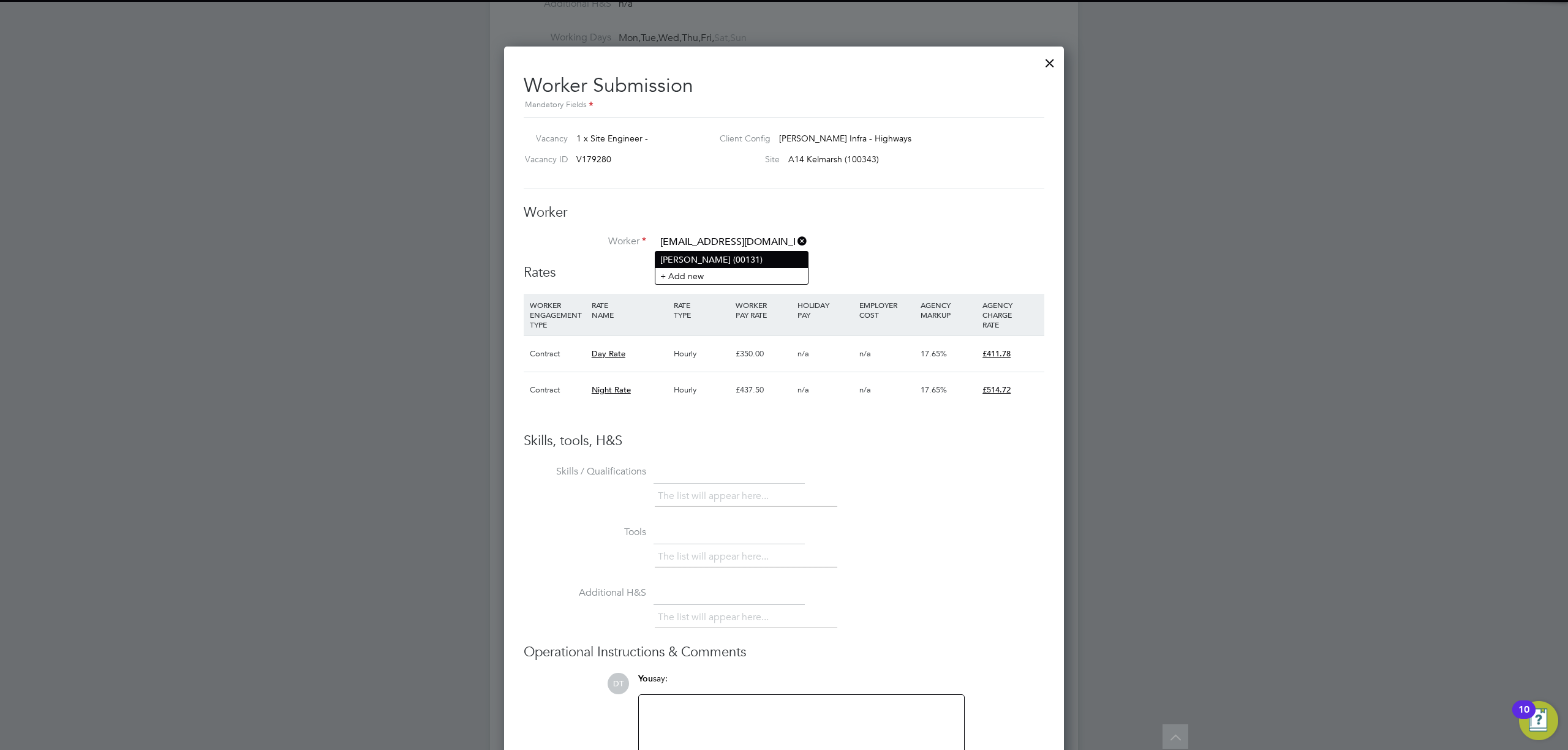
click at [713, 263] on li "[PERSON_NAME] (00131)" at bounding box center [732, 260] width 153 height 16
type input "[PERSON_NAME] (00131)"
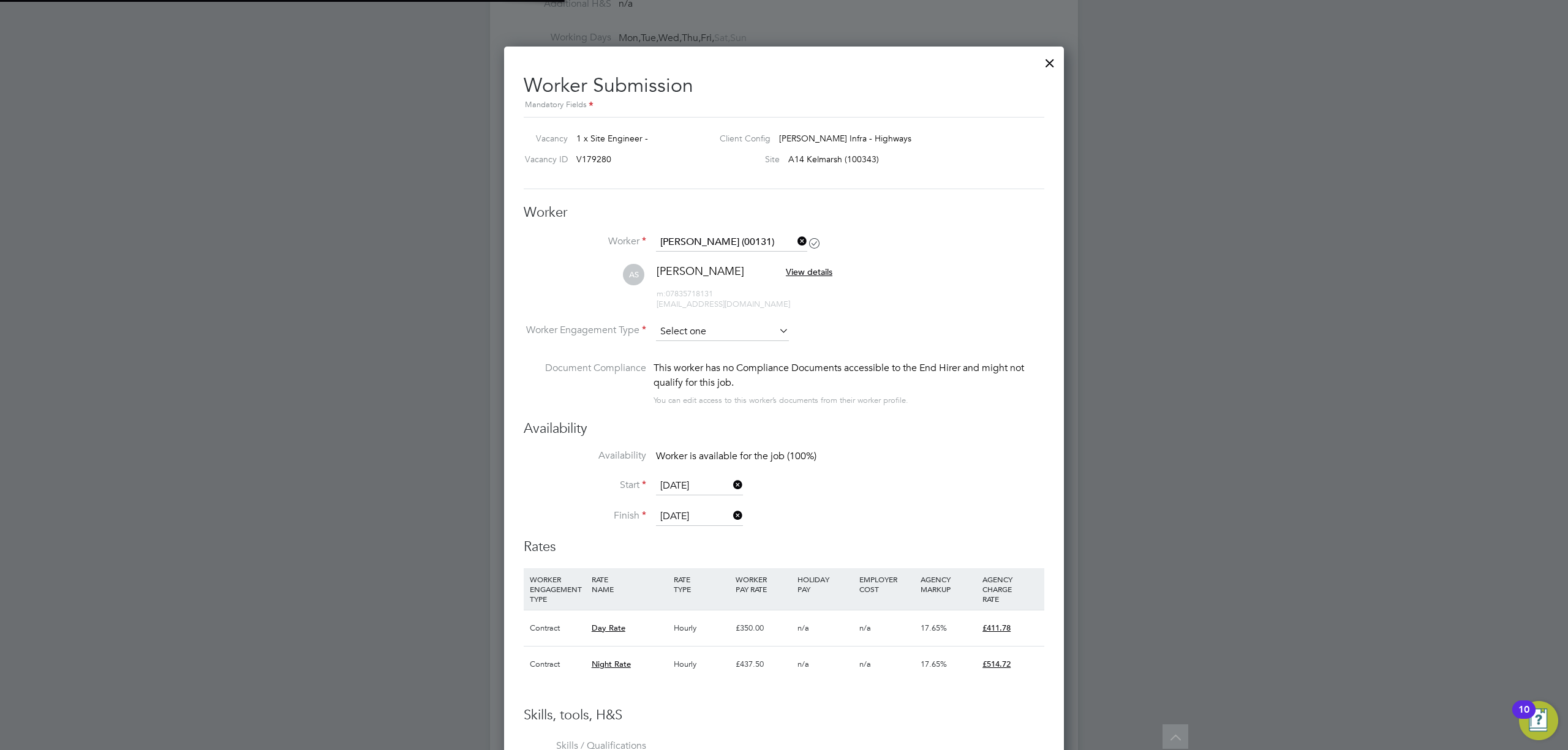
click at [709, 331] on input at bounding box center [722, 331] width 133 height 18
click at [712, 353] on li "Contract" at bounding box center [722, 348] width 134 height 16
type input "Contract"
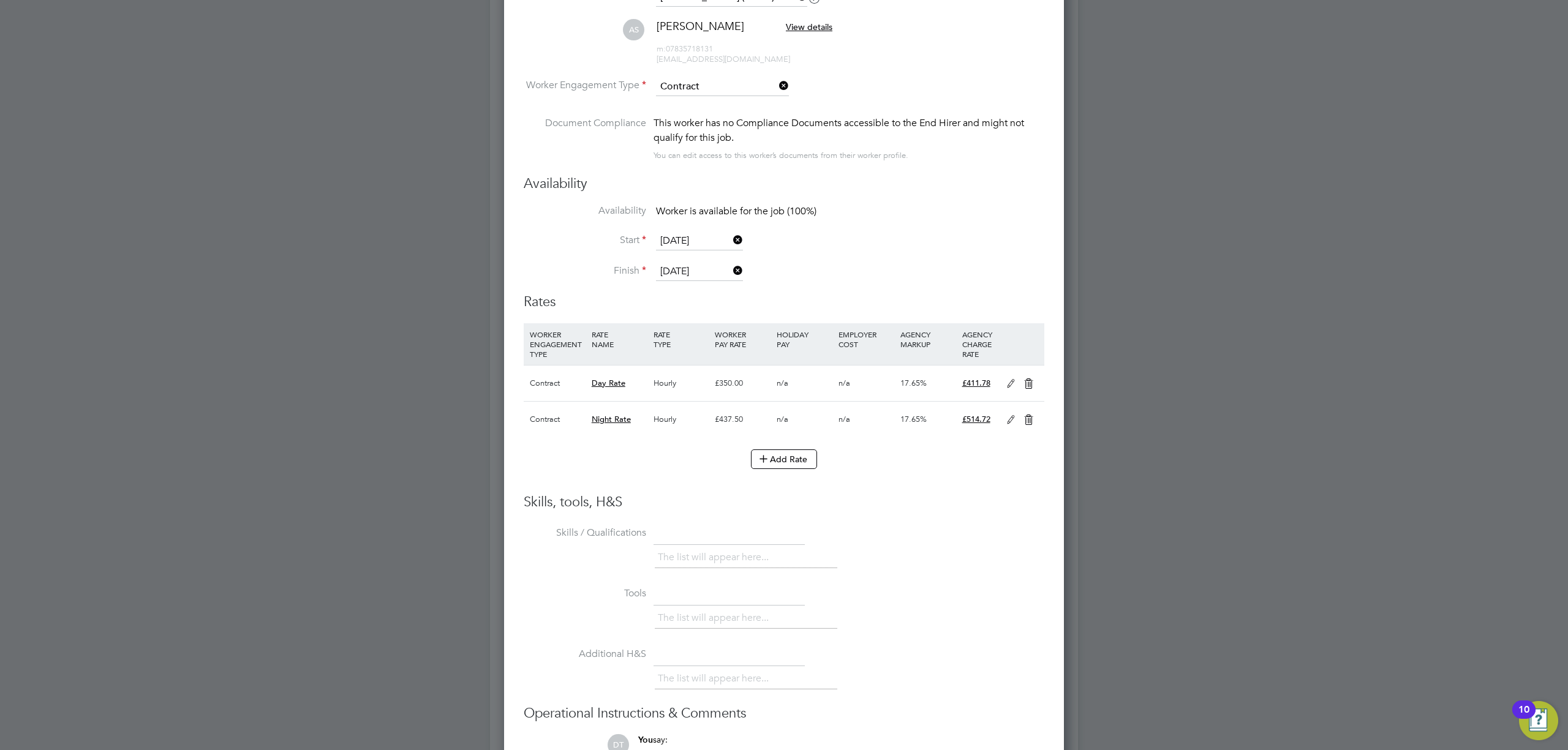
click at [1029, 383] on icon at bounding box center [1029, 384] width 16 height 10
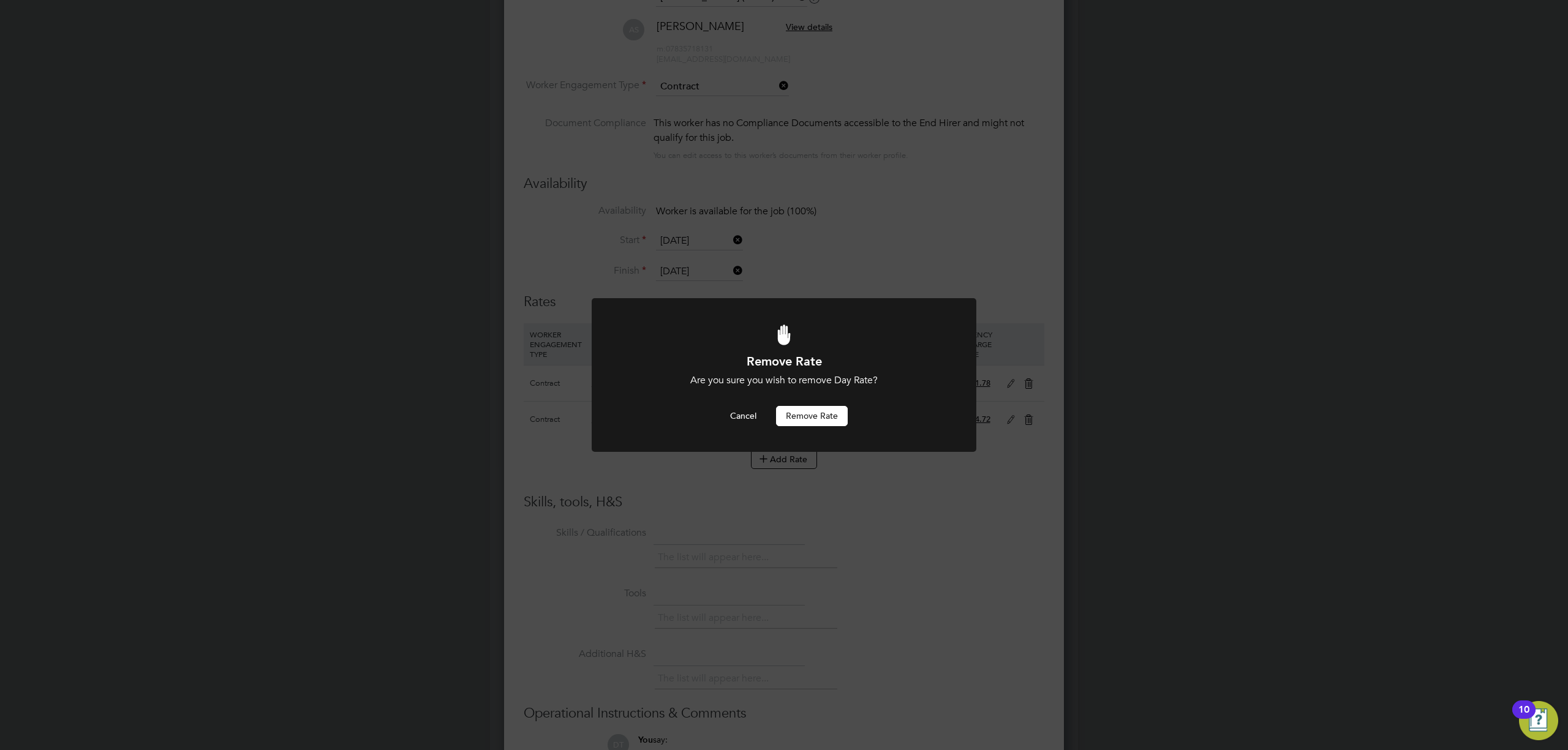
click at [811, 415] on button "Remove rate" at bounding box center [811, 415] width 72 height 19
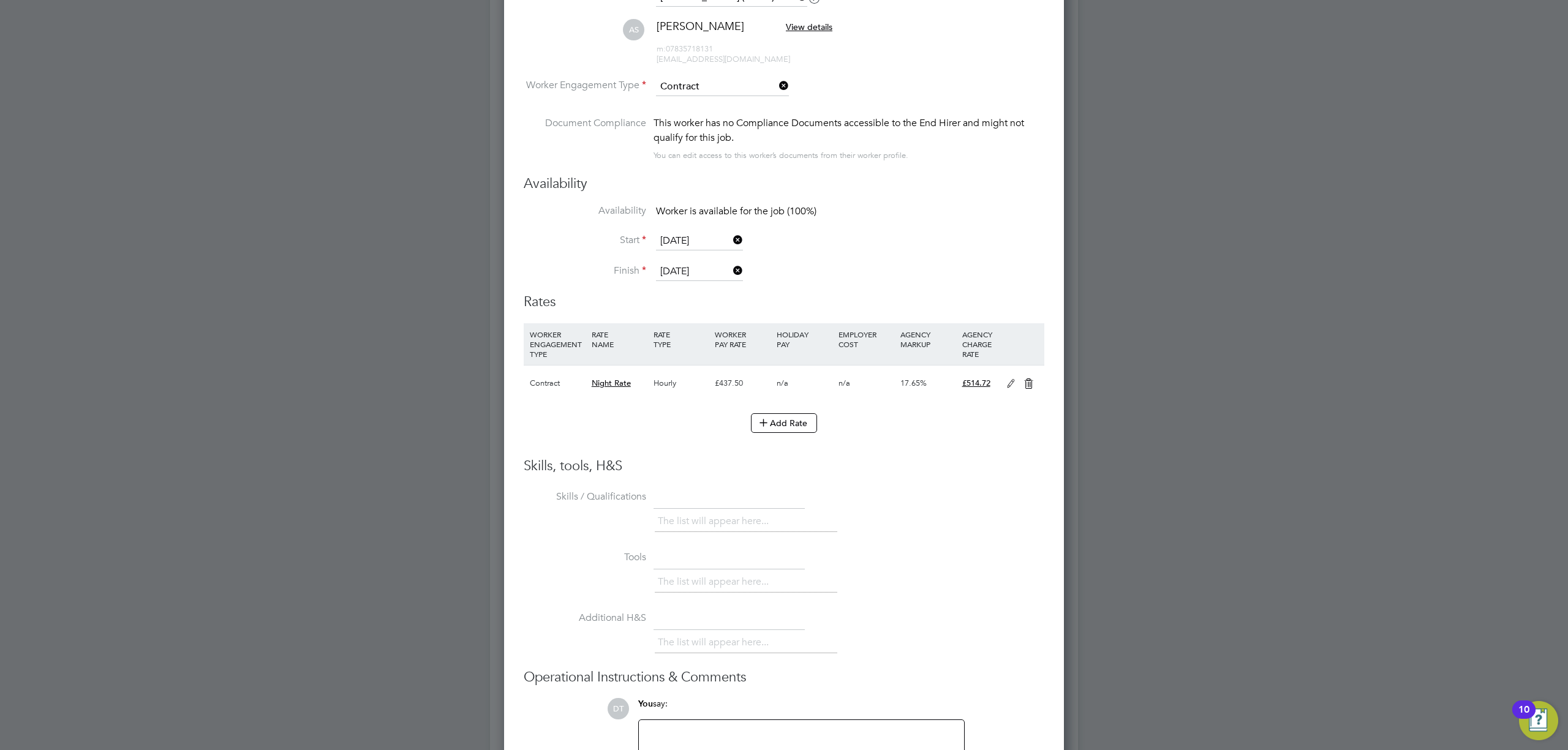
click at [1034, 383] on icon at bounding box center [1029, 384] width 16 height 10
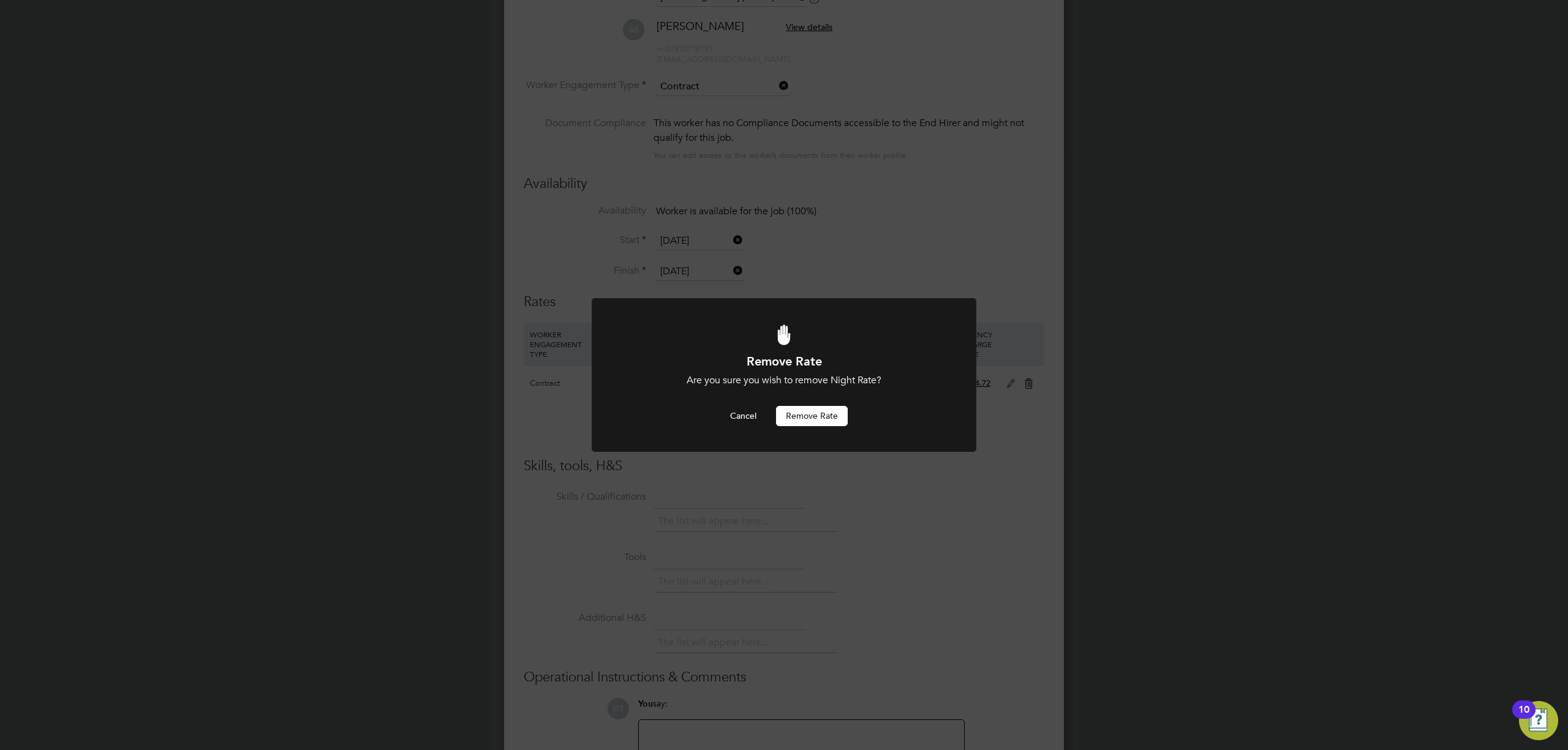
click at [825, 415] on button "Remove rate" at bounding box center [811, 415] width 72 height 19
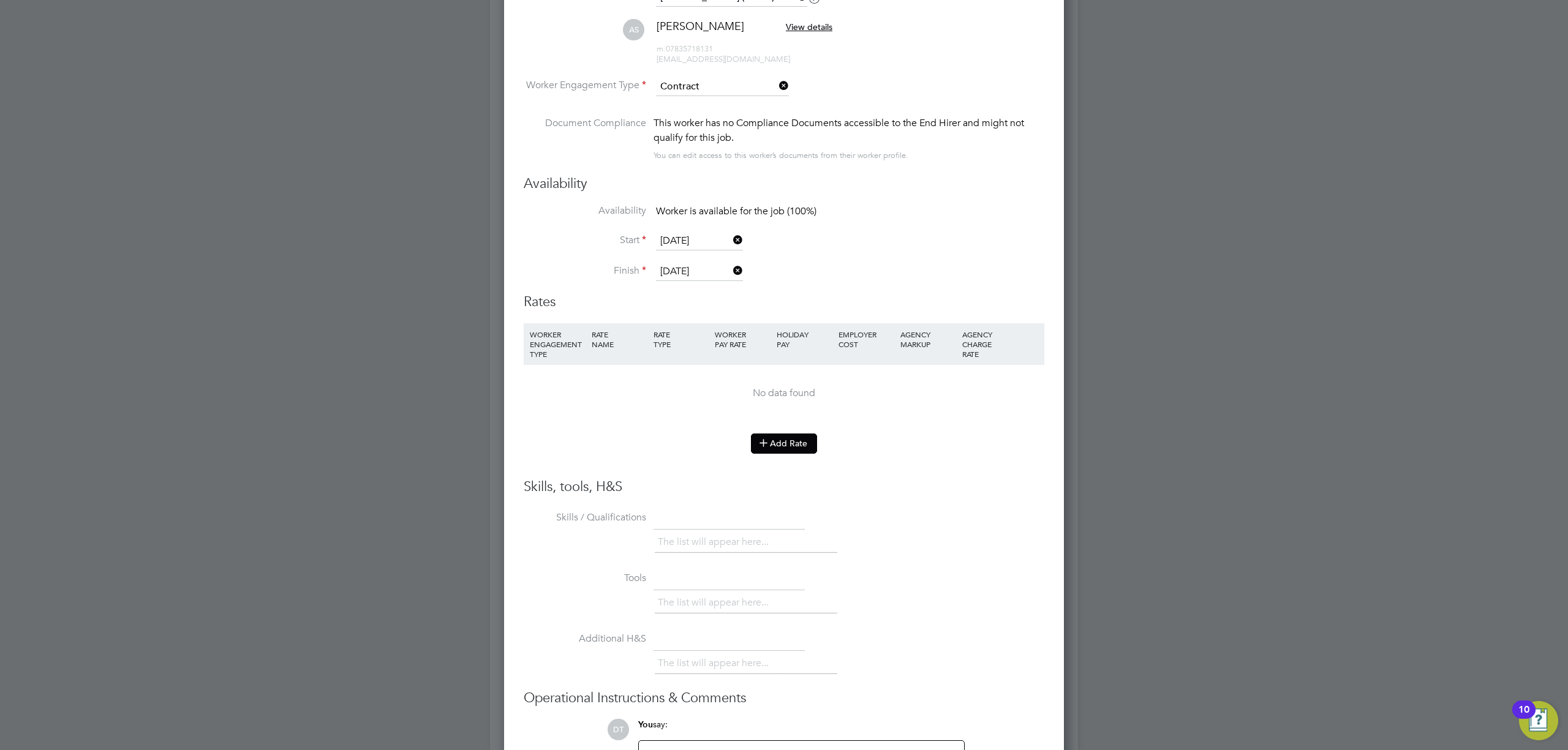
click at [804, 439] on button "Add Rate" at bounding box center [784, 443] width 66 height 19
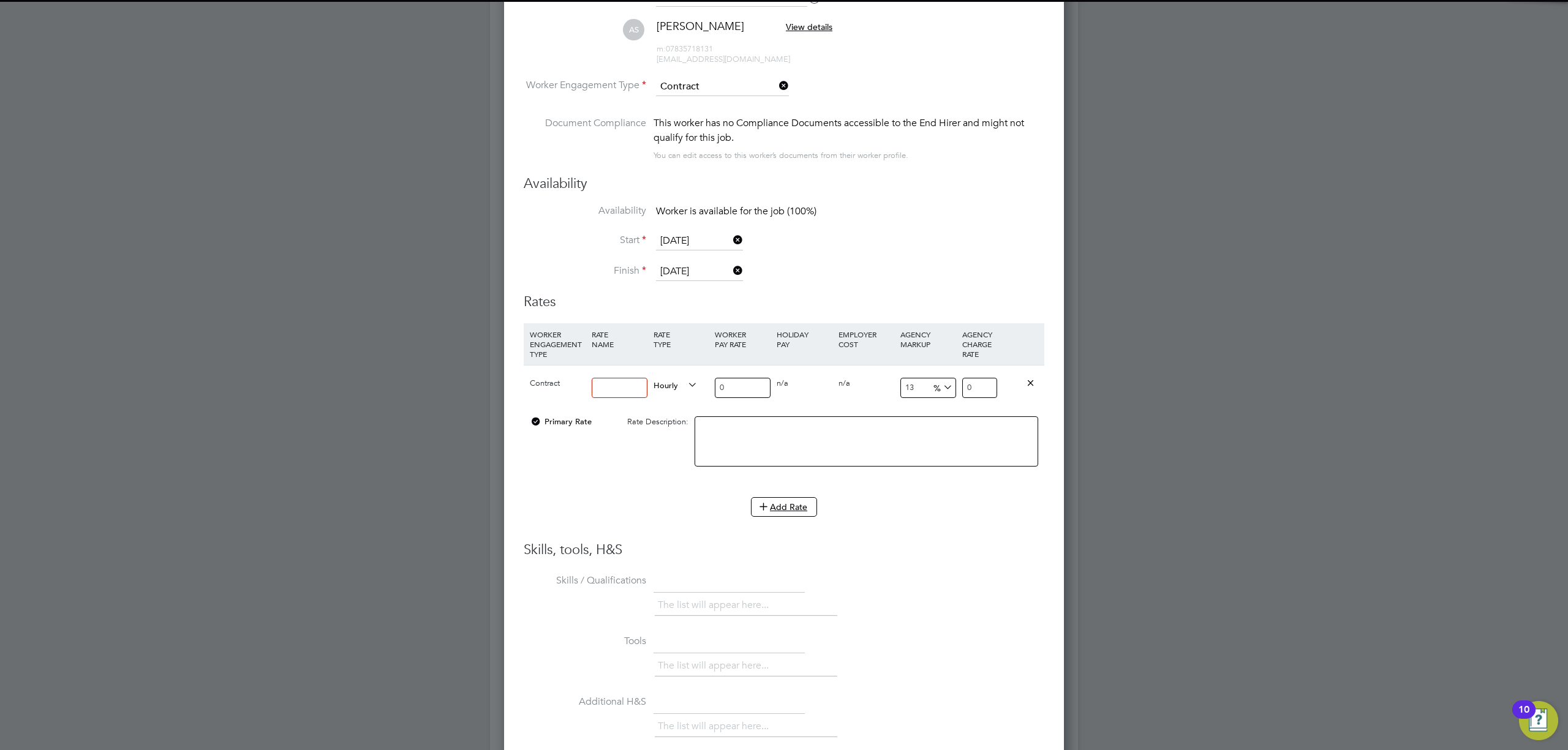
click at [629, 382] on input at bounding box center [619, 387] width 55 height 20
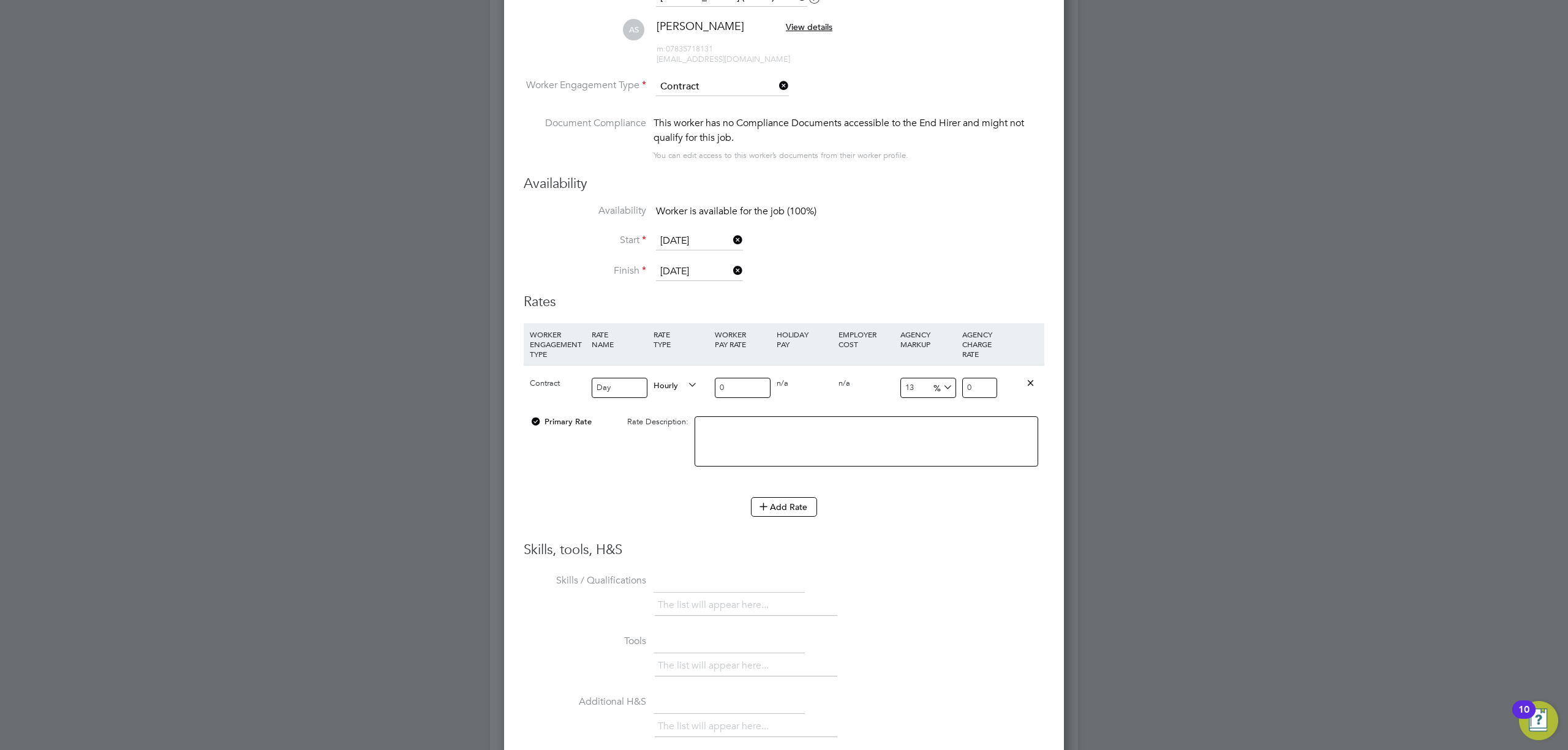
type input "Day"
drag, startPoint x: 739, startPoint y: 388, endPoint x: 662, endPoint y: 400, distance: 77.9
click at [662, 400] on div "Contract Day Hourly 0 0 n/a 0 n/a 13 0 % 0" at bounding box center [783, 387] width 520 height 45
type input "4"
type input "4.52"
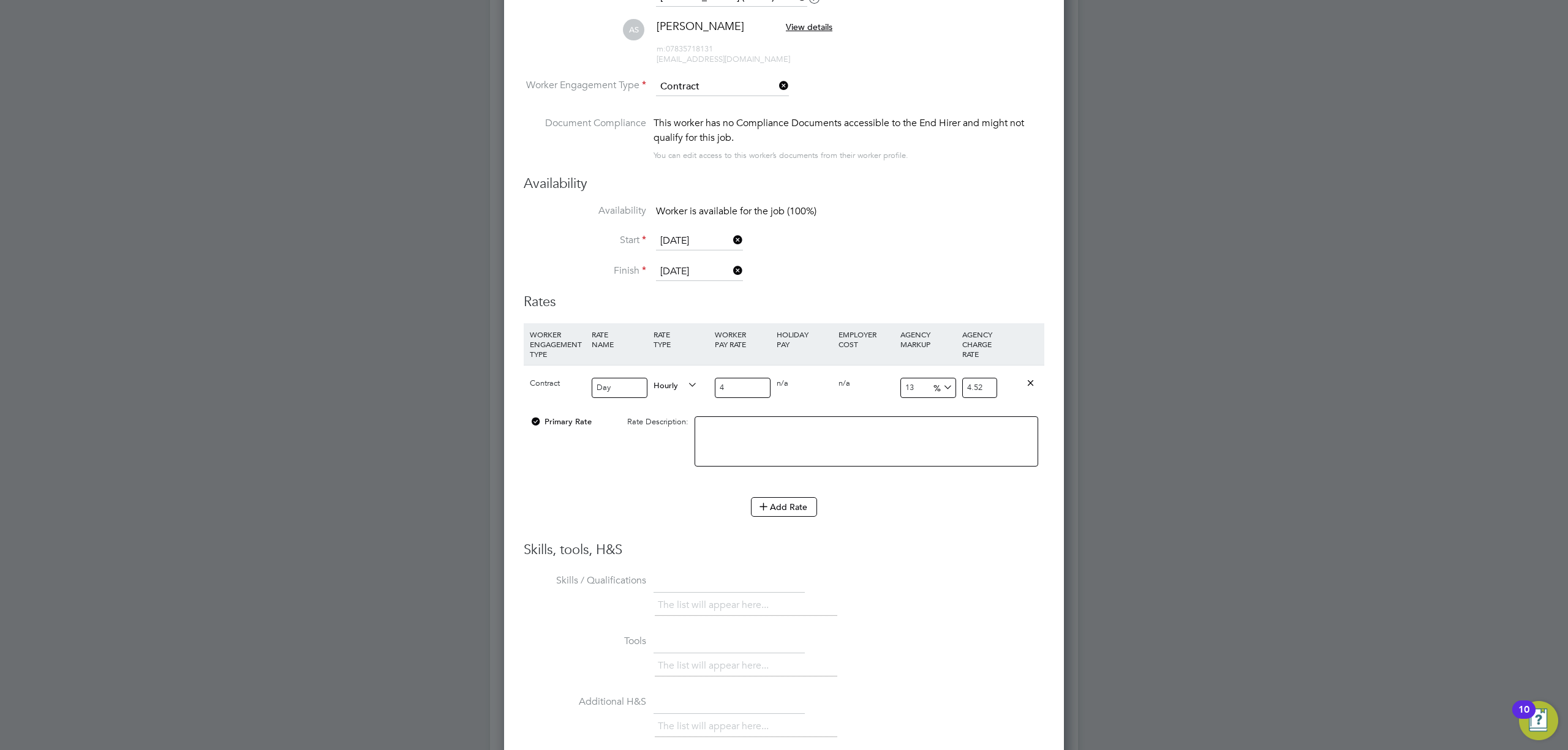
type input "40"
type input "45.2"
type input "400"
type input "452"
type input "400"
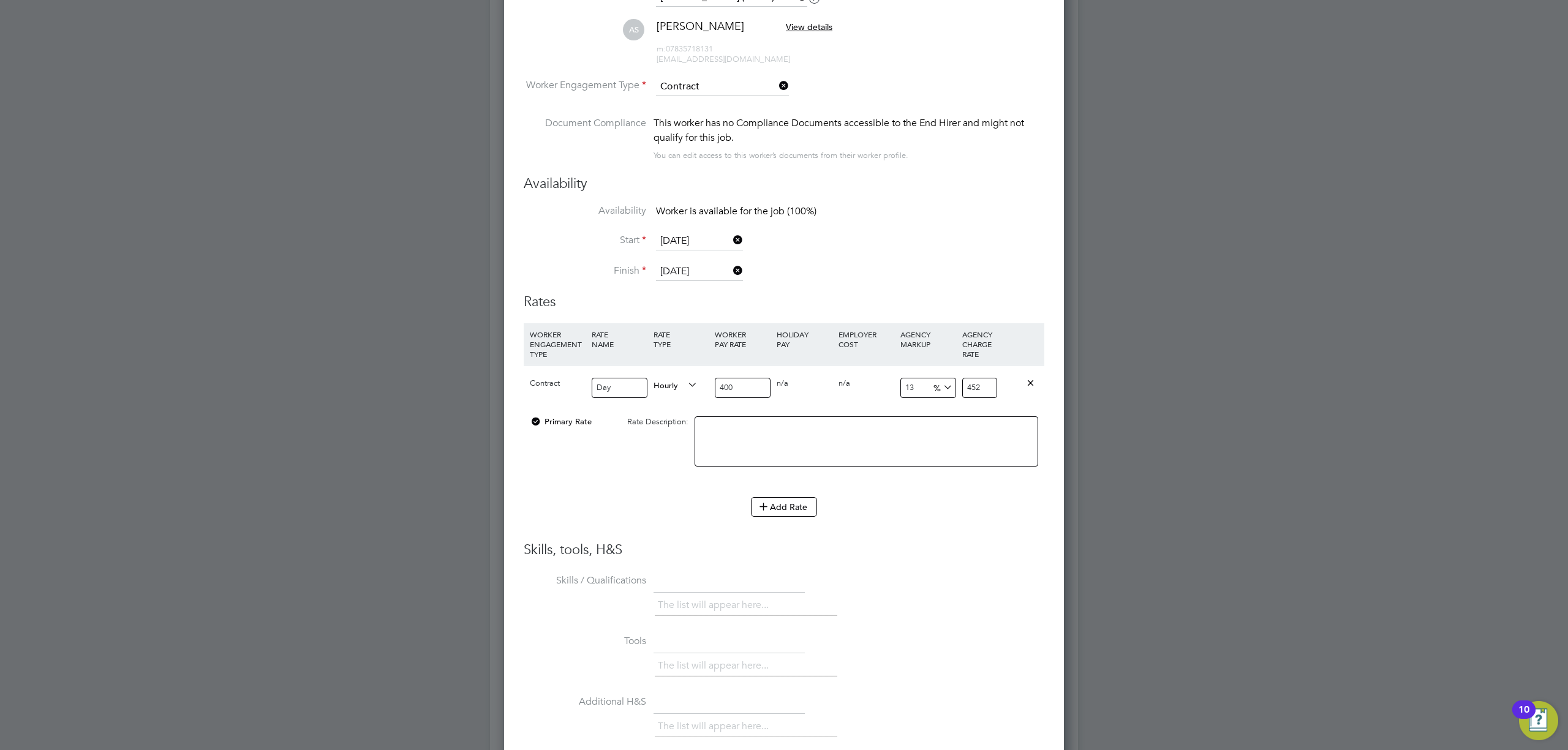
click at [924, 385] on input "13" at bounding box center [928, 387] width 55 height 20
type input "1"
type input "404"
type input "17"
type input "468"
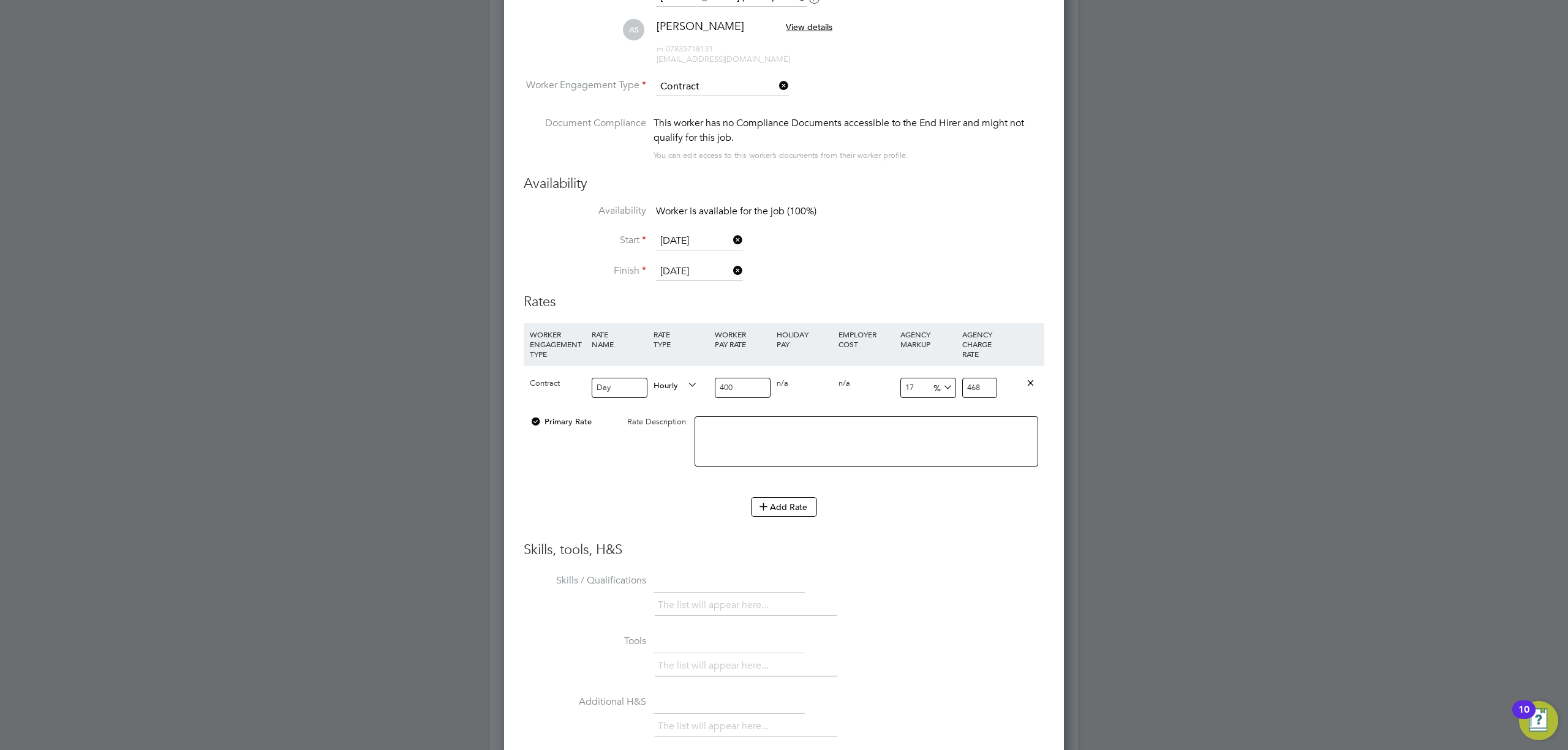
type input "17.6"
type input "470.4"
type input "17.65"
type input "470.6"
type input "17.65"
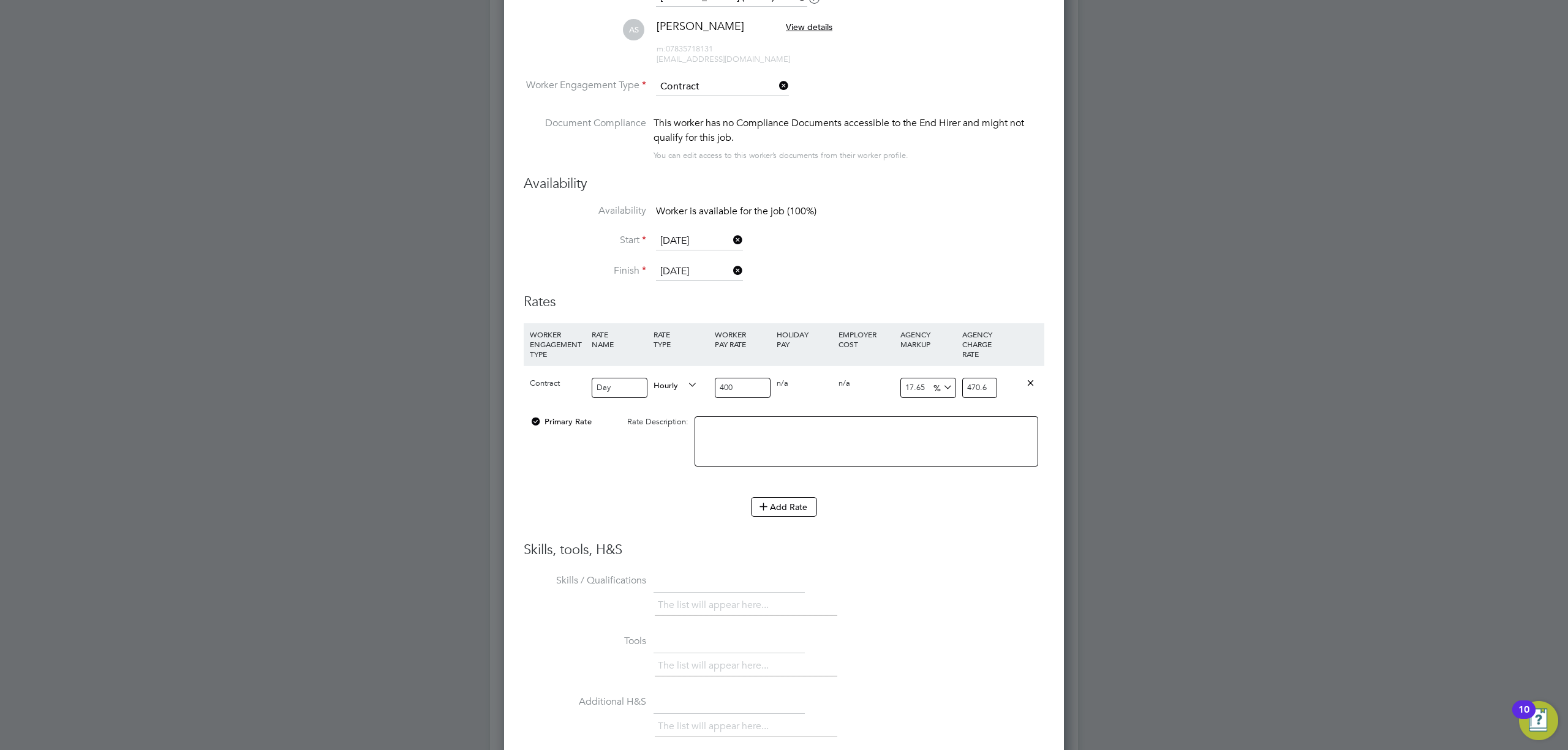
click at [624, 446] on div "Primary Rate Rate Description:" at bounding box center [783, 448] width 520 height 75
click at [772, 505] on button "Add Rate" at bounding box center [784, 506] width 66 height 19
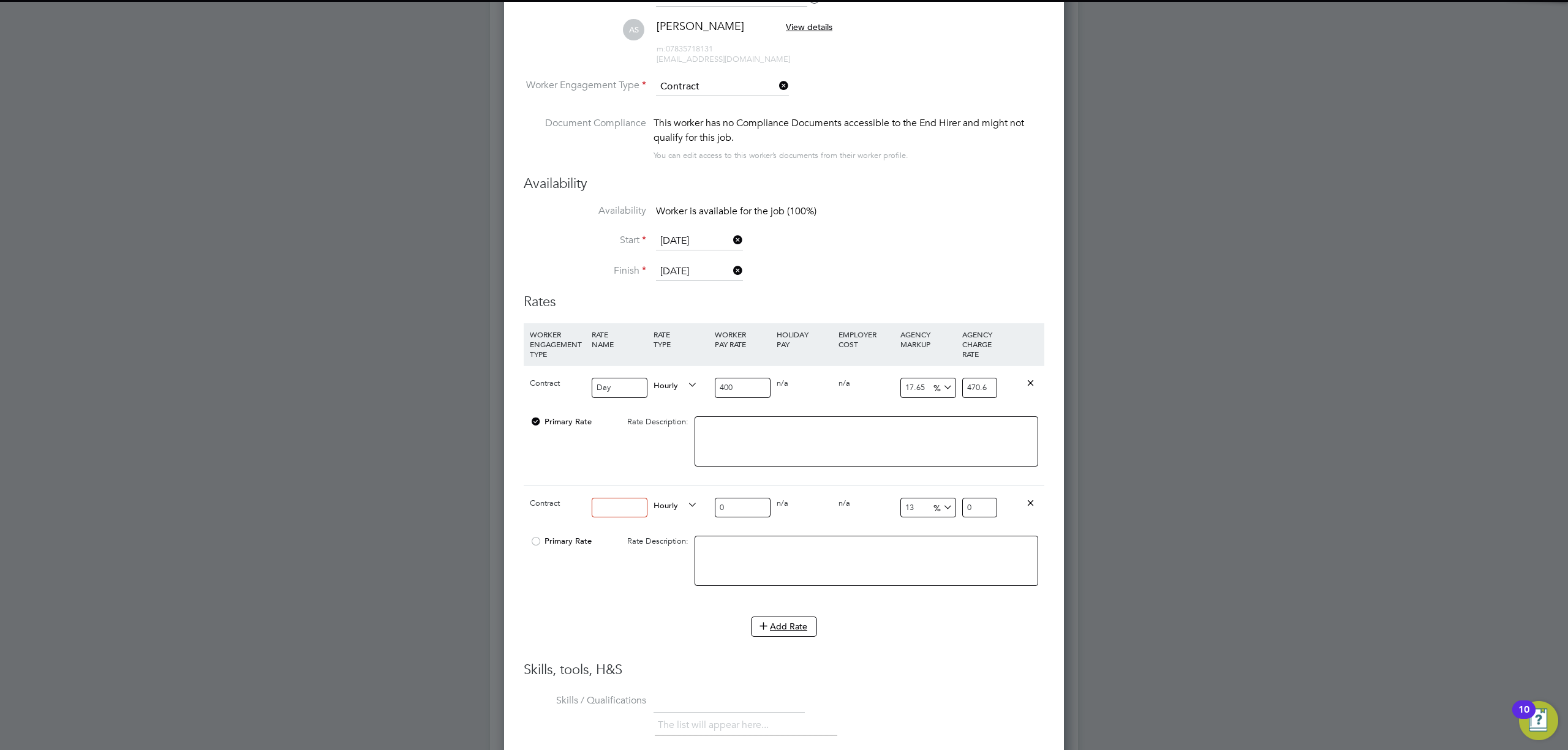
drag, startPoint x: 608, startPoint y: 510, endPoint x: 626, endPoint y: 510, distance: 18.0
click at [610, 510] on input at bounding box center [619, 508] width 55 height 20
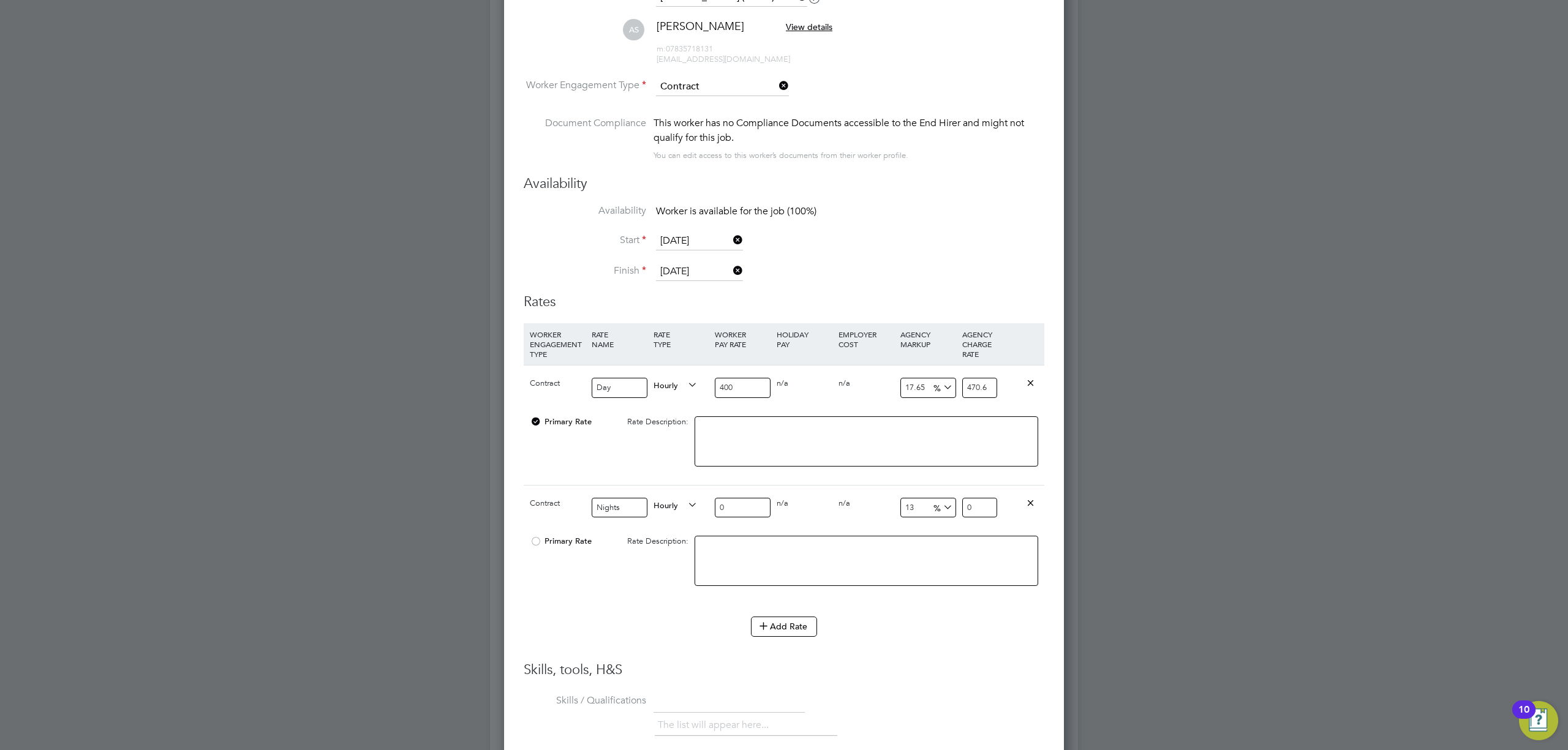
type input "Nights"
drag, startPoint x: 721, startPoint y: 510, endPoint x: 690, endPoint y: 508, distance: 31.1
click at [690, 508] on div "Contract Nights Hourly 0 0 n/a 0 n/a 13 0 % 0" at bounding box center [783, 507] width 520 height 45
type input "4"
type input "4.52"
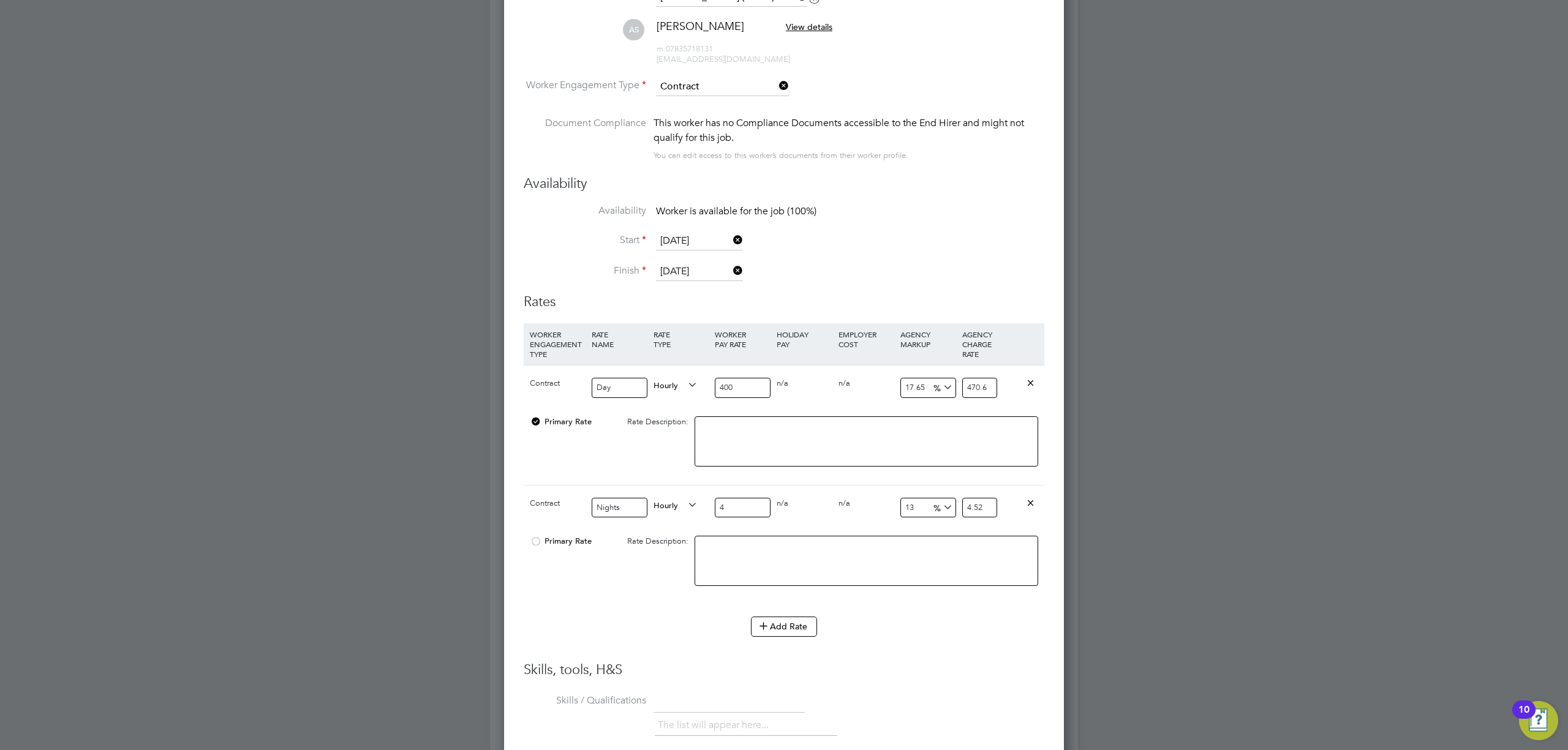
type input "45"
type input "50.85"
type input "450"
type input "508.5"
type input "450"
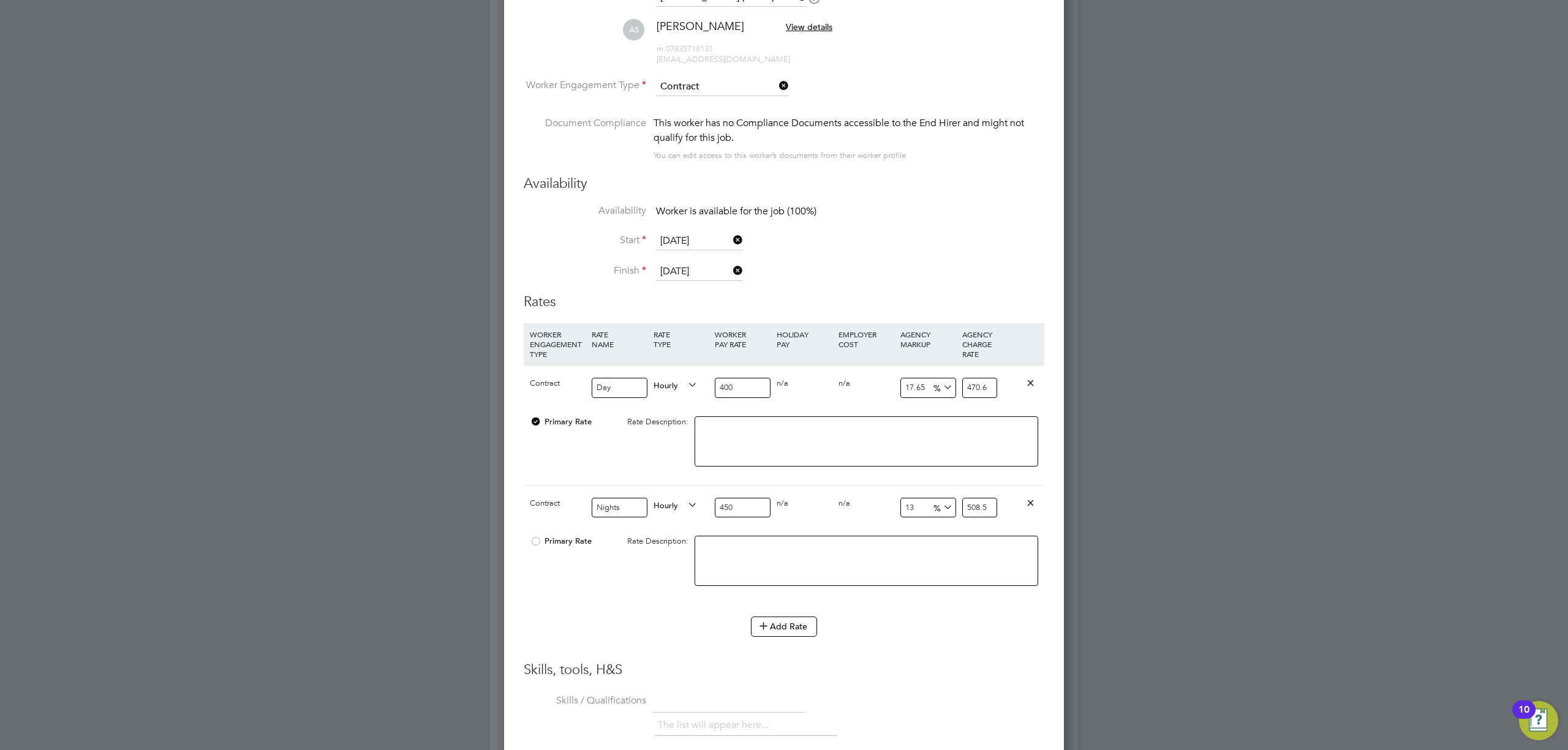
click at [927, 505] on input "13" at bounding box center [928, 508] width 55 height 20
type input "1"
type input "454.5"
type input "17"
type input "526.5"
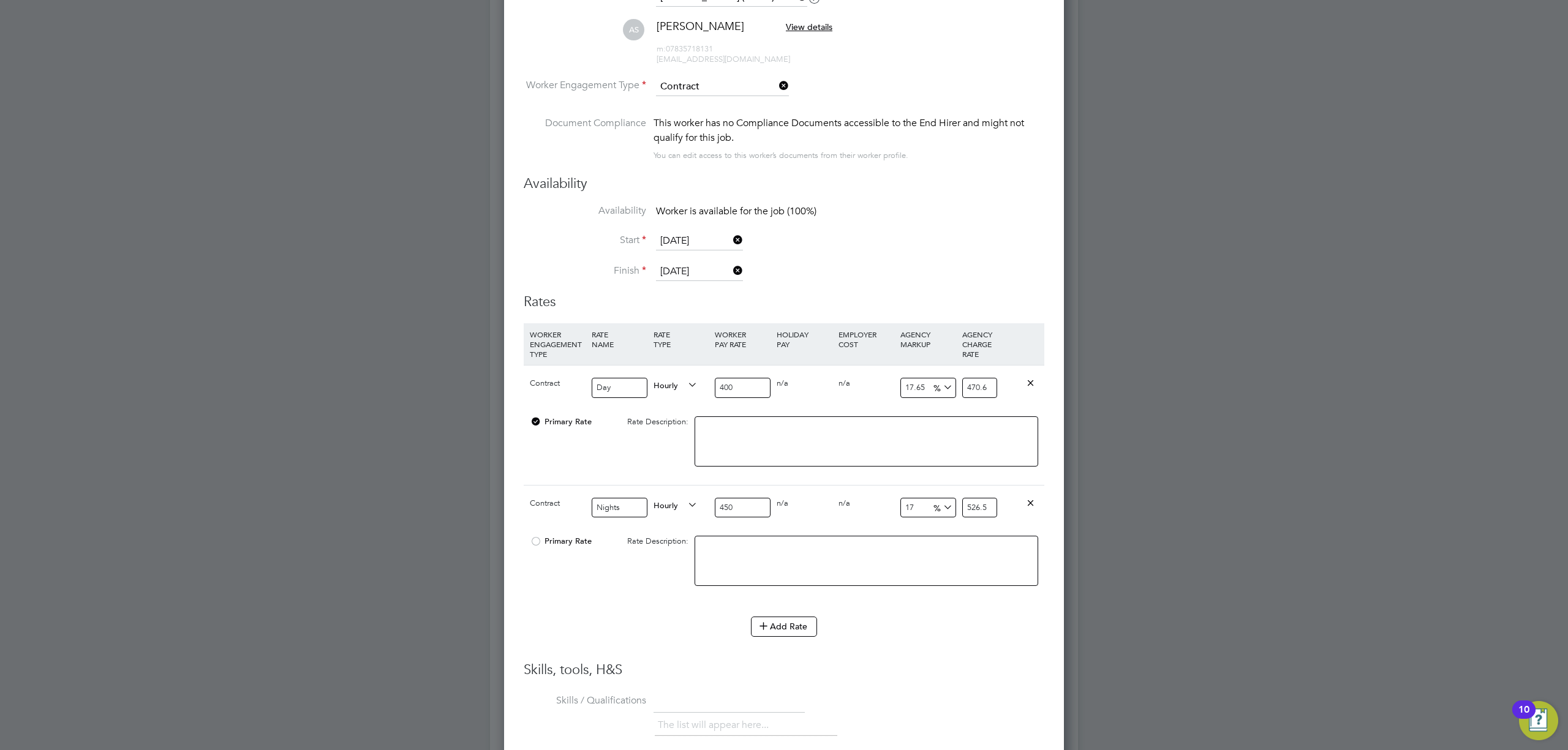
type input "17.6"
type input "529.2"
type input "17.65"
type input "529.425"
type input "17.65"
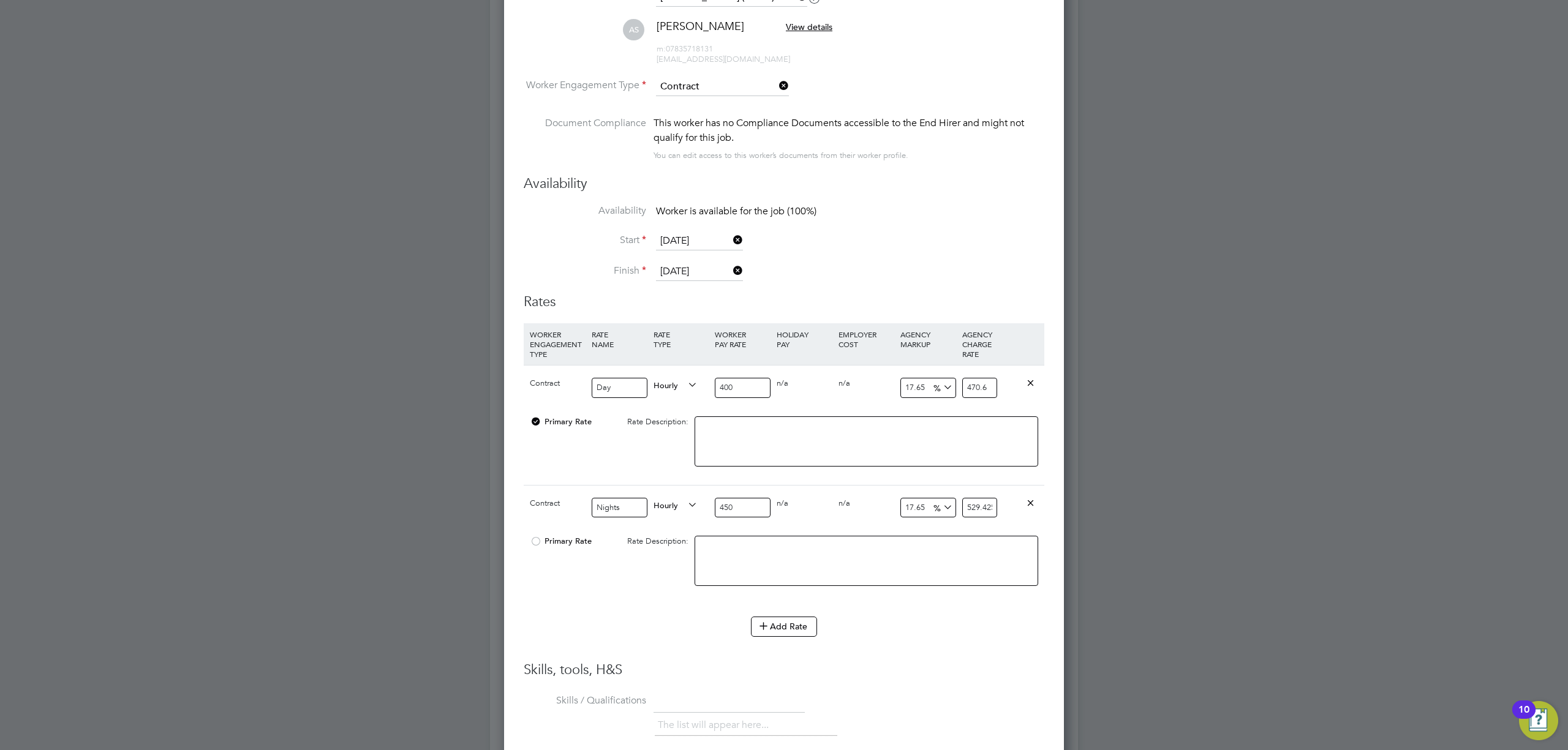
click at [558, 586] on div "Primary Rate Rate Description:" at bounding box center [783, 567] width 520 height 75
click at [740, 556] on textarea at bounding box center [866, 561] width 343 height 50
type textarea "Night rate"
click at [785, 437] on textarea at bounding box center [866, 441] width 343 height 50
type textarea "Day rate"
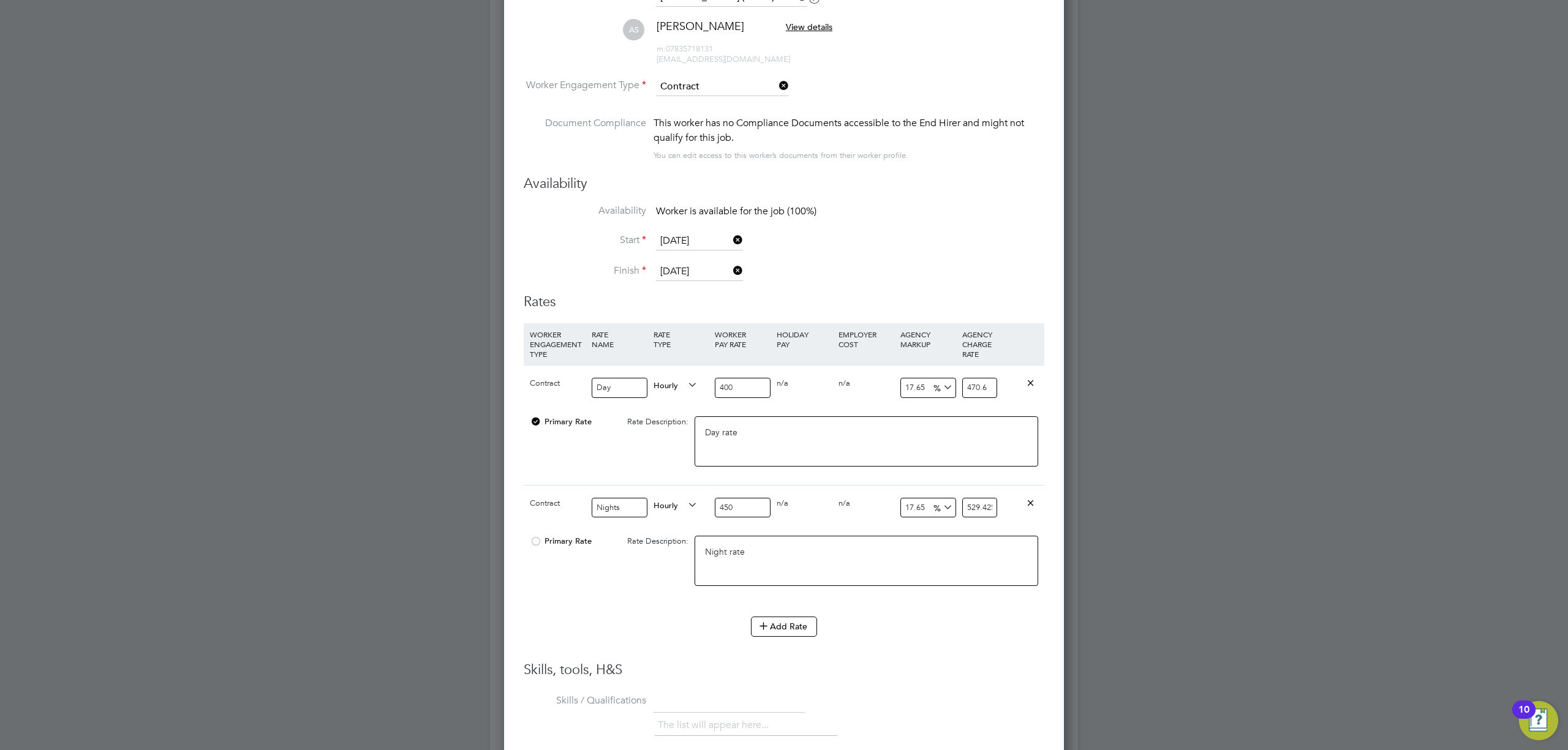
click at [513, 599] on div "Worker Submission Mandatory Fields Vacancy 1 x Site Engineer - Client Config [P…" at bounding box center [784, 428] width 560 height 1253
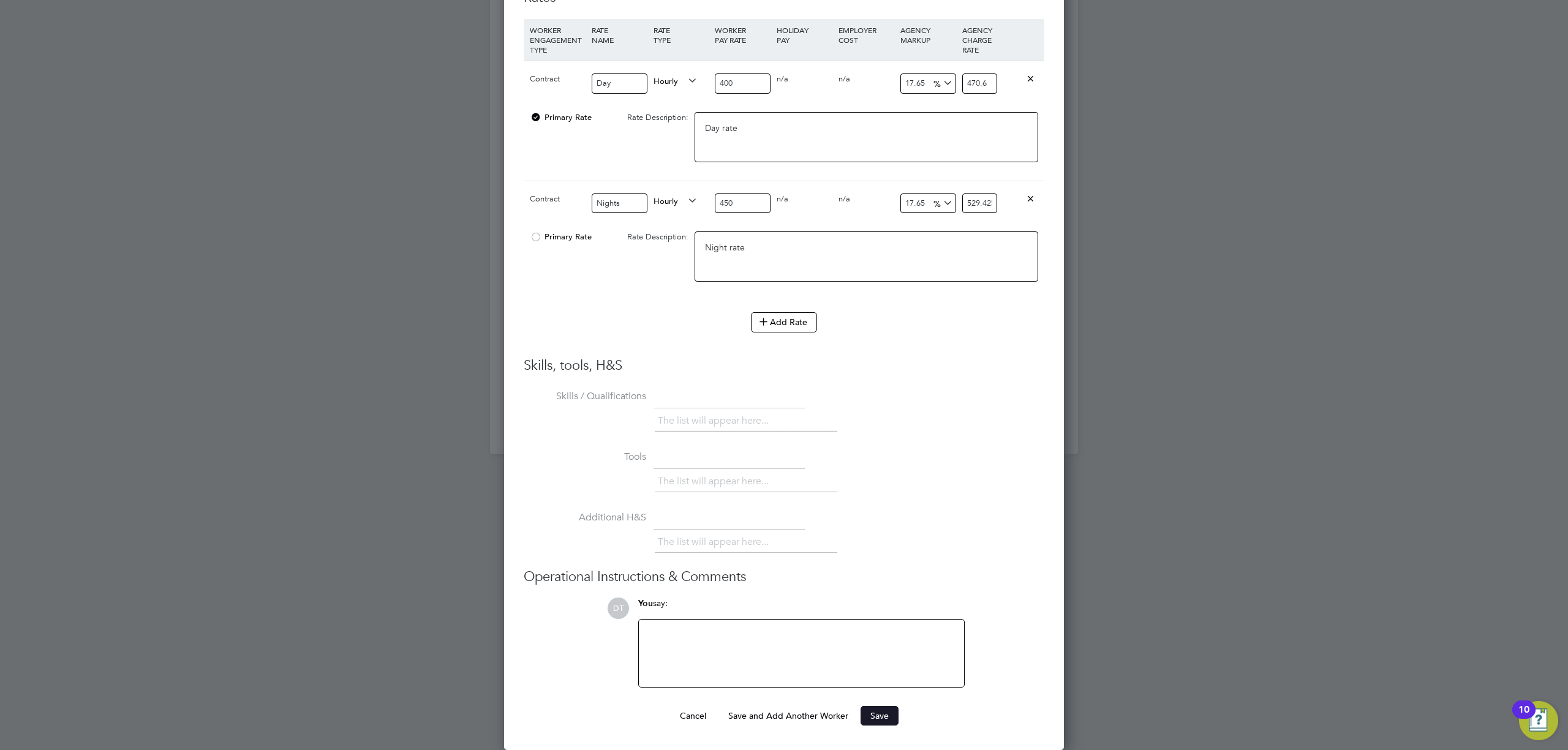
click at [883, 711] on button "Save" at bounding box center [879, 715] width 38 height 19
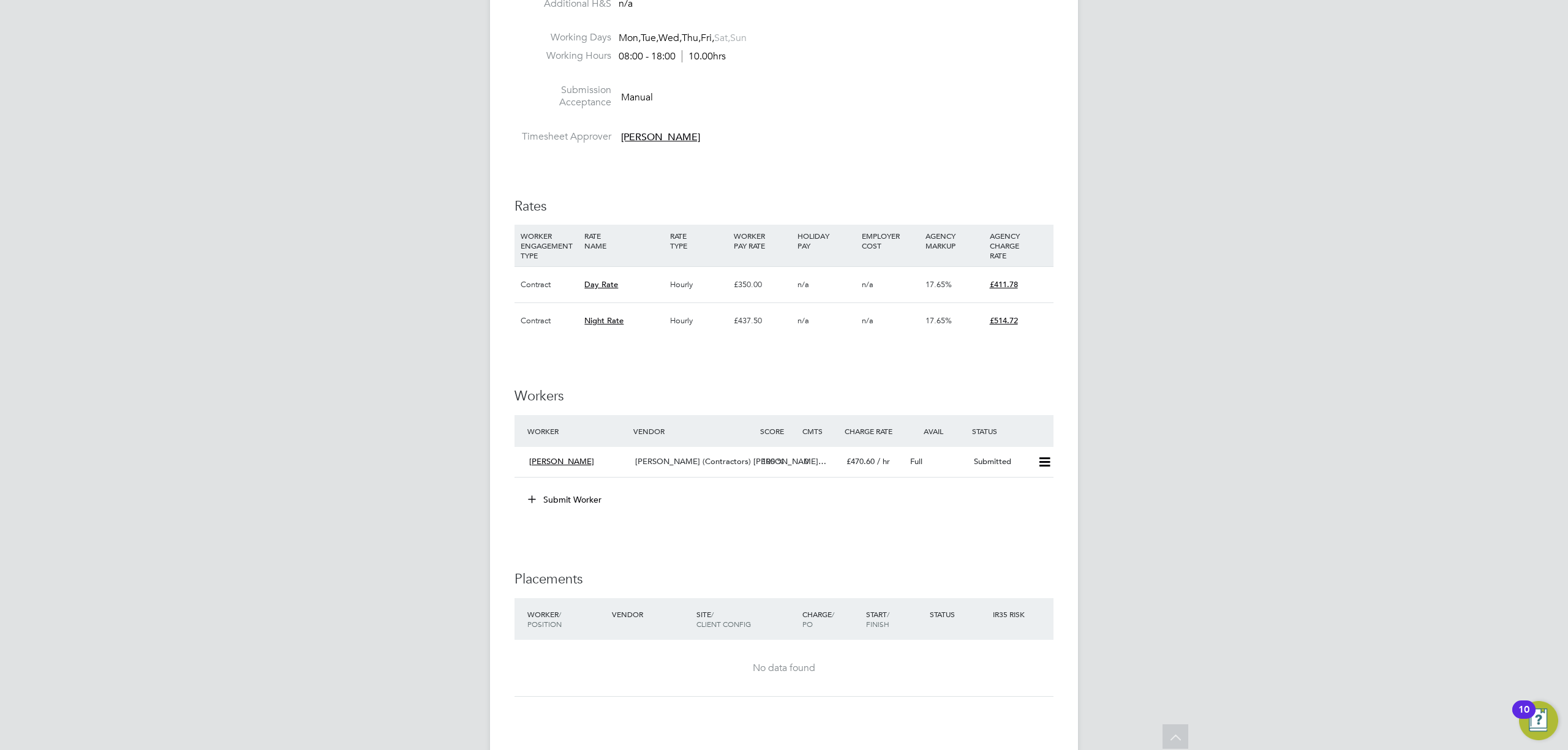
click at [581, 503] on button "Submit Worker" at bounding box center [565, 499] width 92 height 19
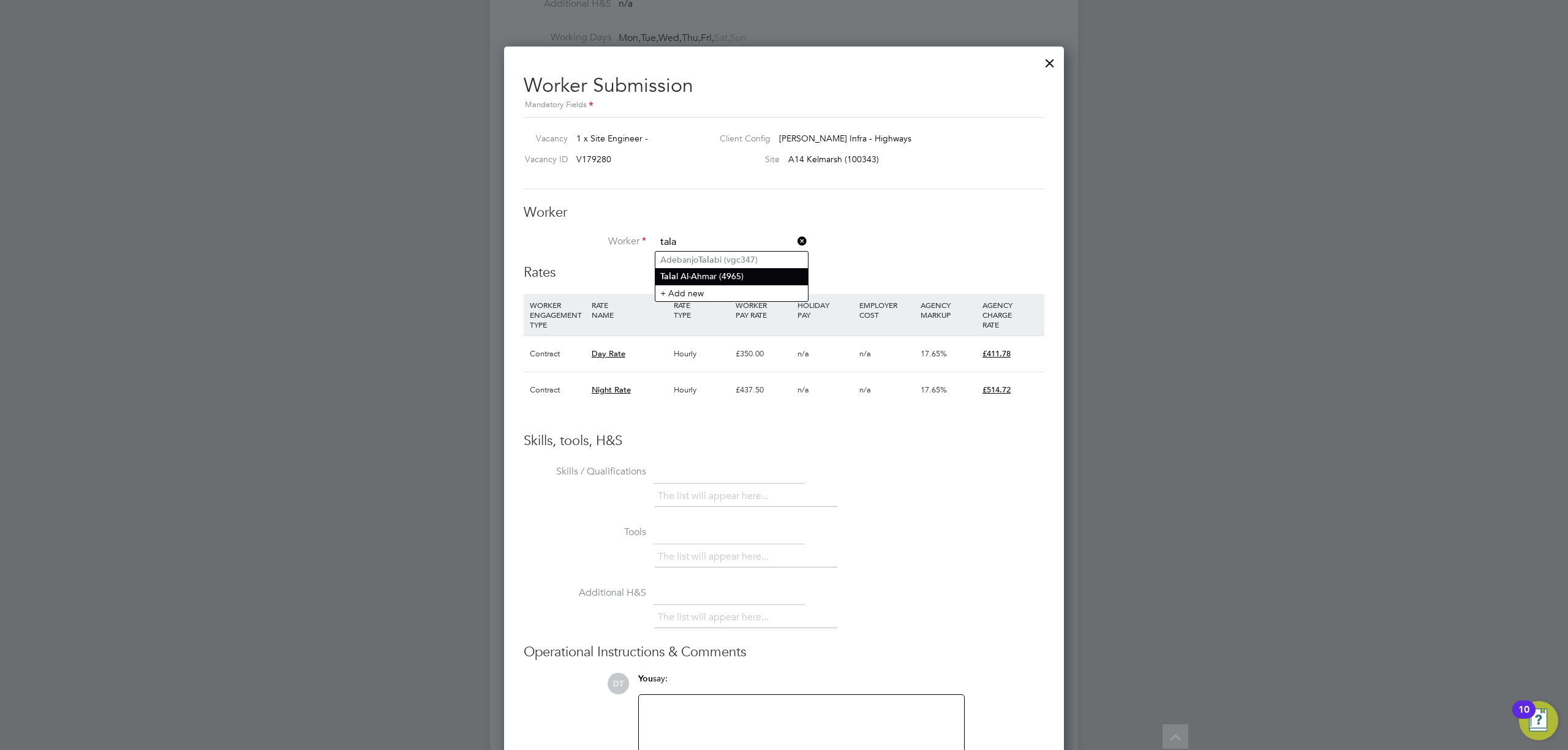
click at [692, 275] on li "Tala l Al-Ahmar (4965)" at bounding box center [732, 277] width 153 height 17
type input "[PERSON_NAME] (4965)"
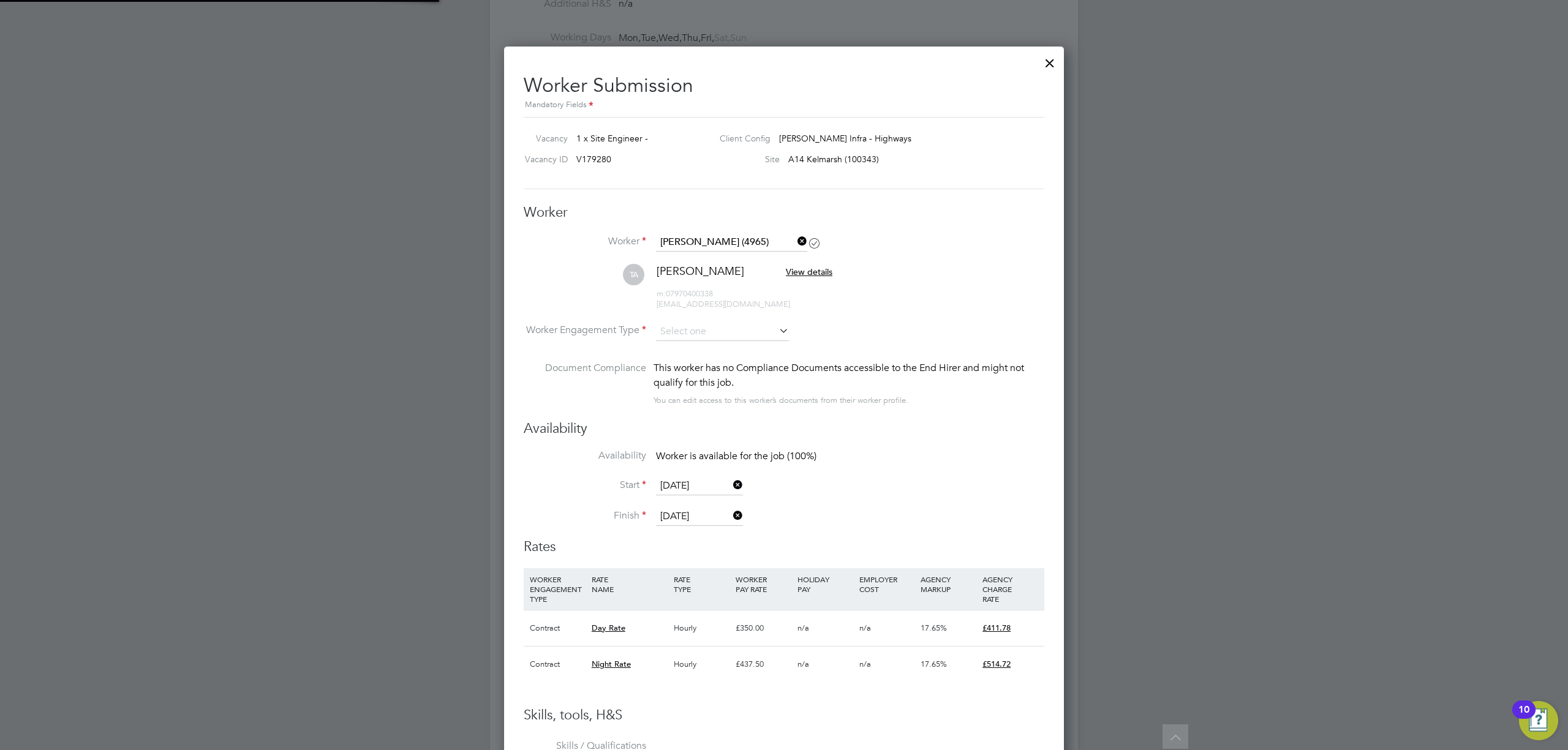
type input "[DATE]"
click at [697, 335] on input at bounding box center [722, 331] width 133 height 18
click at [699, 343] on li "Contract" at bounding box center [722, 348] width 134 height 16
type input "Contract"
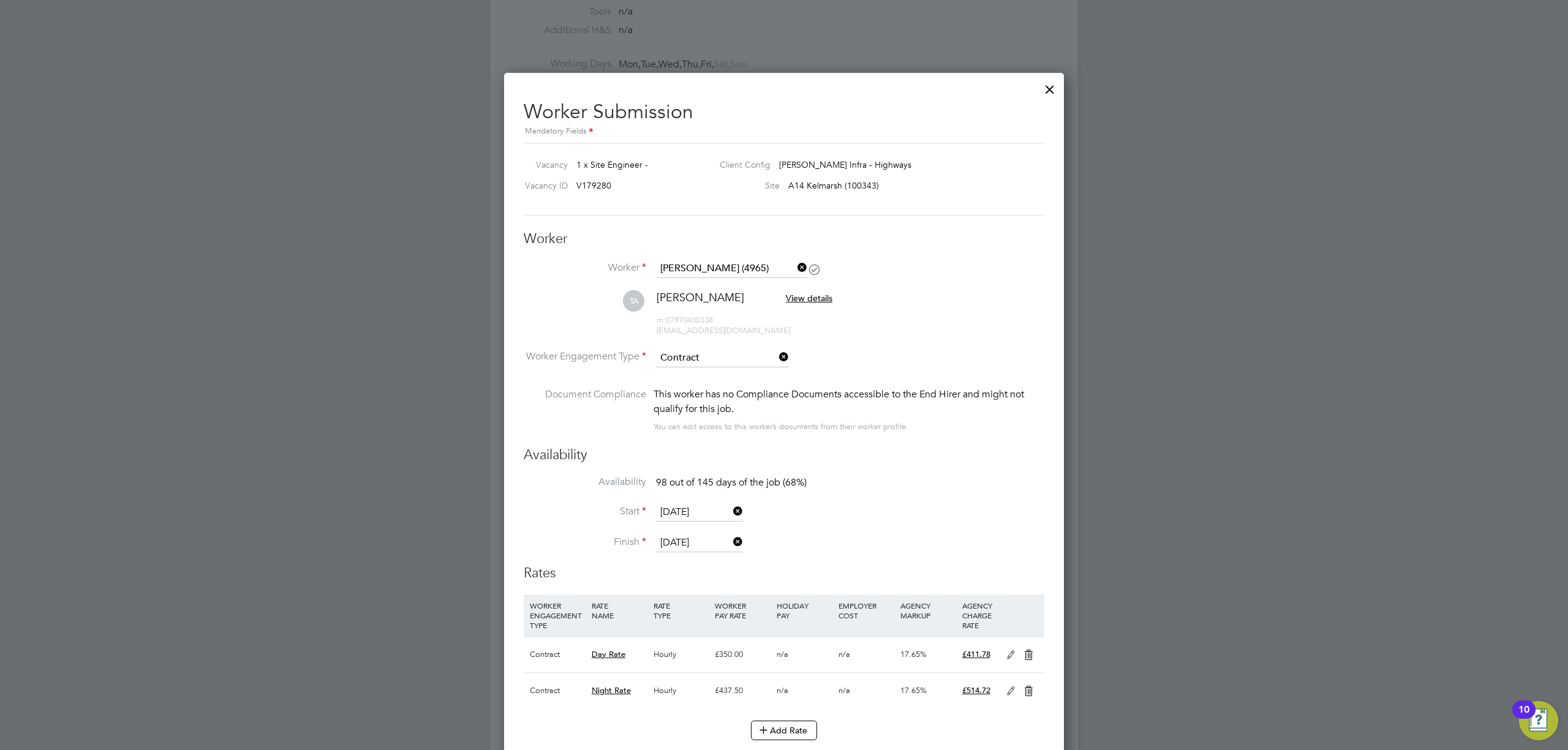
click at [731, 541] on icon at bounding box center [731, 542] width 0 height 17
click at [699, 540] on input at bounding box center [700, 543] width 87 height 18
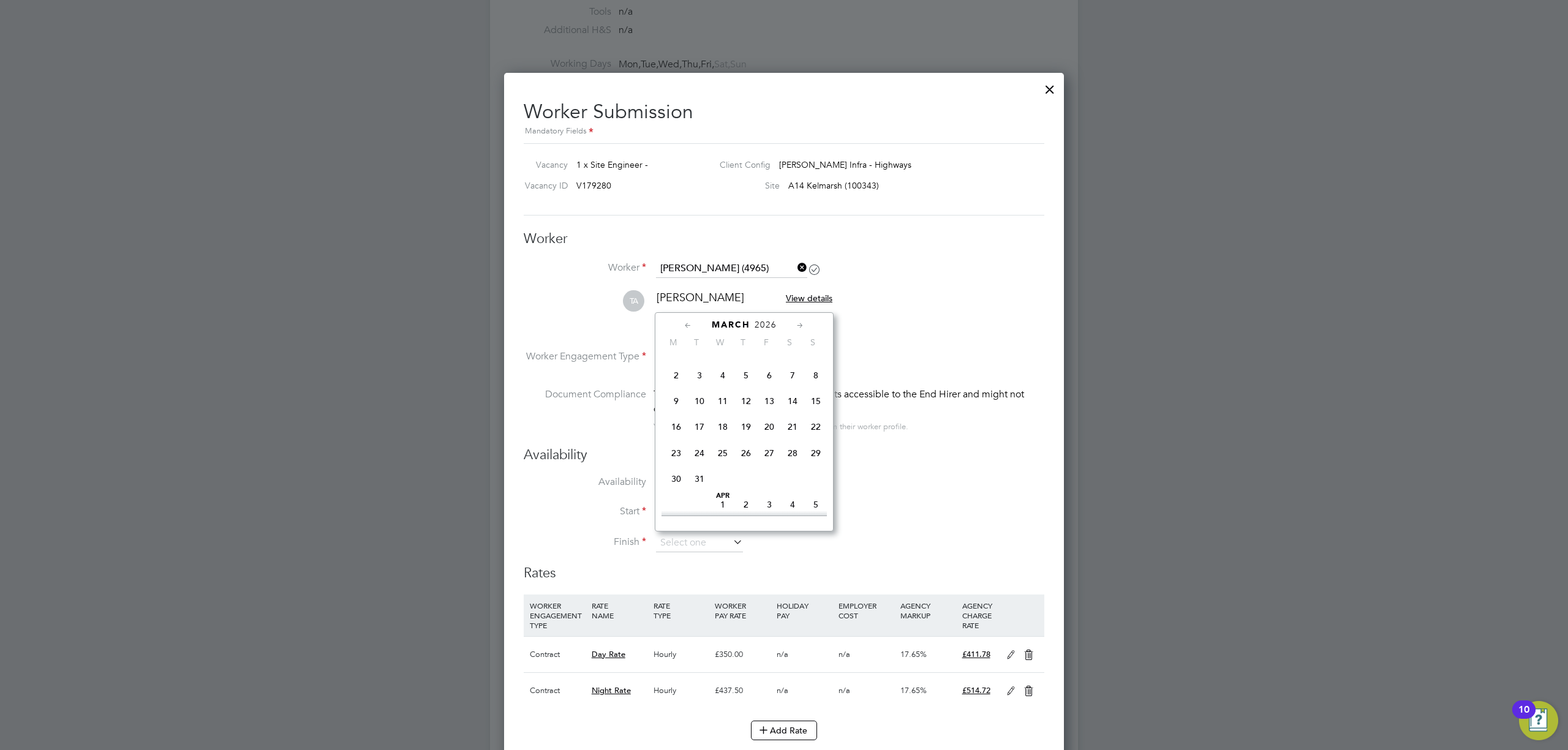
click at [768, 465] on span "27" at bounding box center [769, 453] width 23 height 23
type input "[DATE]"
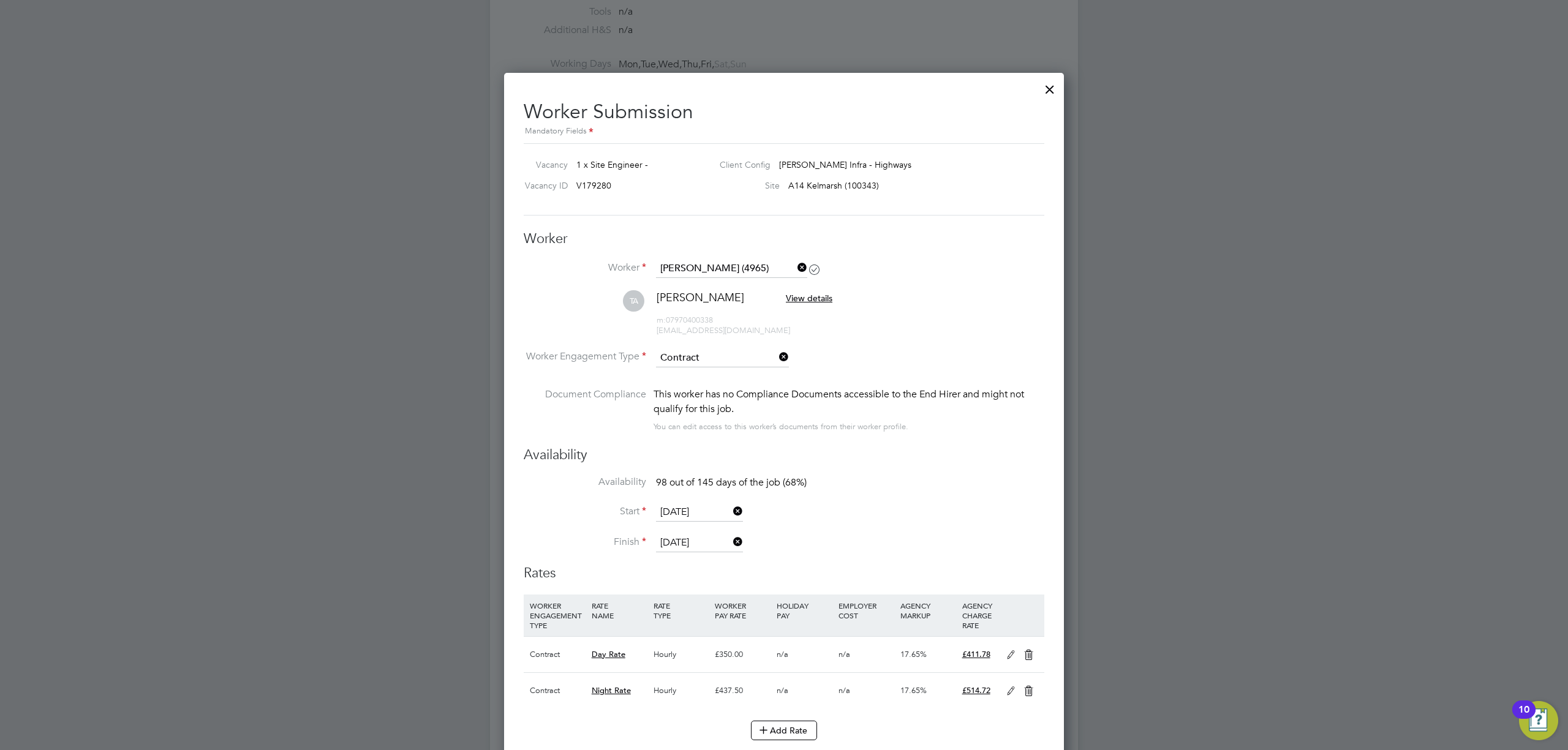
click at [711, 513] on input "[DATE]" at bounding box center [700, 512] width 87 height 18
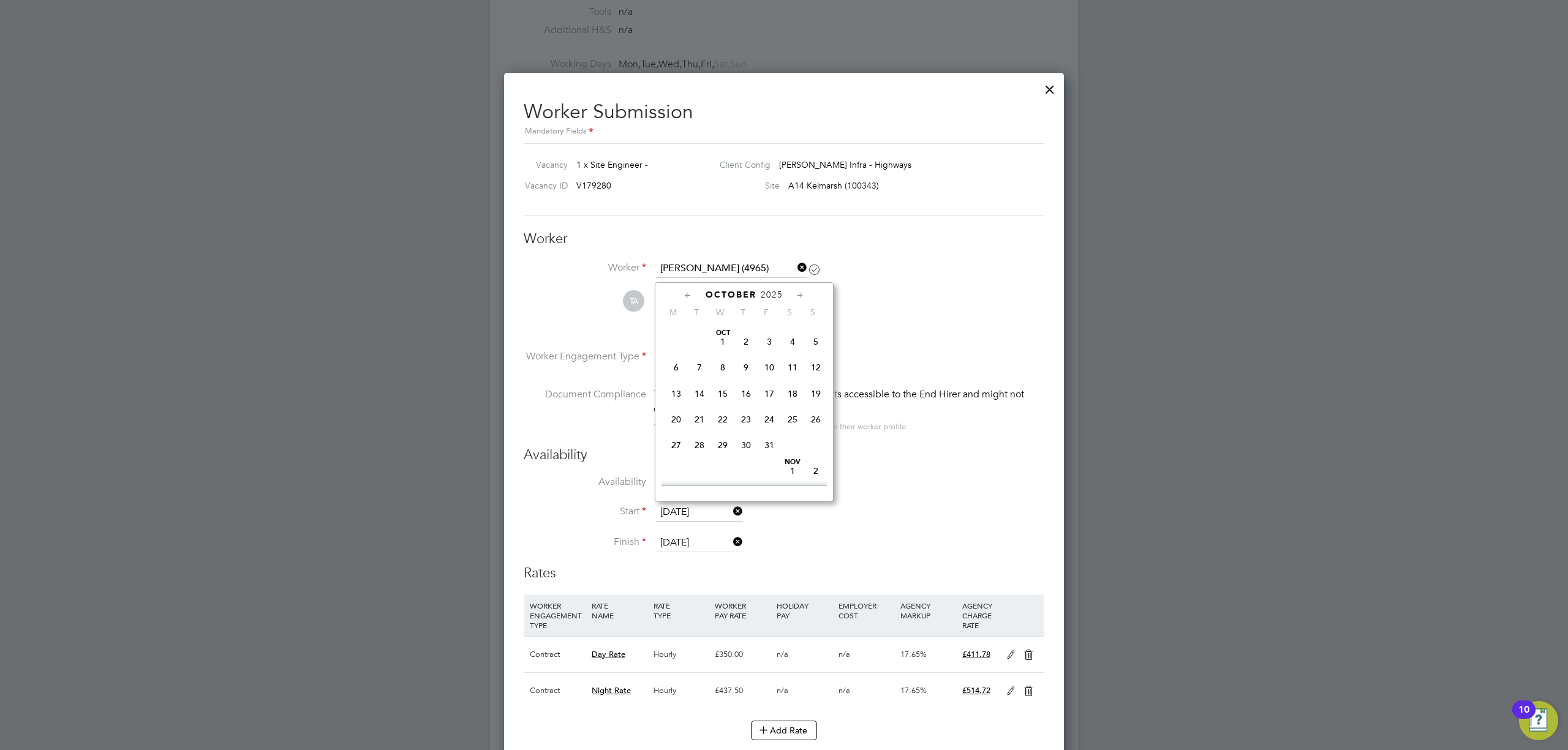
click at [679, 375] on span "6" at bounding box center [676, 367] width 23 height 23
type input "[DATE]"
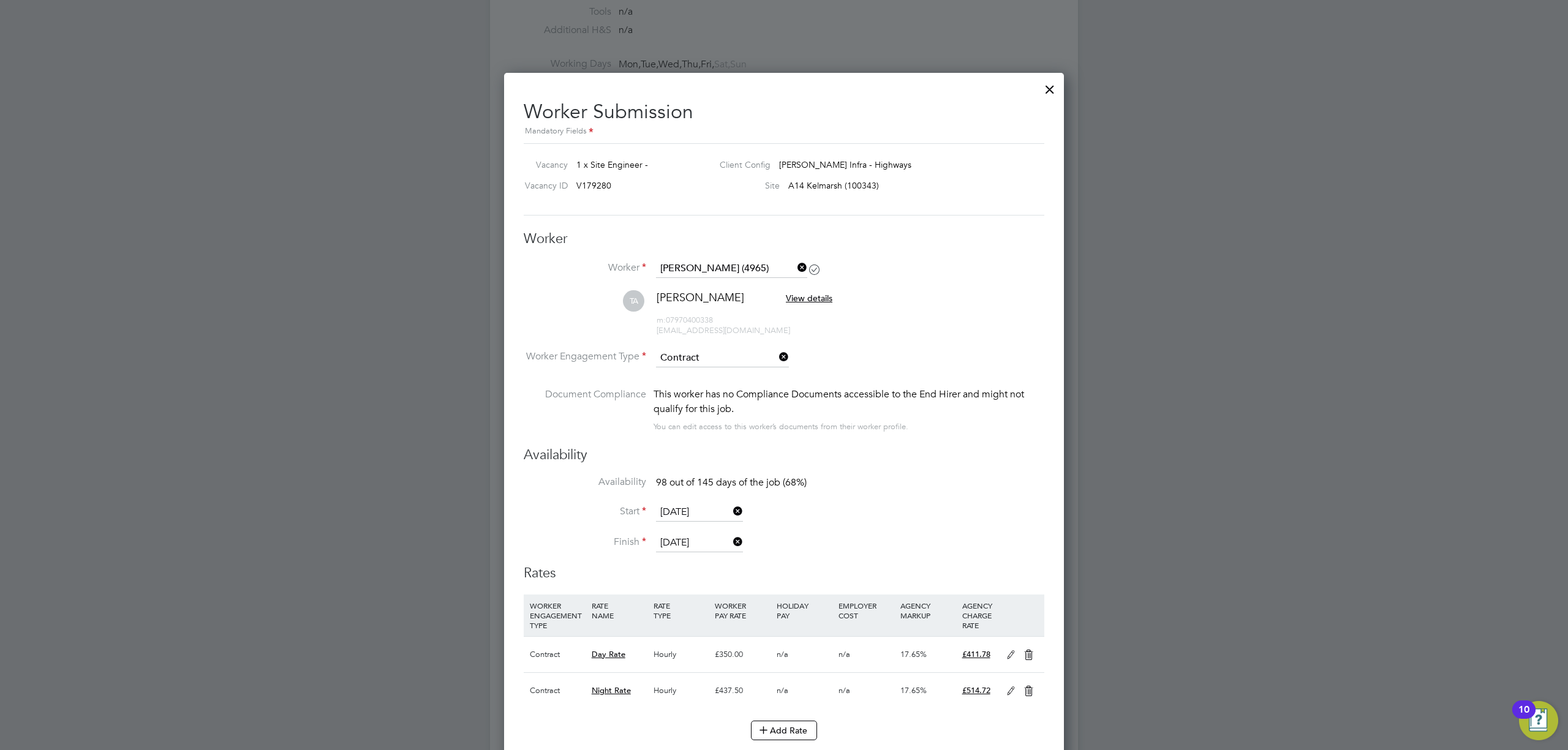
click at [864, 484] on li "Availability 98 out of 145 days of the job (68%)" at bounding box center [783, 490] width 520 height 27
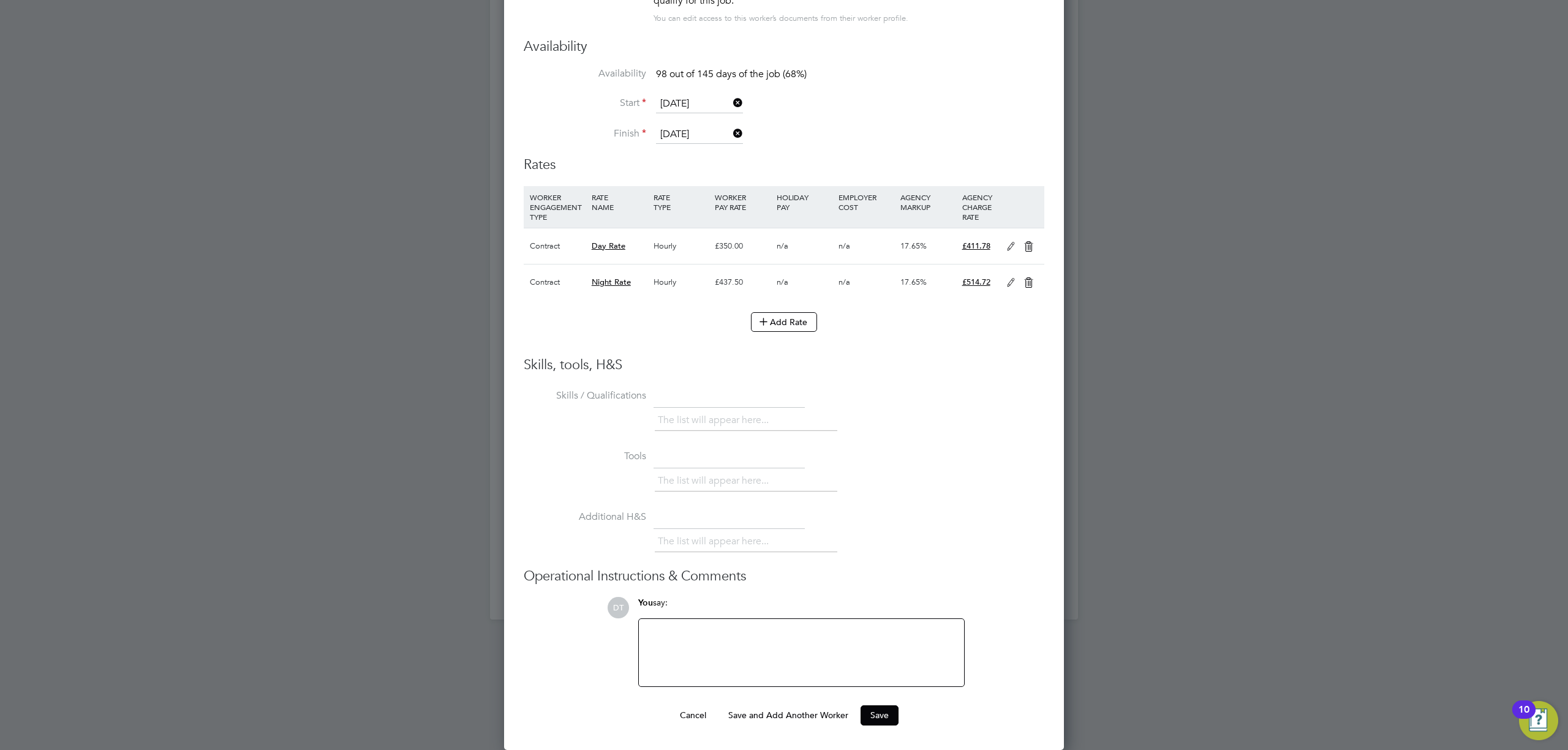
click at [879, 714] on button "Save" at bounding box center [879, 714] width 38 height 19
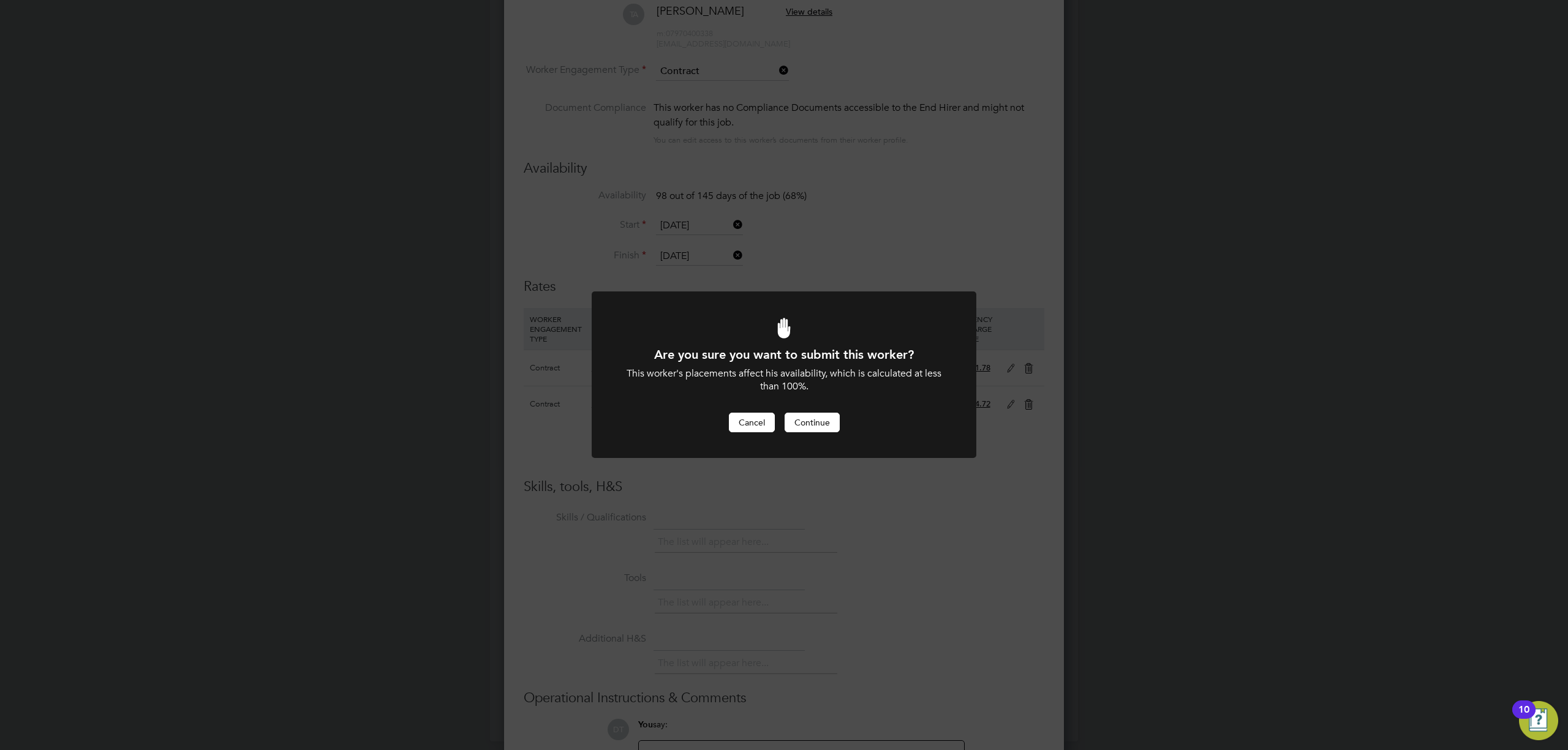
click at [746, 415] on button "Cancel" at bounding box center [752, 422] width 46 height 19
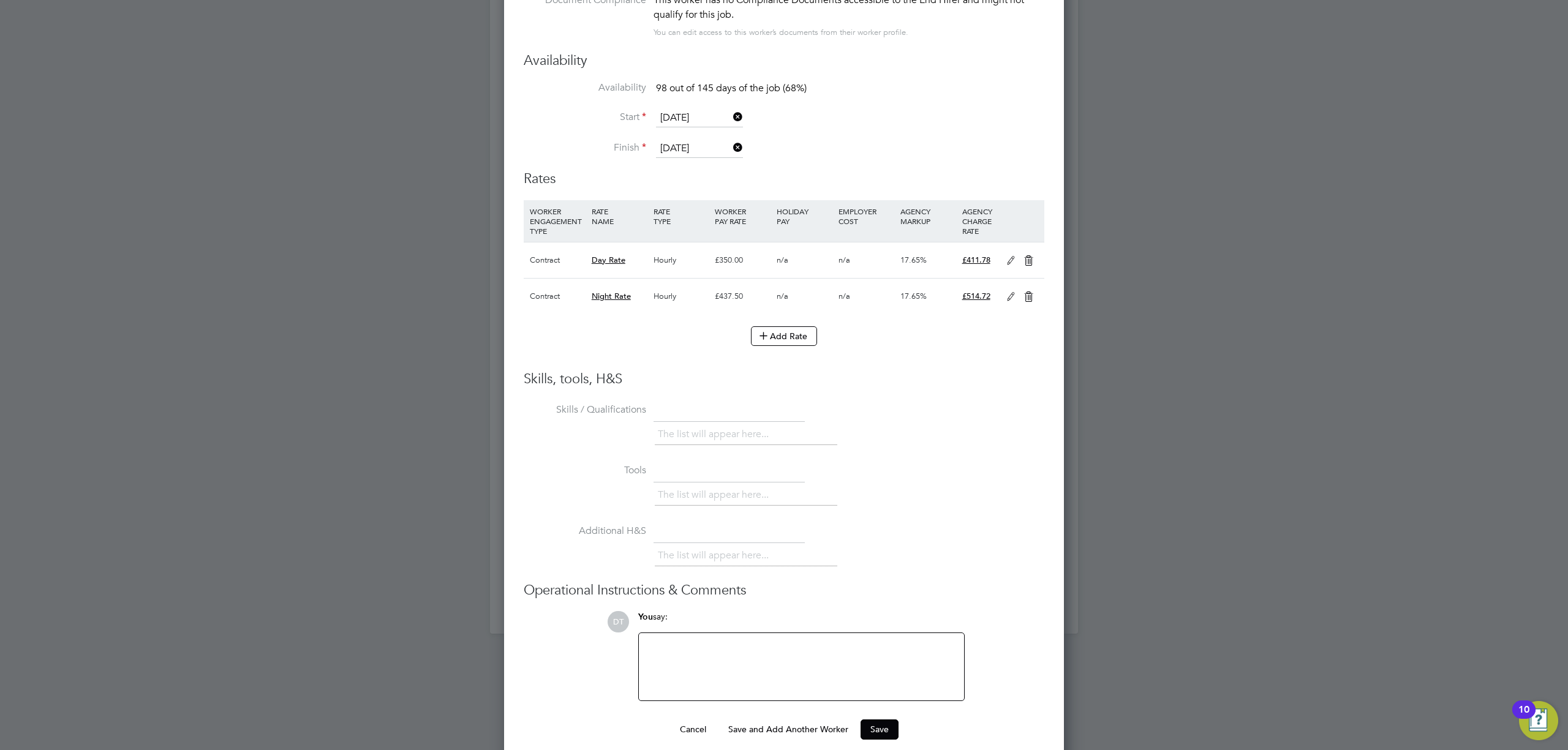
scroll to position [872, 0]
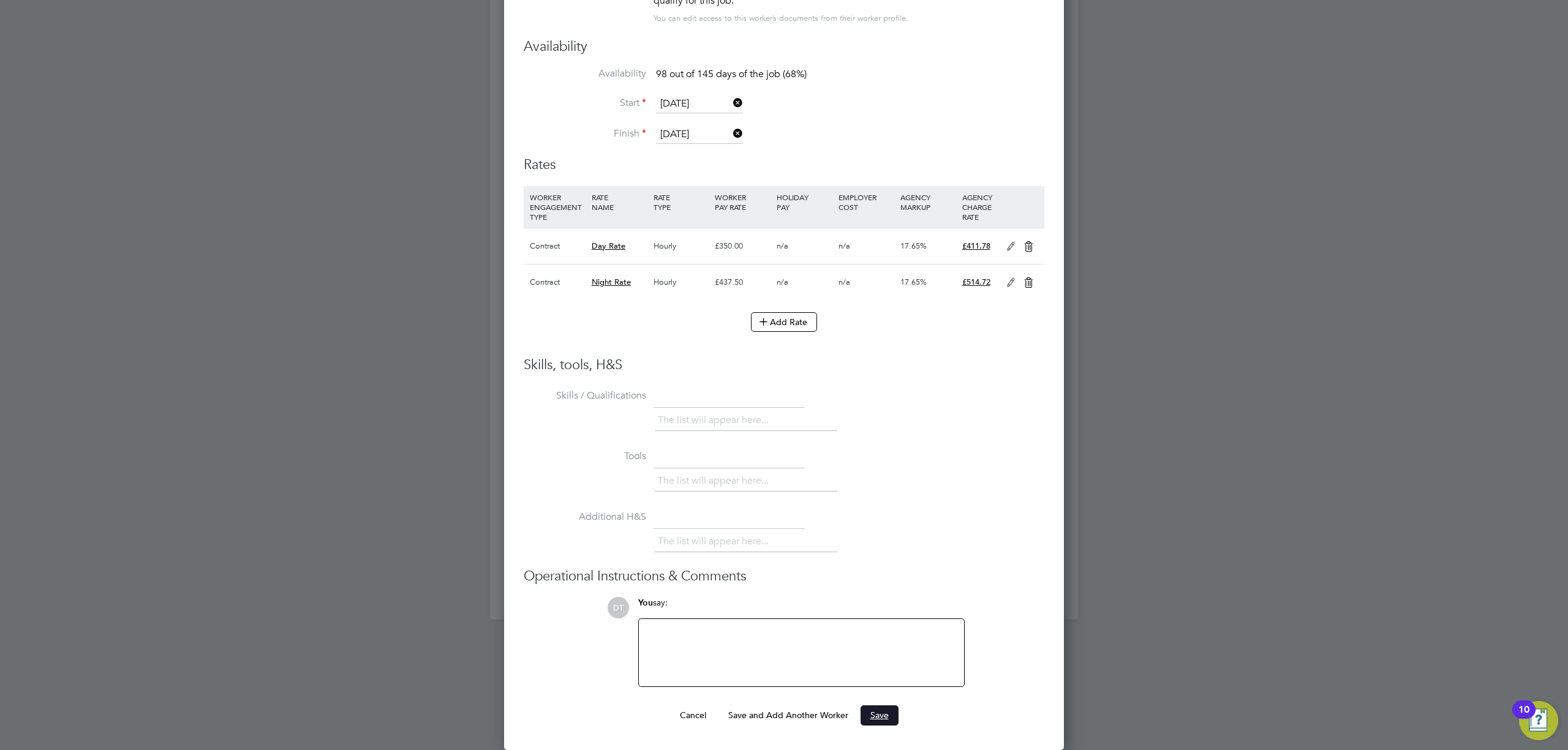
click at [882, 708] on button "Save" at bounding box center [879, 714] width 38 height 19
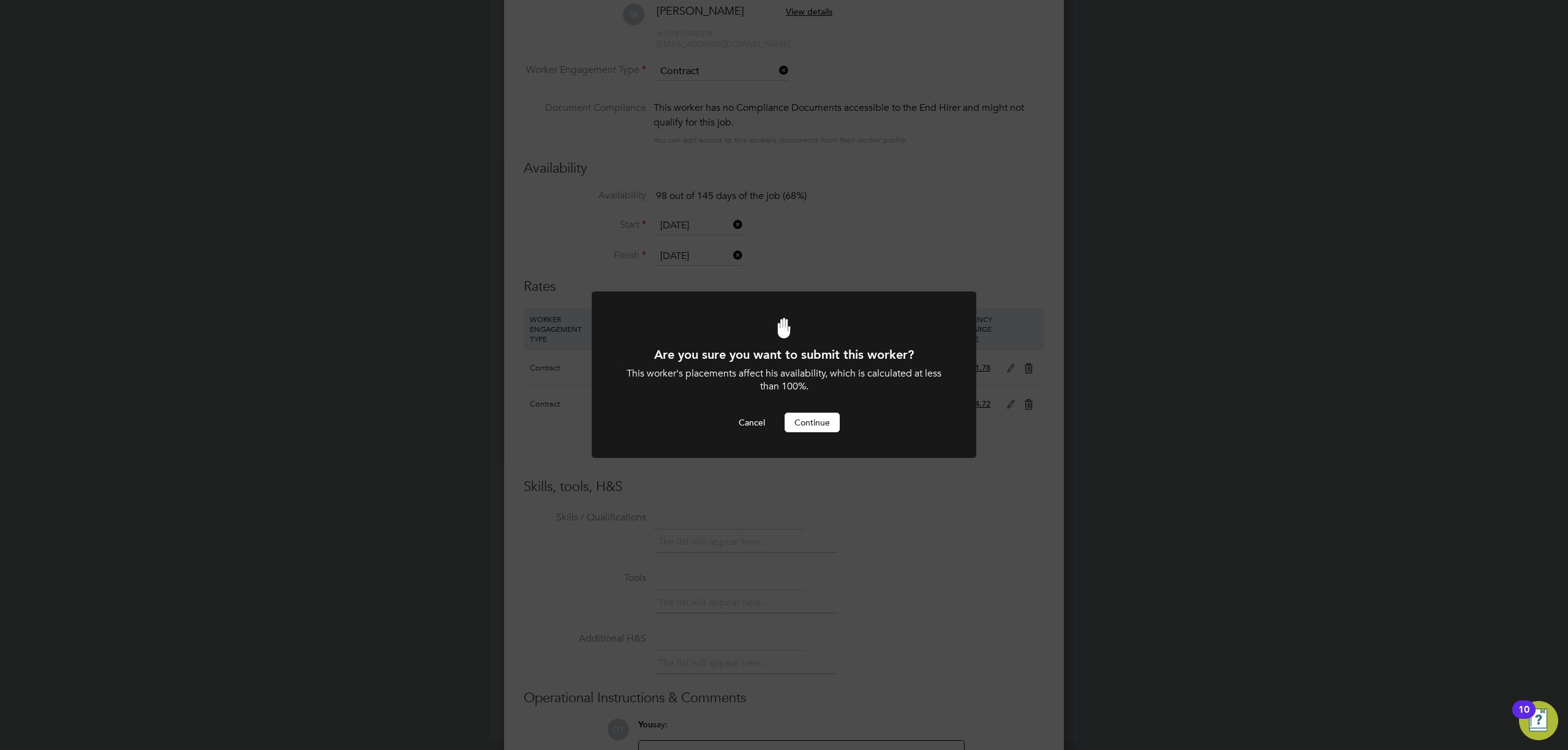
click at [818, 424] on button "Continue" at bounding box center [812, 422] width 55 height 19
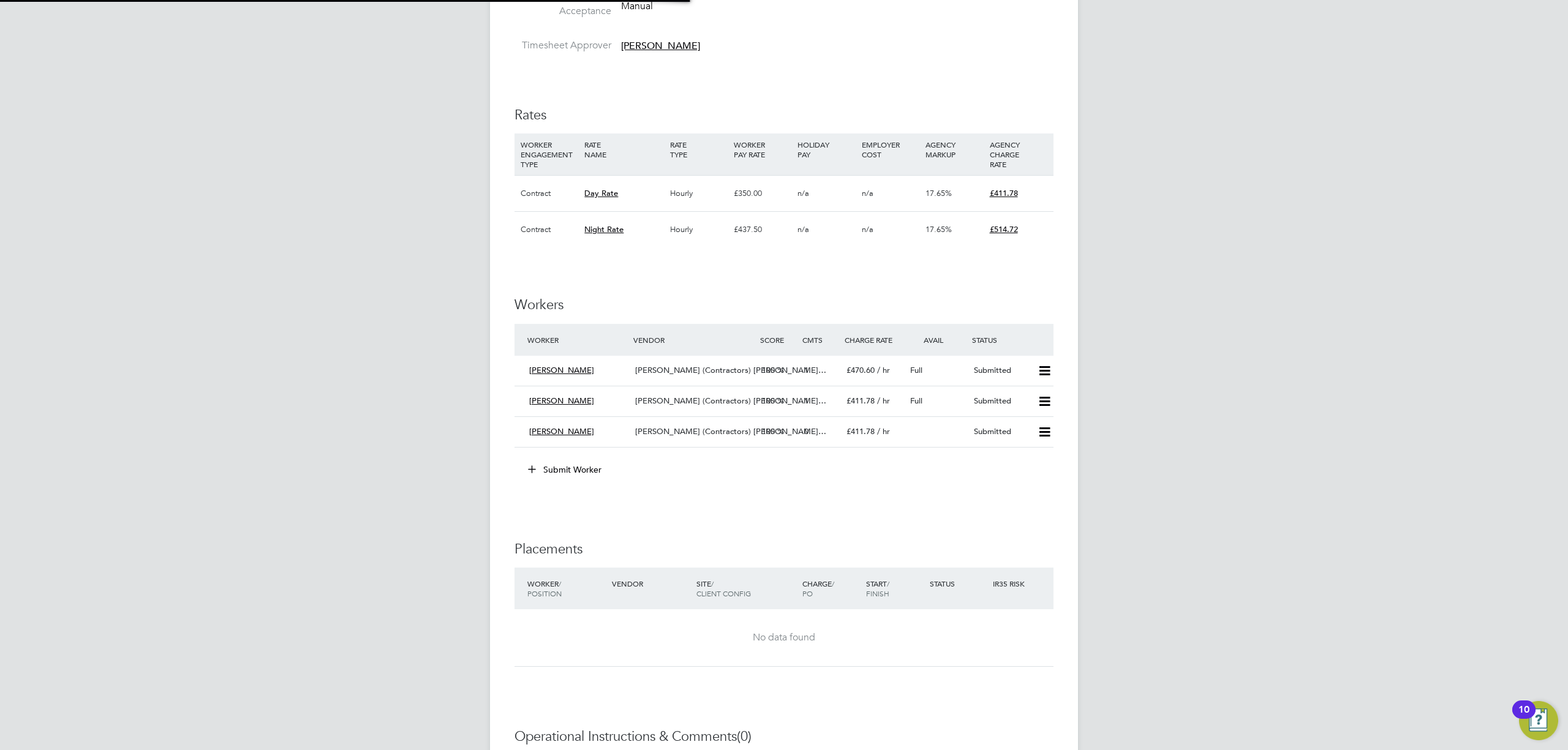
scroll to position [6, 6]
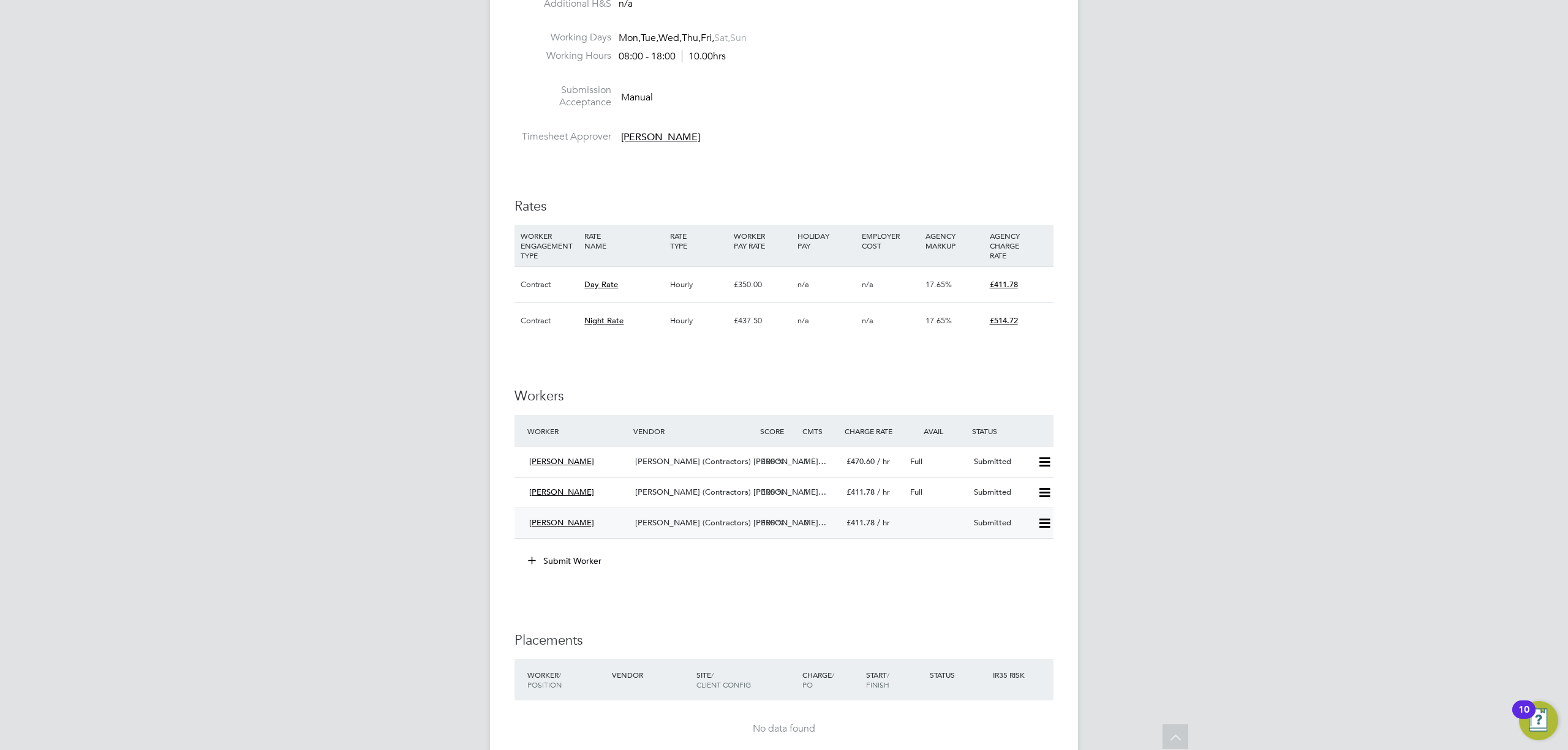
click at [657, 525] on span "[PERSON_NAME] (Contractors) [PERSON_NAME]…" at bounding box center [730, 523] width 191 height 11
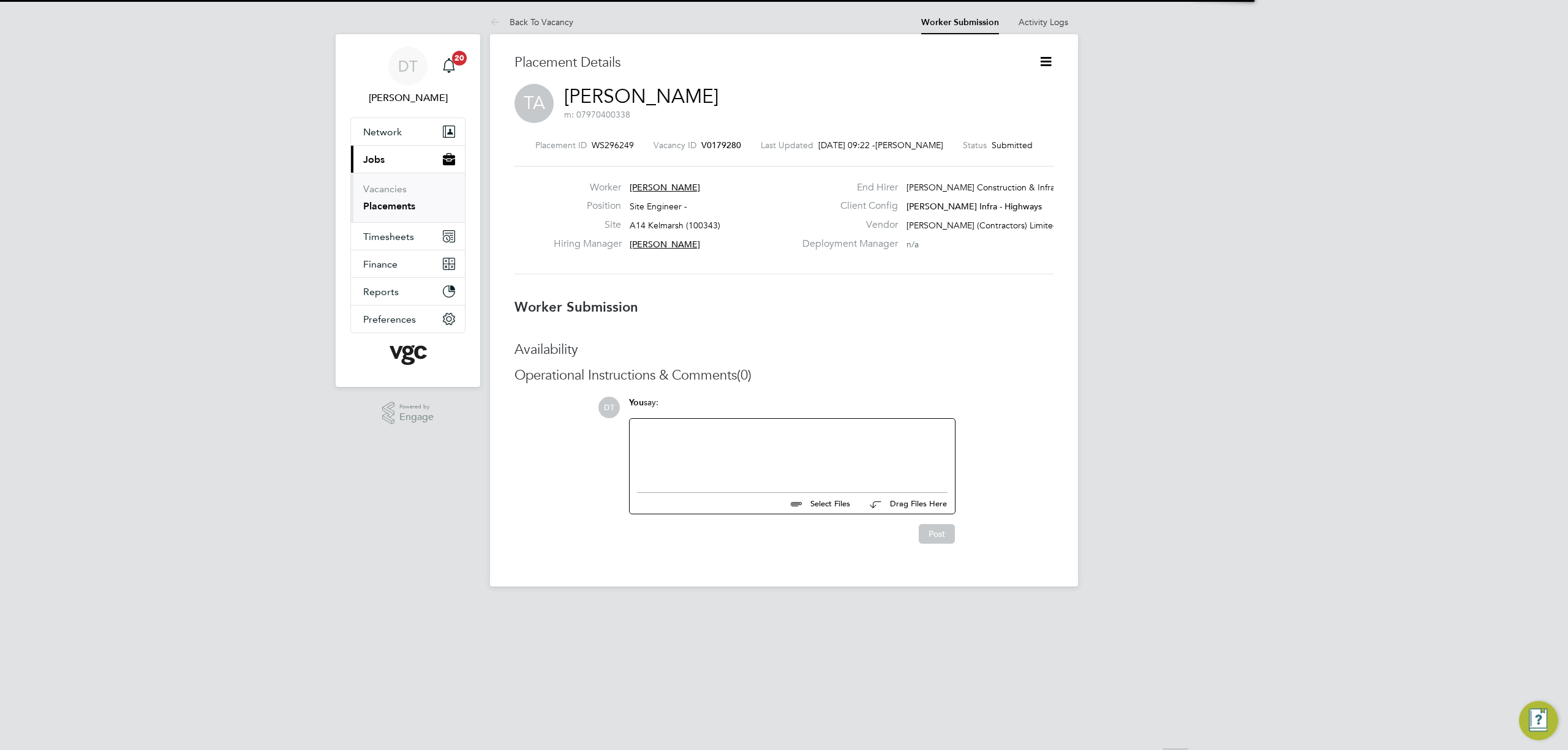
scroll to position [12, 207]
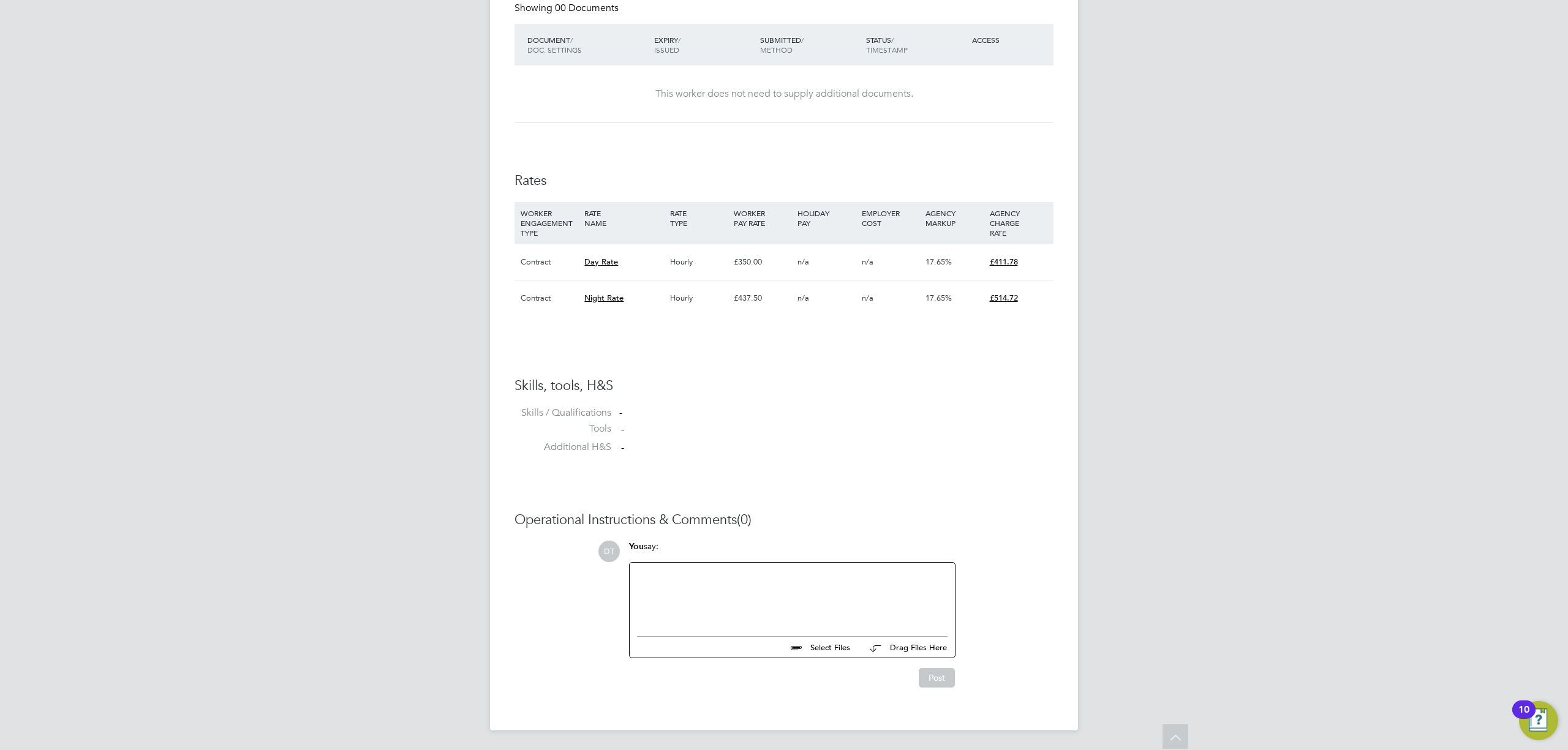
click at [806, 650] on input "file" at bounding box center [856, 645] width 184 height 17
type input "C:\fakepath\[PERSON_NAME] - Nights Site Engineer.pdf"
click at [930, 690] on button "Post" at bounding box center [937, 685] width 36 height 19
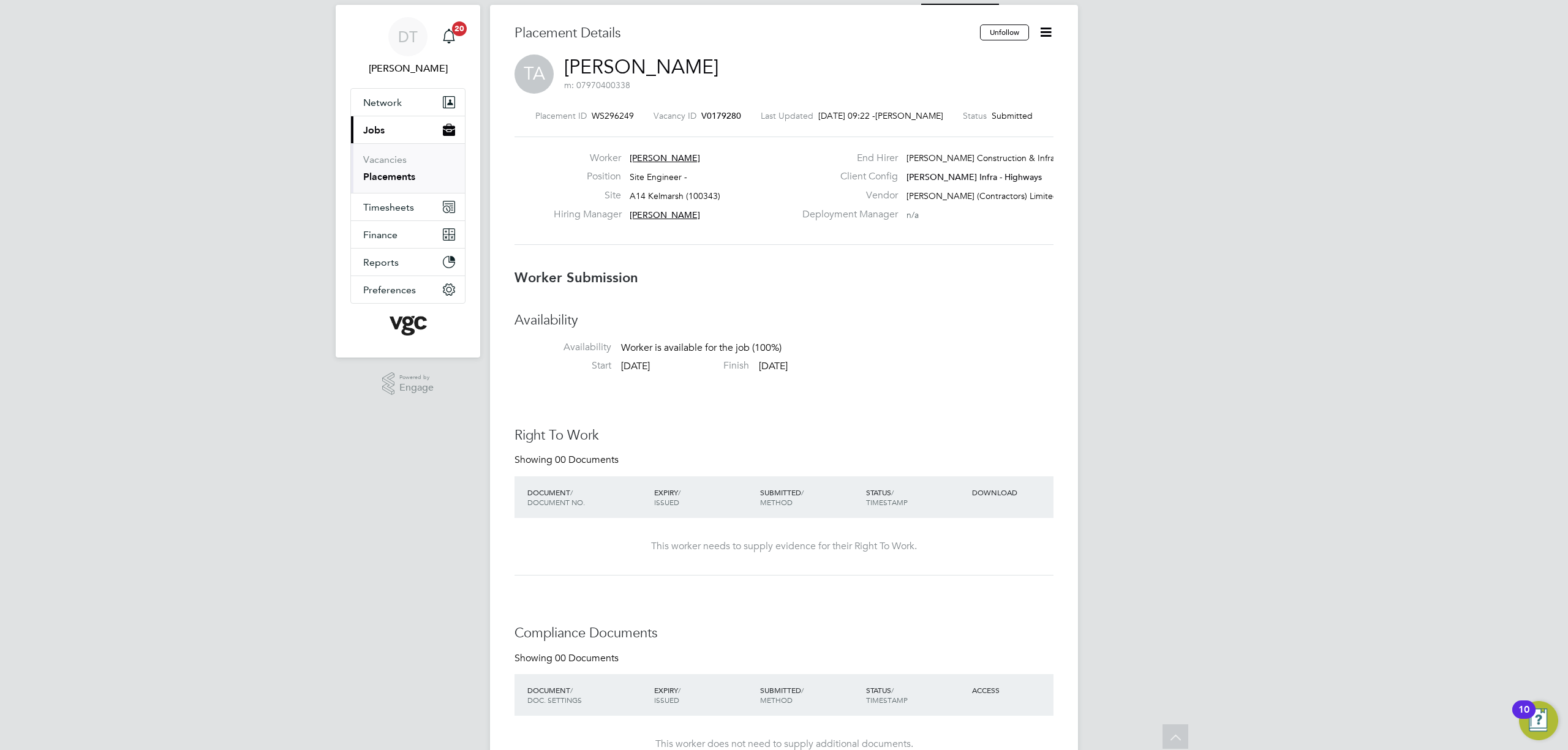
scroll to position [0, 0]
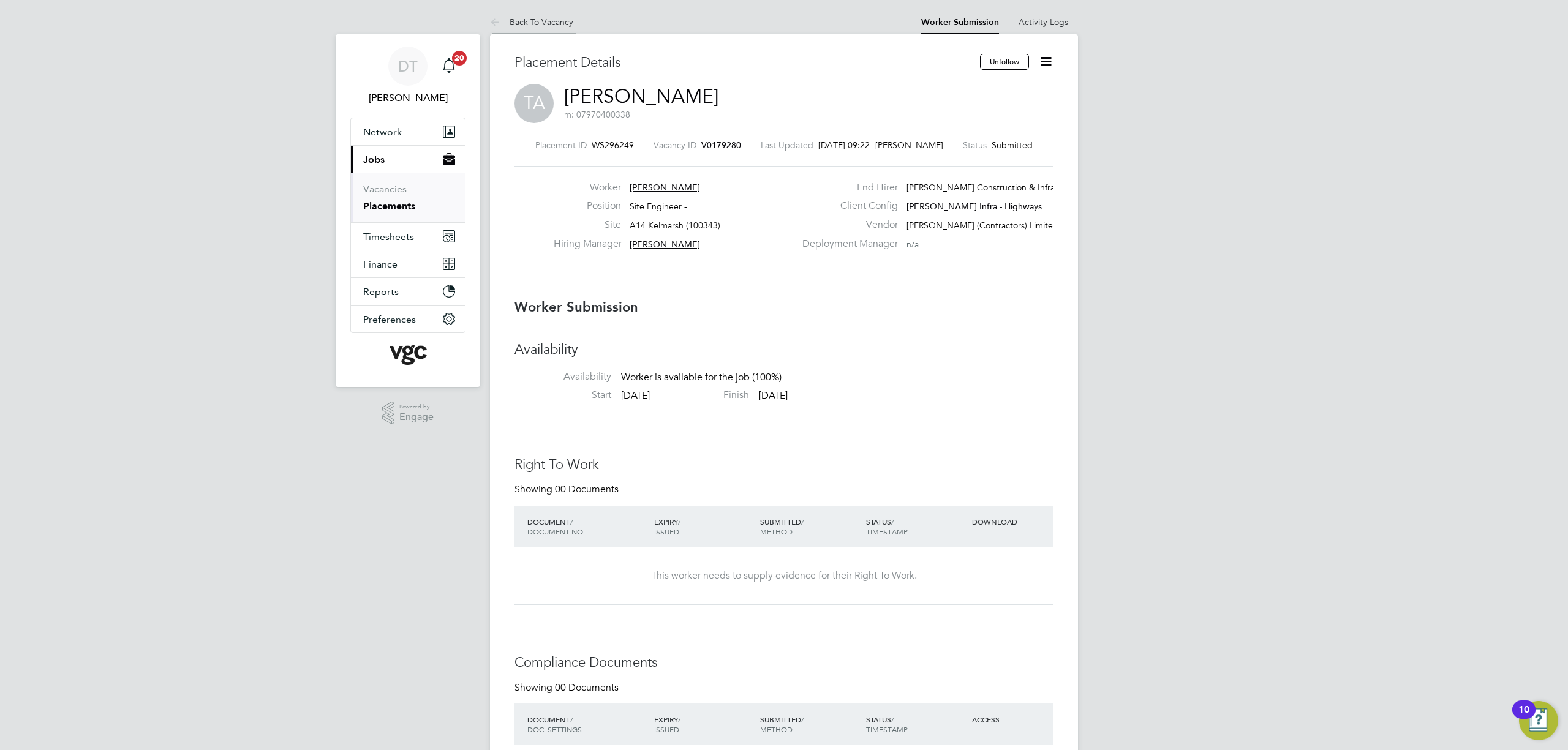
click at [497, 16] on icon at bounding box center [497, 23] width 16 height 16
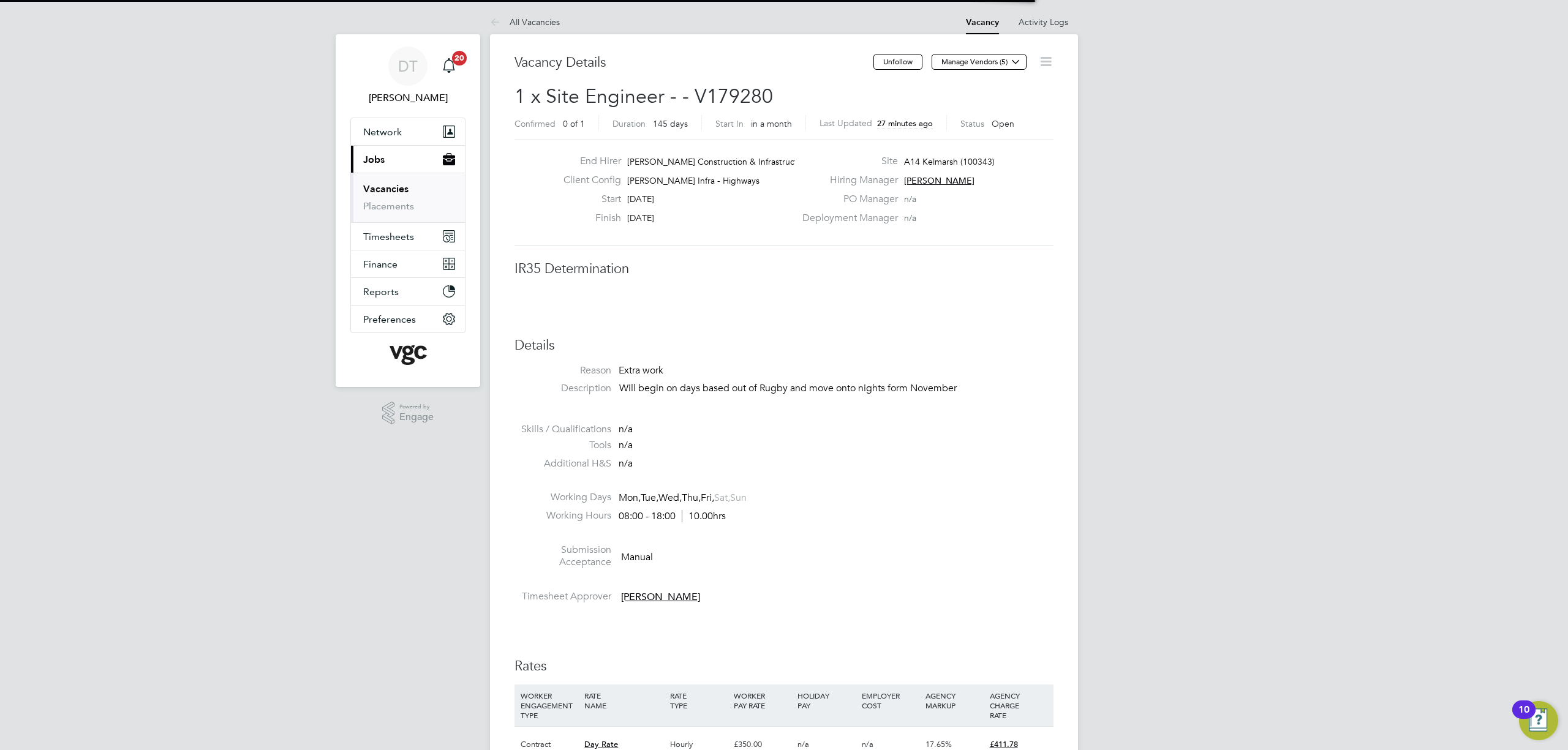
scroll to position [37, 86]
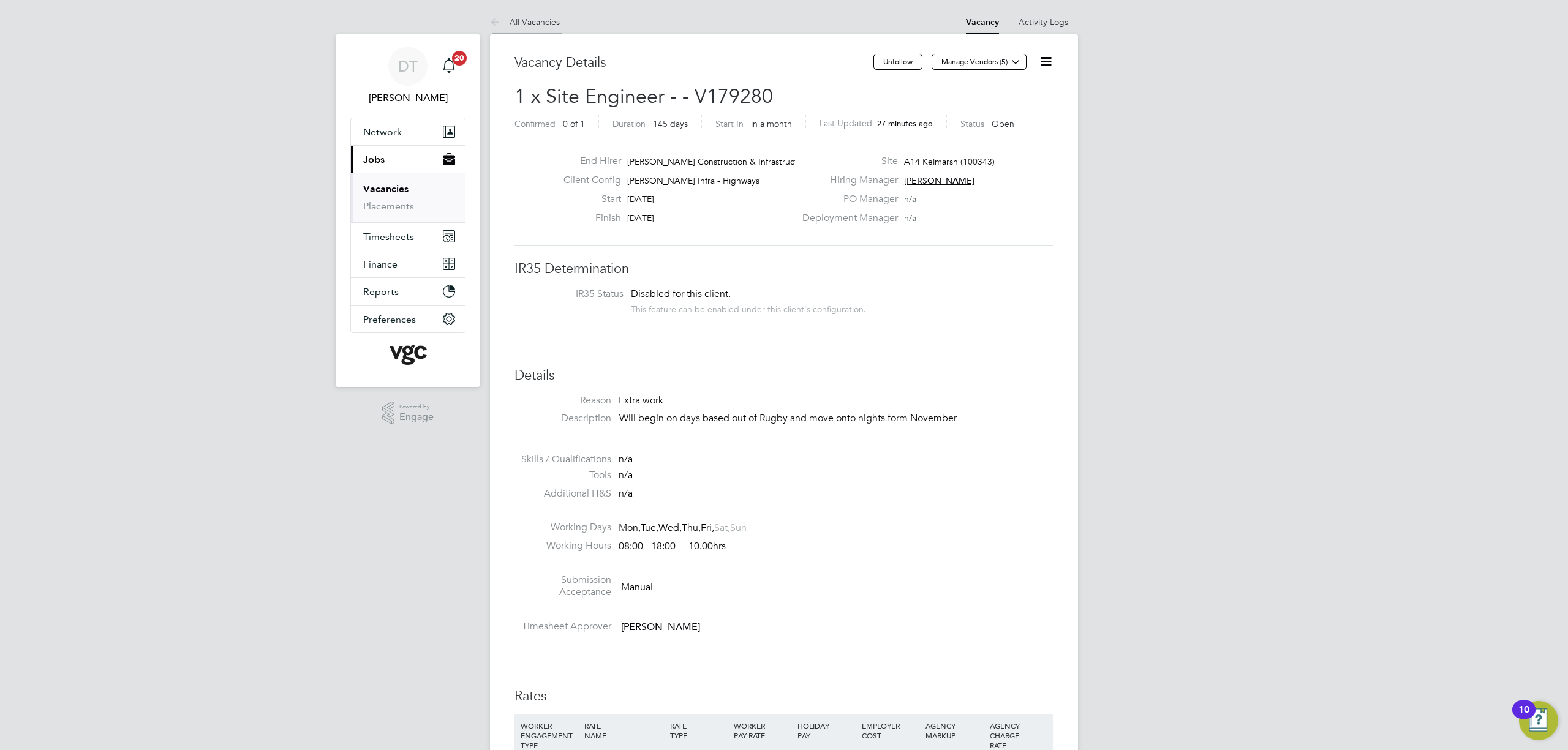
click at [490, 16] on icon at bounding box center [497, 23] width 16 height 16
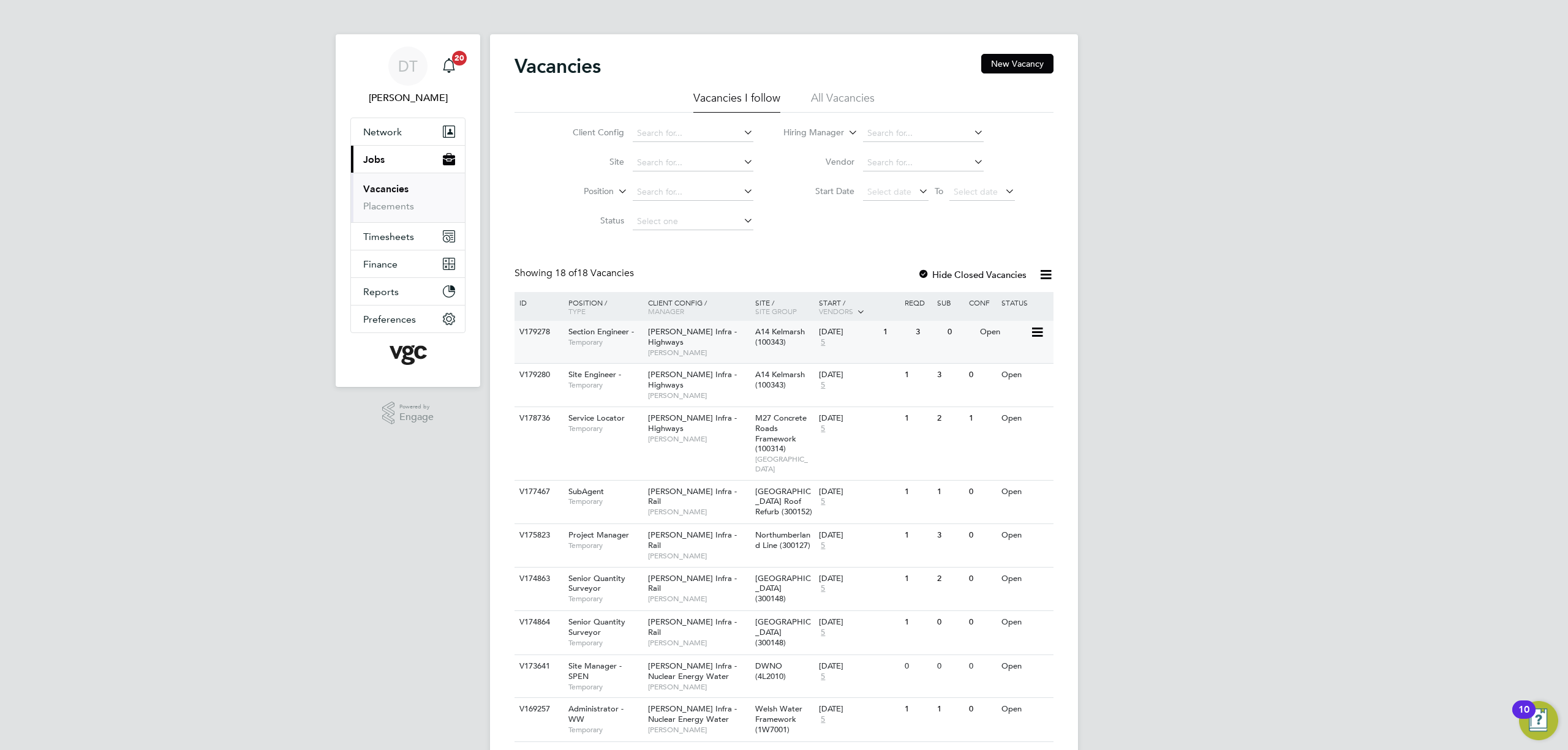
click at [618, 339] on span "Temporary" at bounding box center [605, 343] width 74 height 10
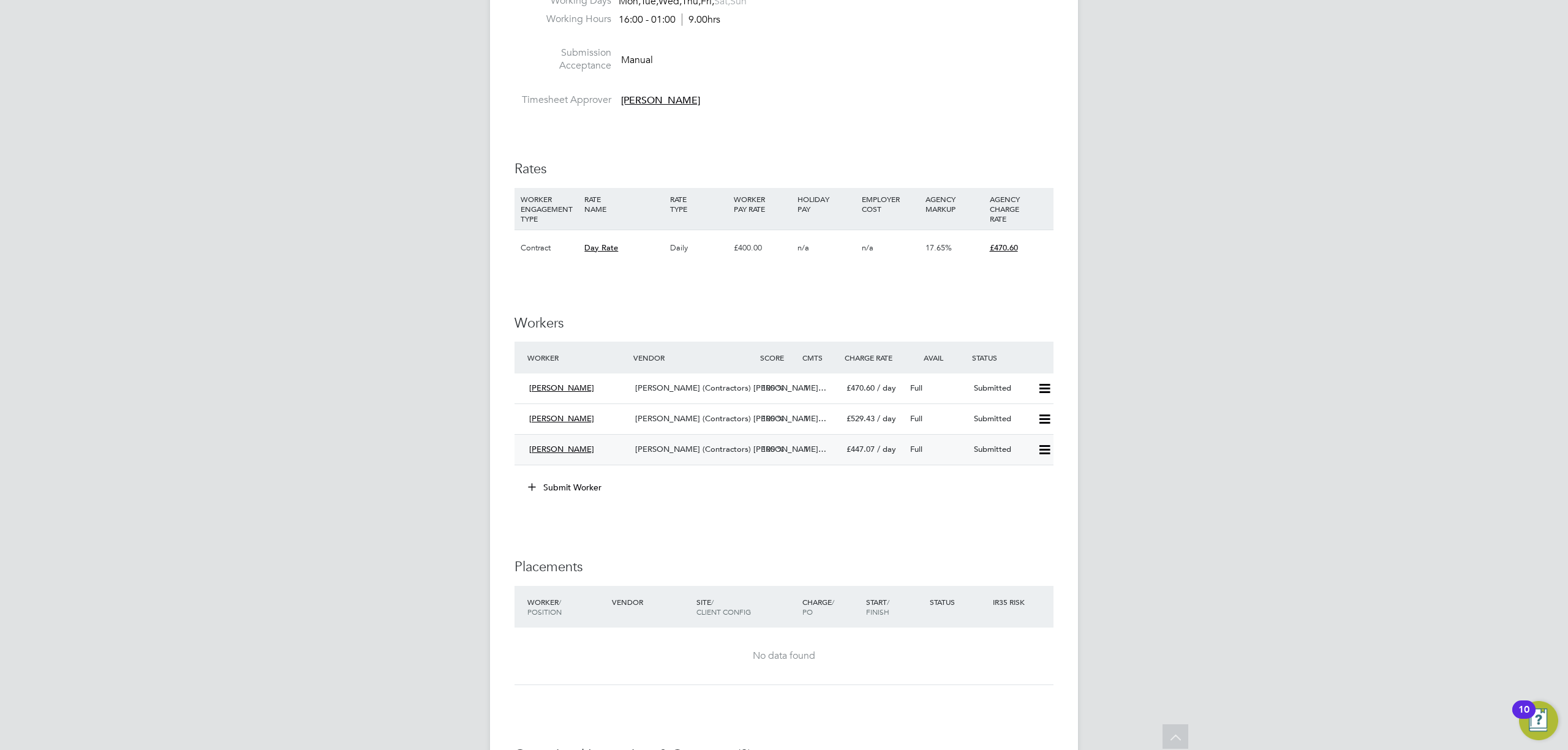
scroll to position [571, 0]
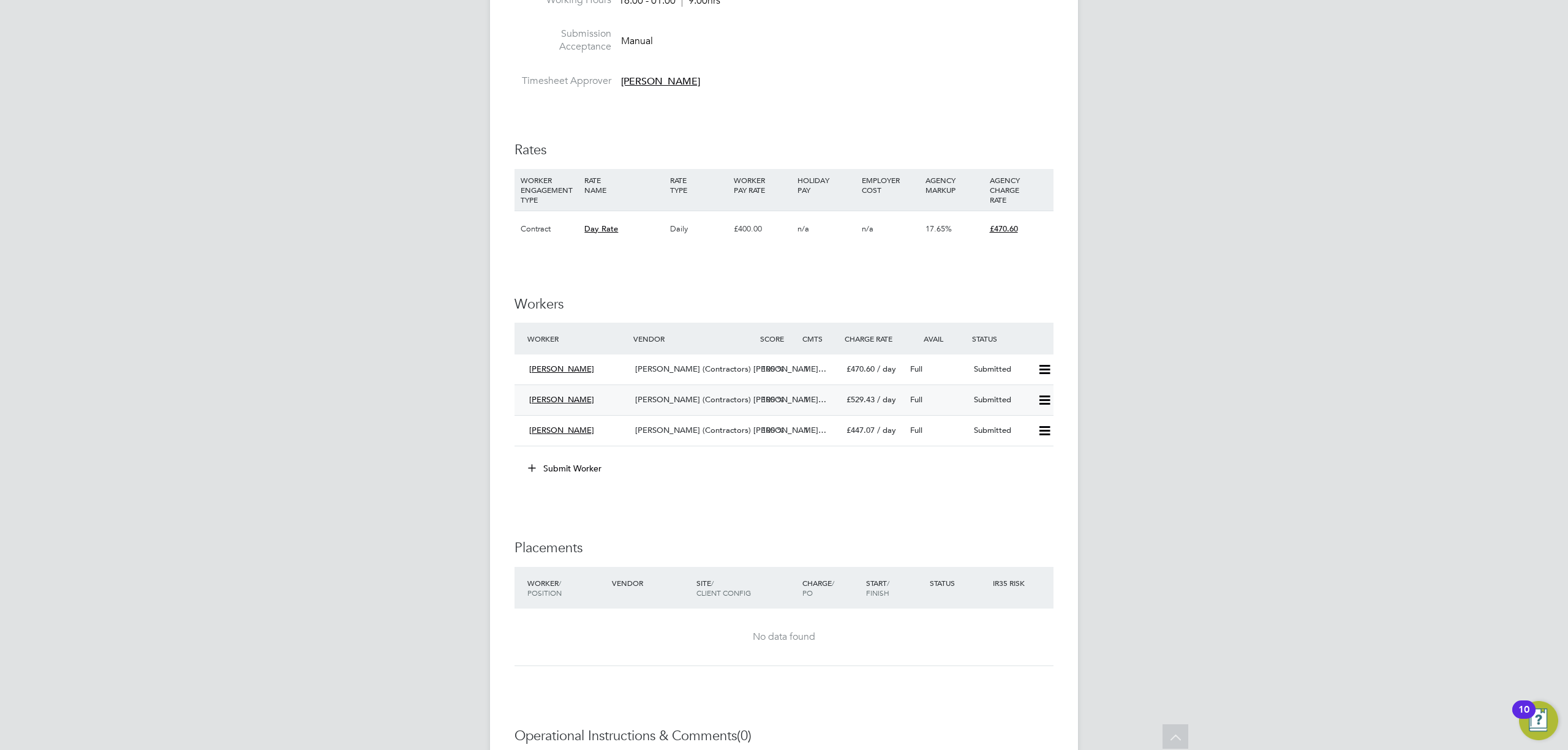
click at [1039, 396] on icon at bounding box center [1045, 401] width 16 height 10
click at [848, 399] on span "£529.43" at bounding box center [860, 399] width 28 height 11
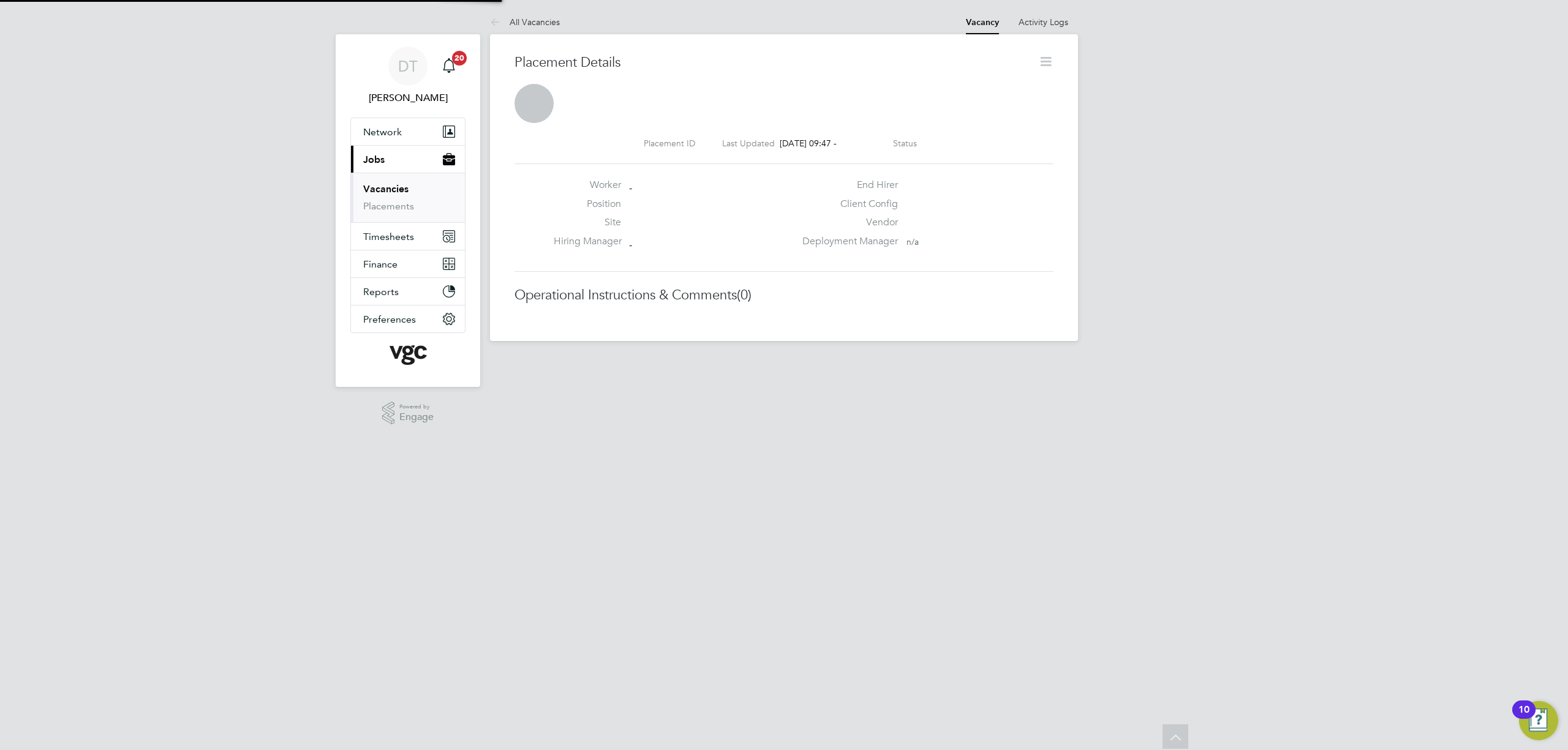
scroll to position [6, 6]
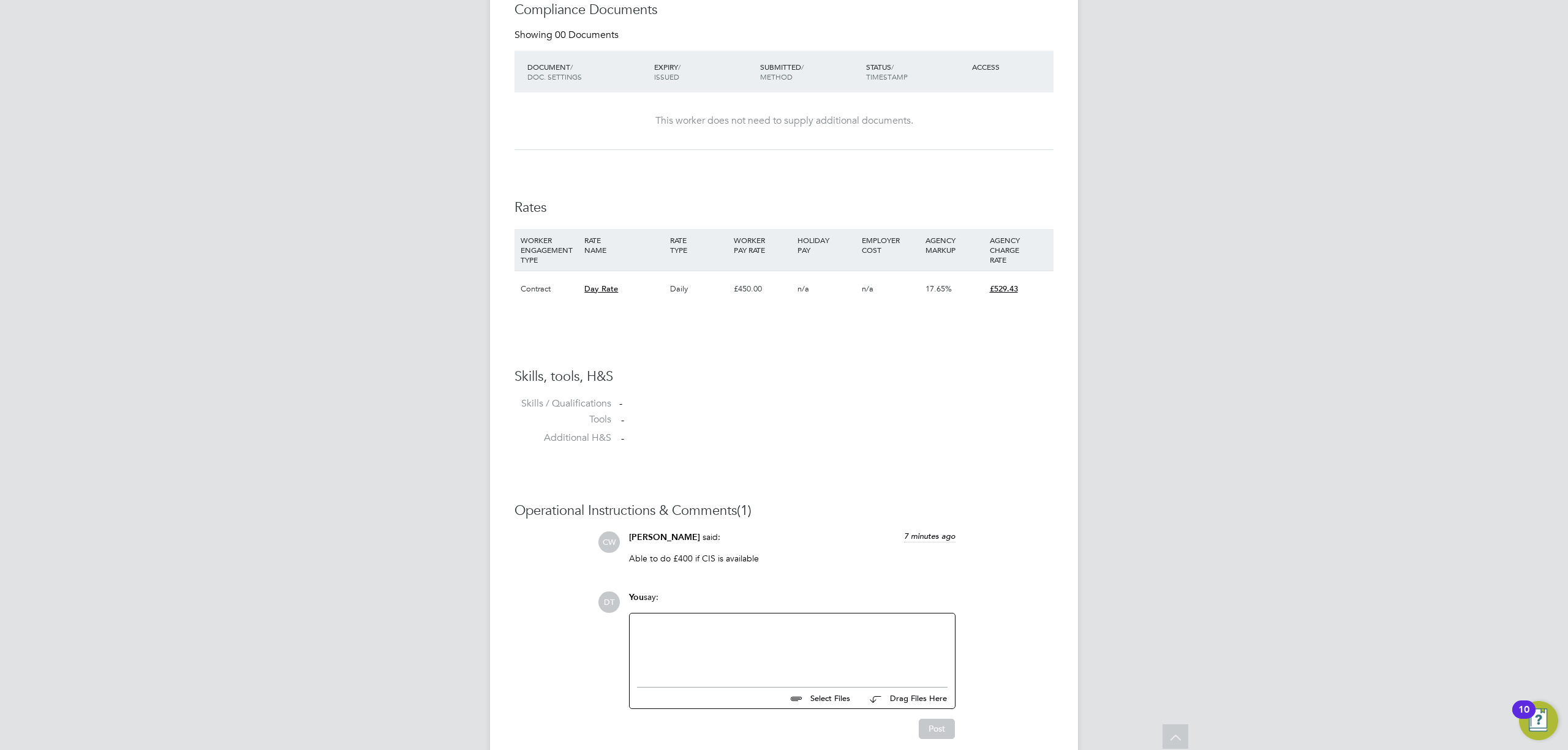
click at [606, 278] on div "Day Rate" at bounding box center [624, 288] width 85 height 36
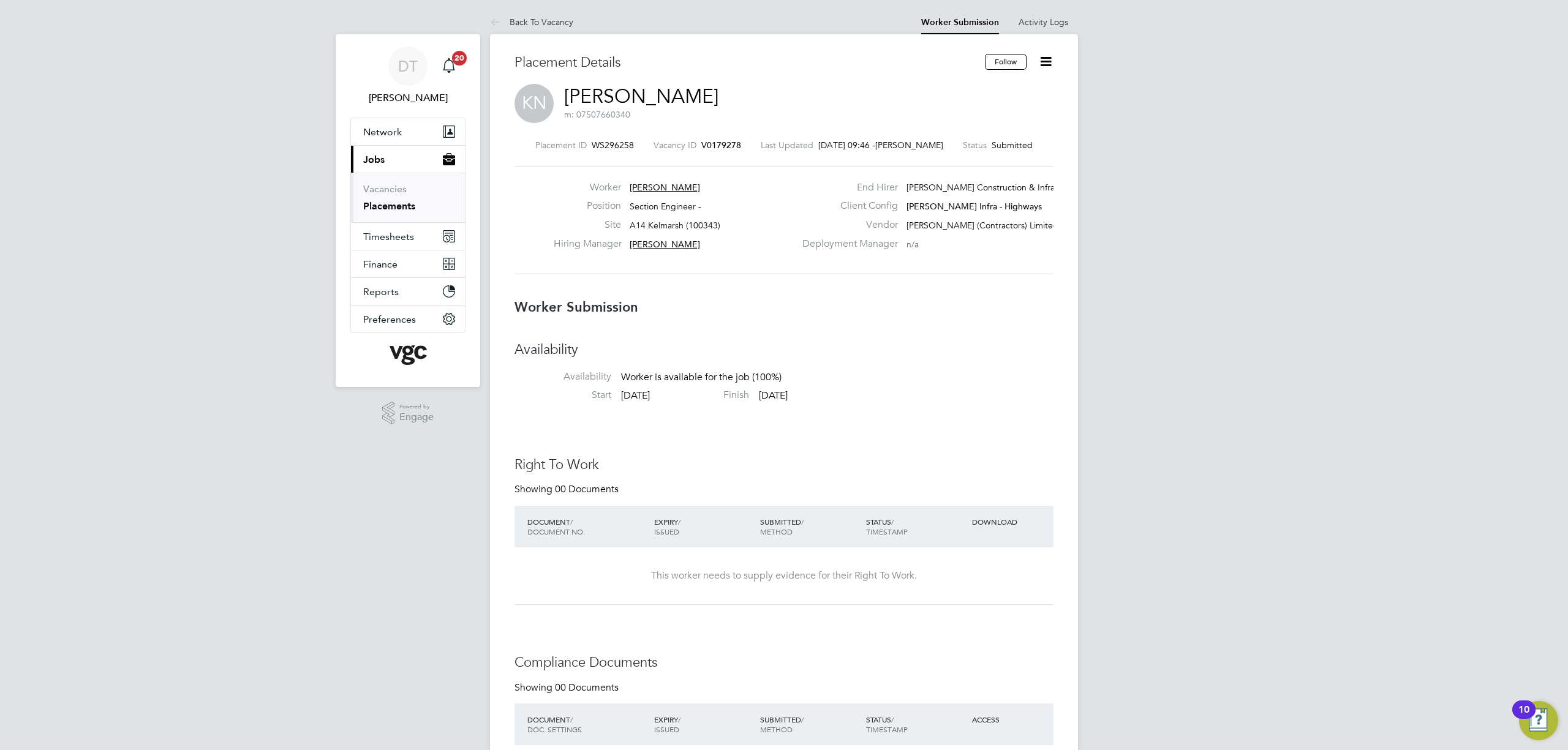
click at [1046, 66] on icon at bounding box center [1046, 61] width 16 height 16
click at [1005, 90] on li "Edit Worker Submission e" at bounding box center [994, 91] width 113 height 17
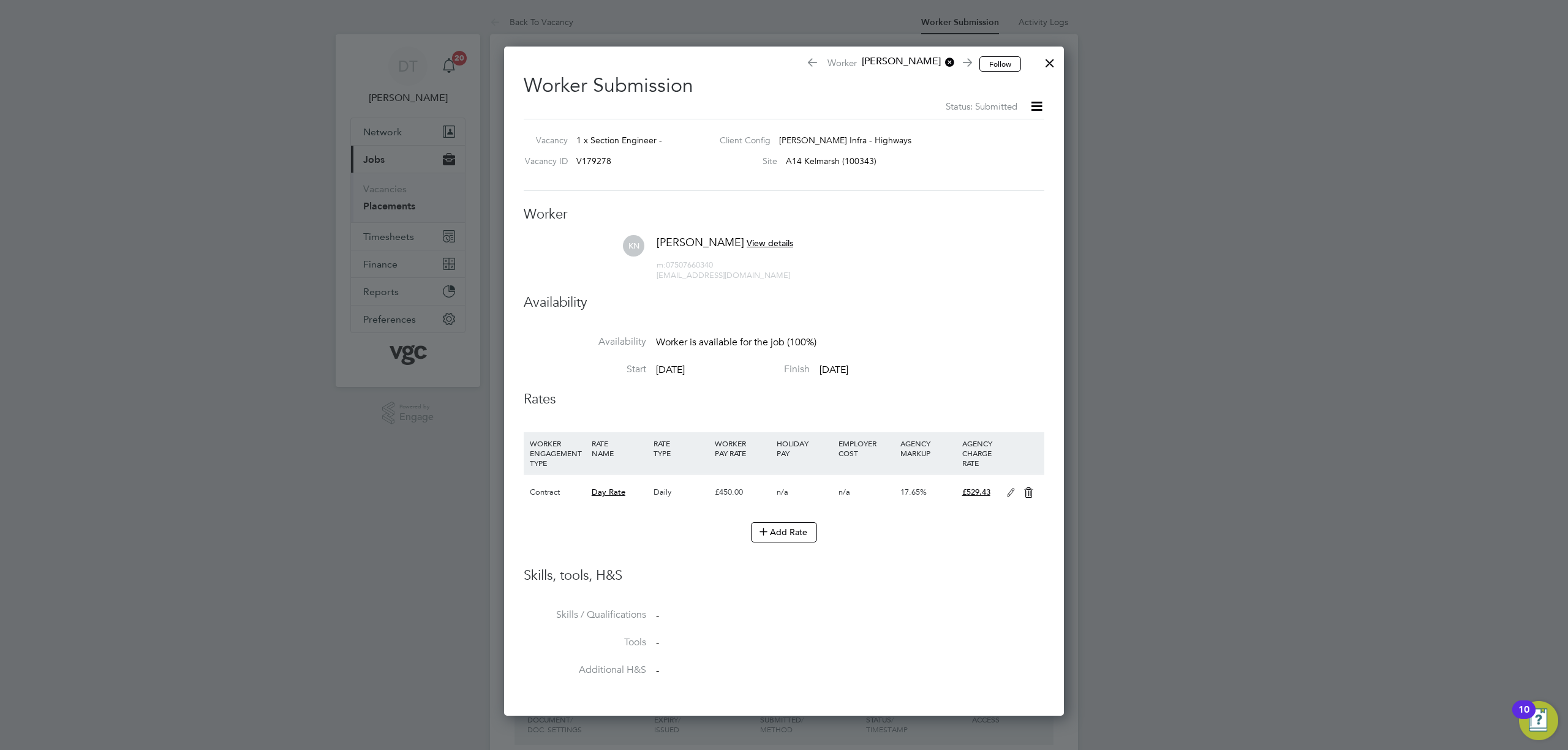
click at [1010, 490] on icon at bounding box center [1011, 493] width 16 height 10
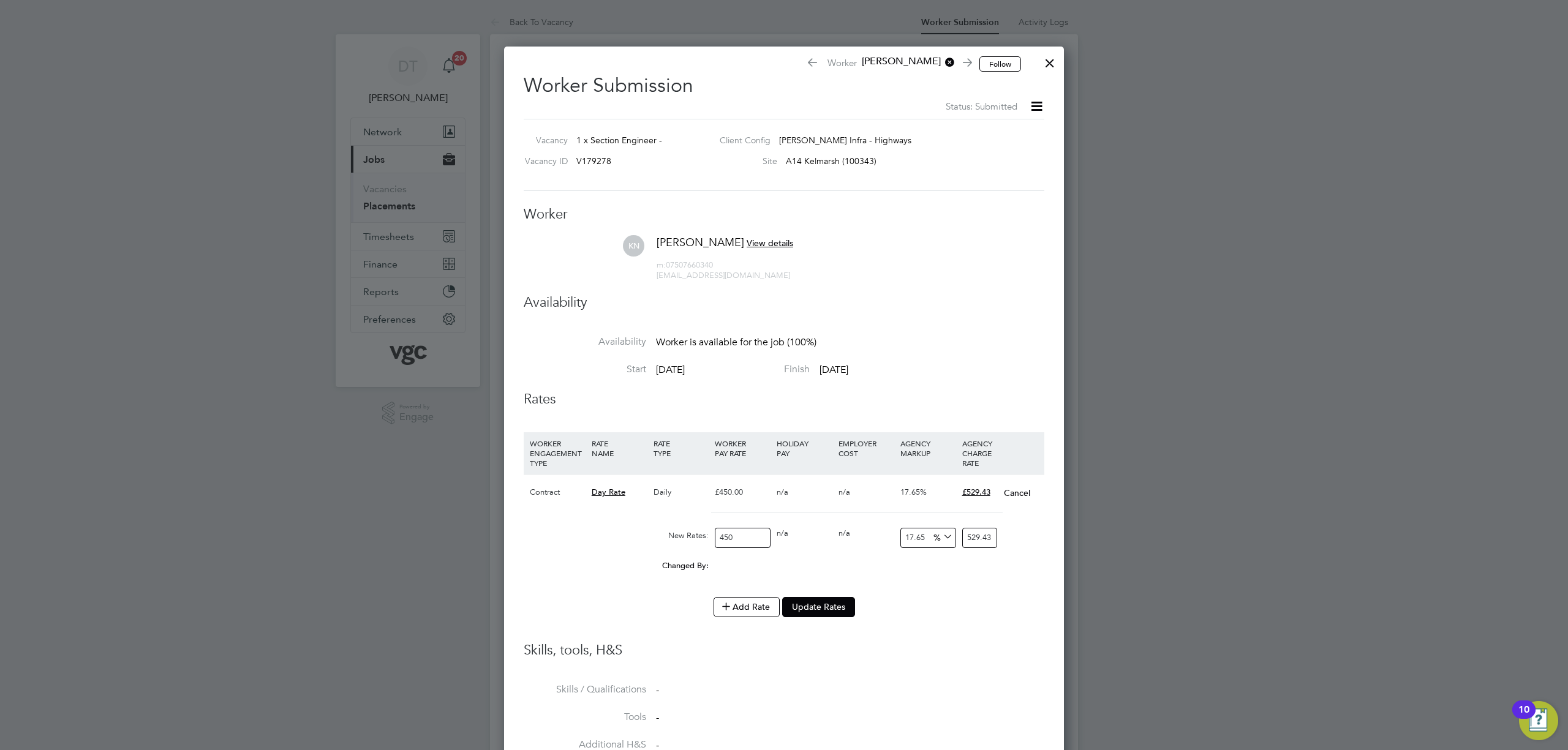
click at [740, 541] on input "450" at bounding box center [742, 538] width 55 height 20
type input "45"
type input "52.9425"
type input "4"
type input "4.706"
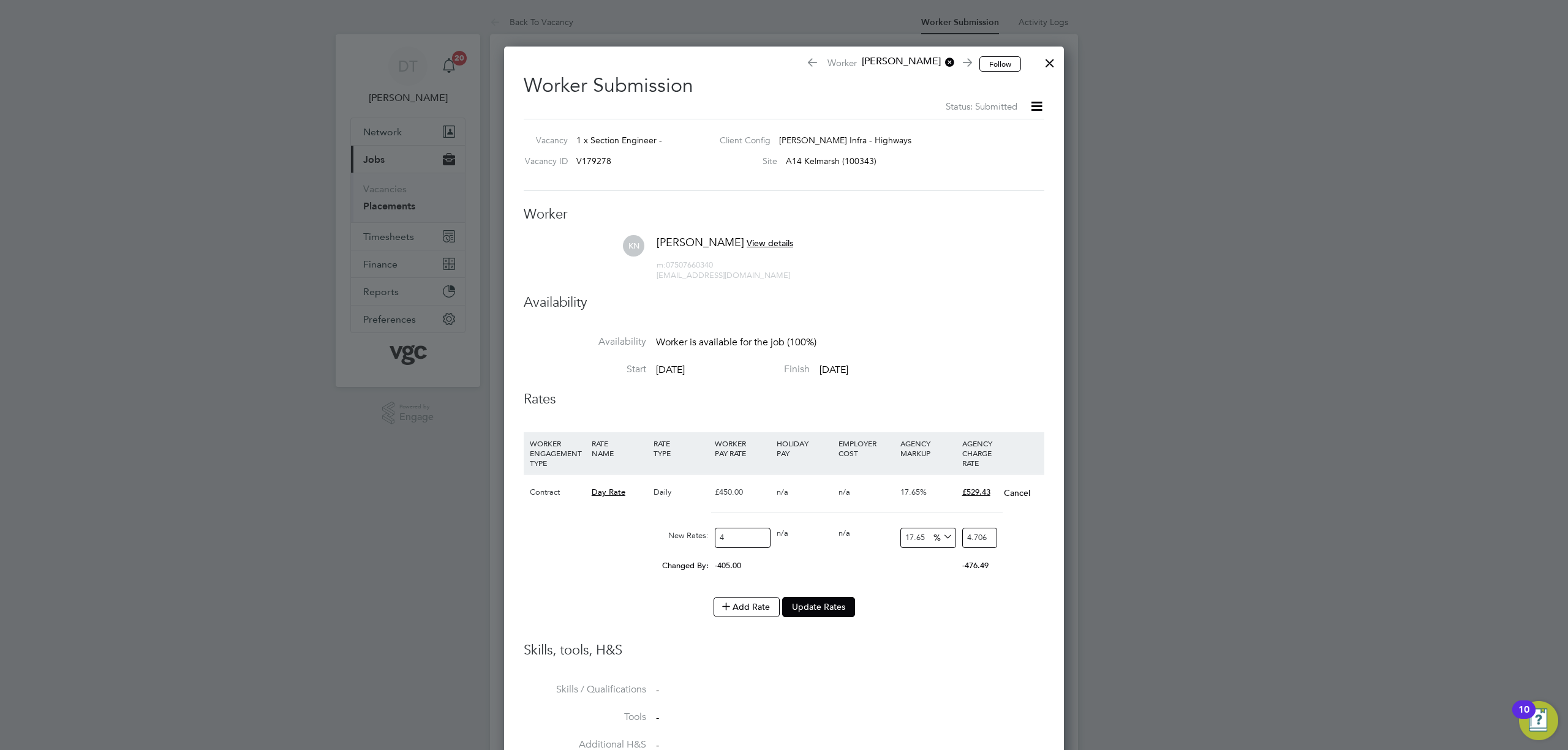
type input "40"
type input "47.06"
type input "400"
type input "470.6"
type input "400"
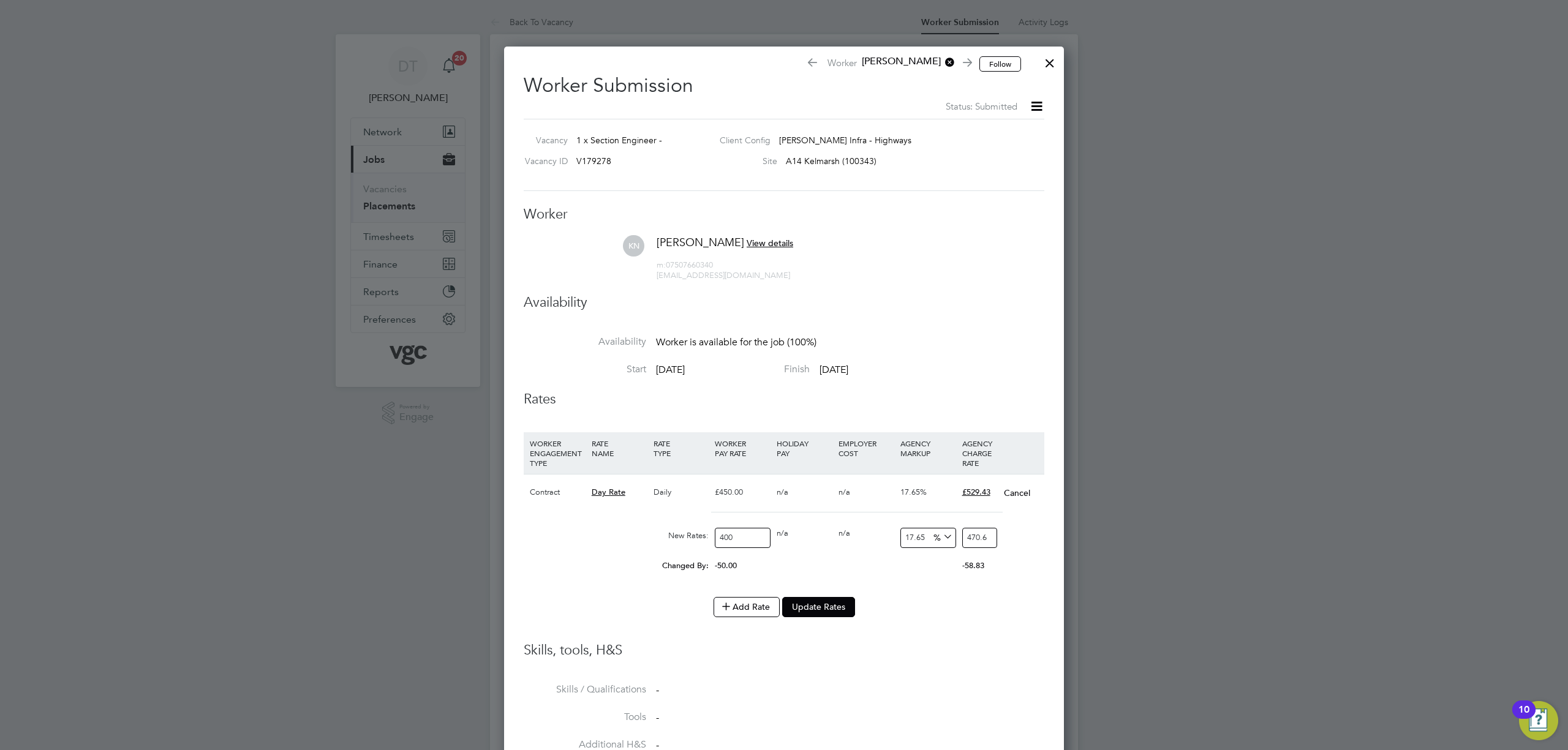
click at [916, 607] on div "Add Rate Update Rates" at bounding box center [783, 606] width 520 height 19
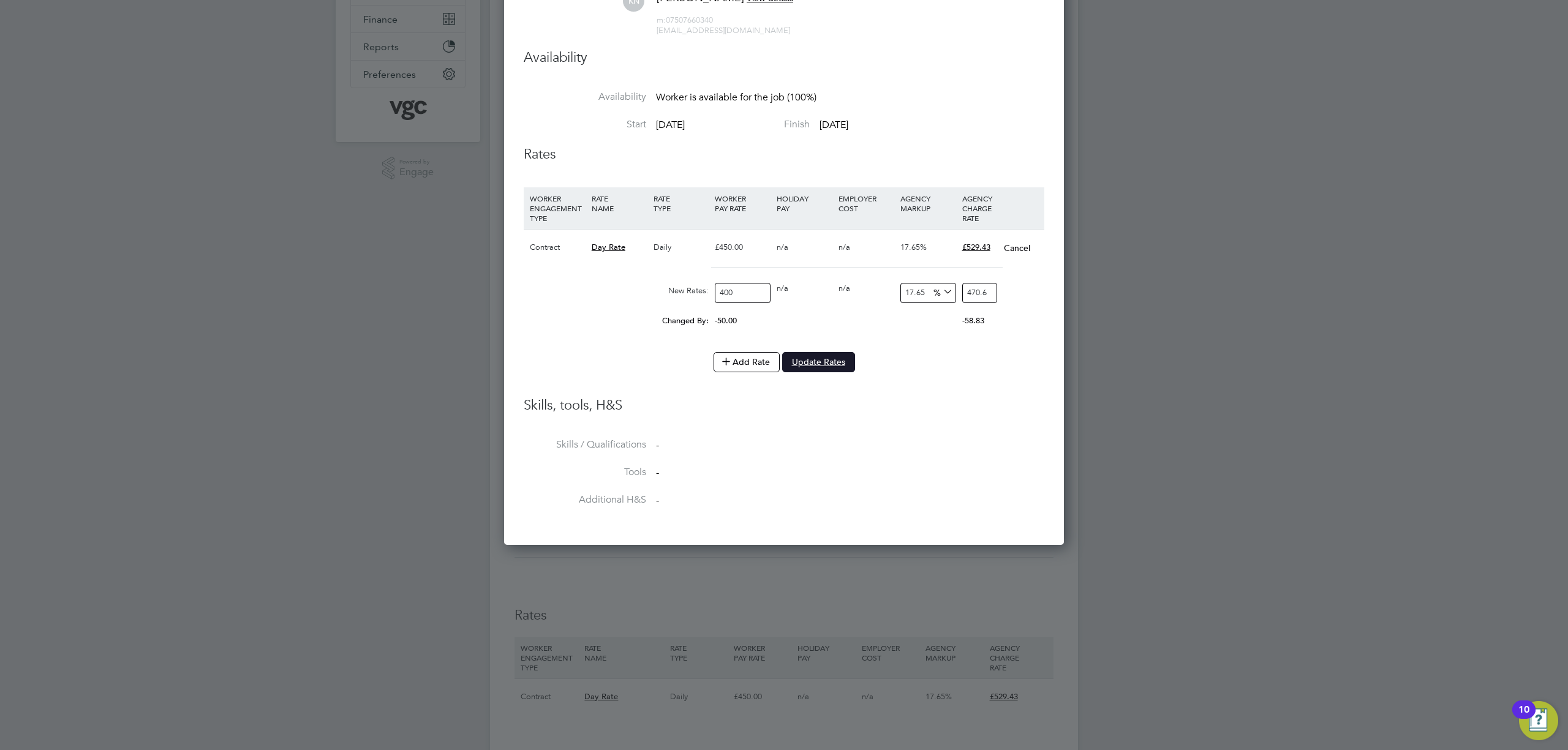
click at [815, 361] on button "Update Rates" at bounding box center [818, 361] width 73 height 19
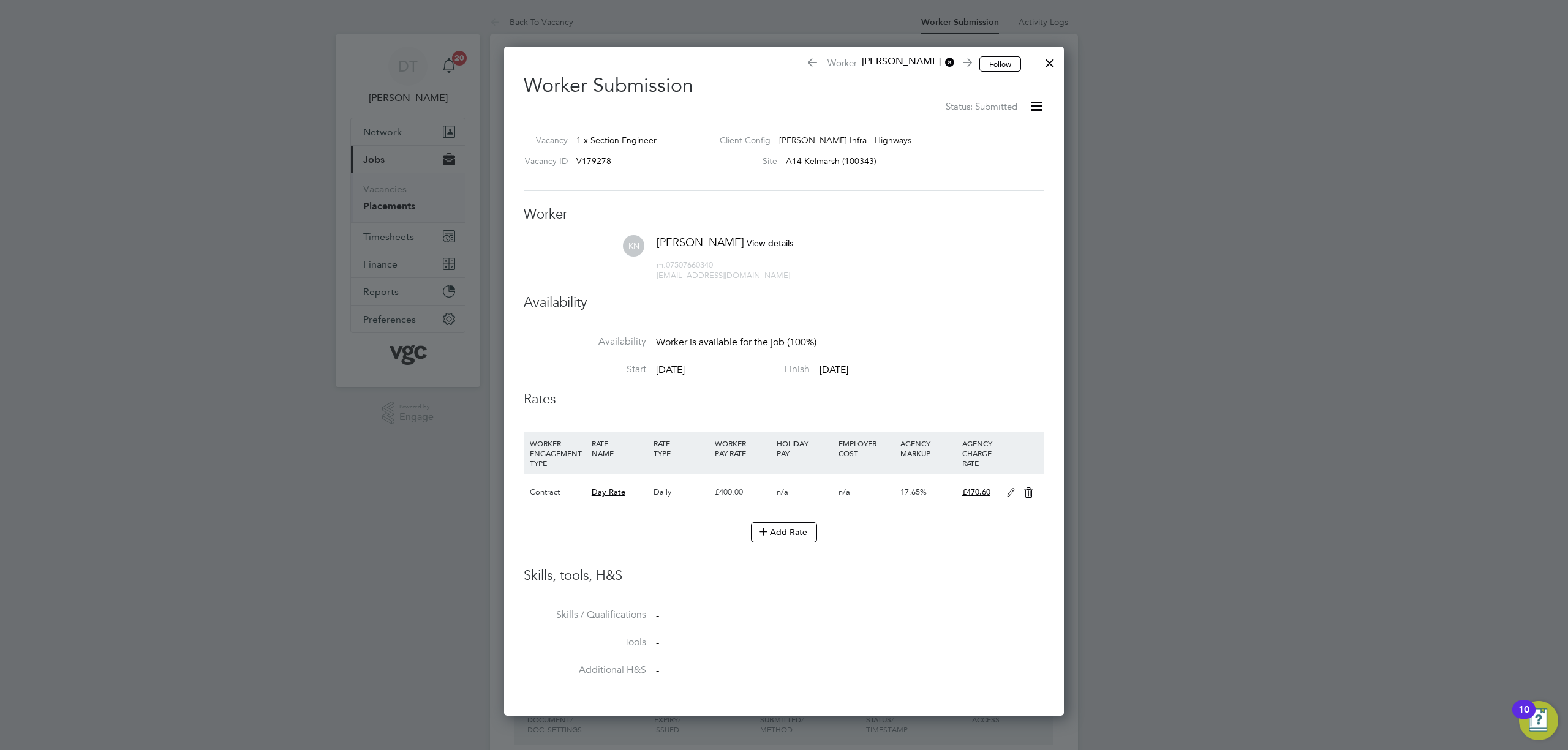
click at [1049, 57] on div at bounding box center [1049, 60] width 22 height 22
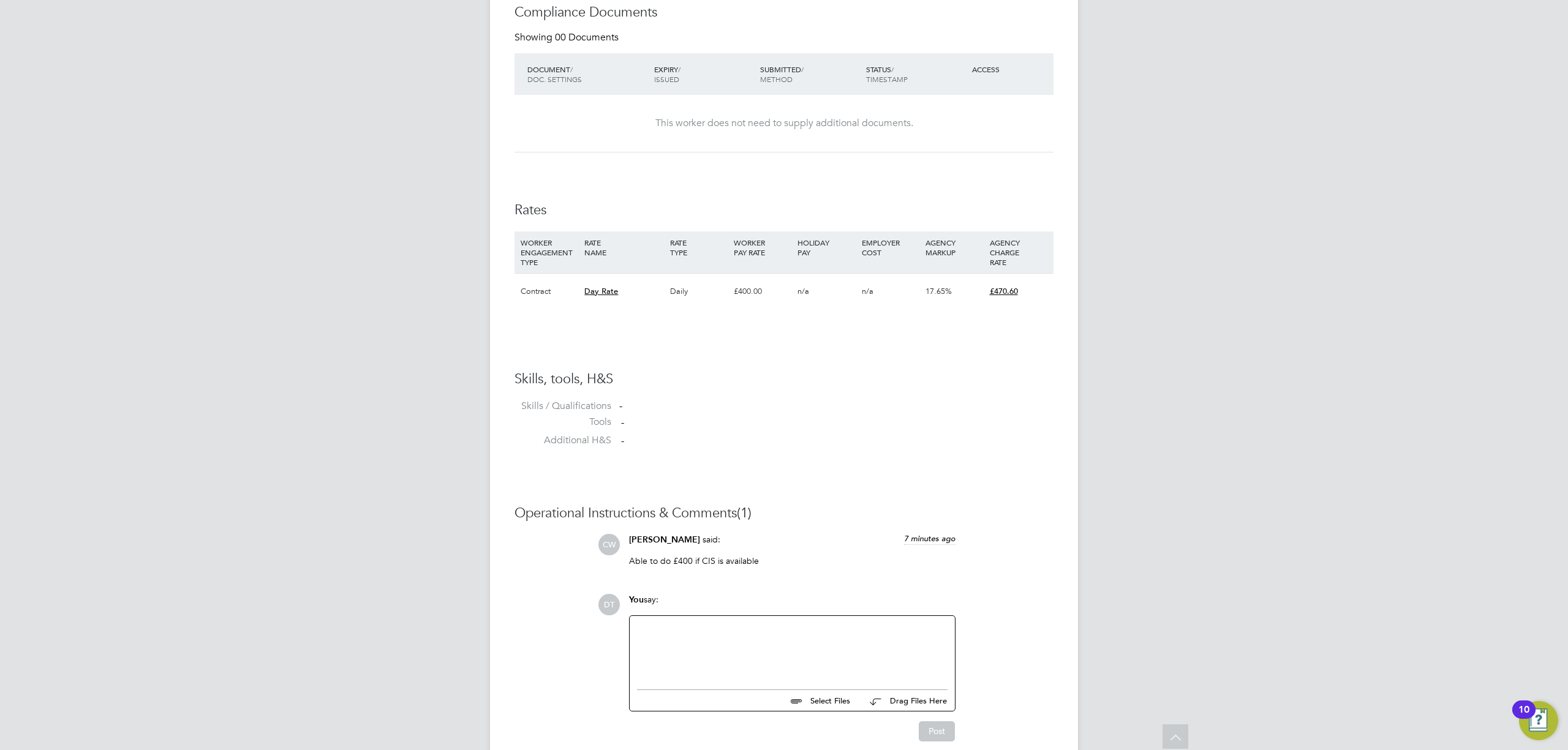
scroll to position [706, 0]
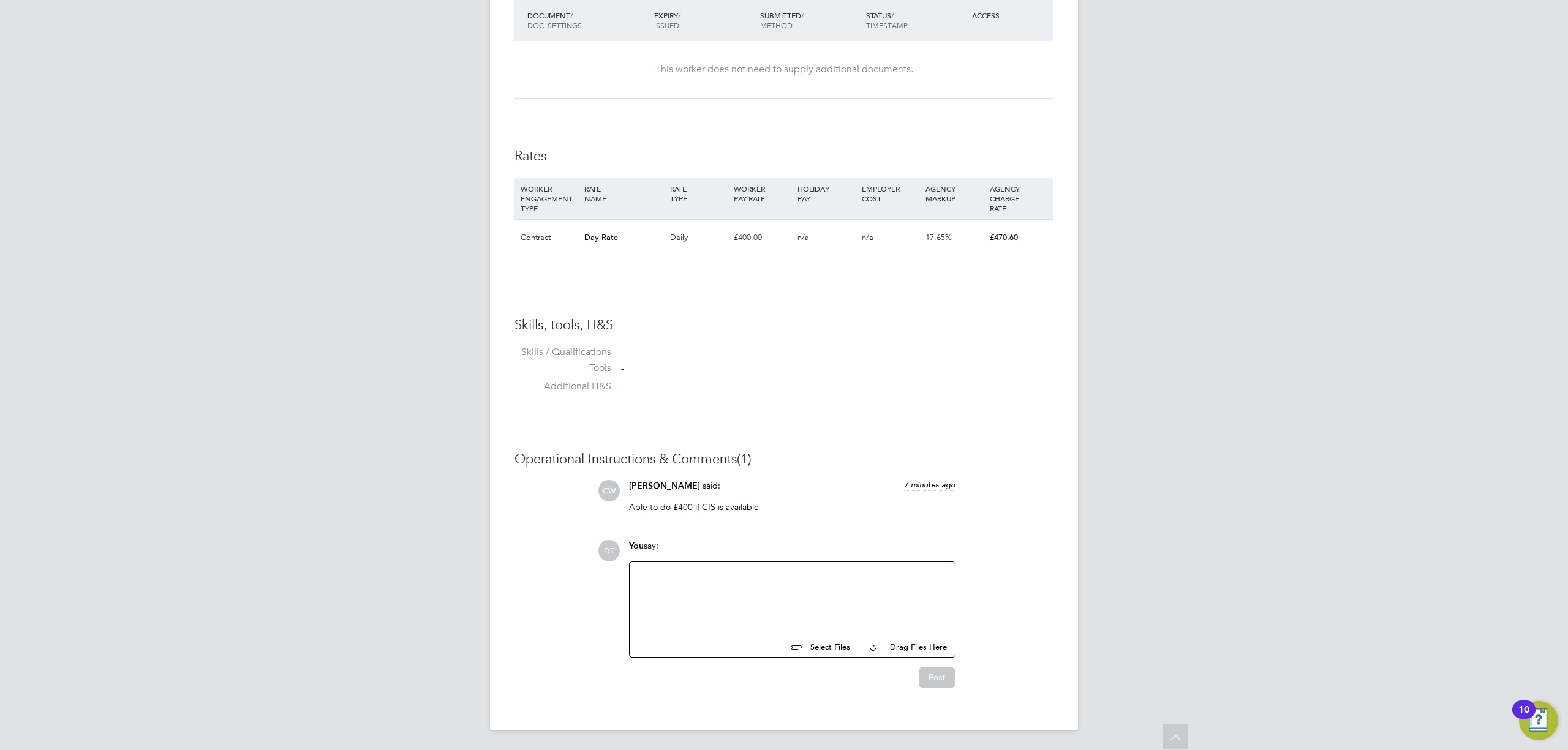
click at [747, 508] on p "Able to do £400 if CIS is available" at bounding box center [792, 507] width 327 height 11
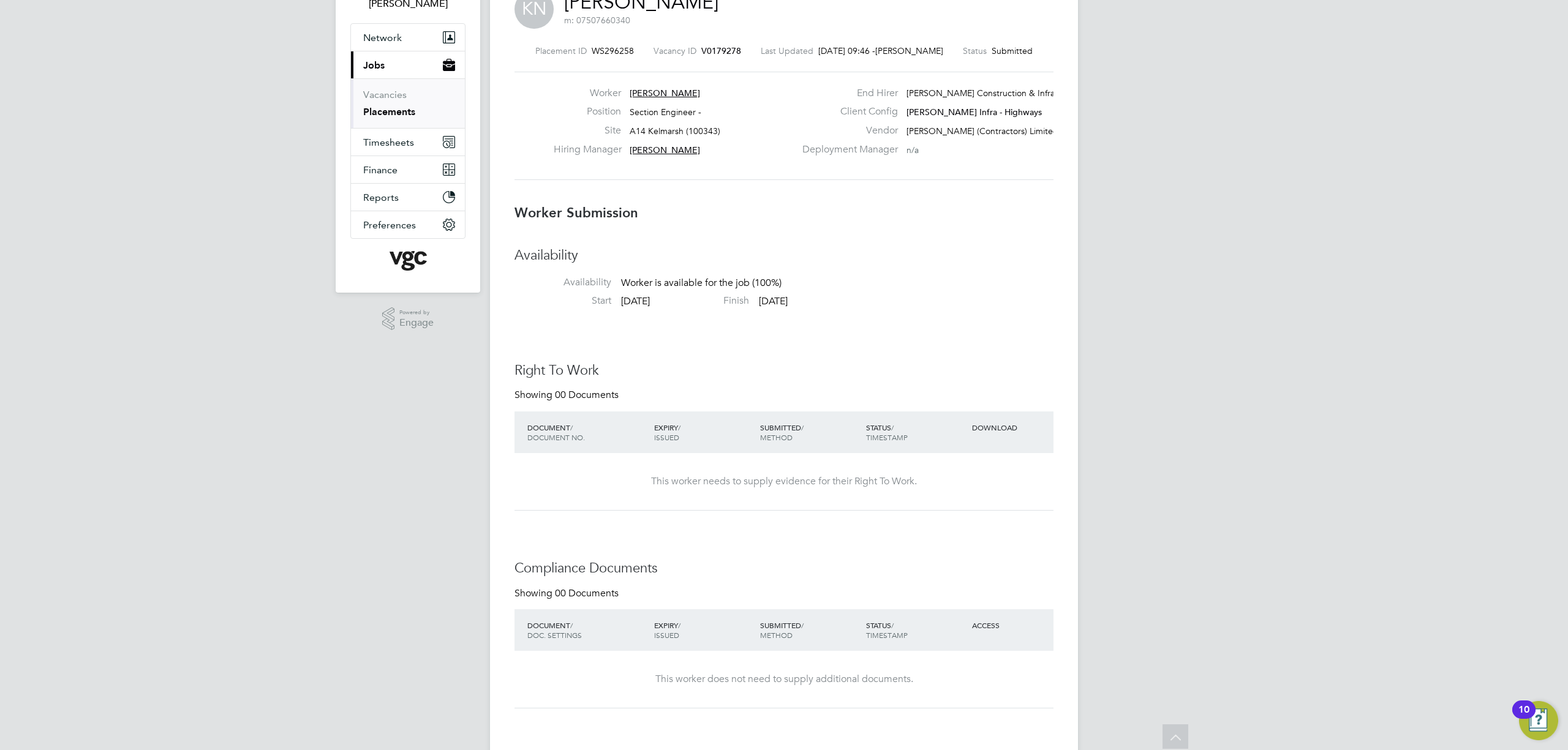
scroll to position [0, 0]
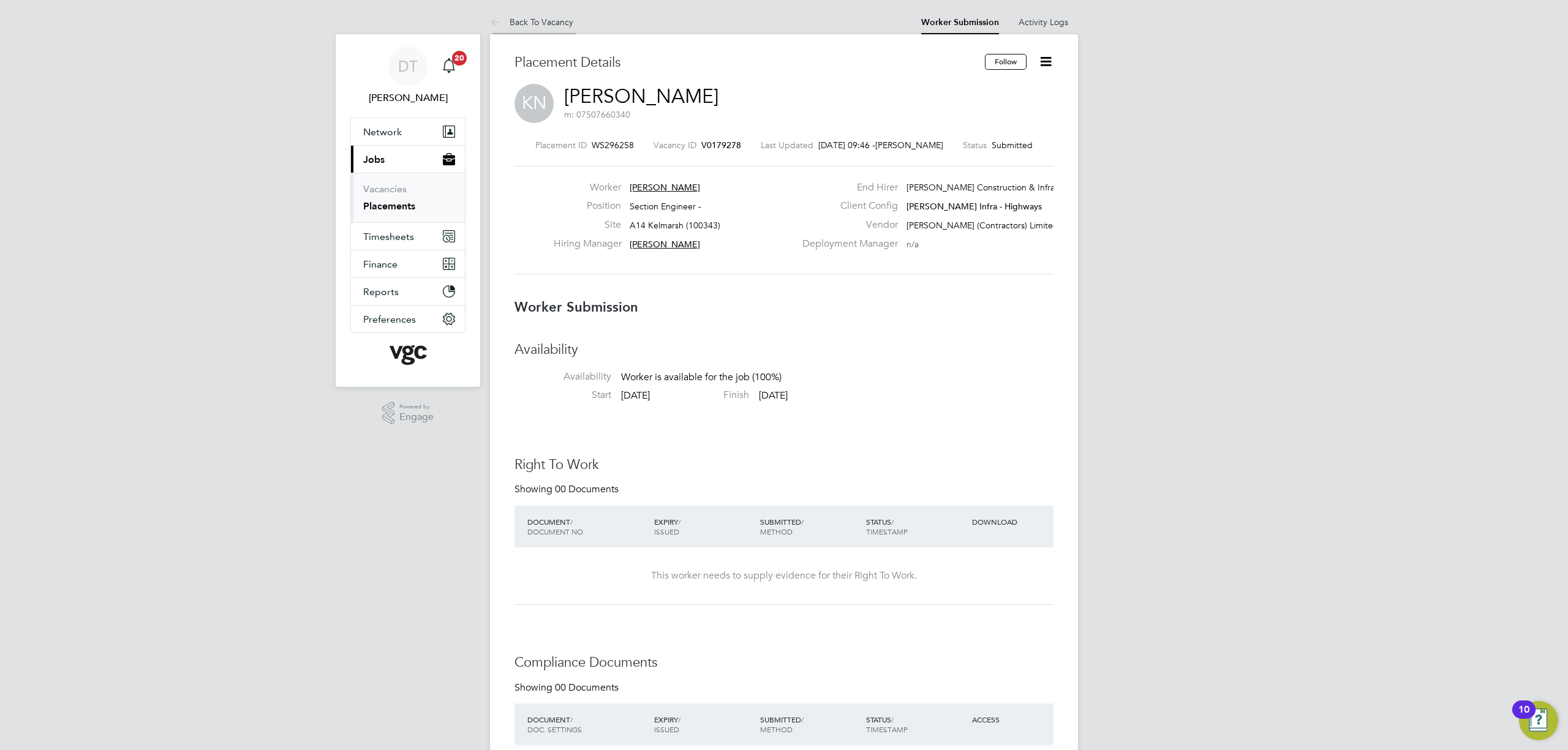
click at [500, 18] on icon at bounding box center [497, 23] width 16 height 16
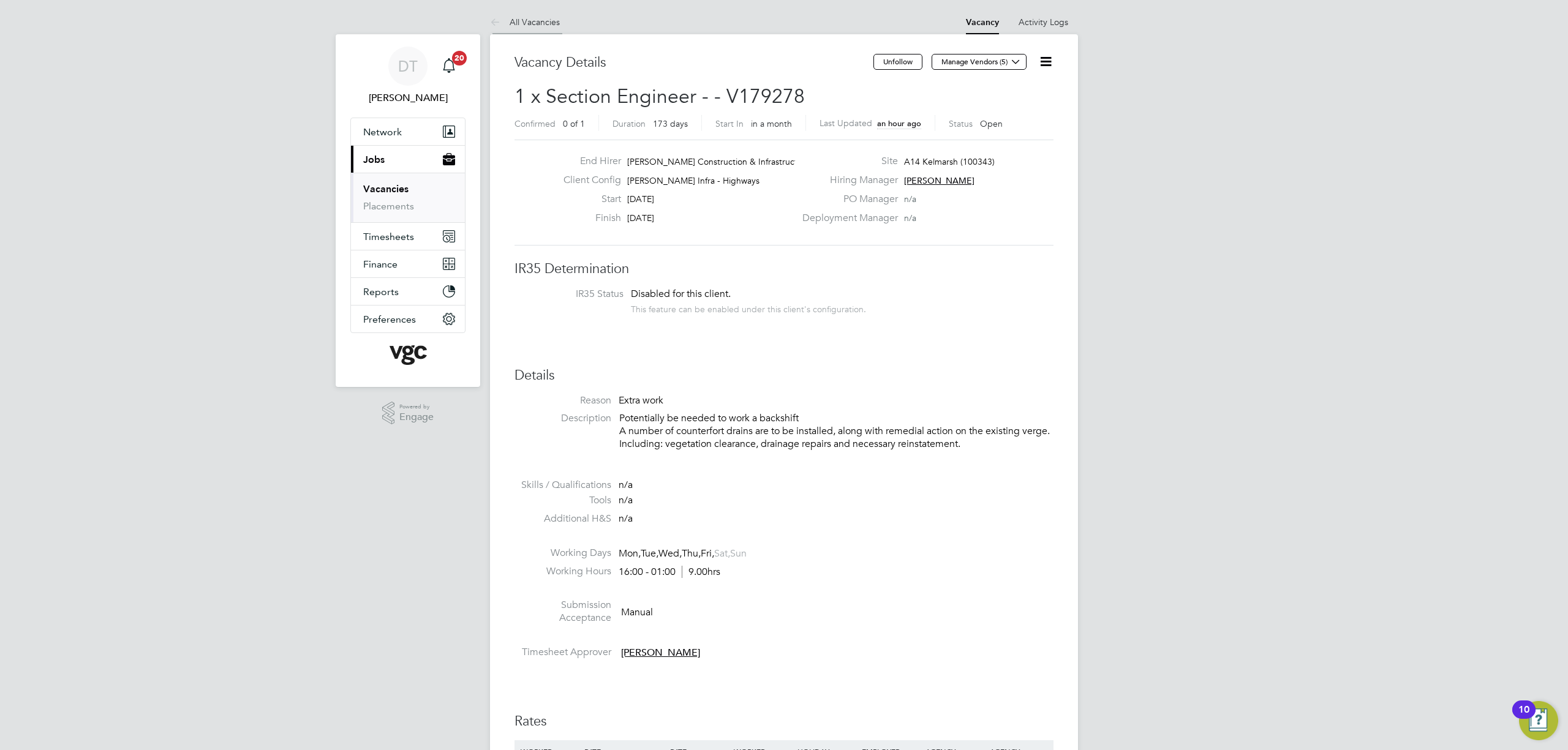
click at [497, 17] on icon at bounding box center [497, 23] width 16 height 16
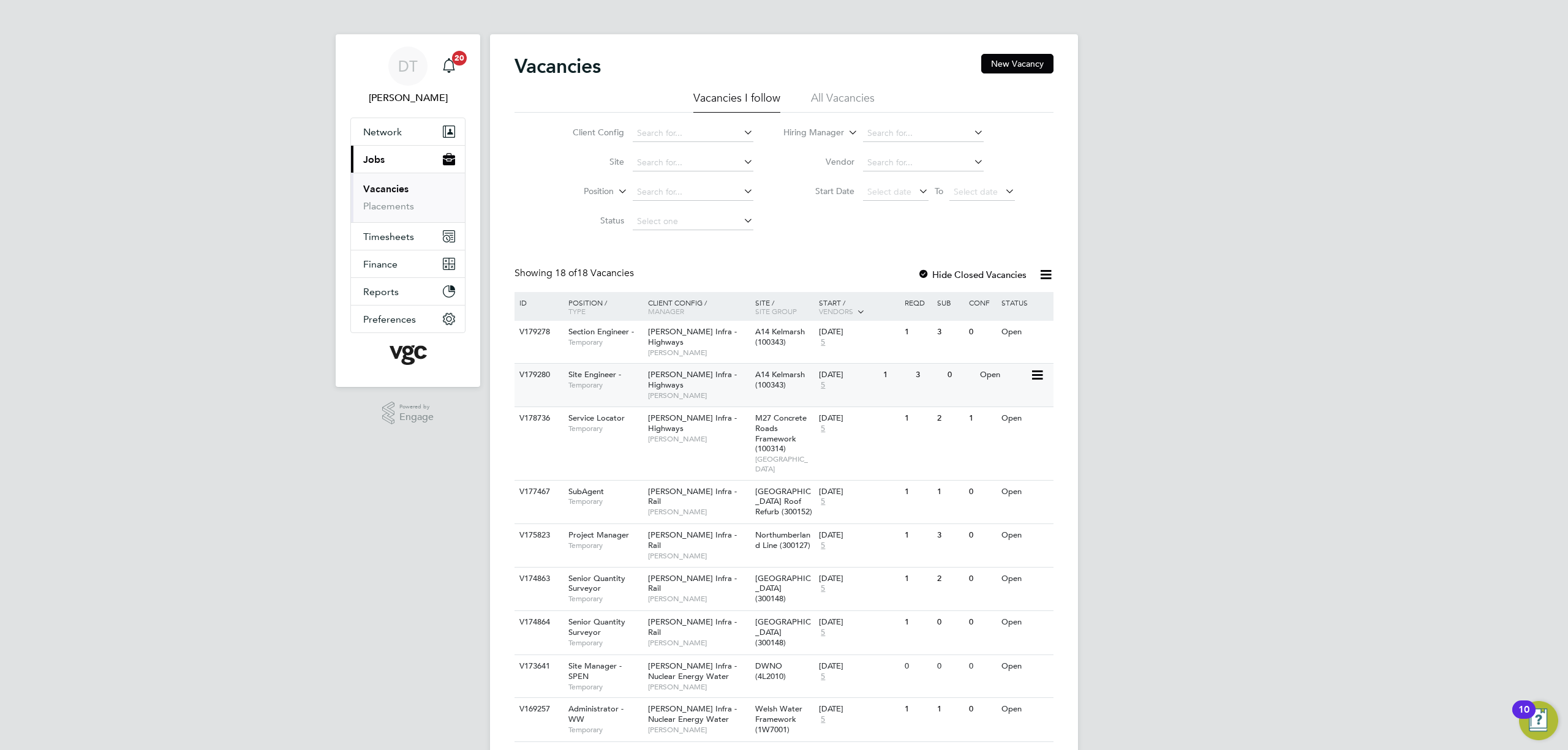
click at [630, 383] on span "Temporary" at bounding box center [605, 385] width 74 height 10
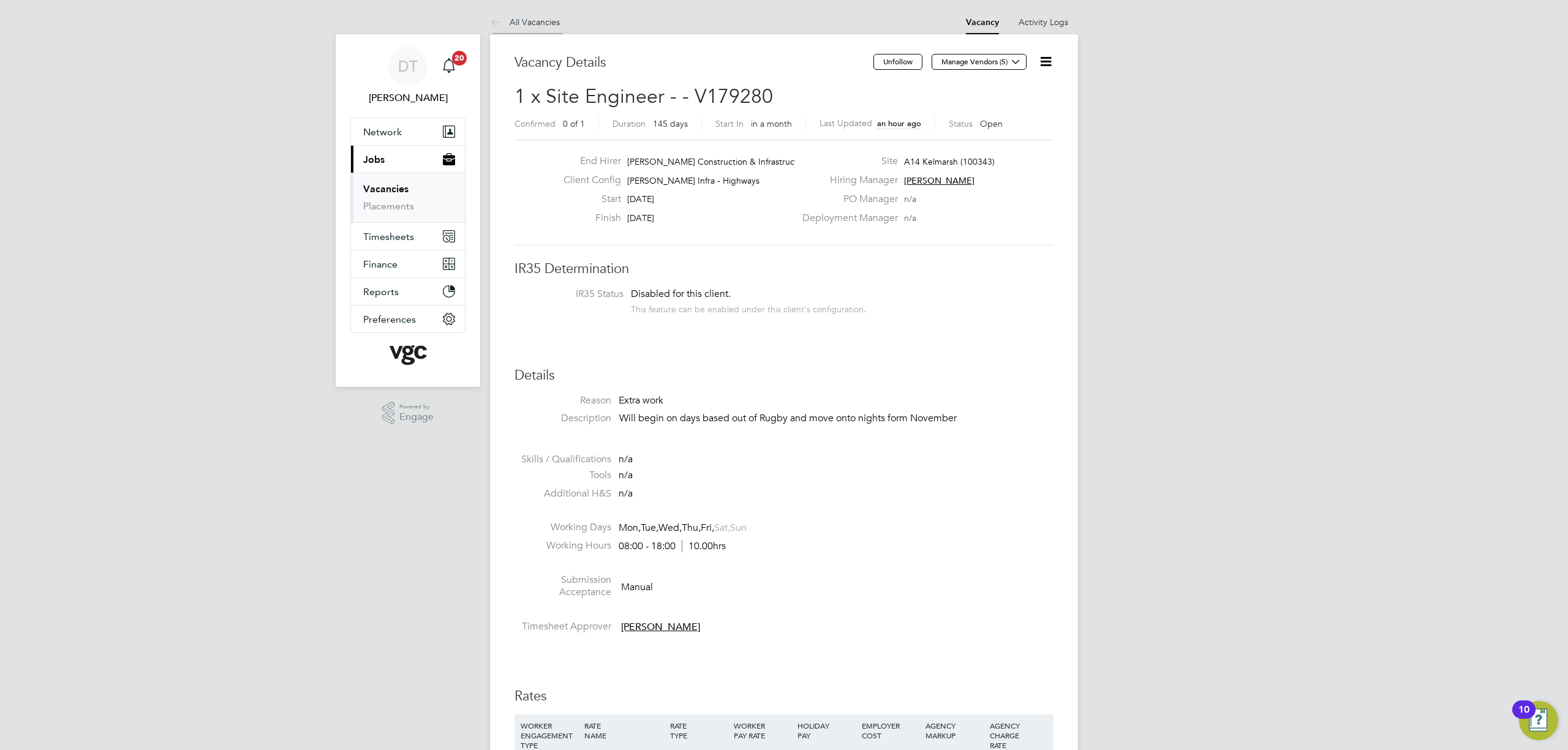
click at [500, 24] on icon at bounding box center [497, 23] width 16 height 16
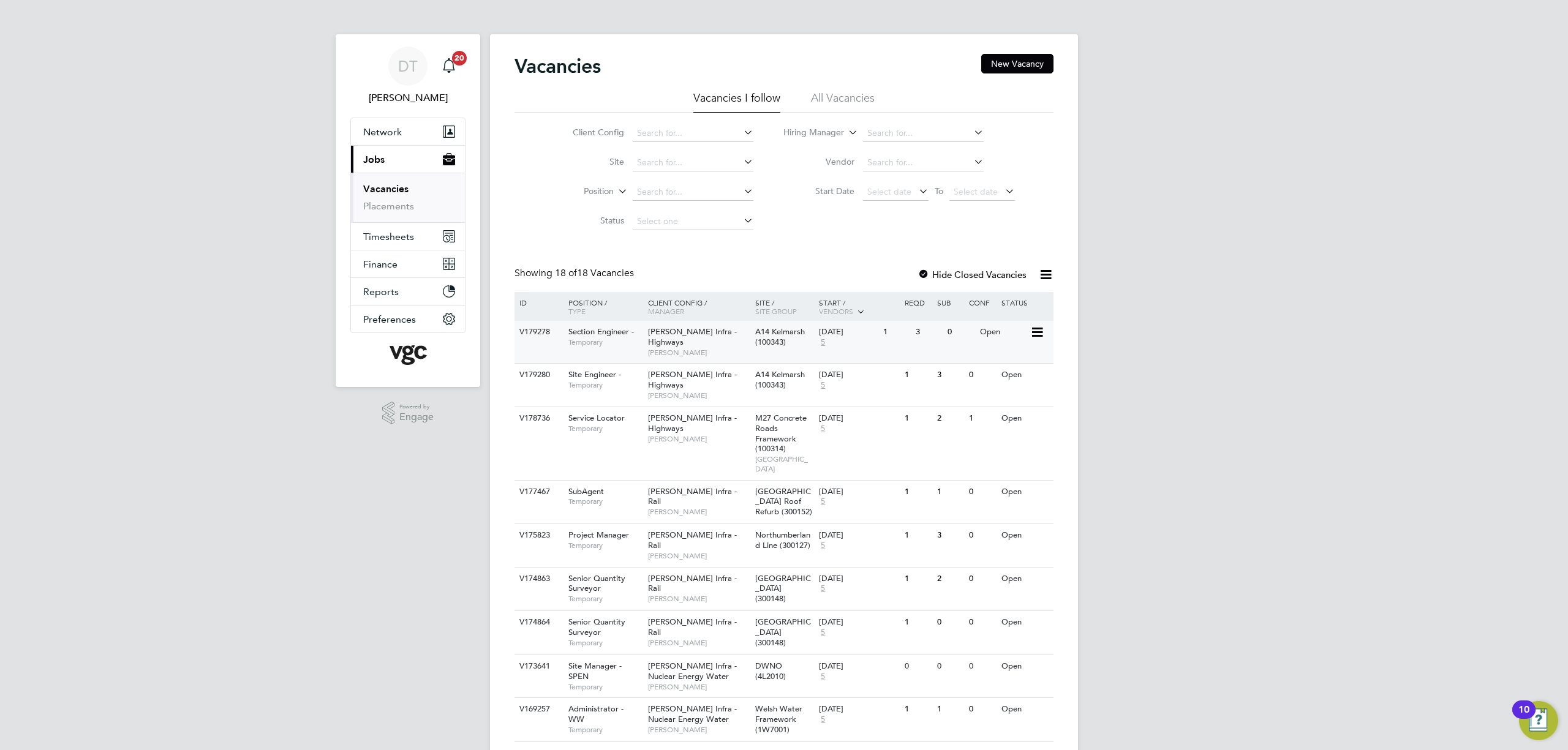
click at [738, 341] on div "Morgan Sindall Infra - Highways Rozie Reilly" at bounding box center [699, 342] width 107 height 42
